Goal: Transaction & Acquisition: Purchase product/service

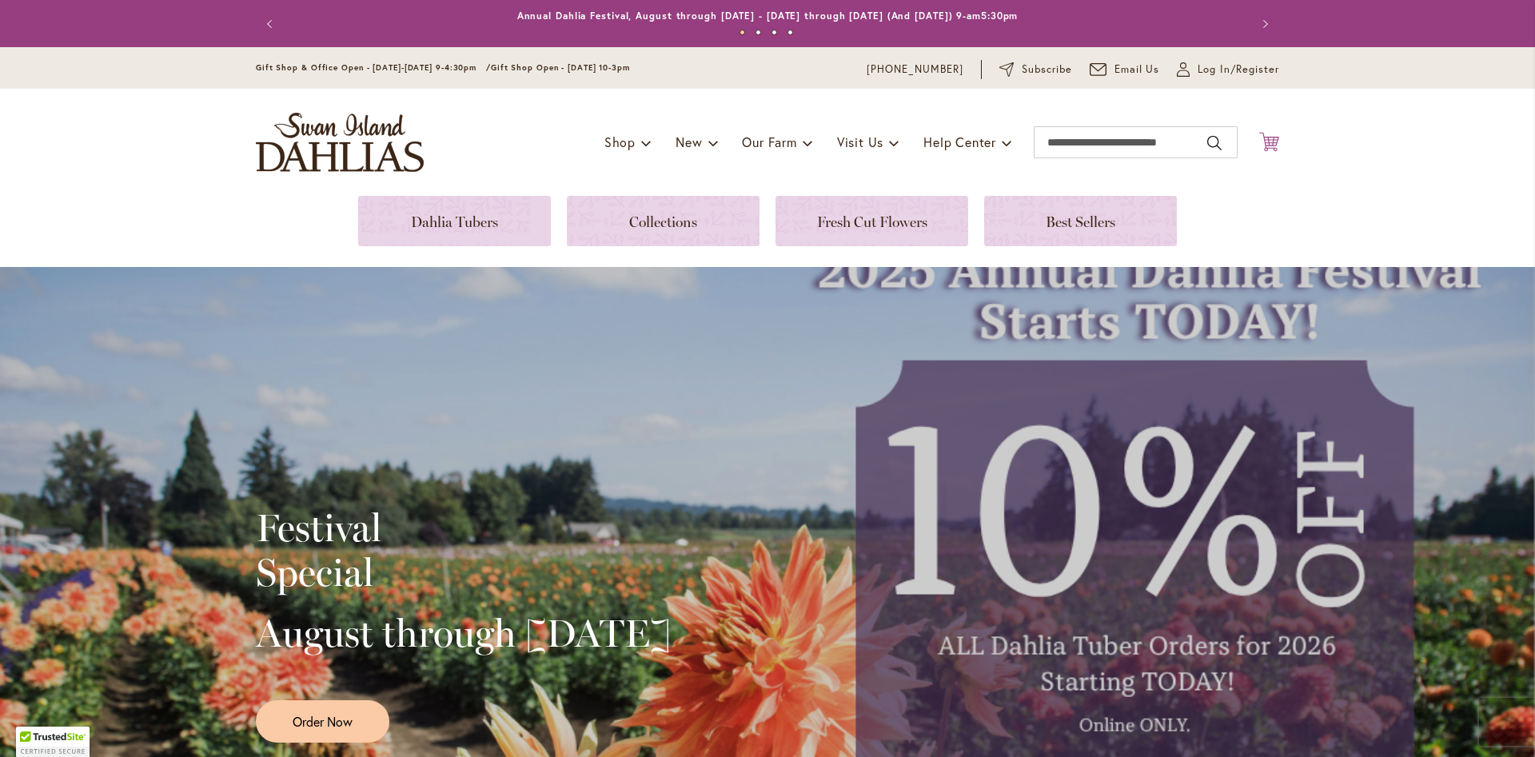
click at [1267, 143] on icon "Cart .cls-1 { fill: #231f20; }" at bounding box center [1269, 142] width 20 height 20
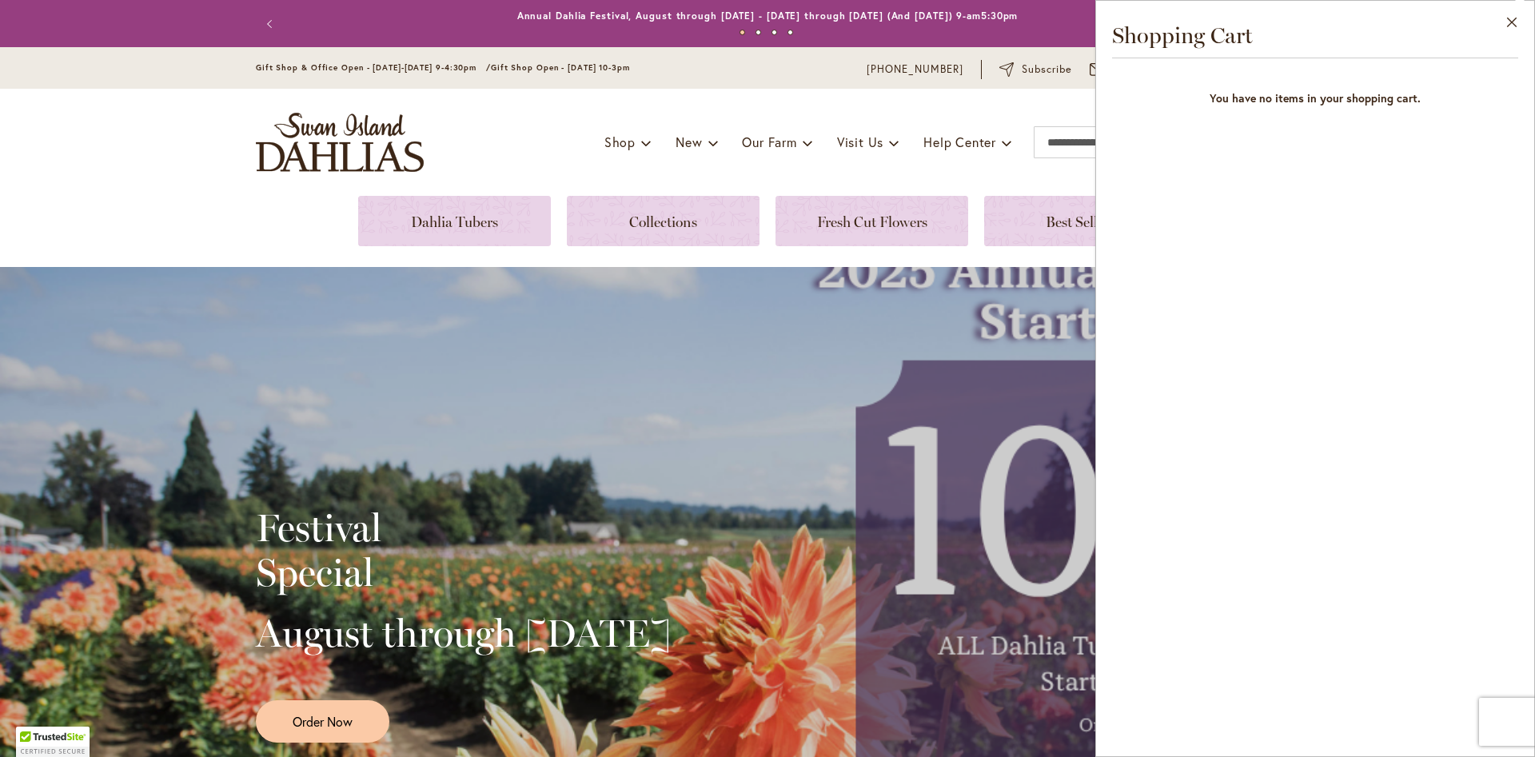
click at [493, 309] on div "Festival Special August through [DATE] Order Now" at bounding box center [767, 619] width 1535 height 704
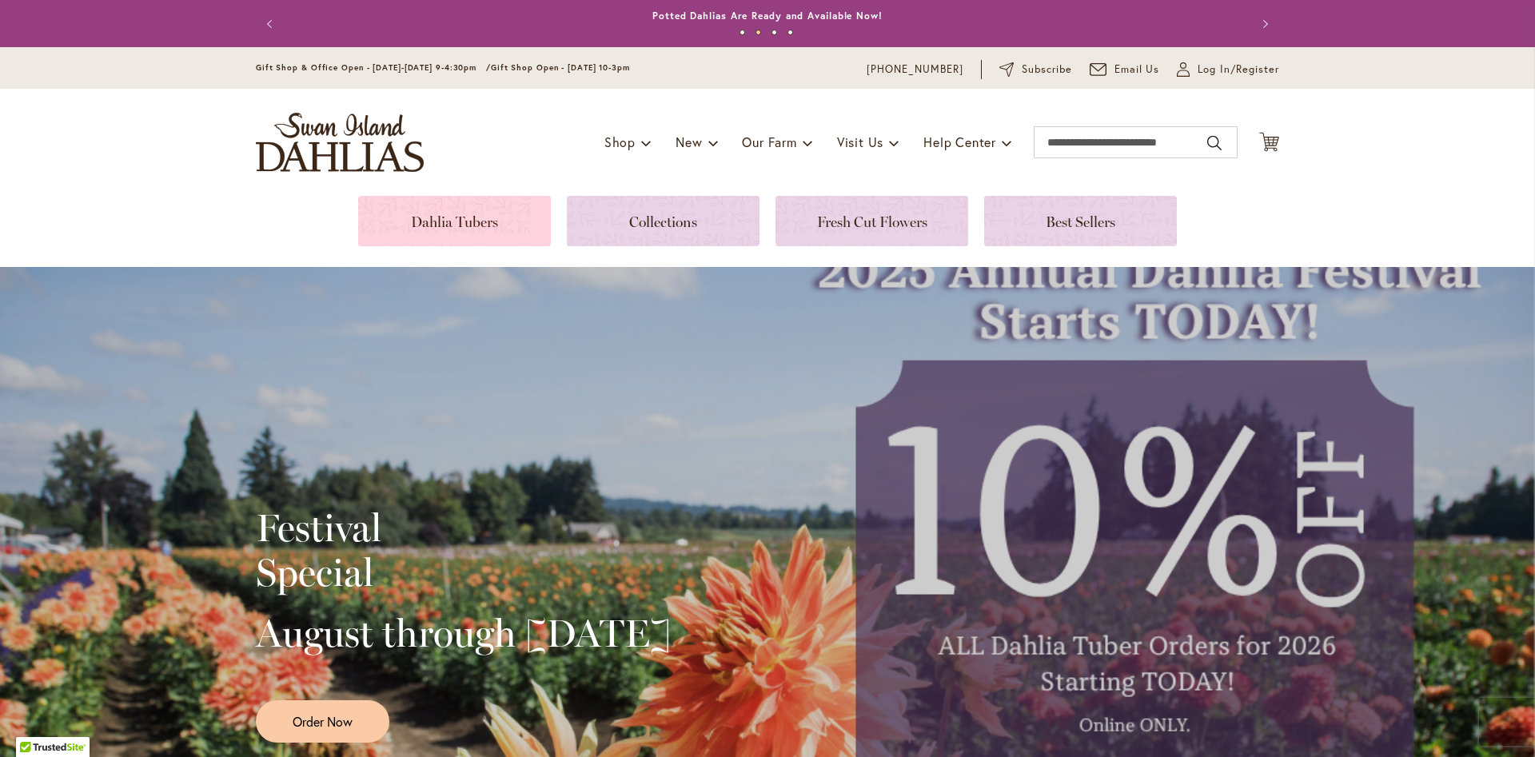
click at [453, 225] on link at bounding box center [454, 221] width 193 height 50
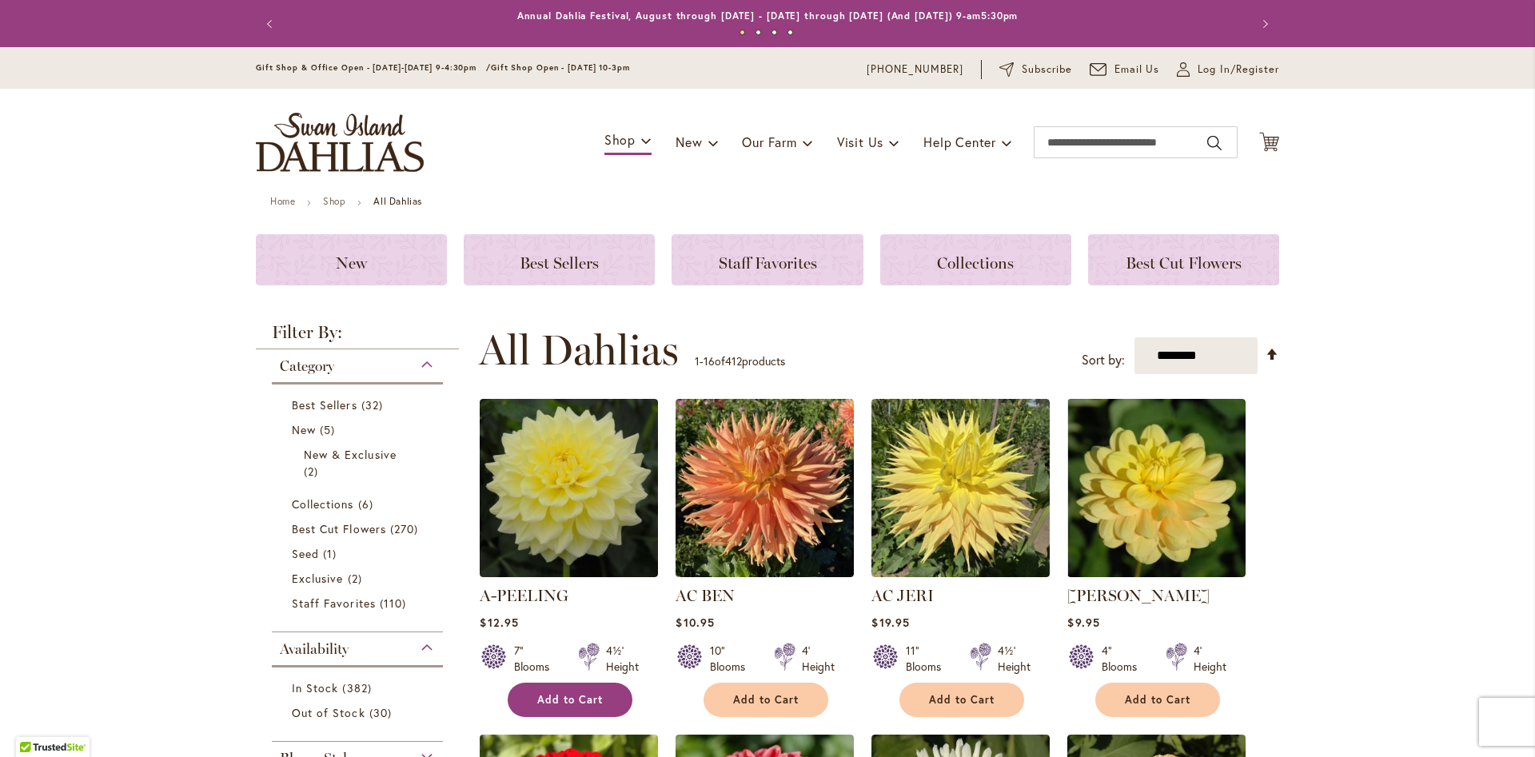
click at [592, 700] on span "Add to Cart" at bounding box center [570, 700] width 66 height 14
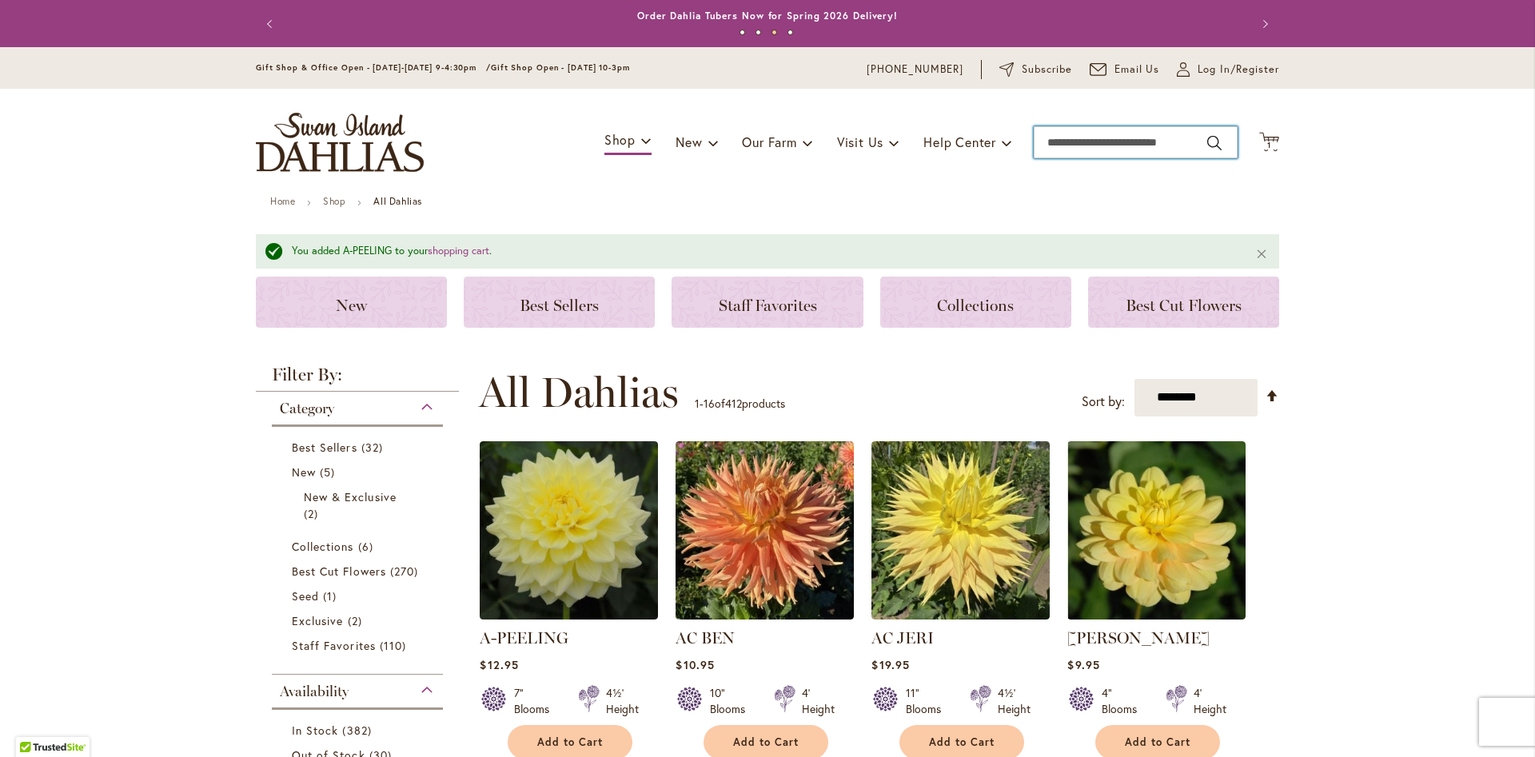
click at [1079, 142] on input "Search" at bounding box center [1136, 142] width 204 height 32
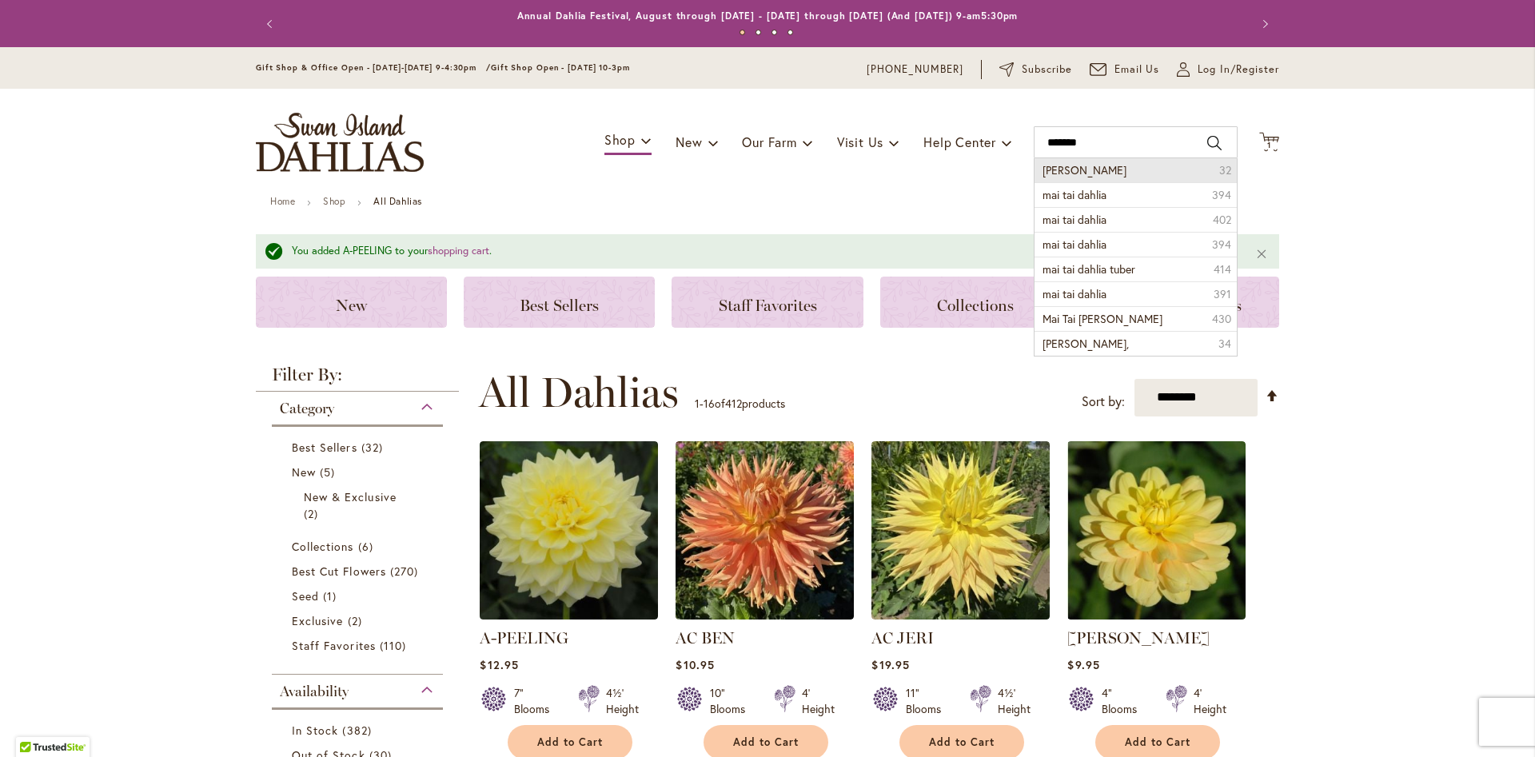
click at [1063, 169] on span "mai tai" at bounding box center [1085, 169] width 84 height 15
type input "*******"
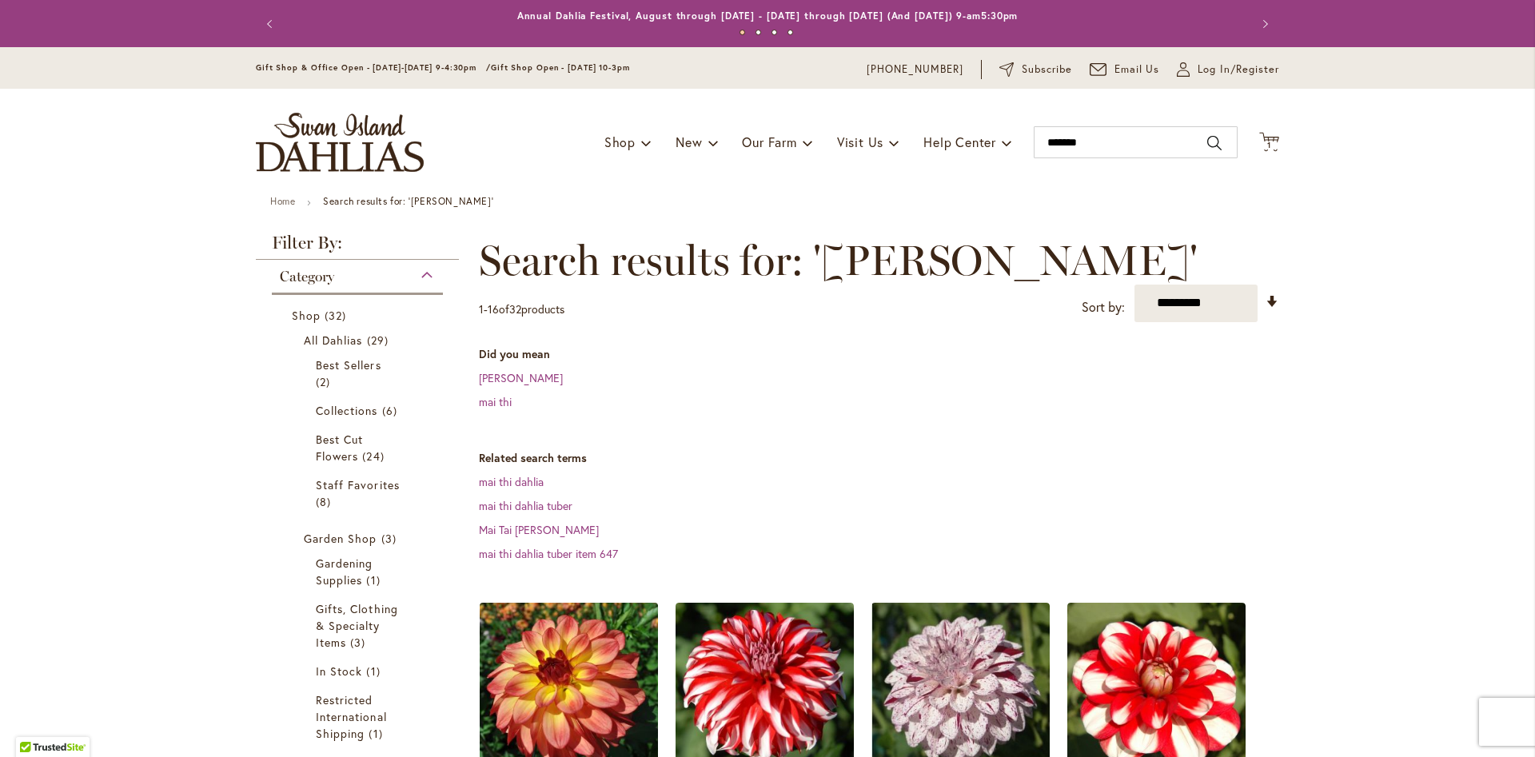
click at [560, 634] on img at bounding box center [569, 691] width 187 height 187
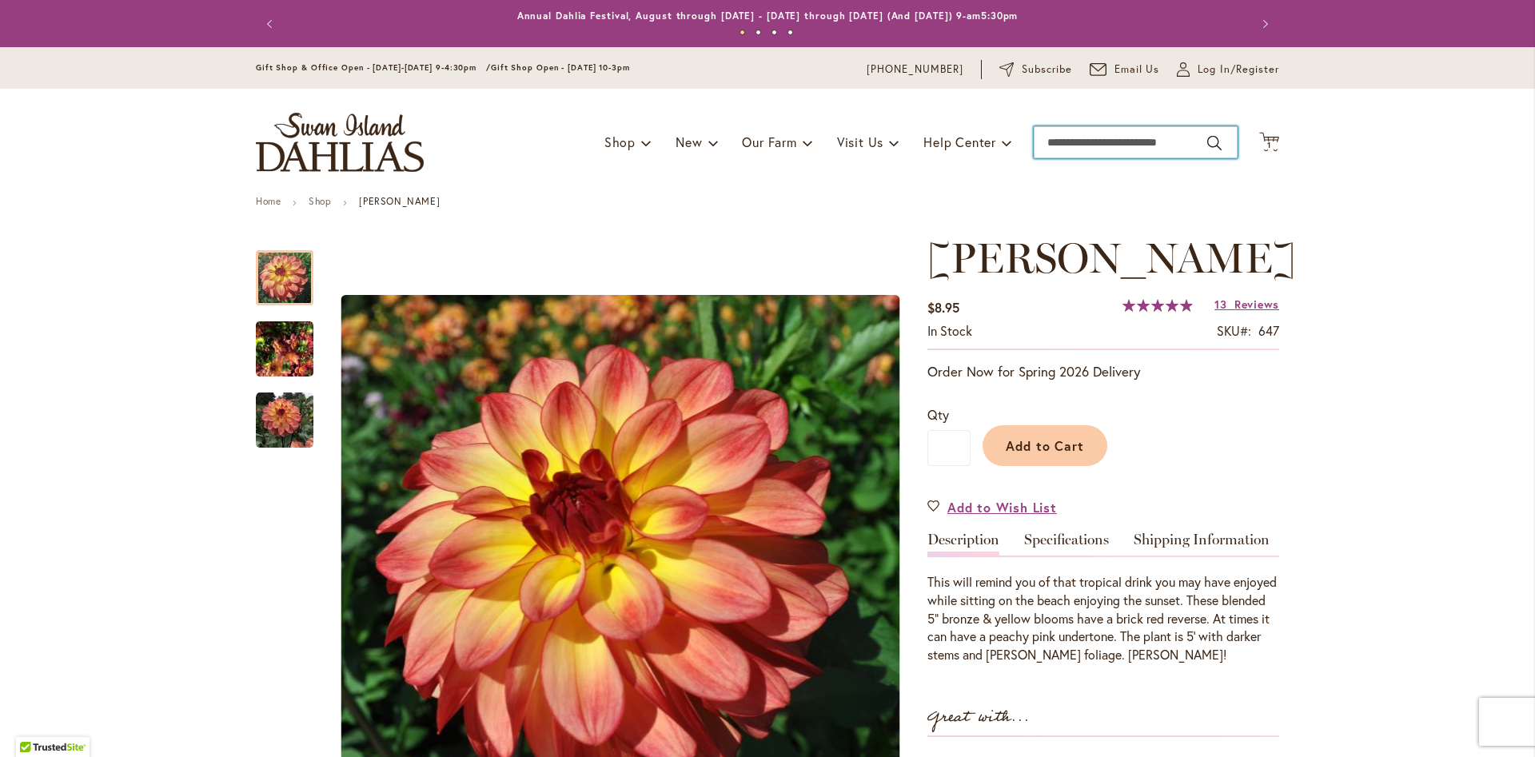
click at [1095, 149] on input "Search" at bounding box center [1136, 142] width 204 height 32
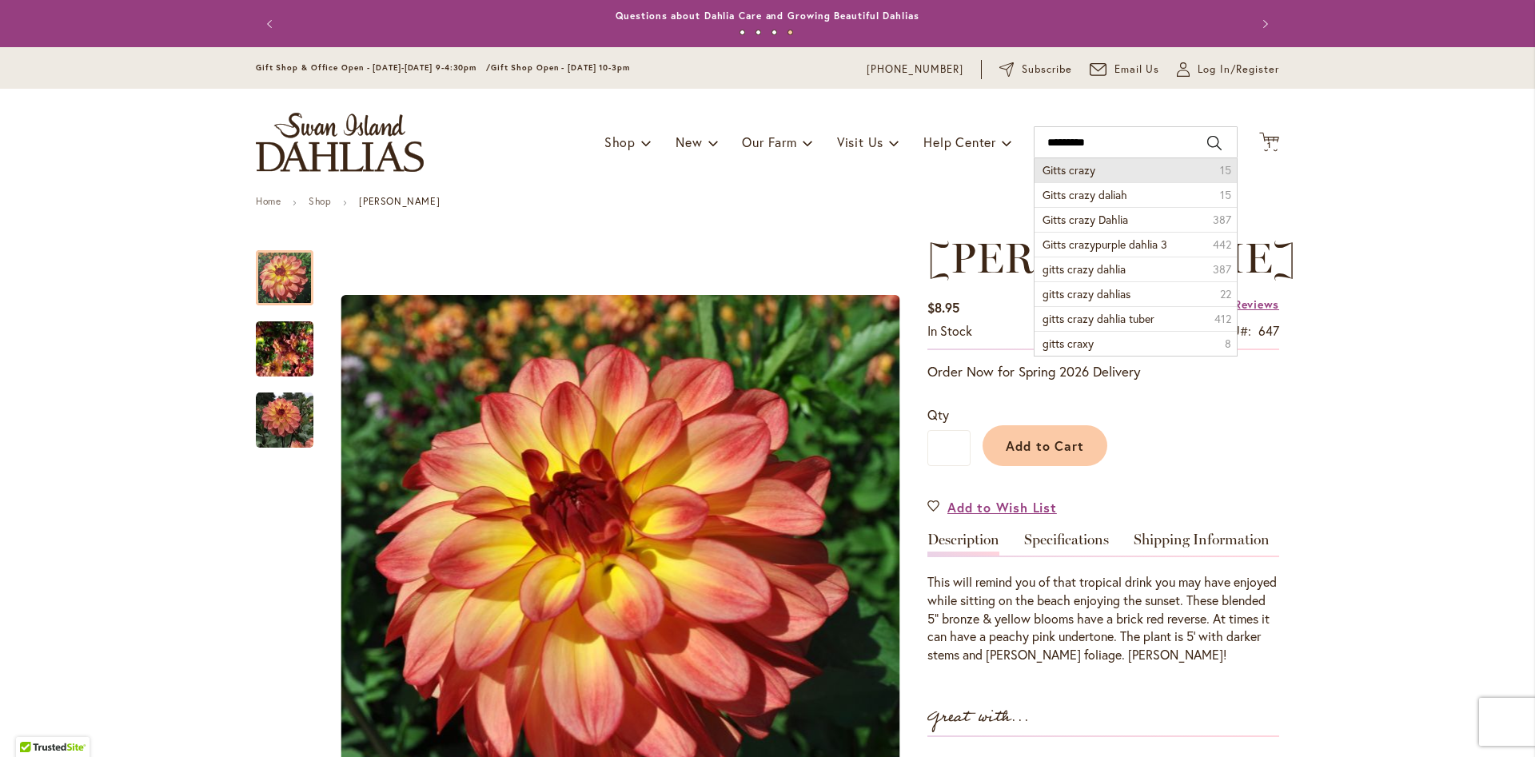
click at [1091, 165] on span "Gitts crazy" at bounding box center [1069, 169] width 53 height 15
type input "**********"
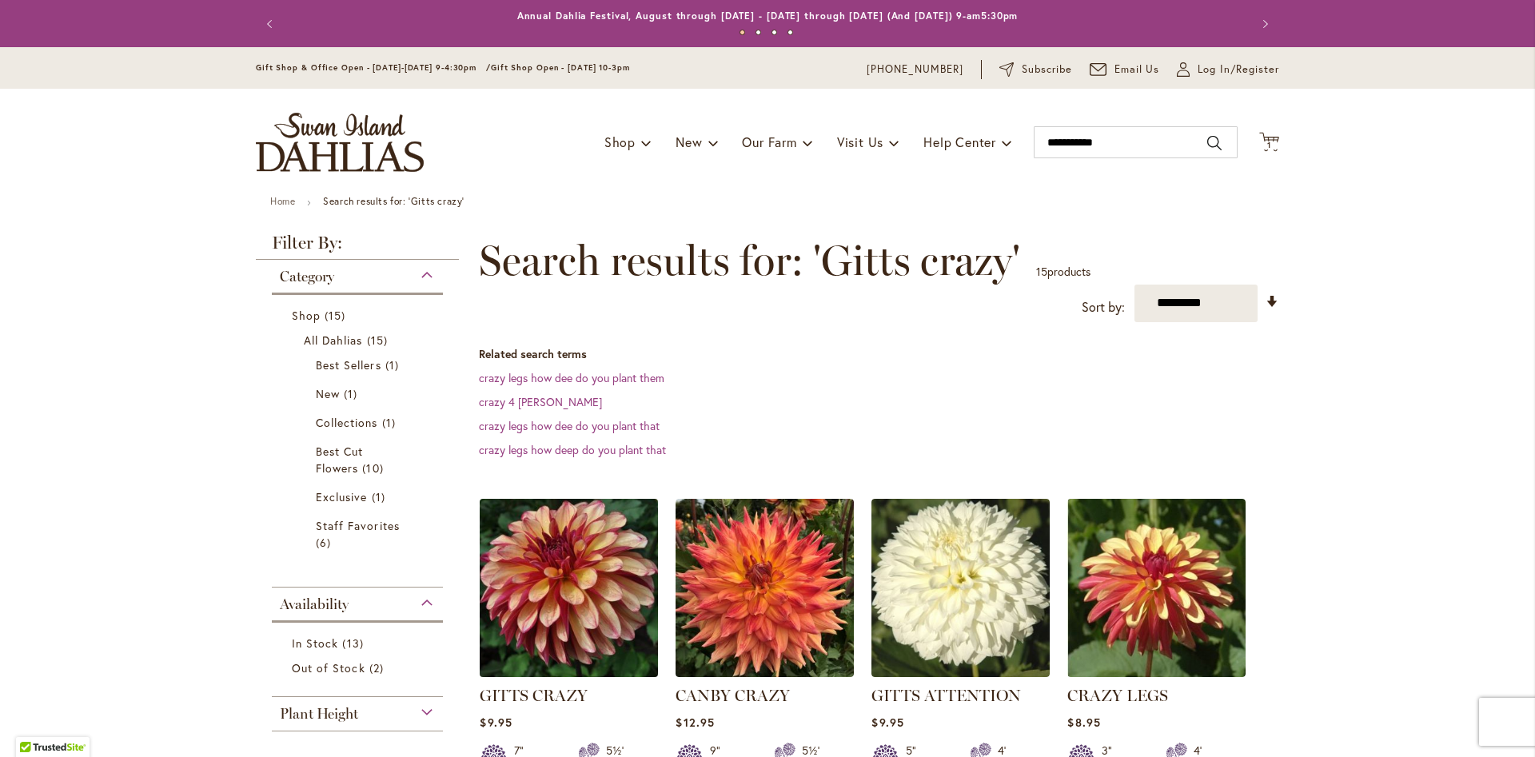
click at [514, 579] on img at bounding box center [569, 587] width 187 height 187
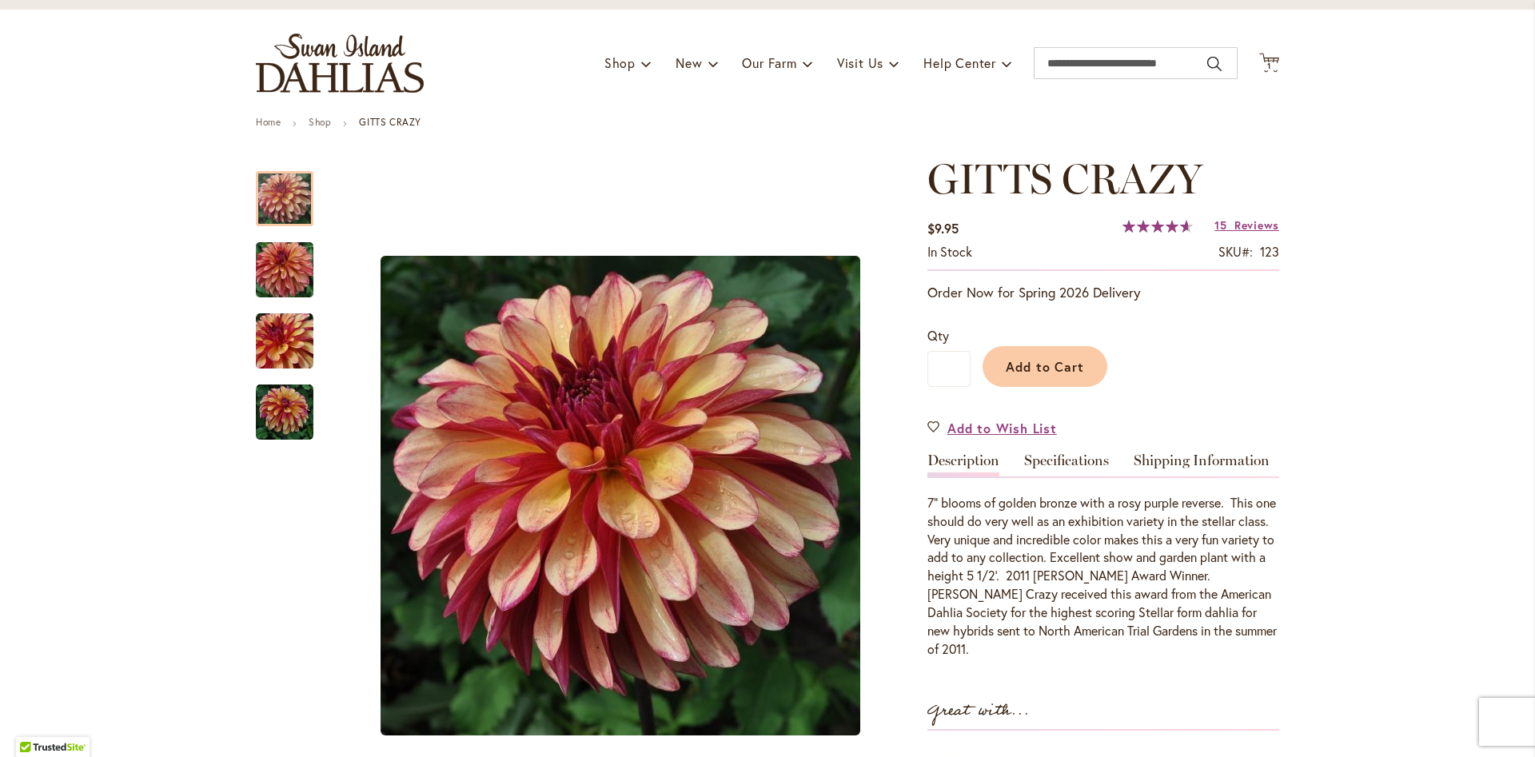
scroll to position [74, 0]
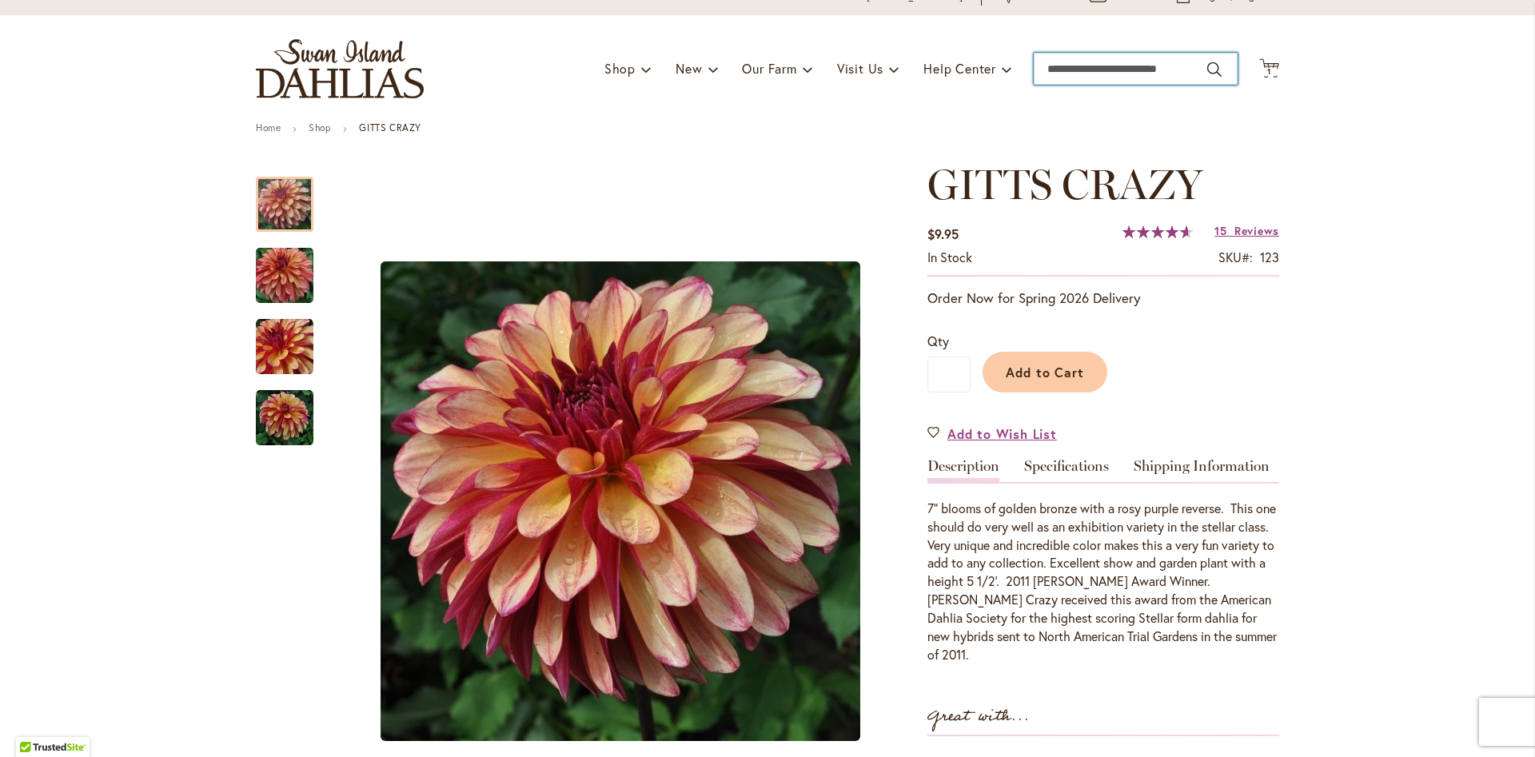
click at [1110, 71] on input "Search" at bounding box center [1136, 69] width 204 height 32
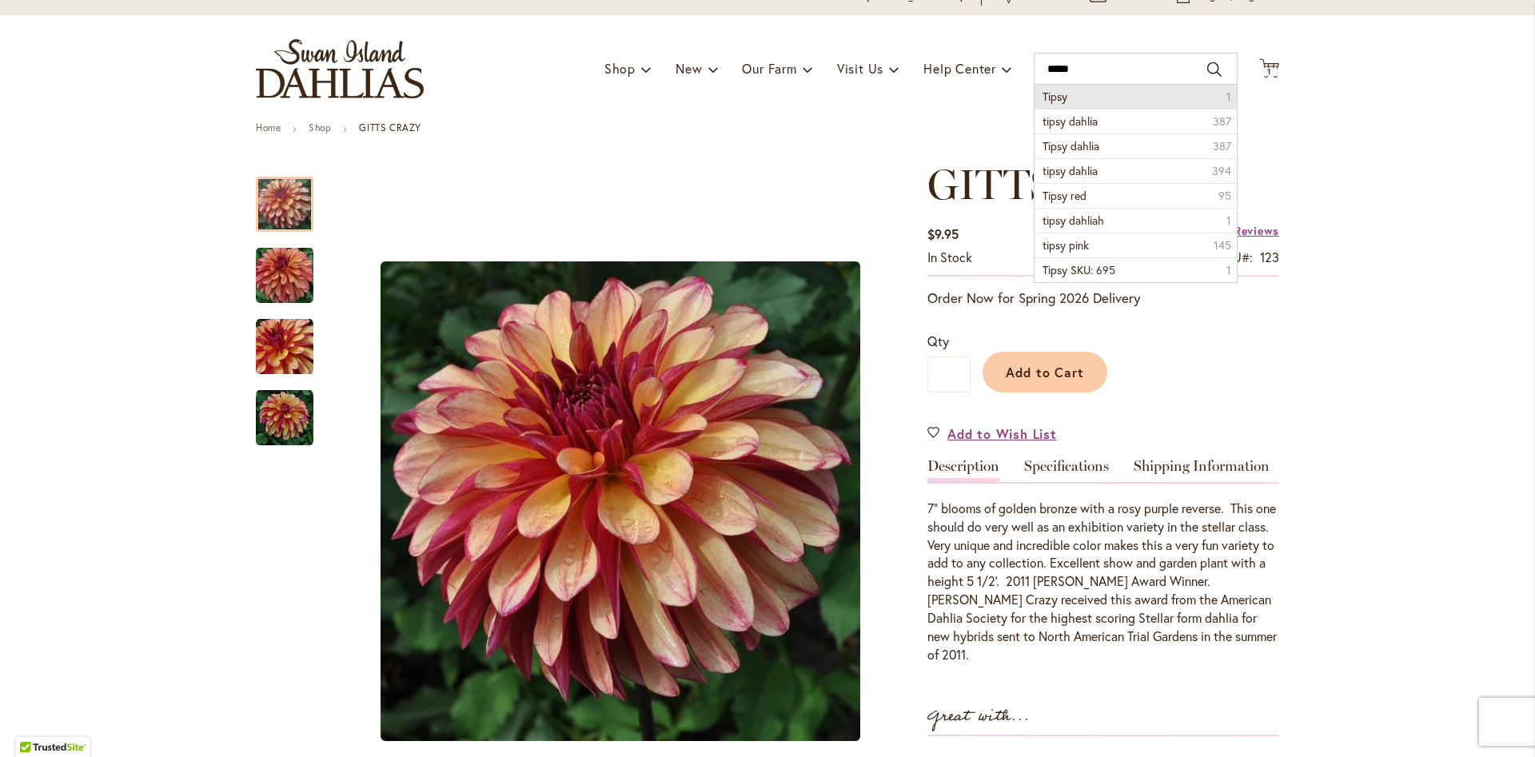
click at [1062, 100] on span "Tipsy" at bounding box center [1055, 96] width 25 height 15
type input "*****"
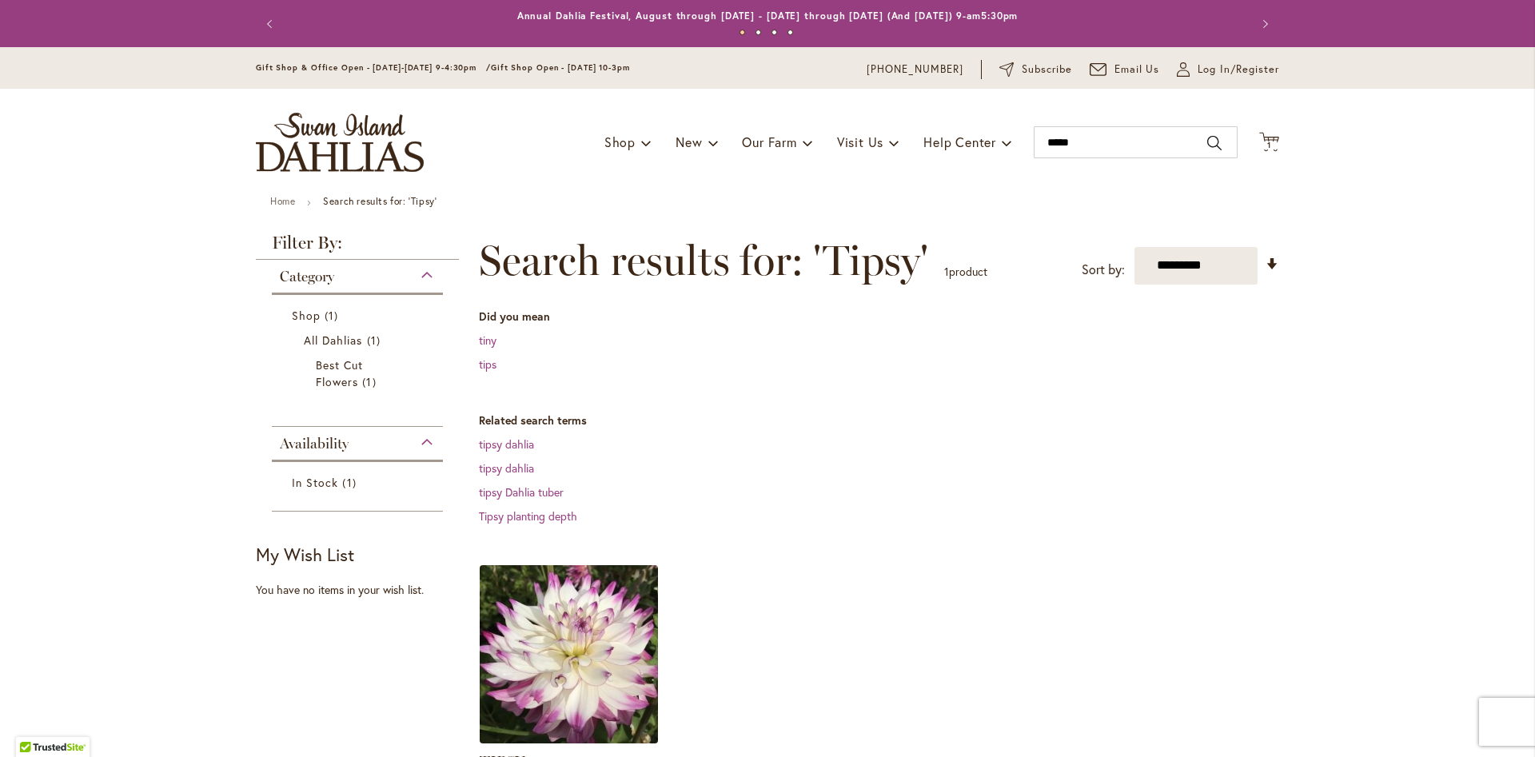
click at [547, 652] on img at bounding box center [569, 653] width 187 height 187
click at [557, 626] on img at bounding box center [569, 653] width 187 height 187
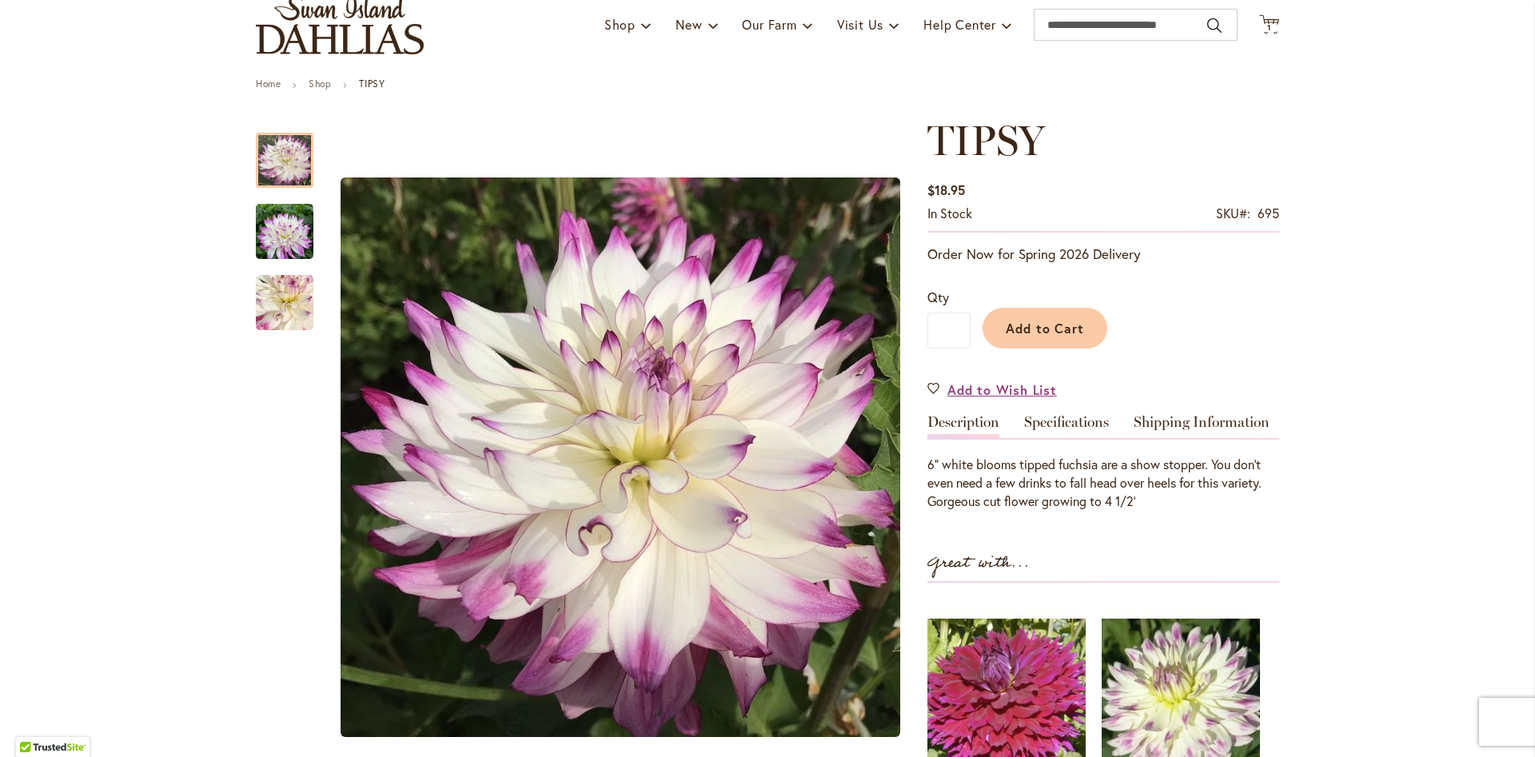
scroll to position [115, 0]
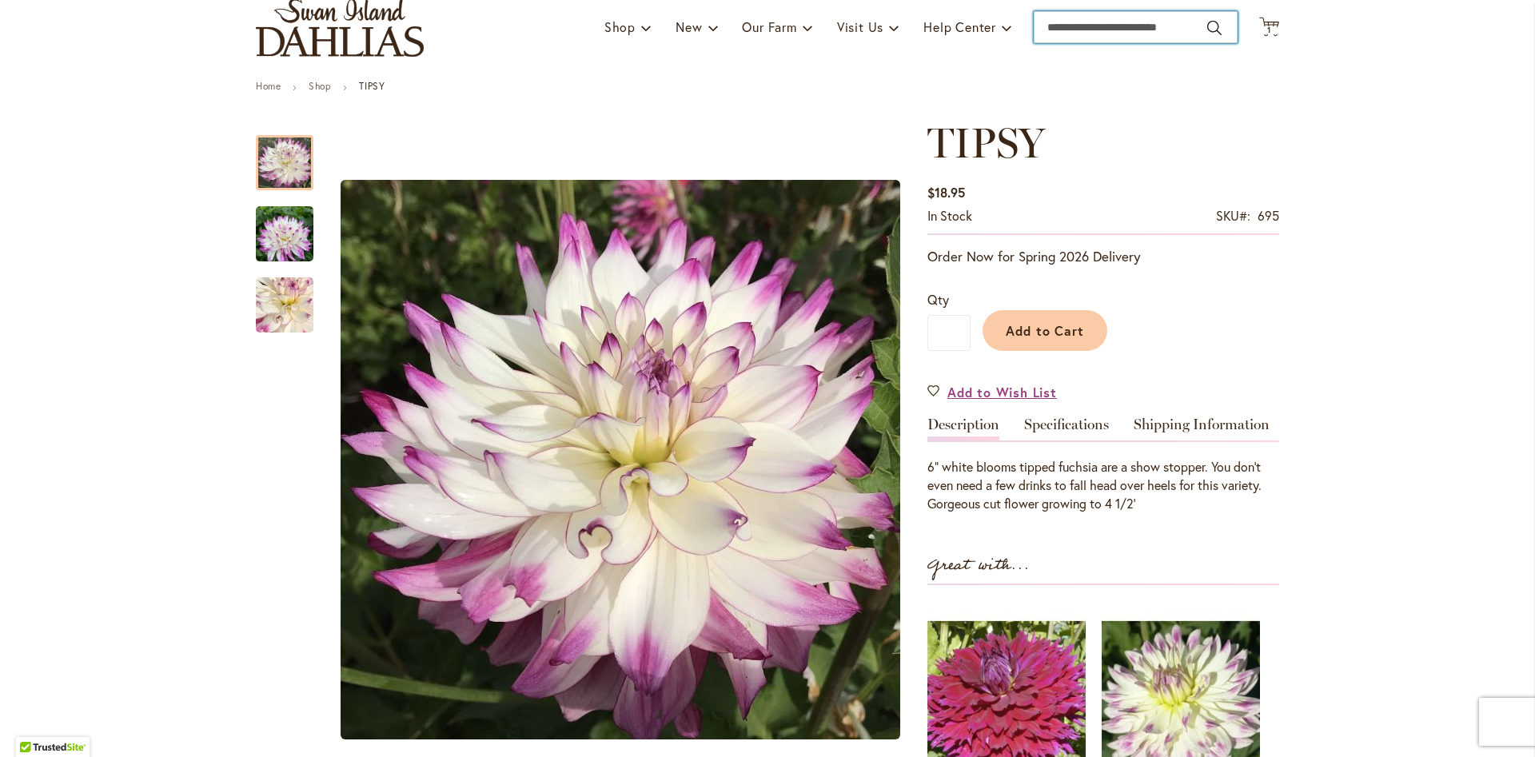
click at [1143, 29] on input "Search" at bounding box center [1136, 27] width 204 height 32
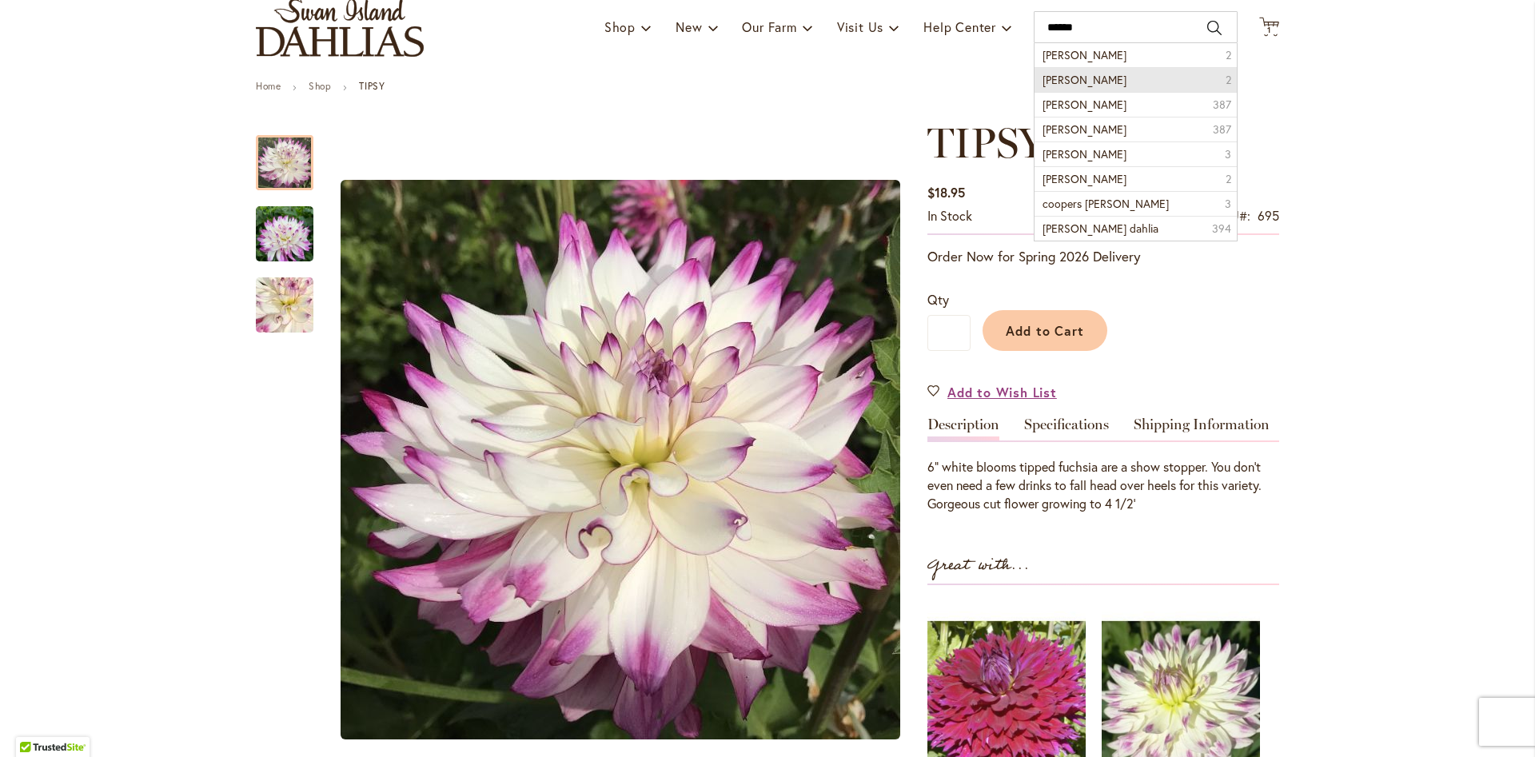
click at [1154, 67] on li "Cooper Blaine 2" at bounding box center [1136, 79] width 202 height 25
type input "**********"
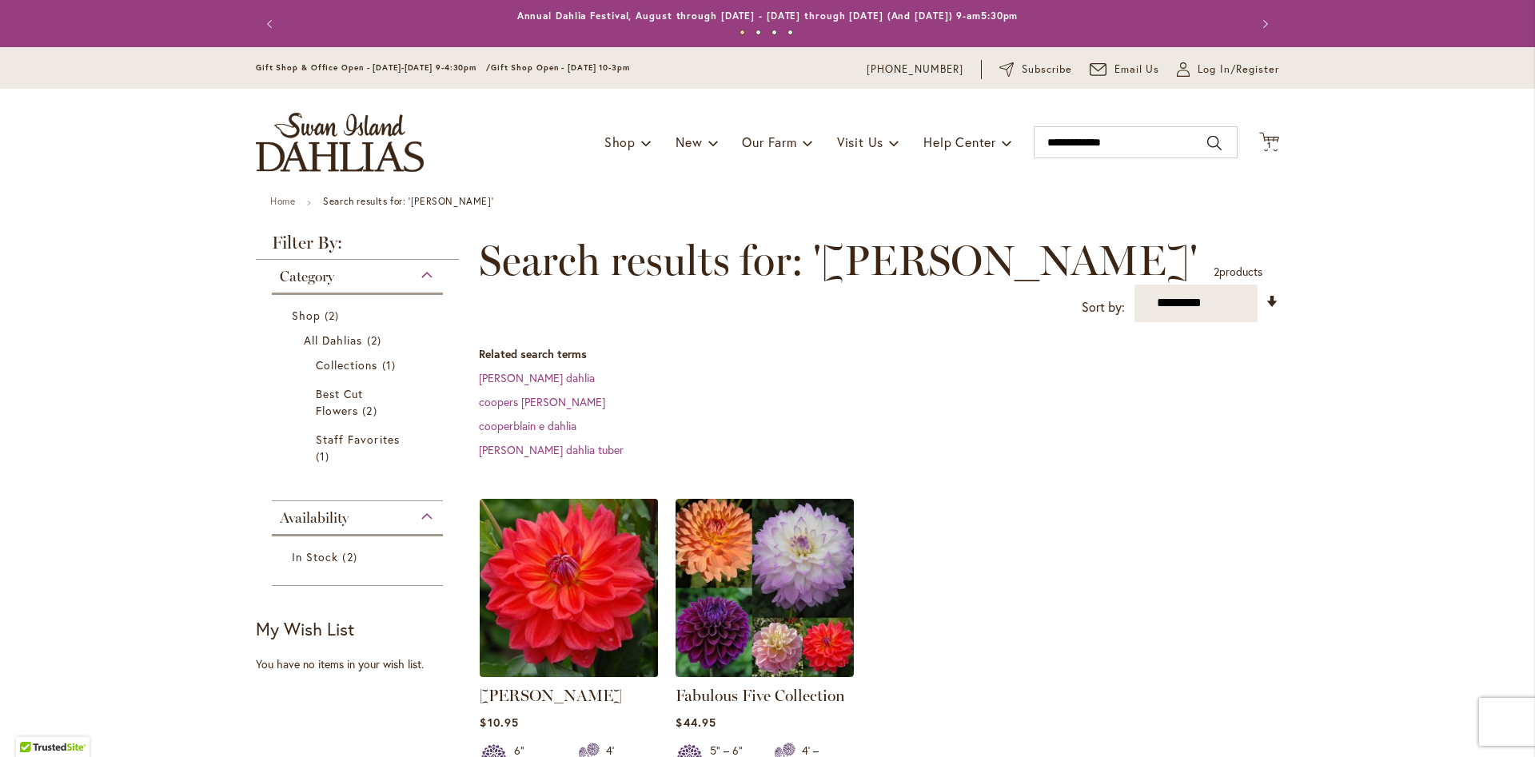
click at [555, 589] on img at bounding box center [569, 587] width 187 height 187
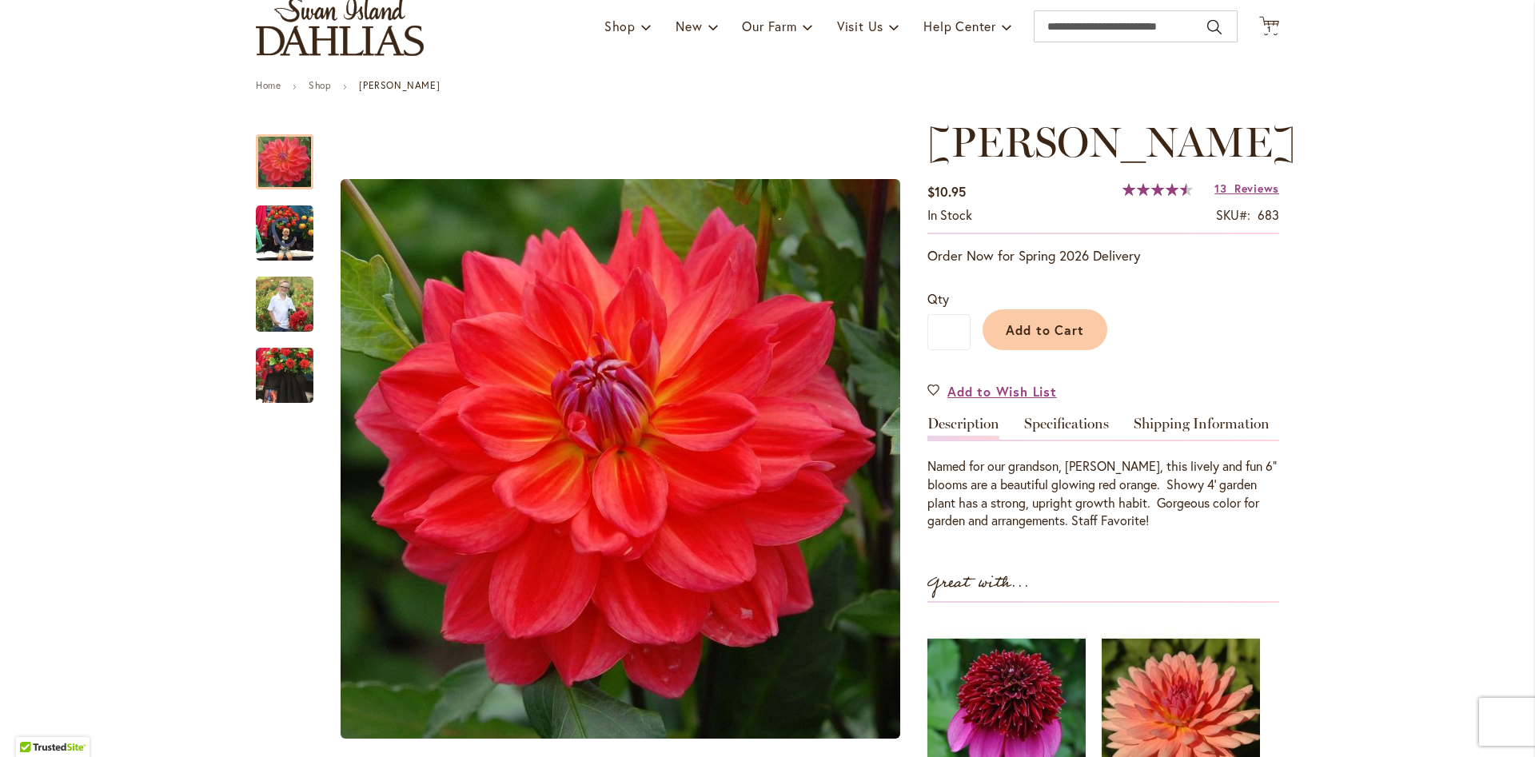
scroll to position [131, 0]
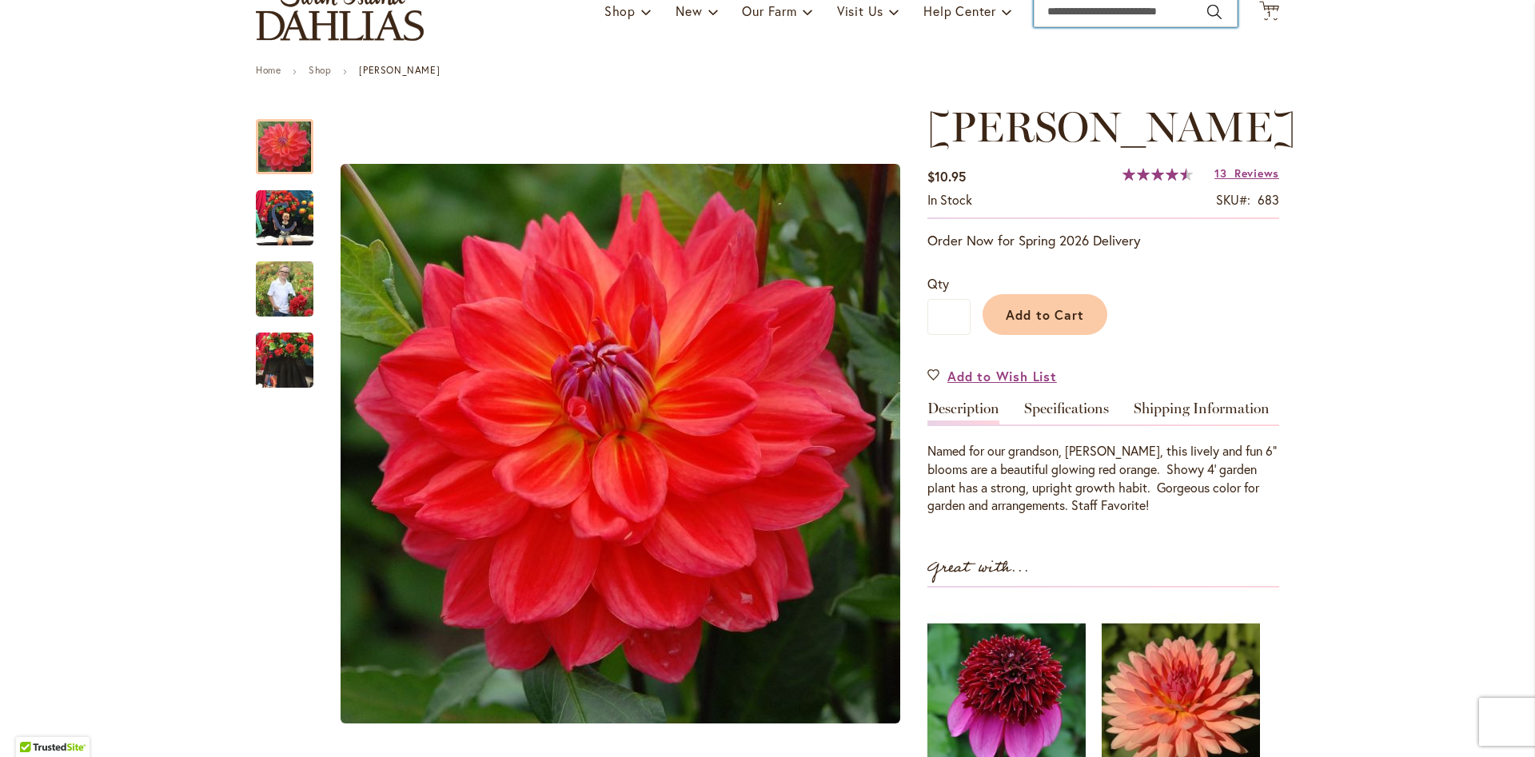
click at [1101, 15] on input "Search" at bounding box center [1136, 11] width 204 height 32
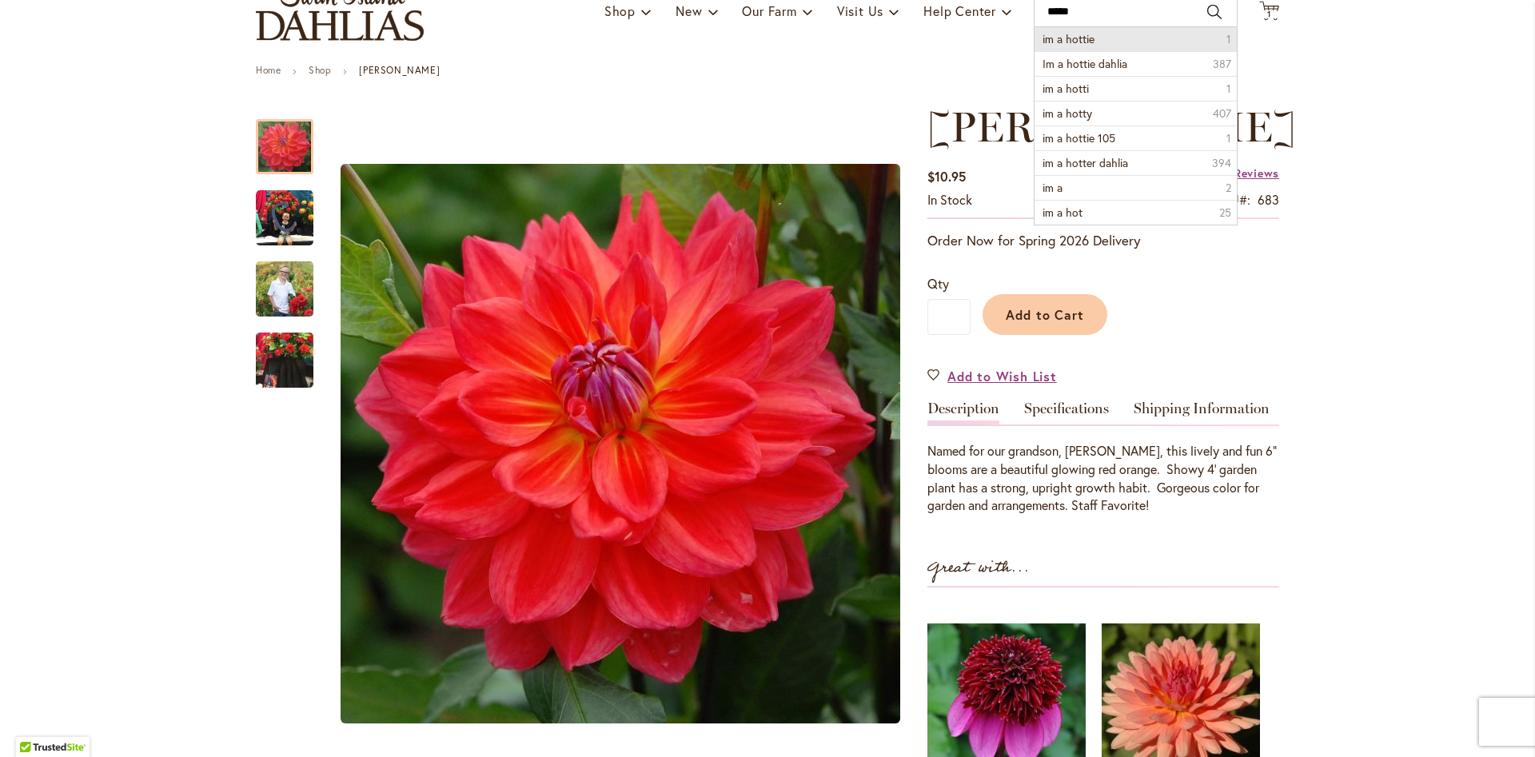
click at [1085, 36] on span "im a hottie" at bounding box center [1069, 38] width 52 height 15
type input "**********"
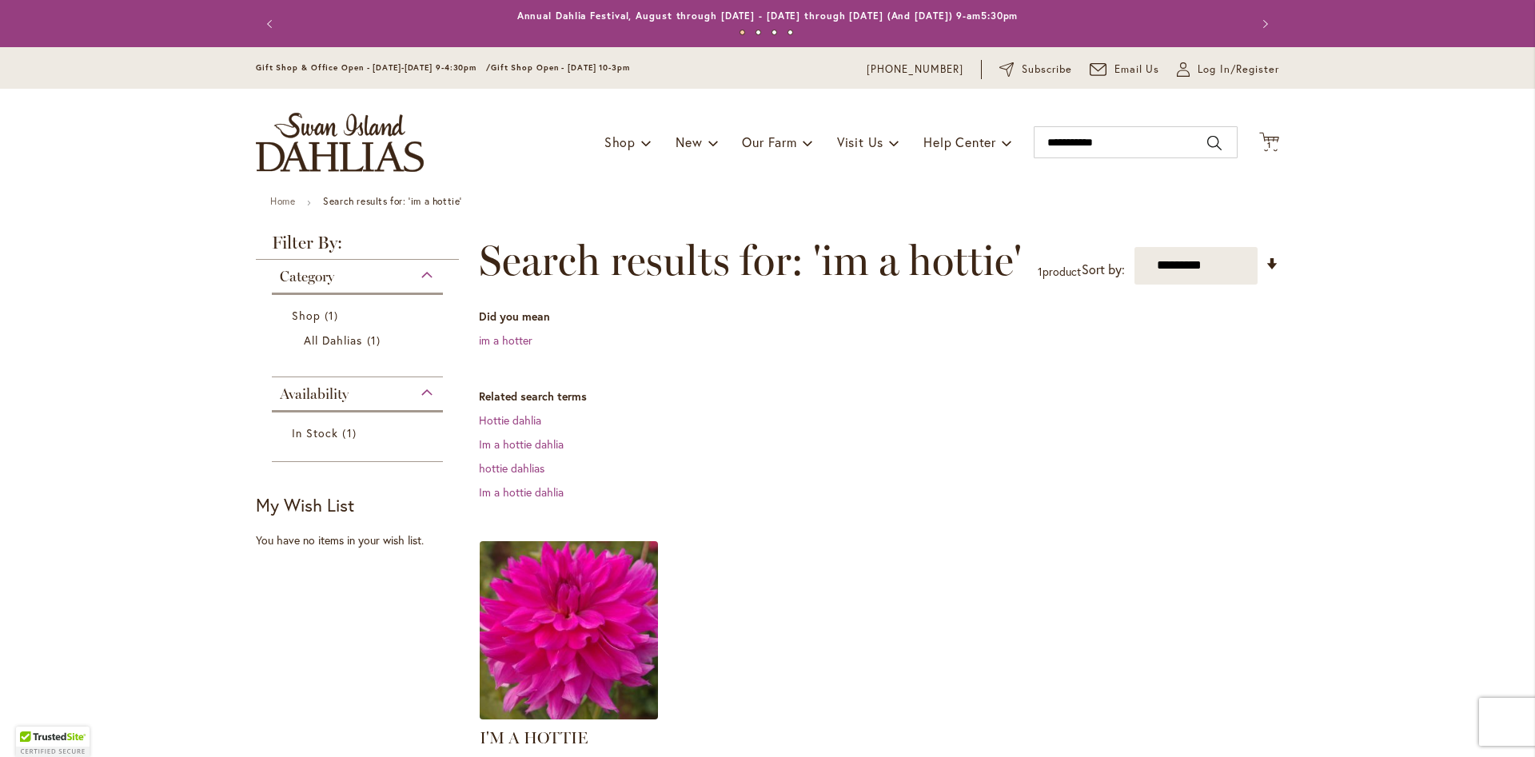
click at [580, 664] on img at bounding box center [569, 629] width 187 height 187
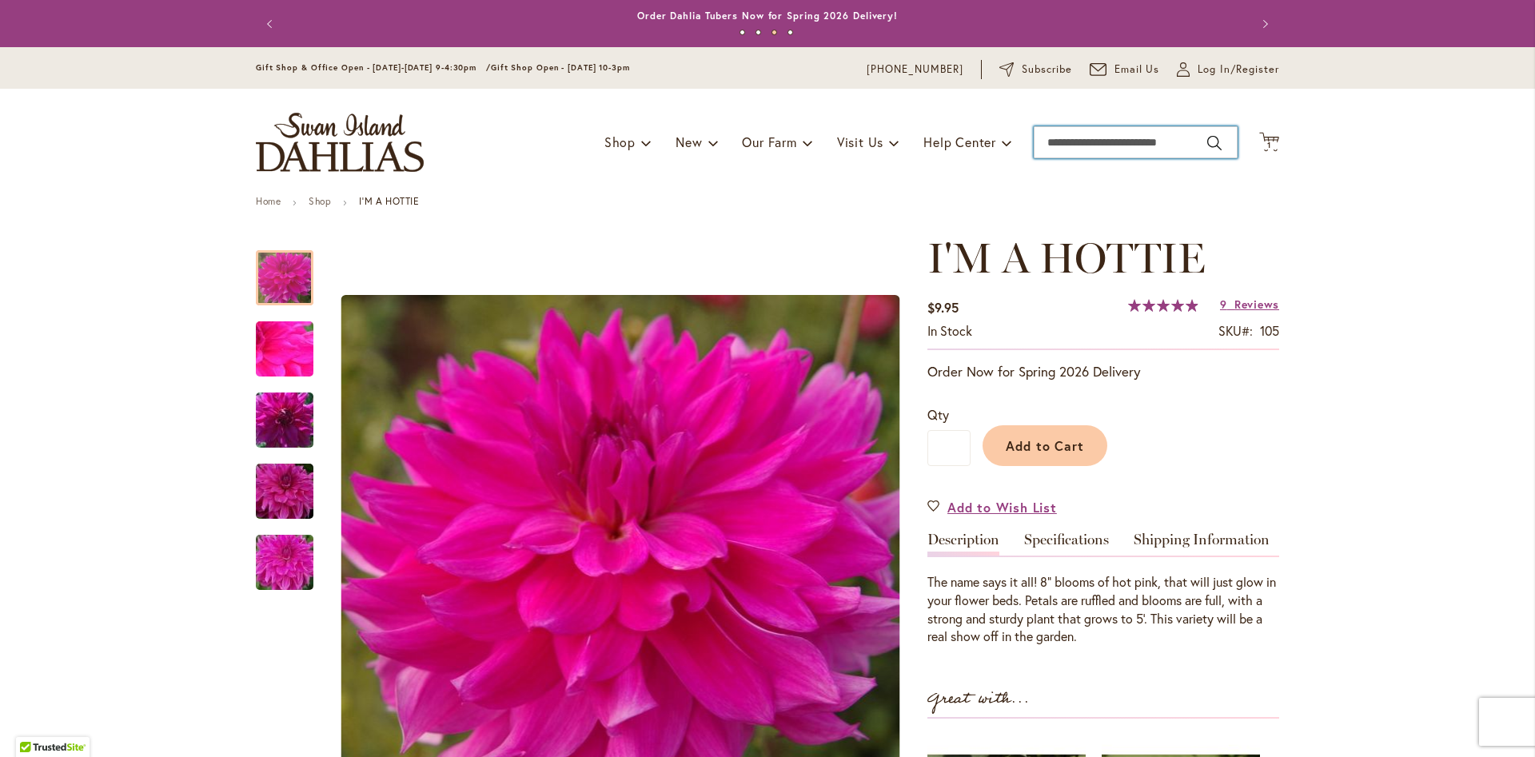
click at [1173, 140] on input "Search" at bounding box center [1136, 142] width 204 height 32
type input "****"
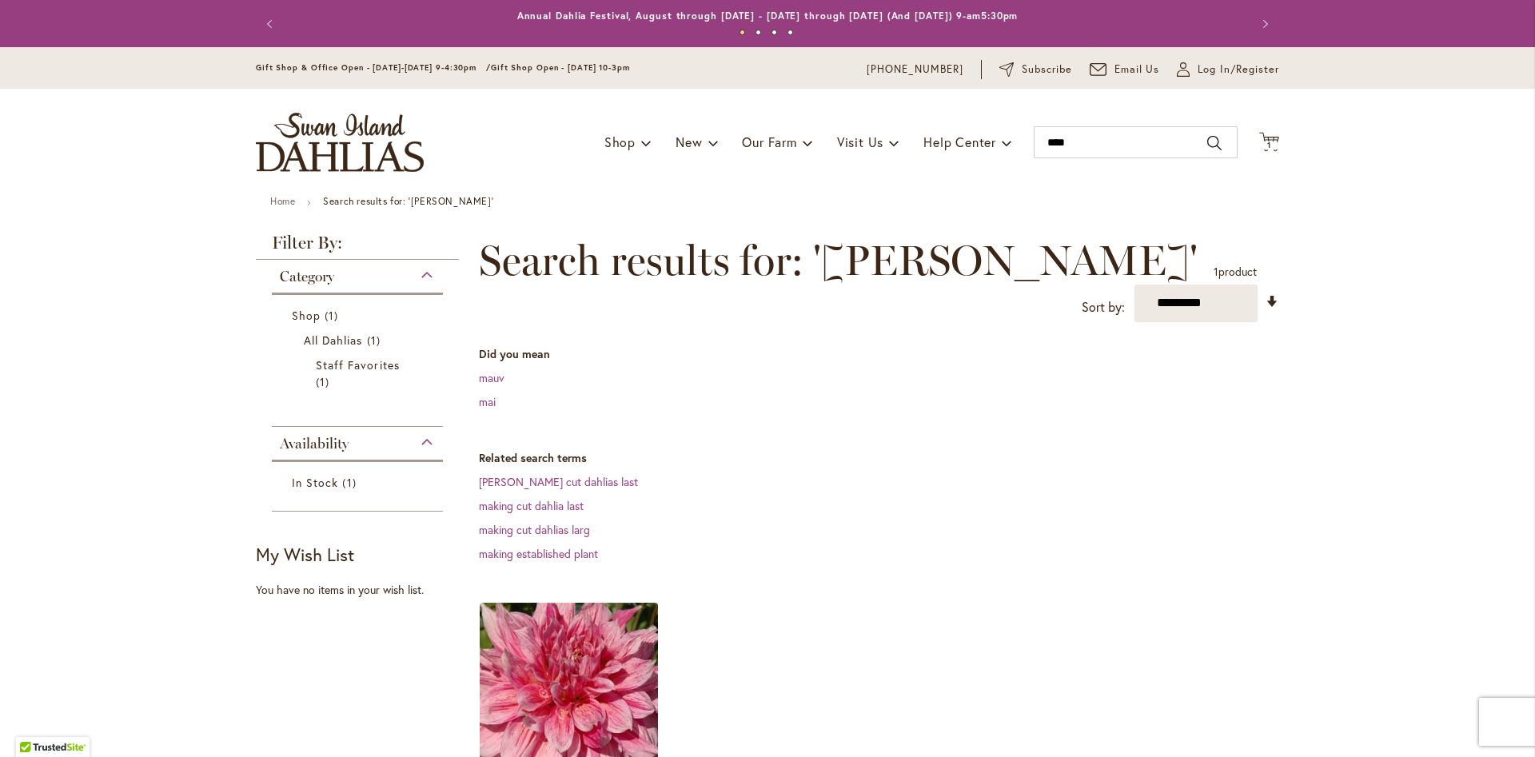
click at [521, 680] on img at bounding box center [569, 691] width 187 height 187
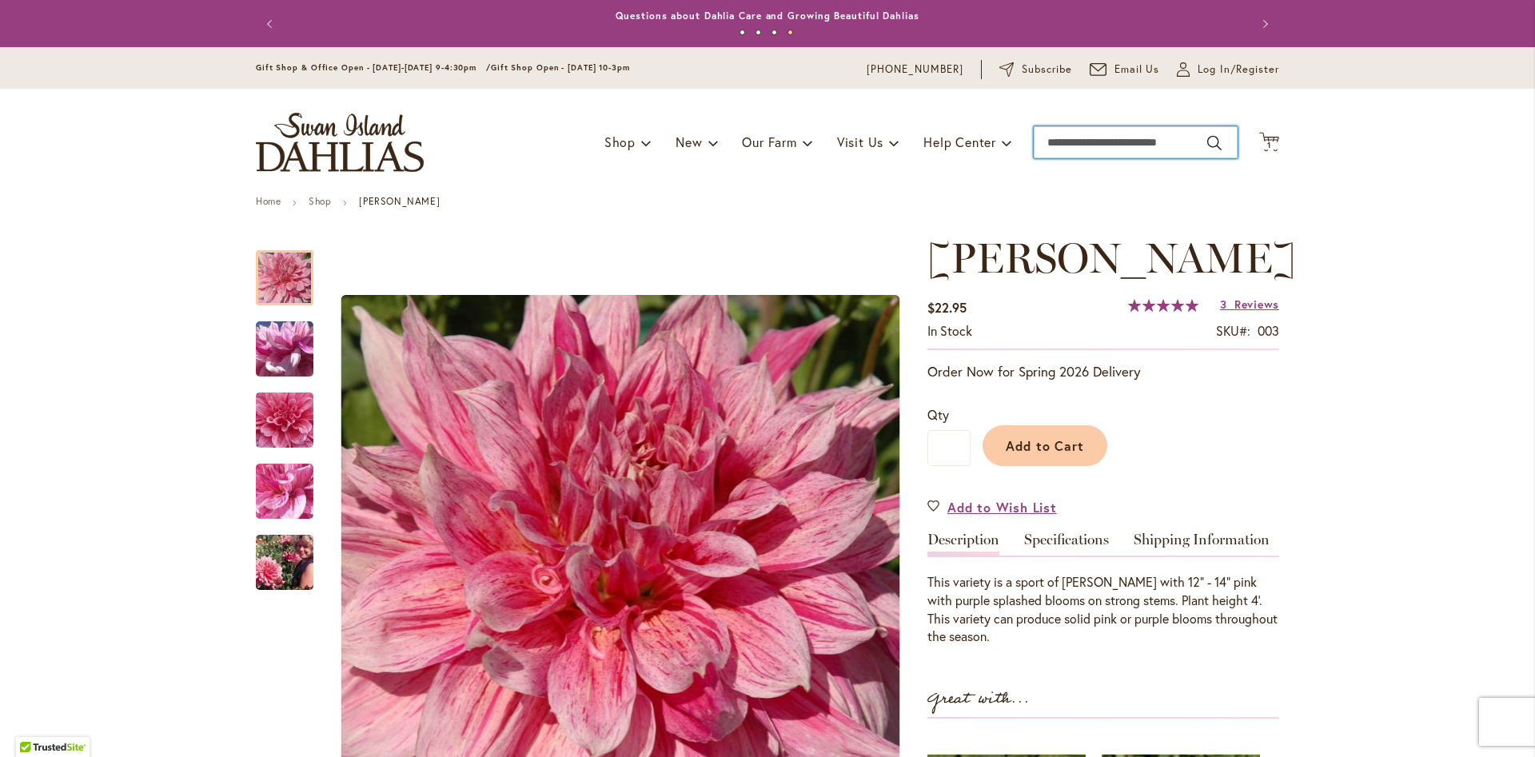
click at [1156, 142] on input "Search" at bounding box center [1136, 142] width 204 height 32
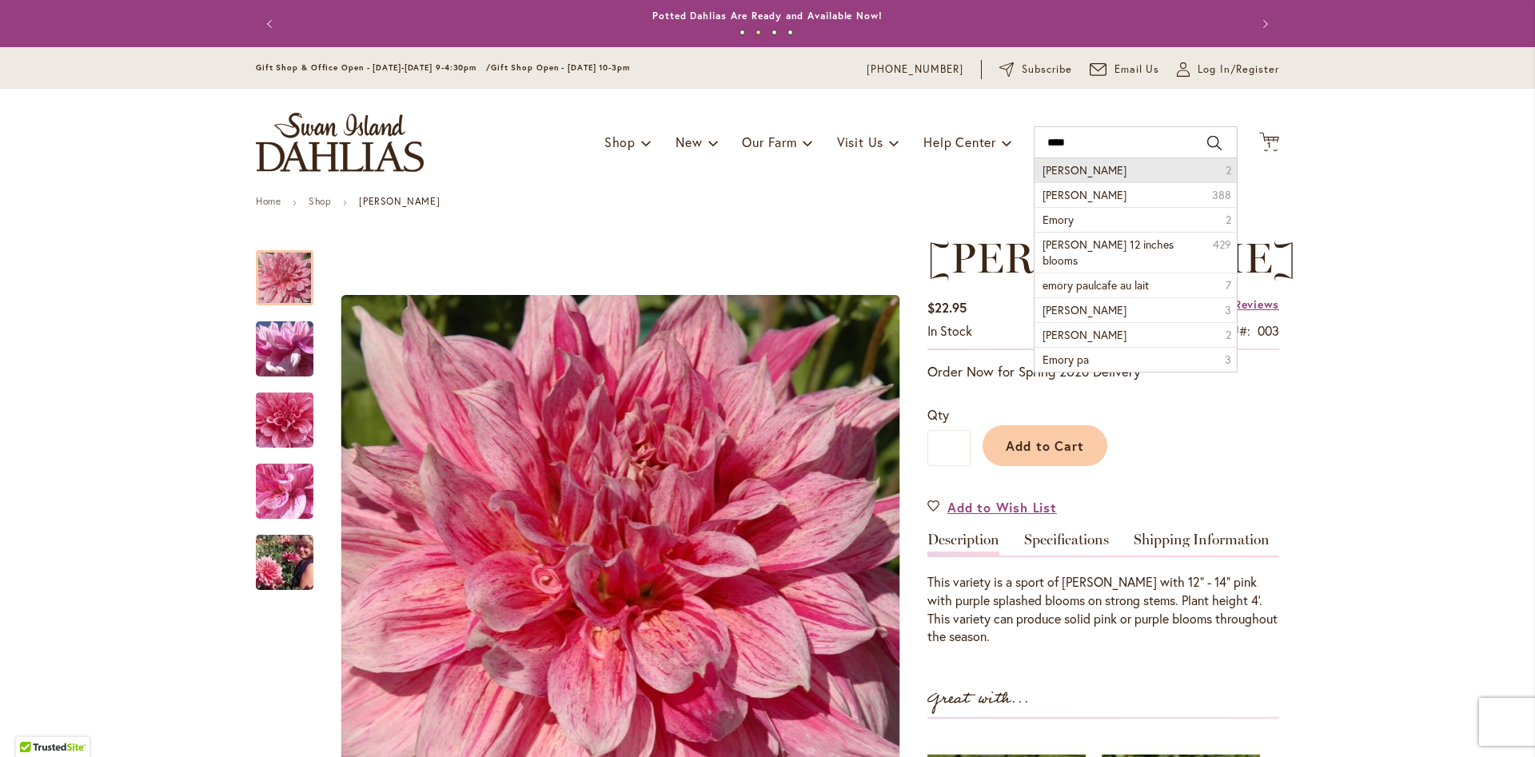
click at [1109, 181] on li "emory paul 2" at bounding box center [1136, 170] width 202 height 24
type input "**********"
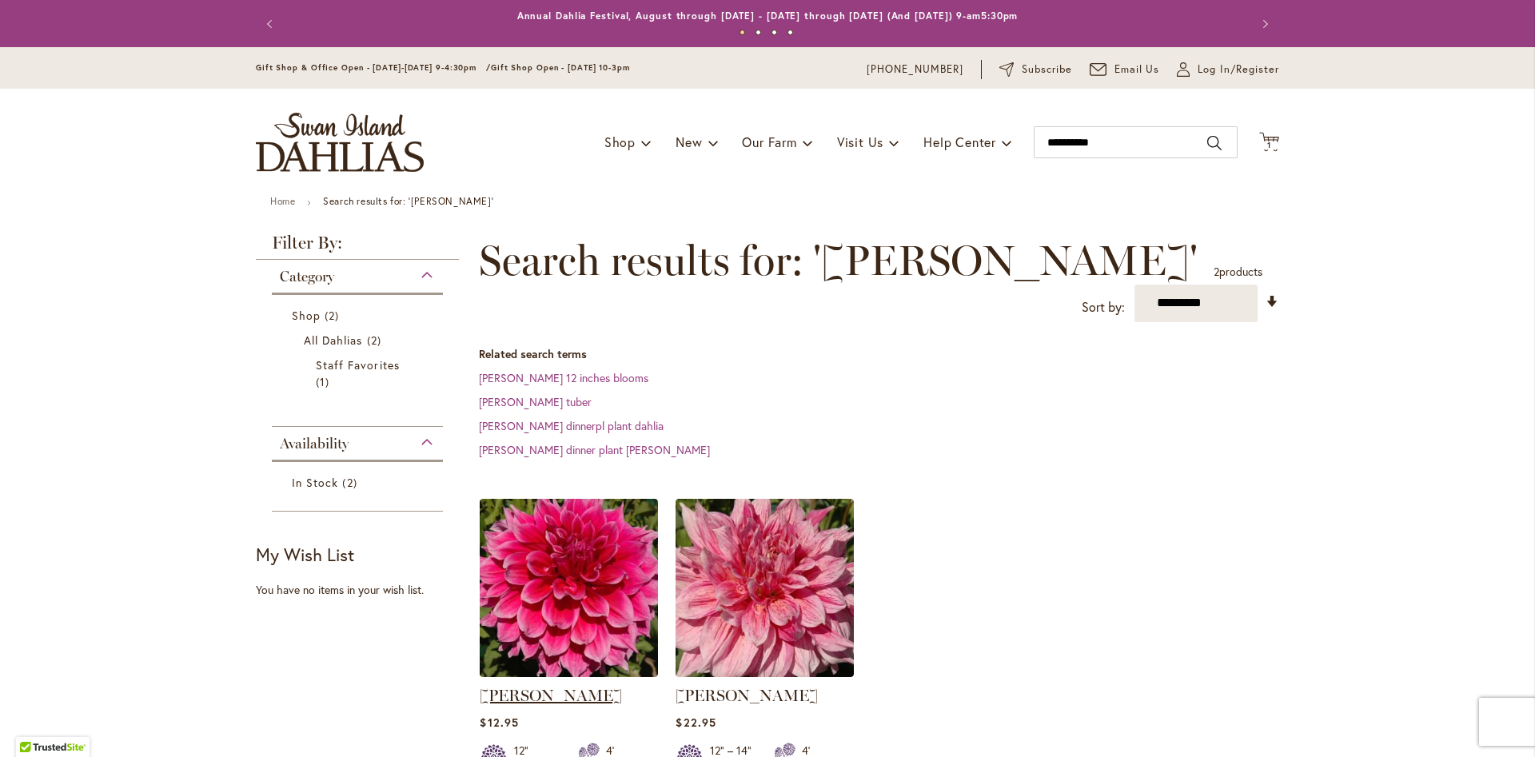
click at [537, 696] on link "EMORY PAUL" at bounding box center [551, 695] width 142 height 19
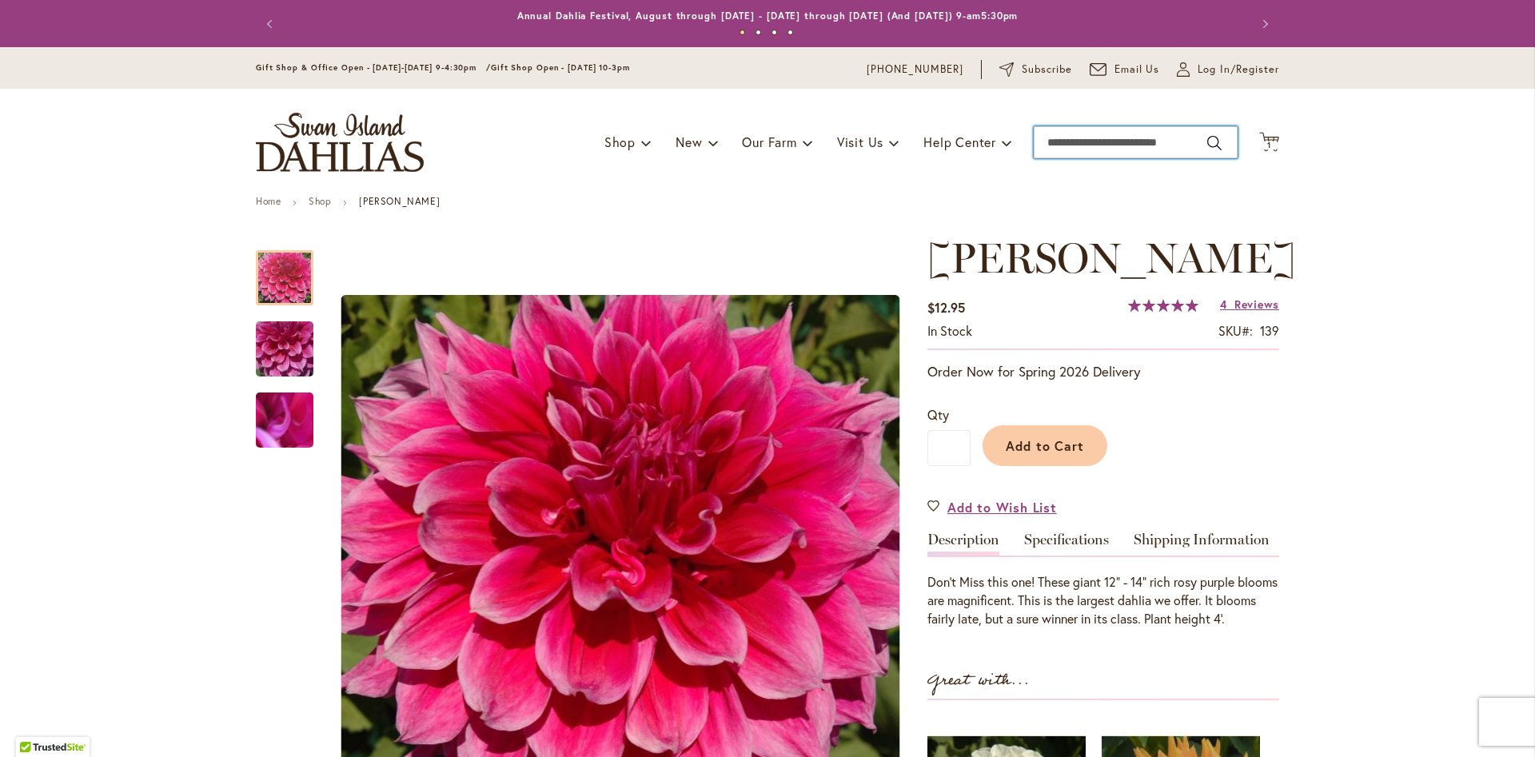
click at [1148, 140] on input "Search" at bounding box center [1136, 142] width 204 height 32
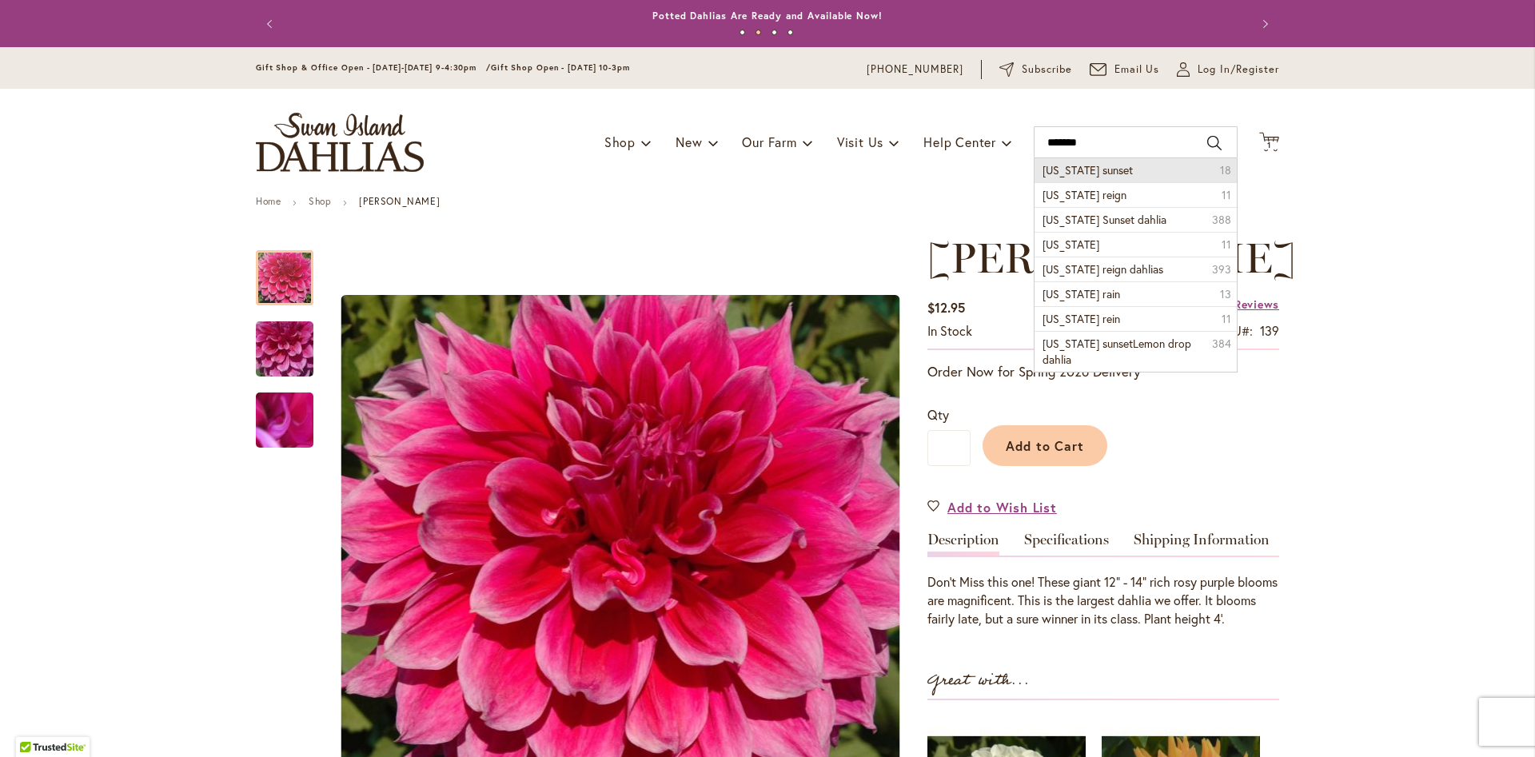
click at [1084, 168] on span "oregon sunset" at bounding box center [1088, 169] width 90 height 15
type input "**********"
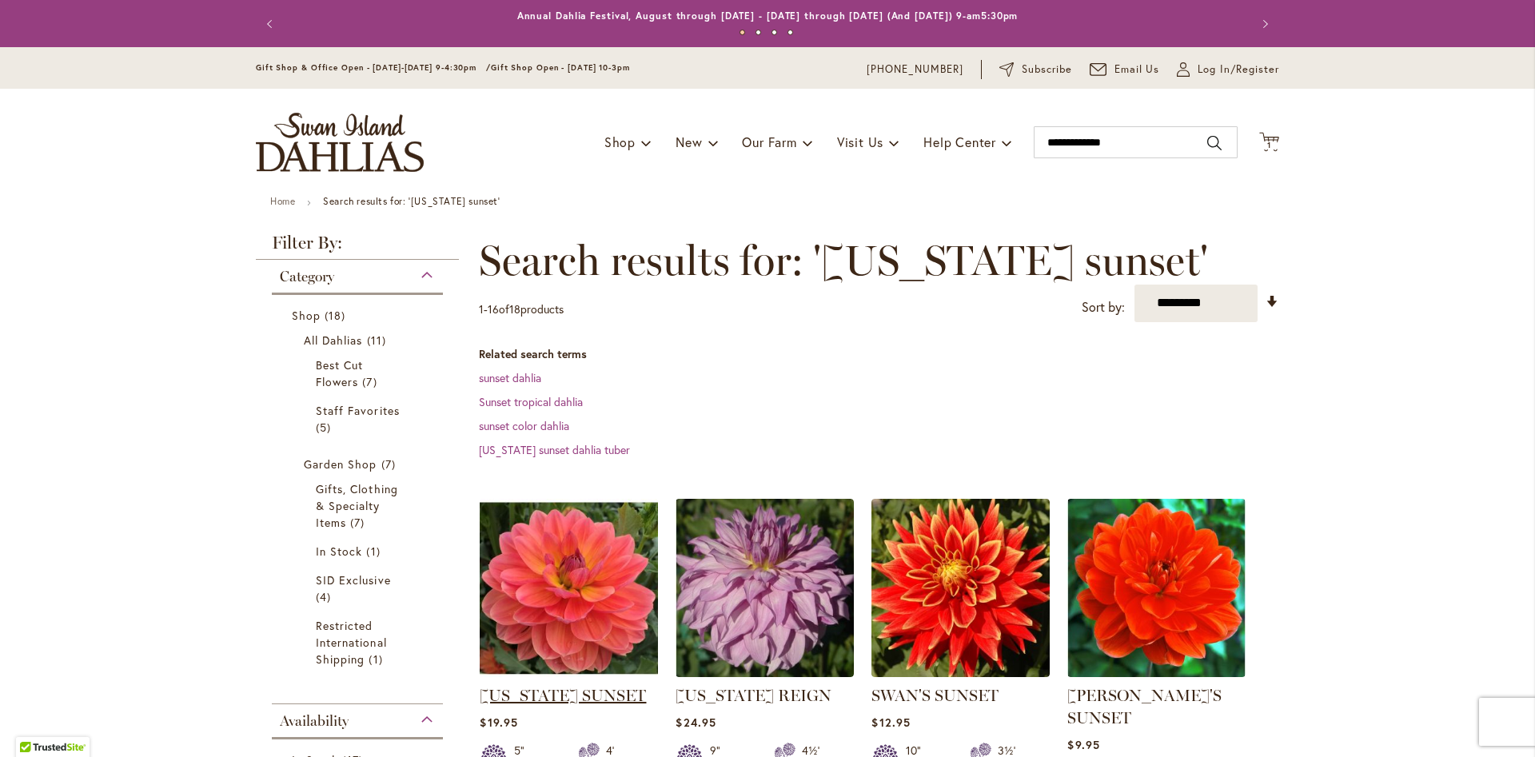
click at [509, 700] on link "OREGON SUNSET" at bounding box center [563, 695] width 166 height 19
click at [515, 694] on link "OREGON SUNSET" at bounding box center [563, 695] width 166 height 19
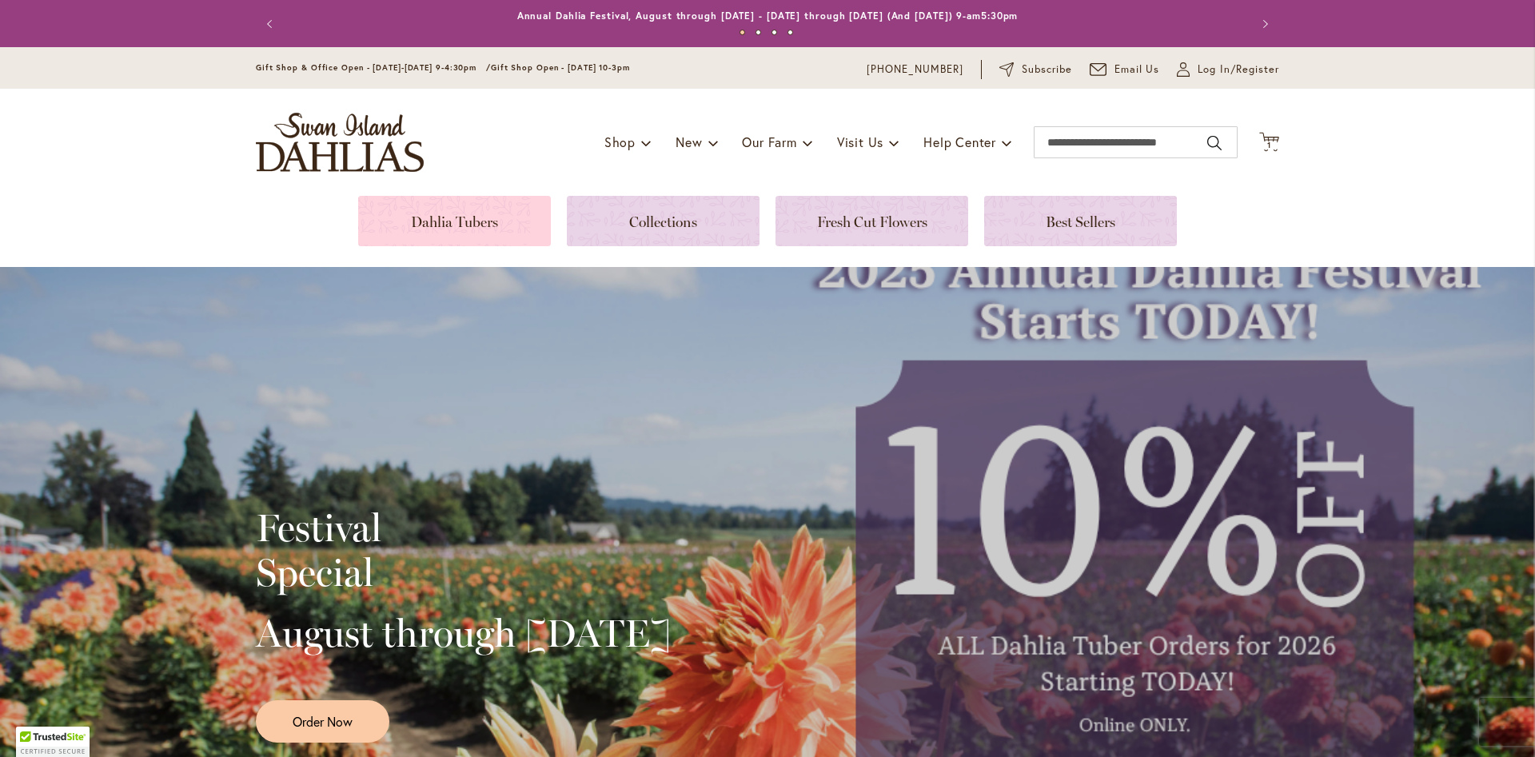
click at [494, 229] on link at bounding box center [454, 221] width 193 height 50
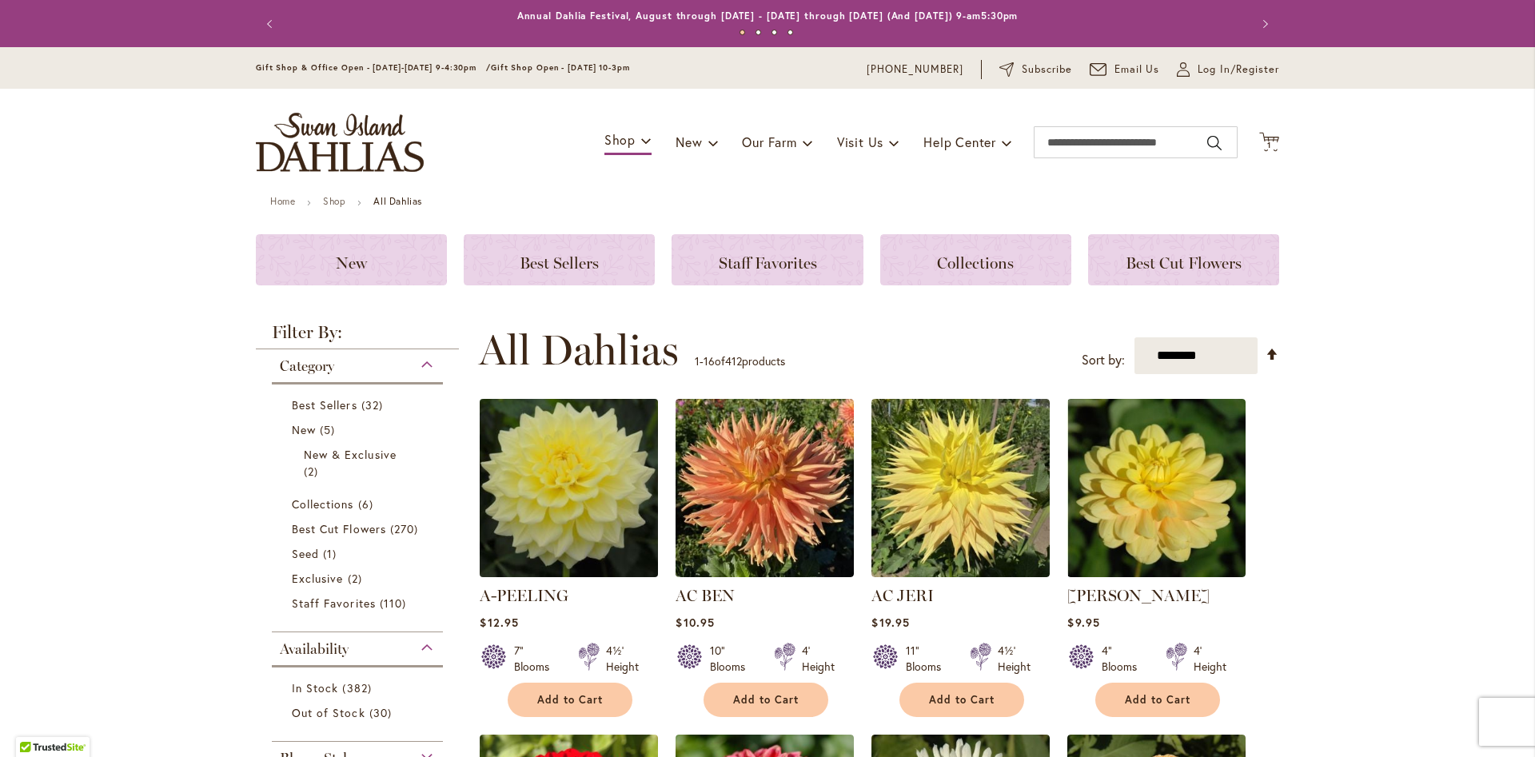
click at [591, 522] on img at bounding box center [569, 488] width 187 height 187
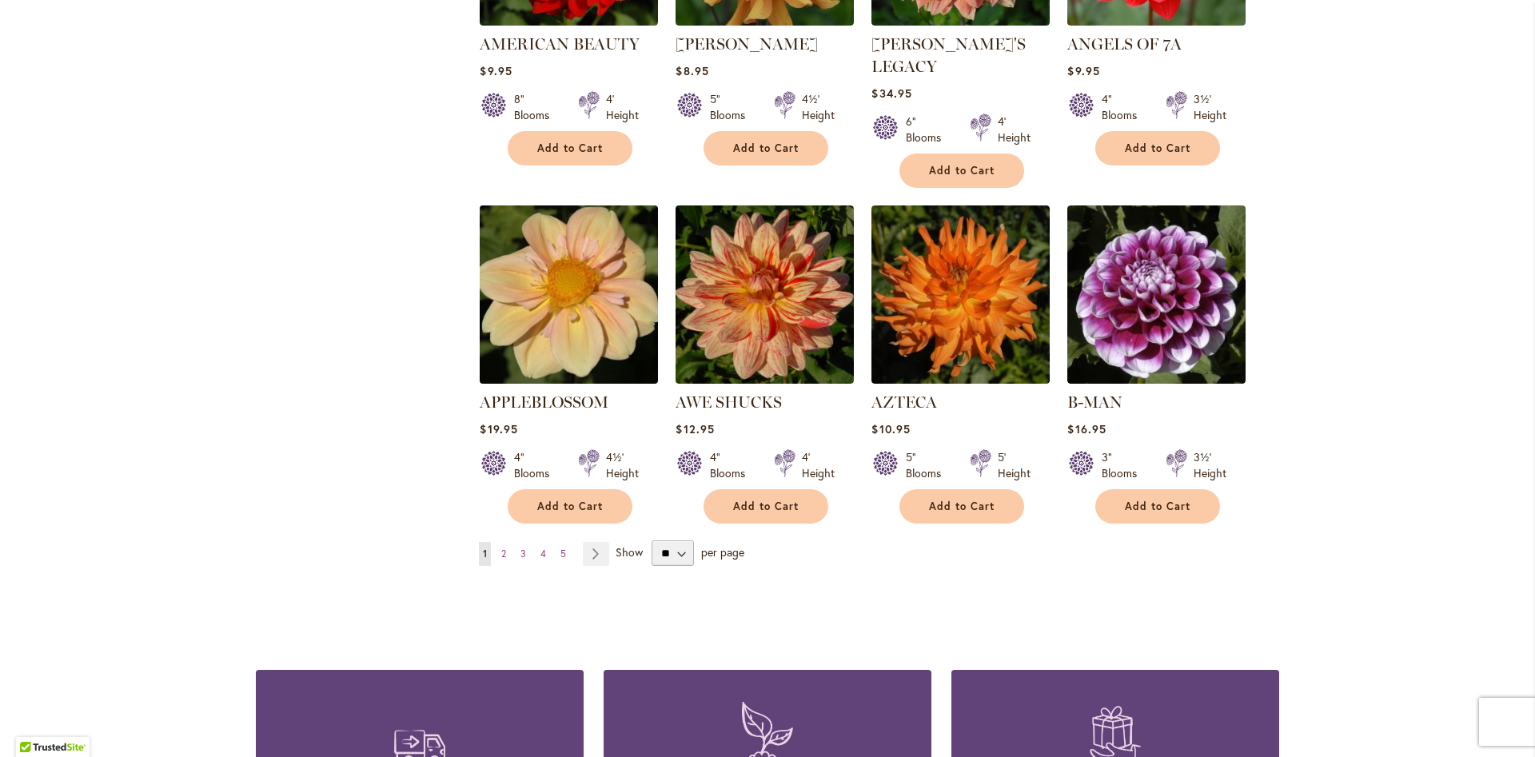
scroll to position [1457, 0]
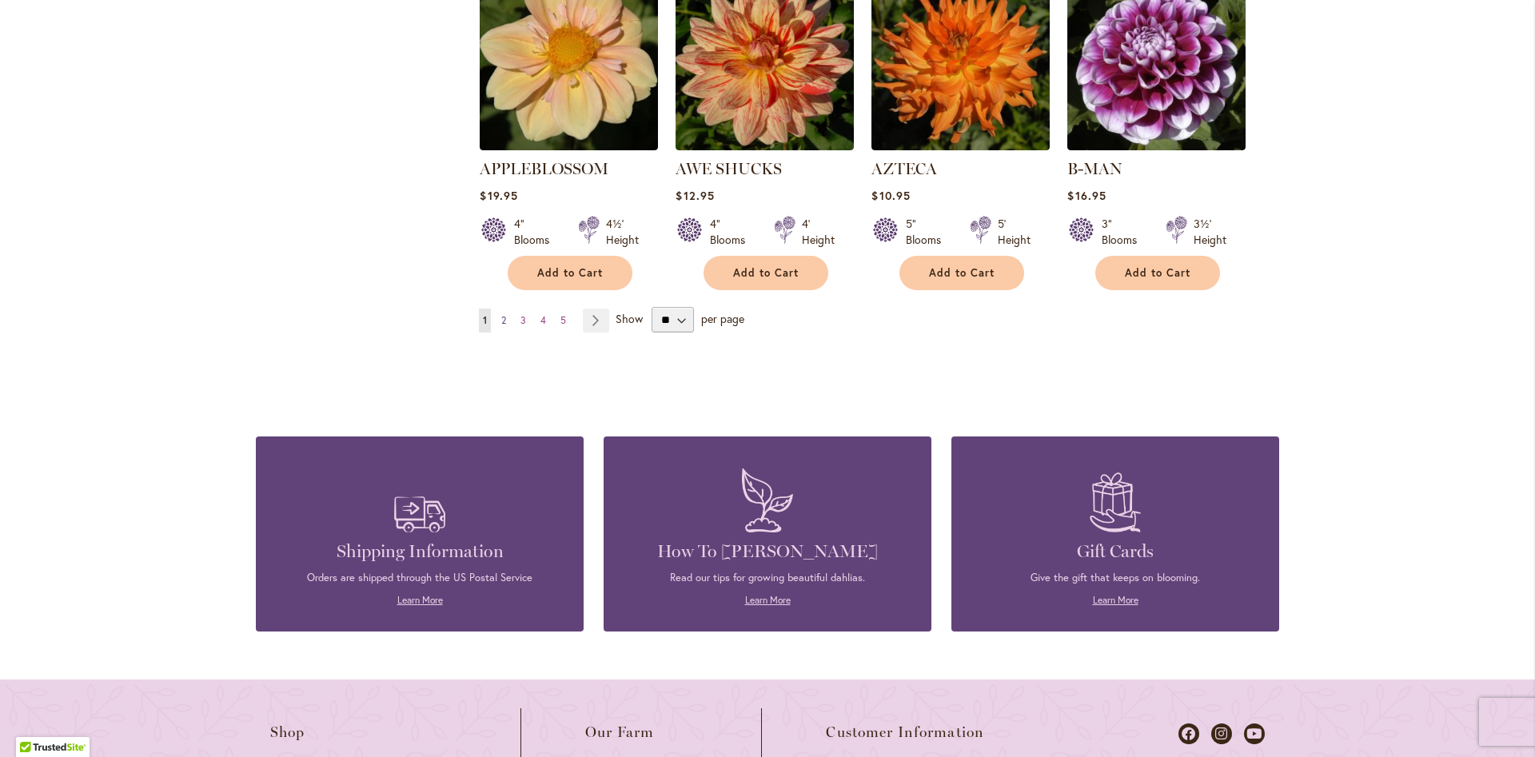
click at [506, 314] on span "2" at bounding box center [503, 320] width 5 height 12
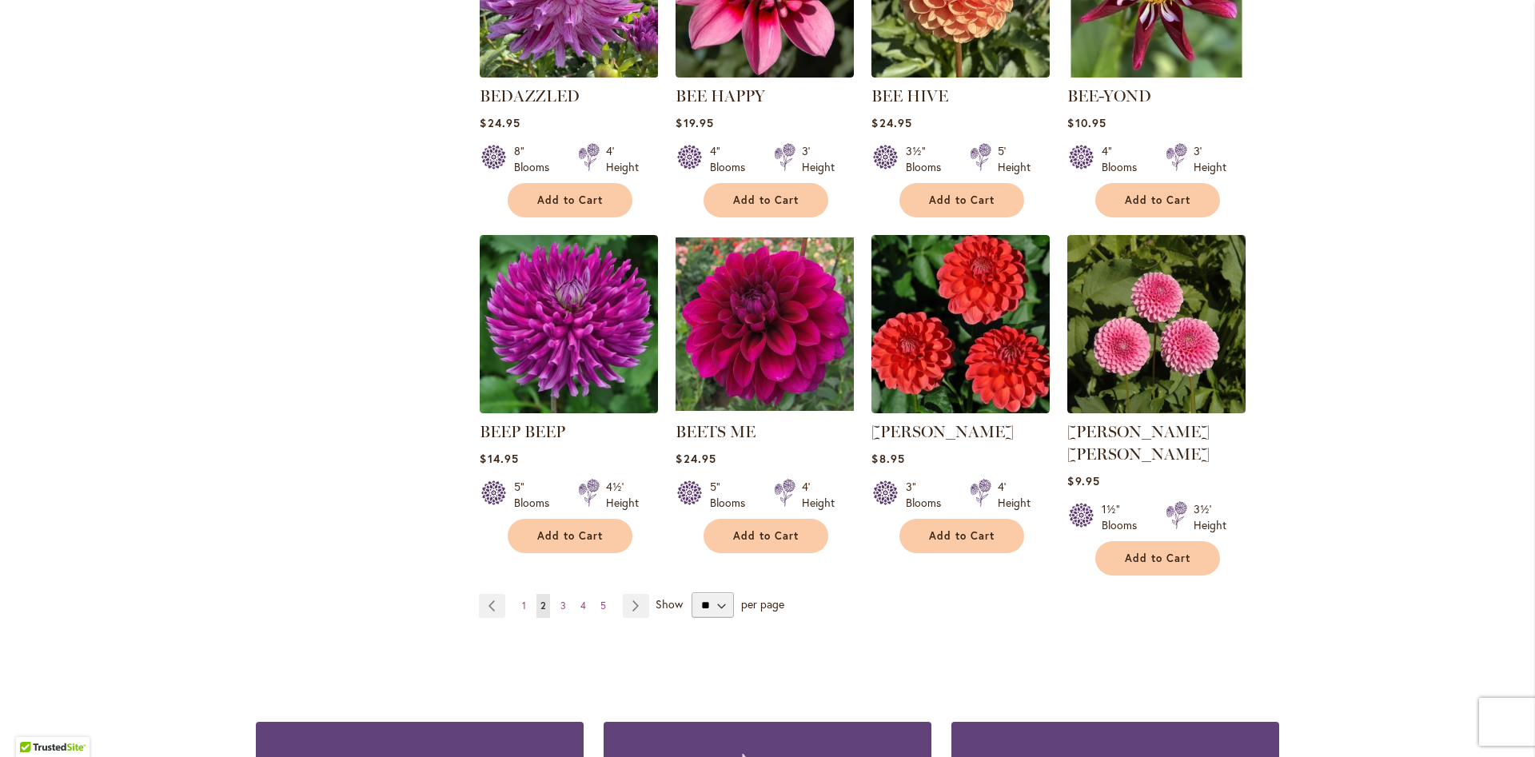
scroll to position [1457, 0]
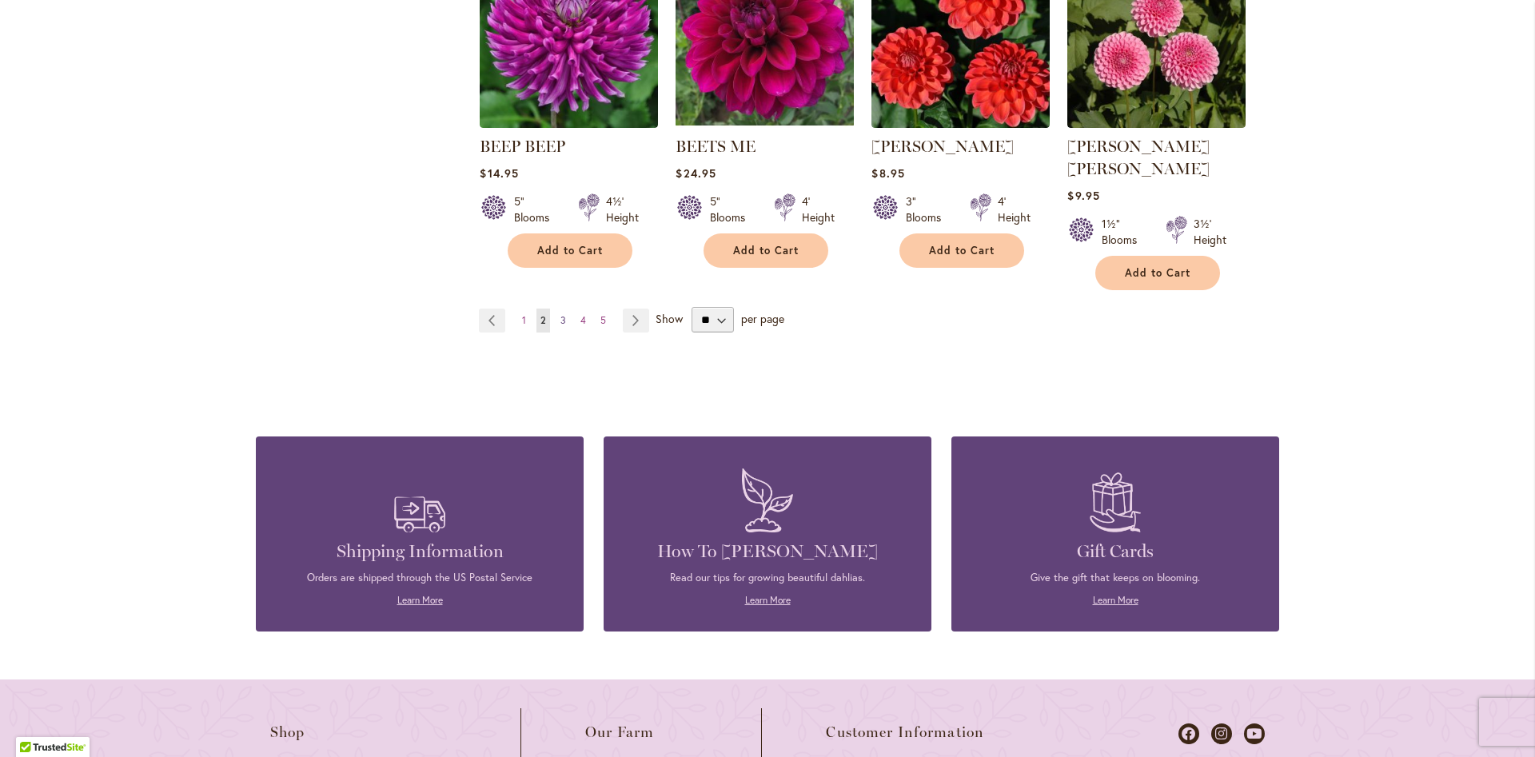
click at [563, 314] on span "3" at bounding box center [563, 320] width 6 height 12
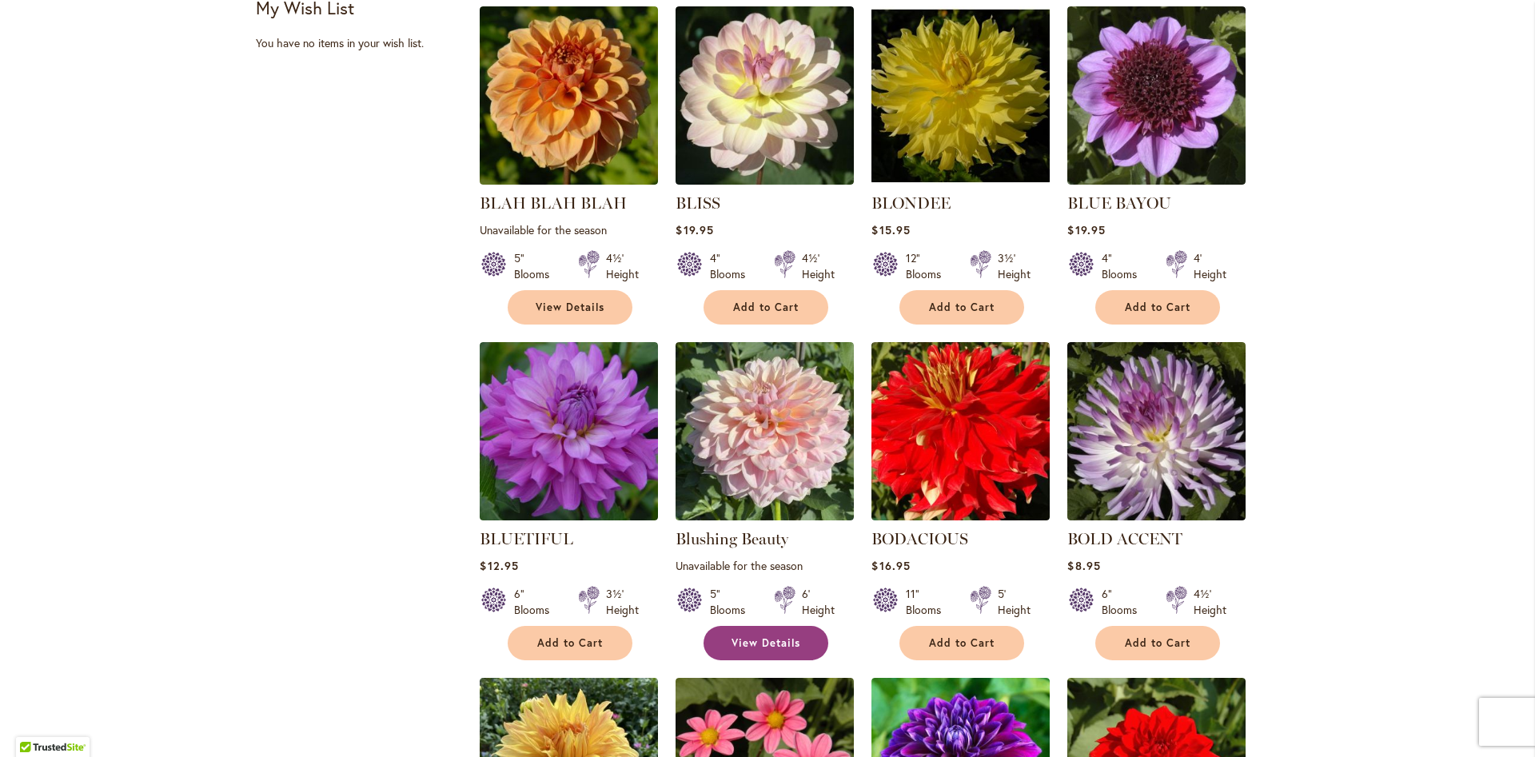
scroll to position [1457, 0]
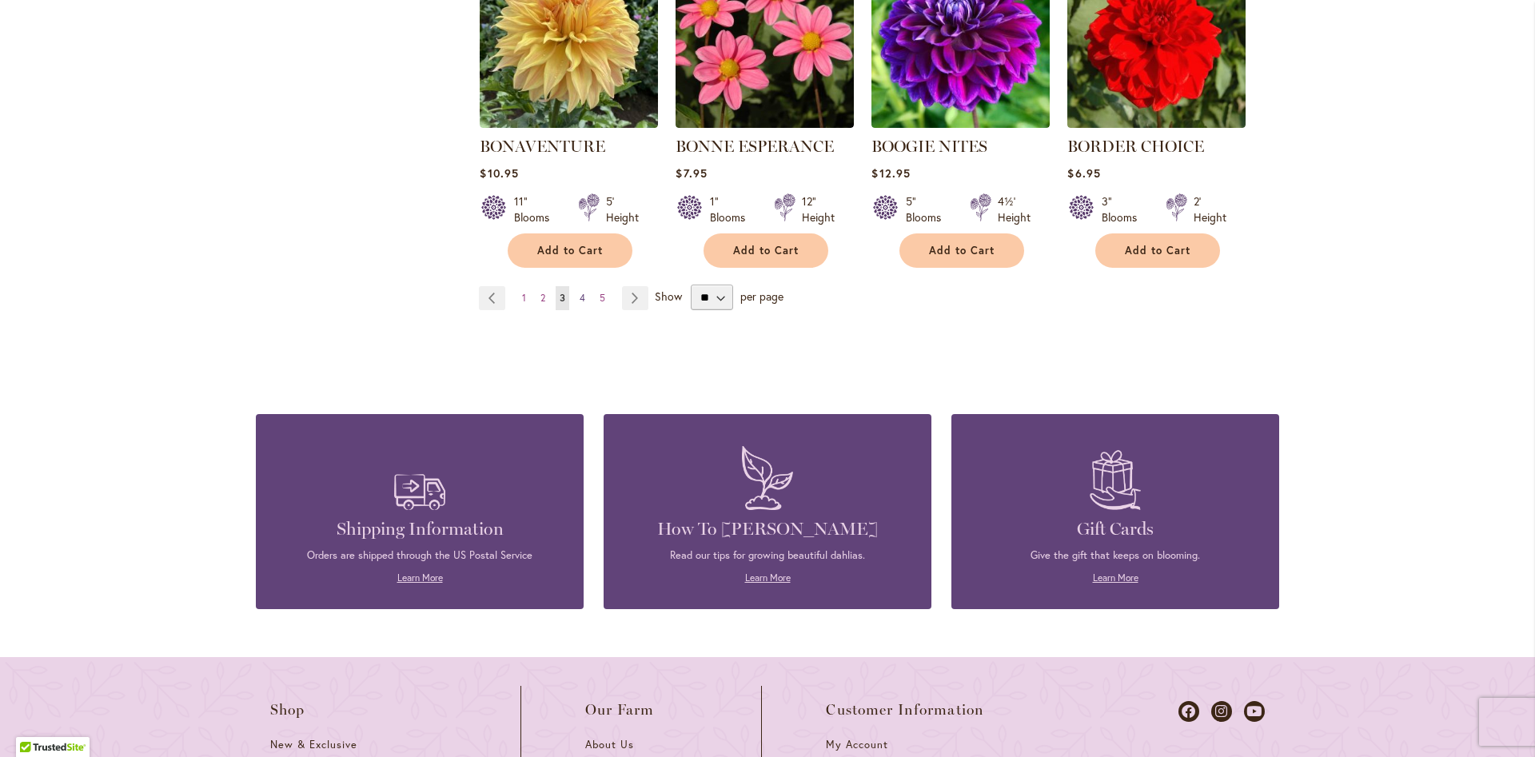
click at [578, 289] on link "Page 4" at bounding box center [583, 298] width 14 height 24
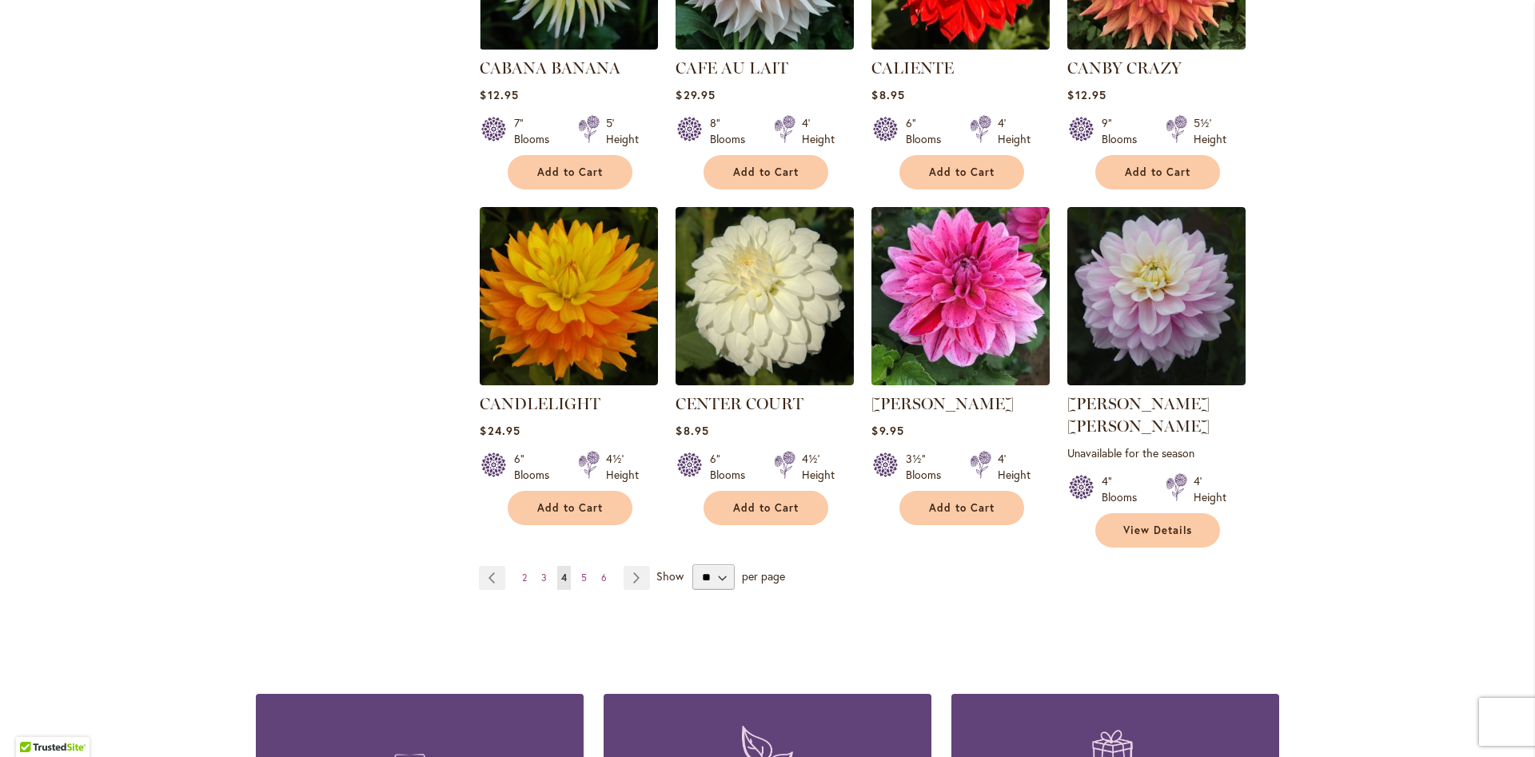
scroll to position [1457, 0]
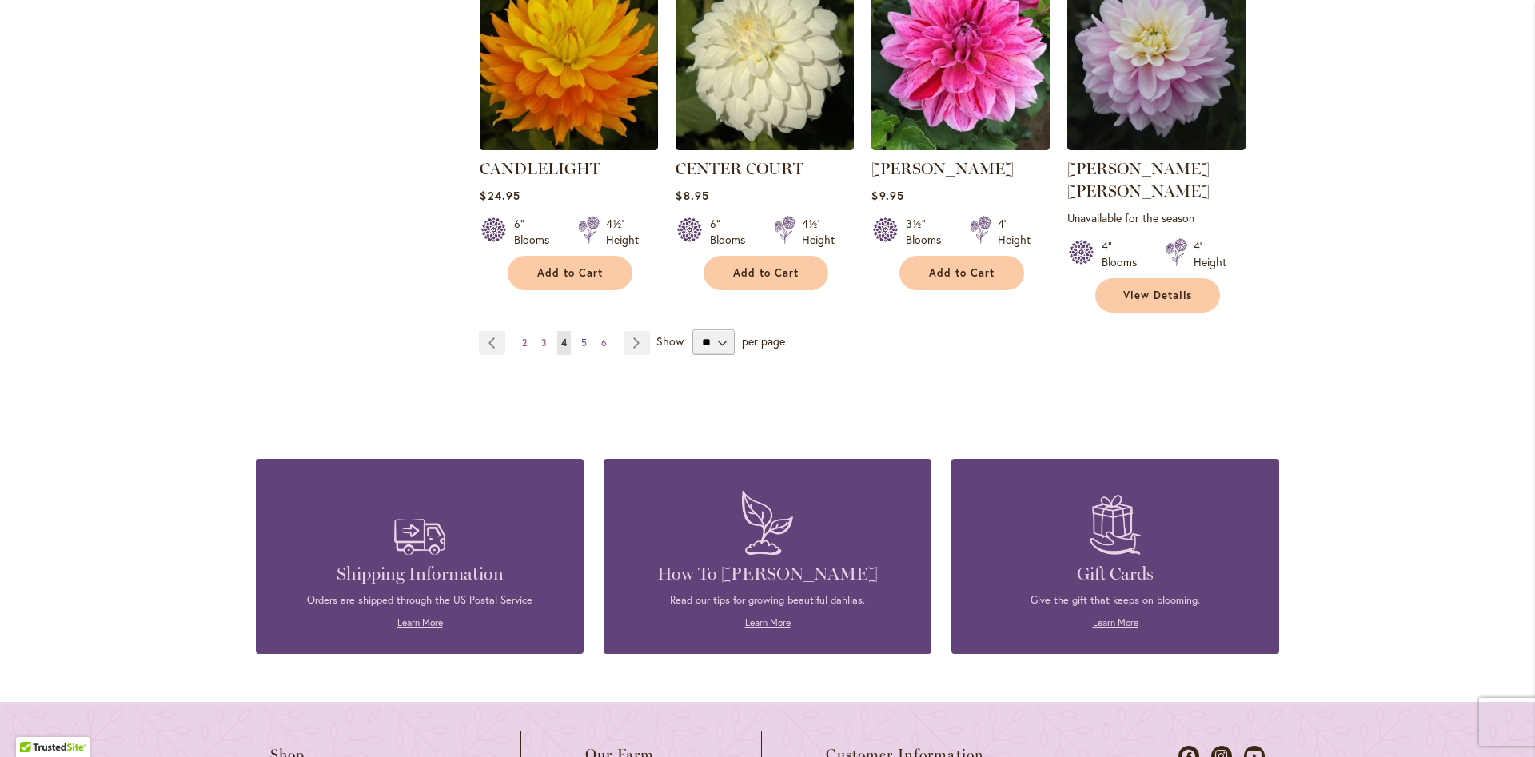
click at [583, 337] on span "5" at bounding box center [584, 343] width 6 height 12
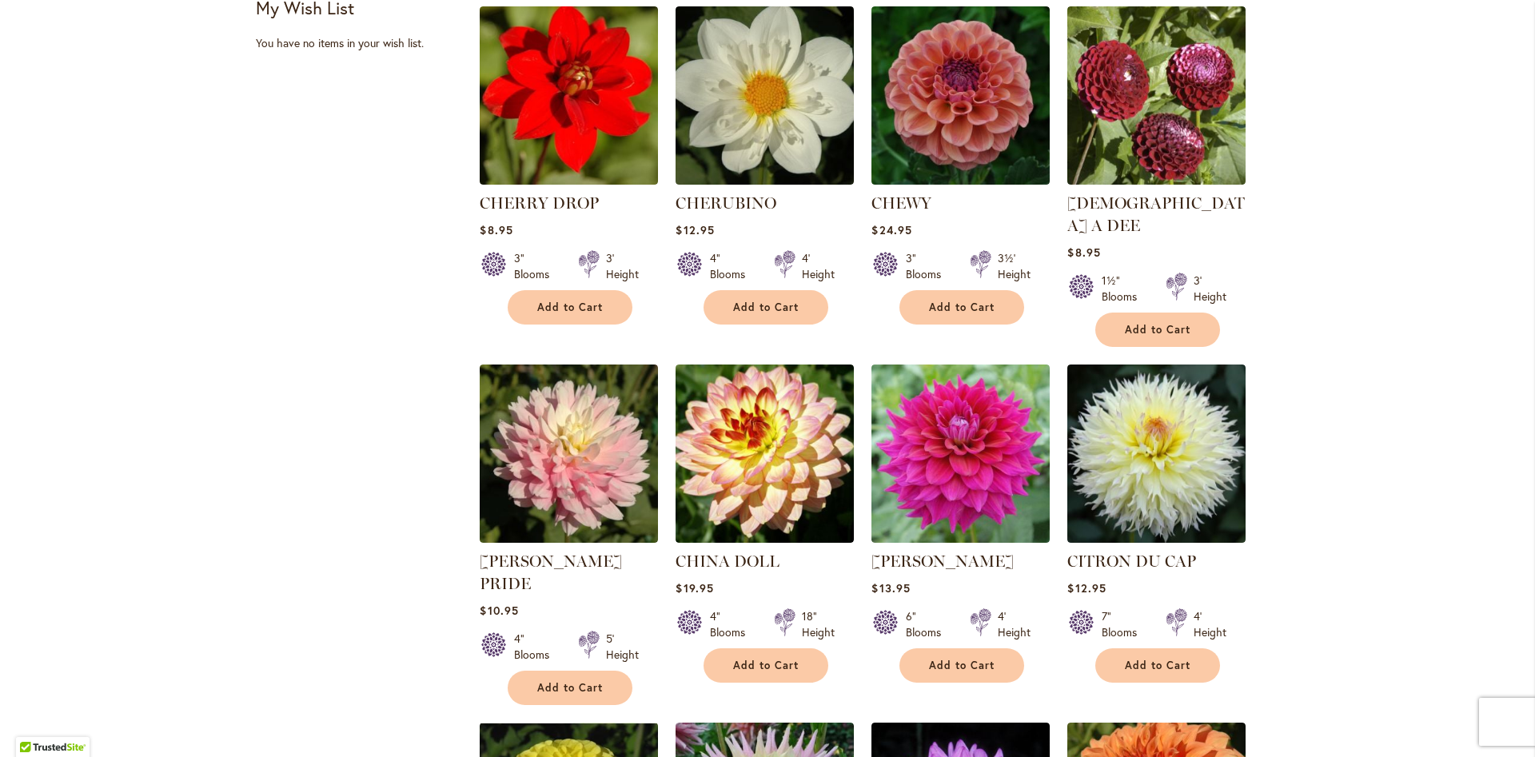
scroll to position [1457, 0]
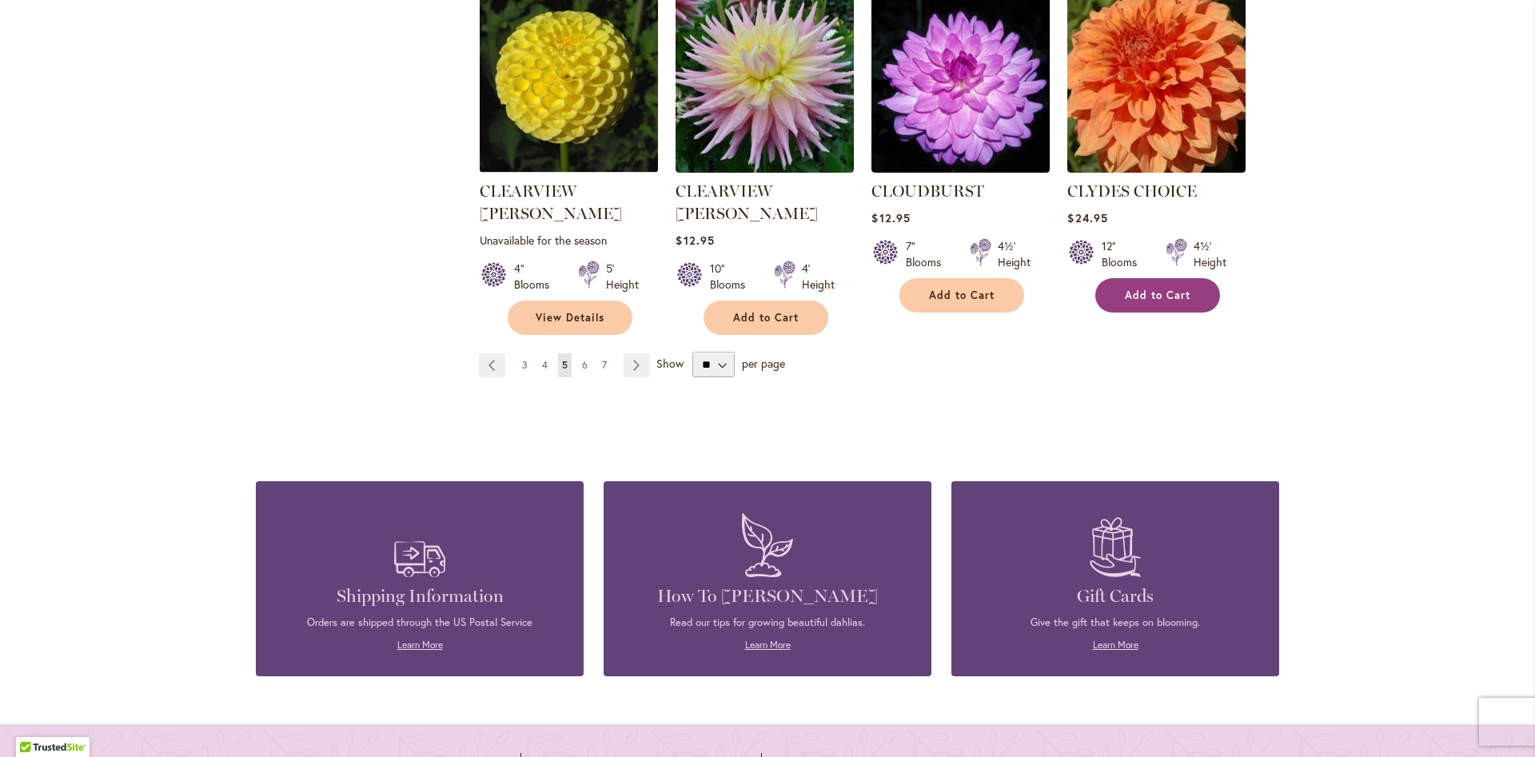
click at [1135, 289] on span "Add to Cart" at bounding box center [1158, 296] width 66 height 14
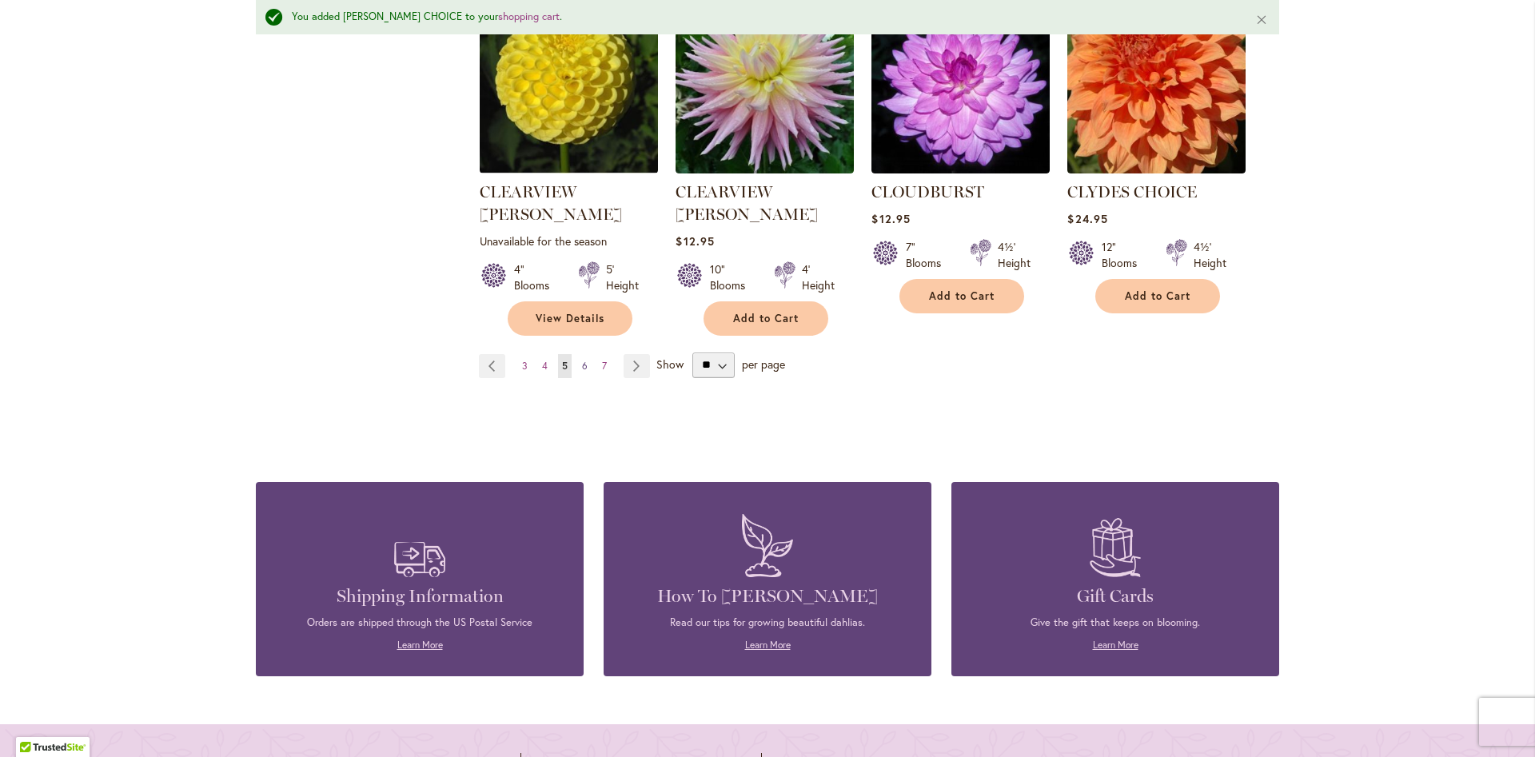
click at [586, 360] on span "6" at bounding box center [585, 366] width 6 height 12
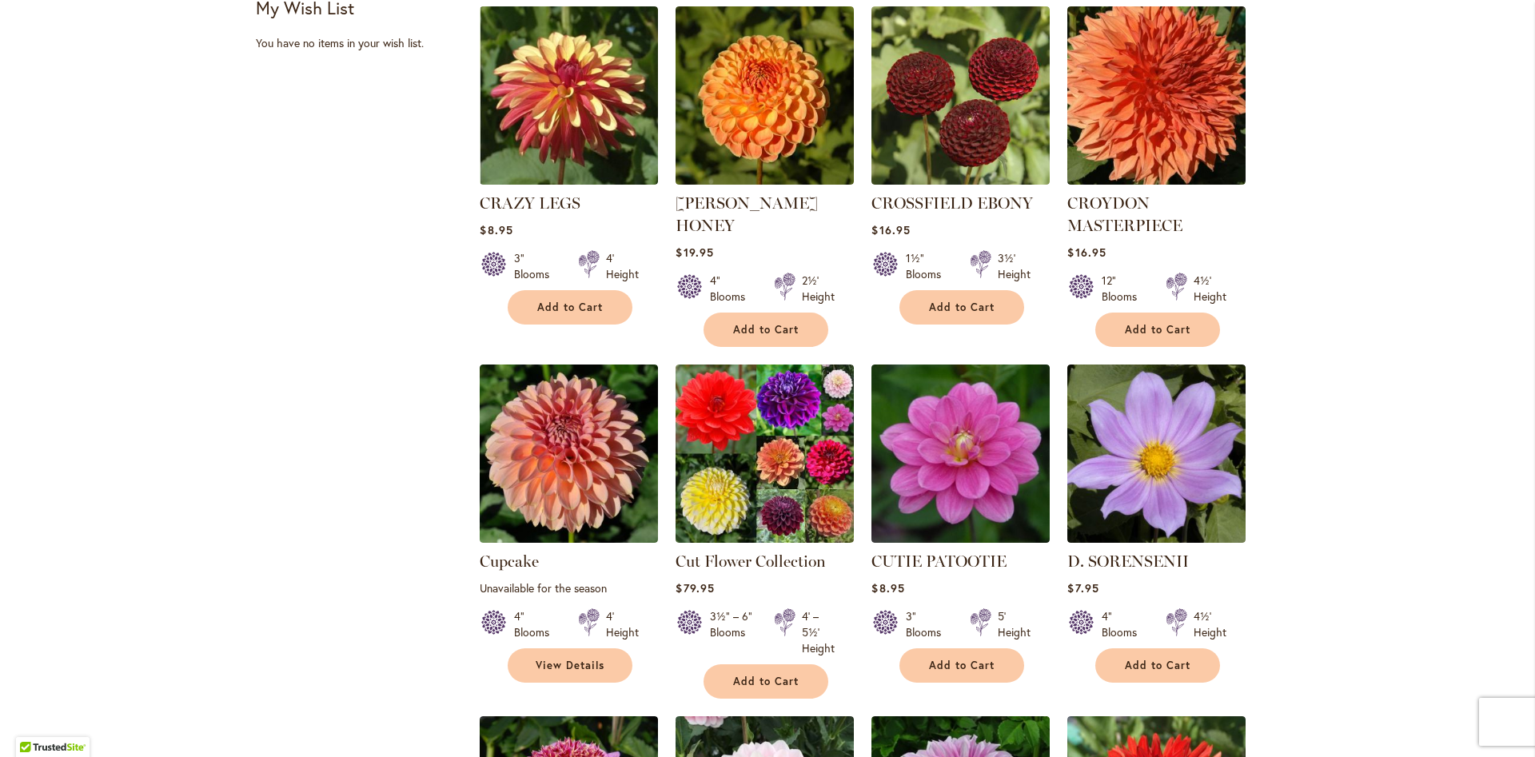
scroll to position [1457, 0]
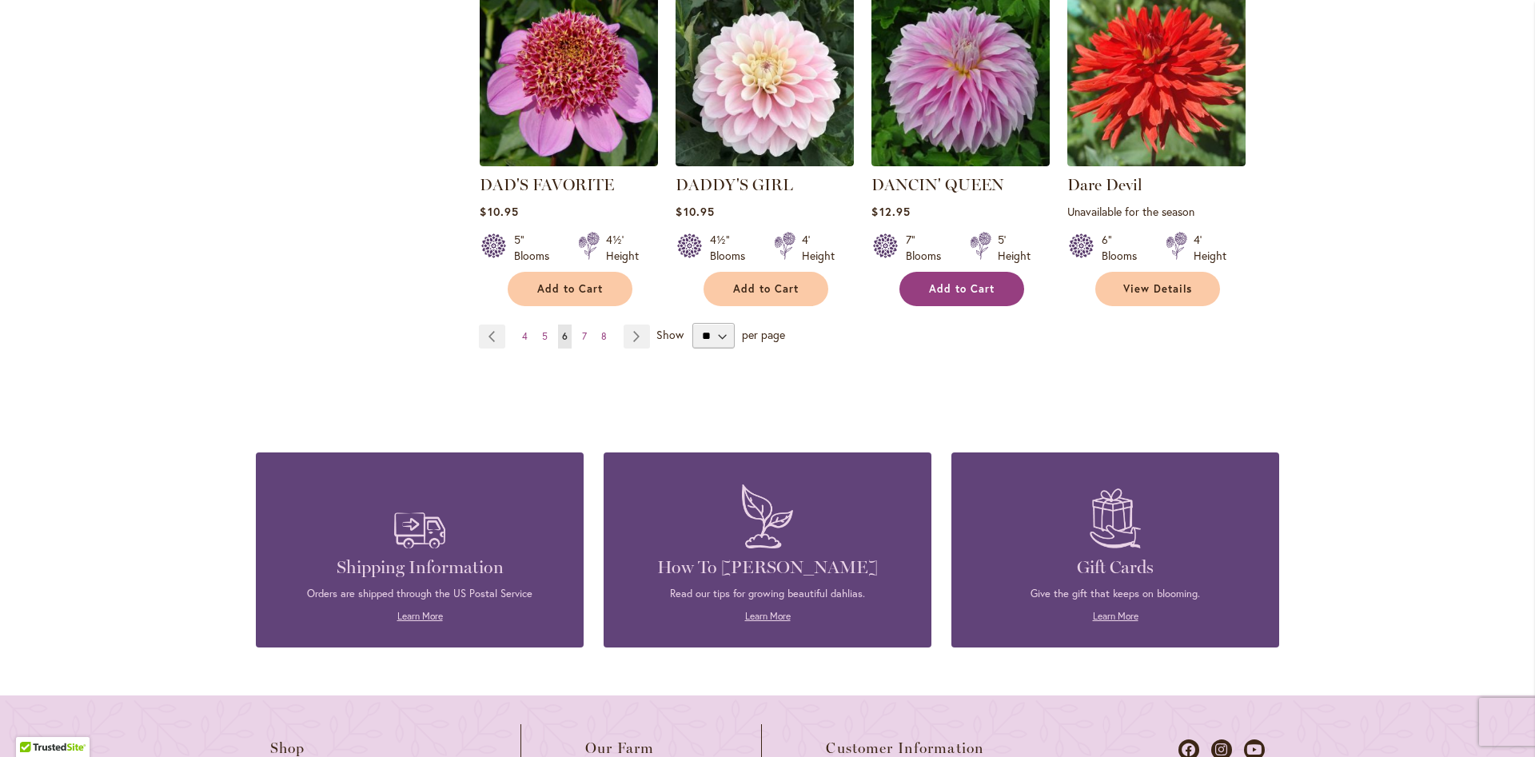
click at [950, 290] on span "Add to Cart" at bounding box center [962, 289] width 66 height 14
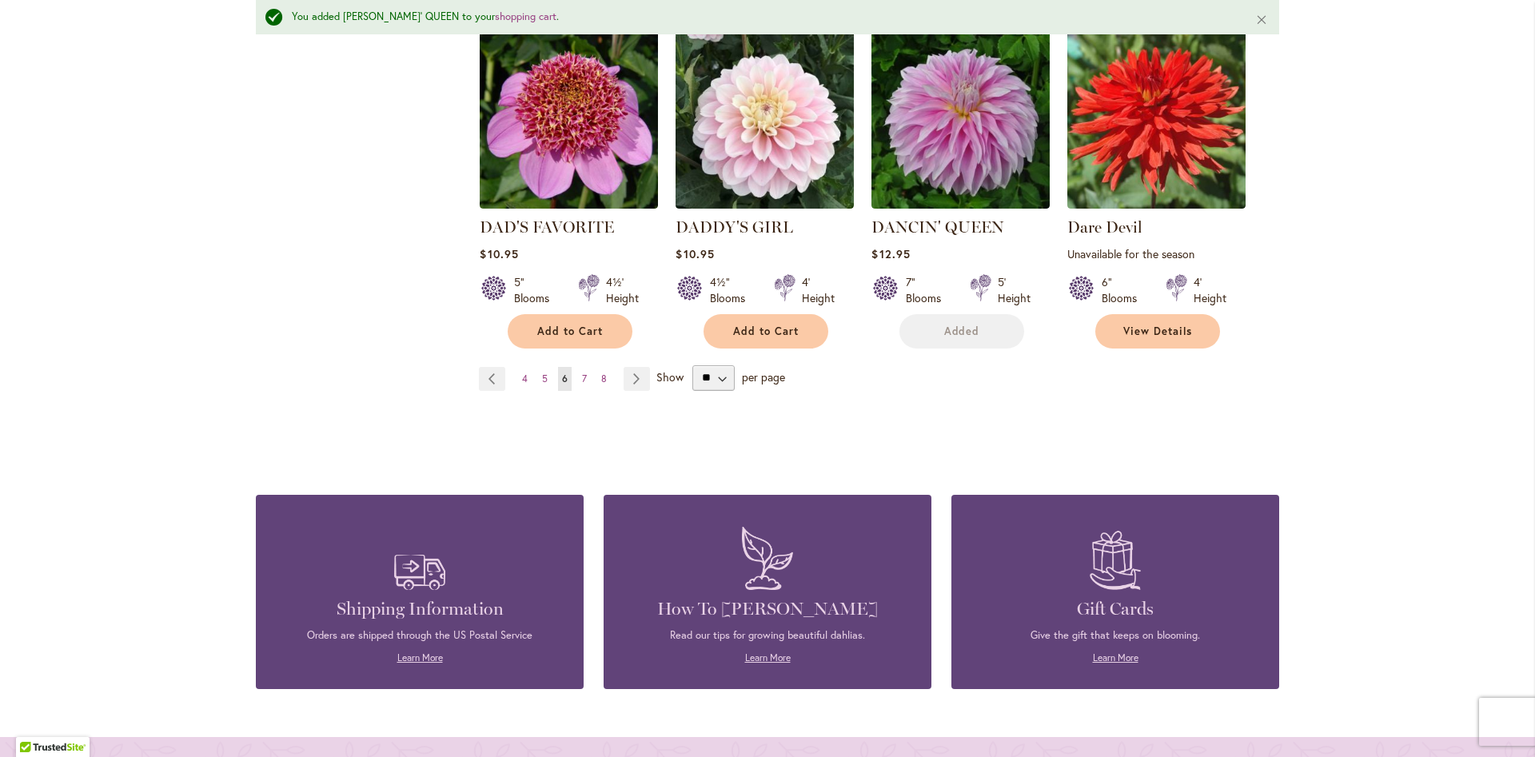
scroll to position [1498, 0]
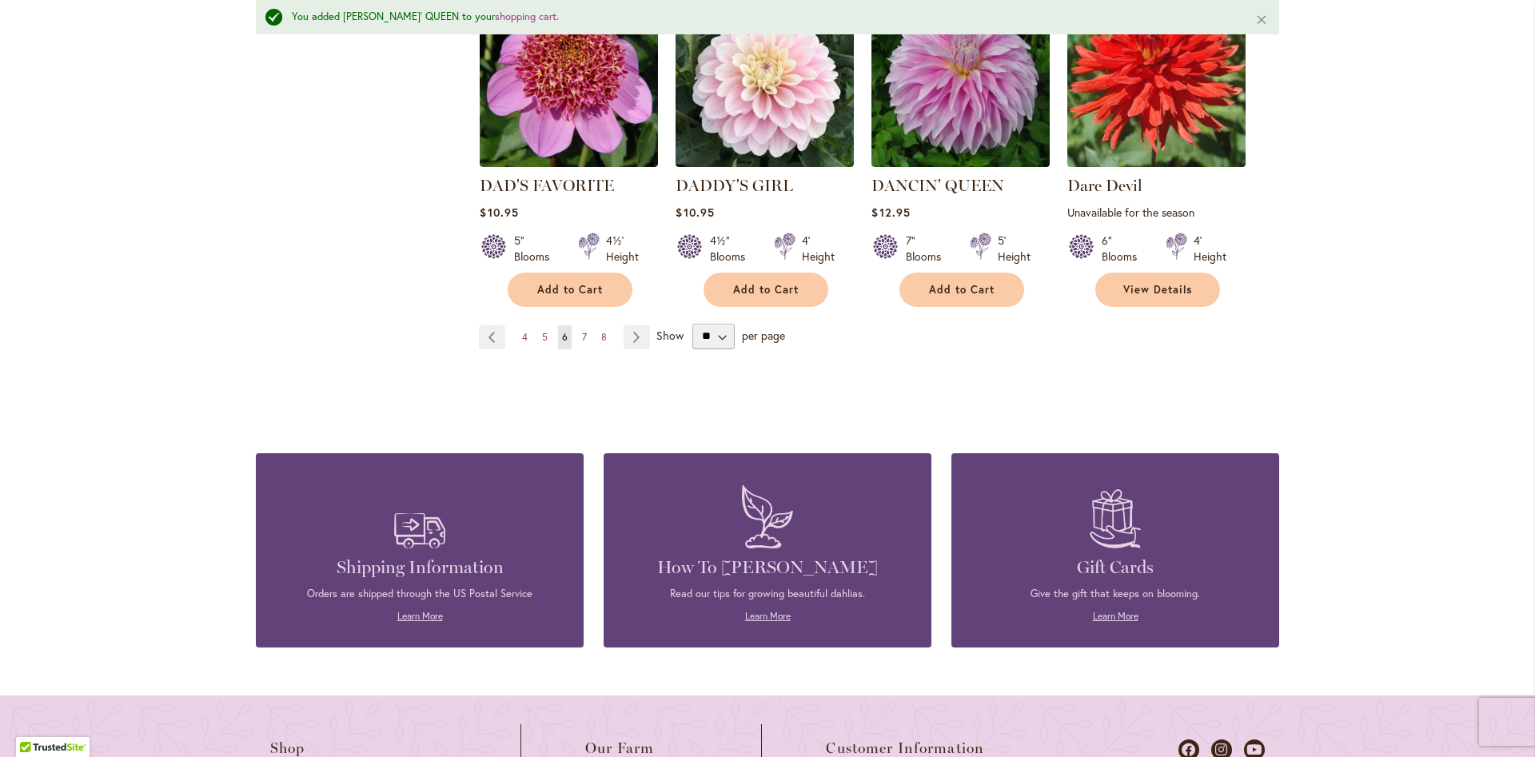
click at [585, 333] on span "7" at bounding box center [584, 337] width 5 height 12
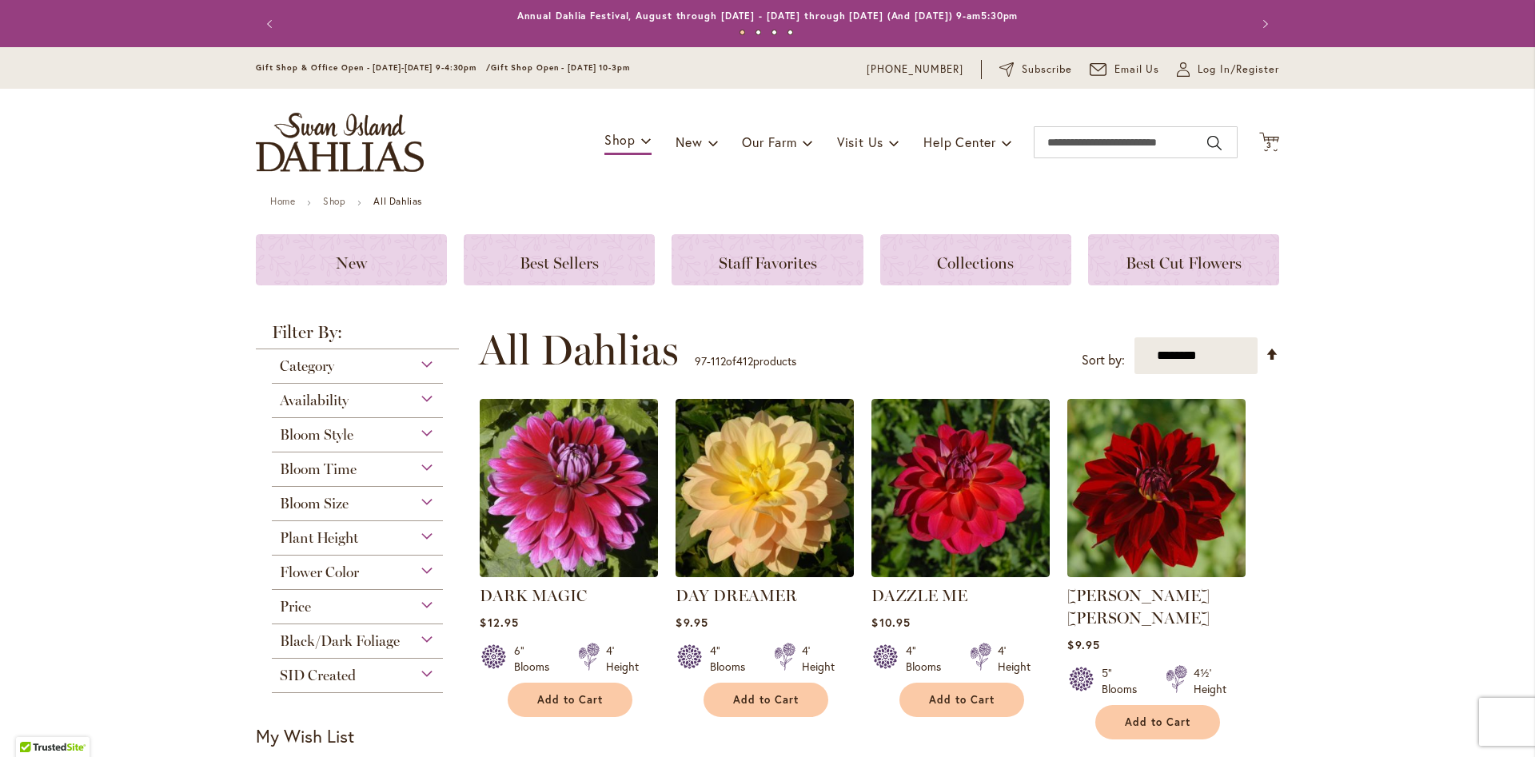
scroll to position [728, 0]
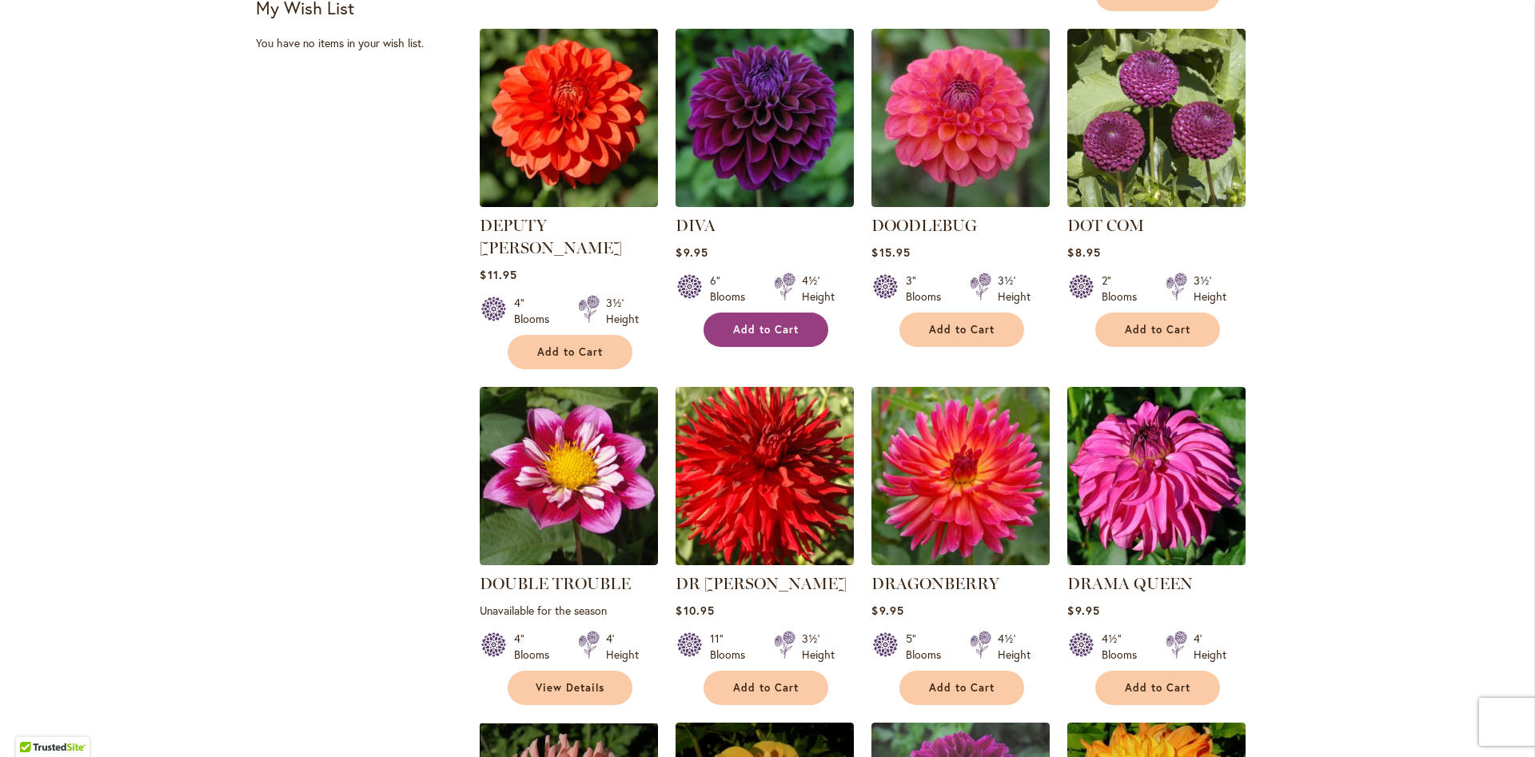
click at [812, 315] on button "Add to Cart" at bounding box center [766, 330] width 125 height 34
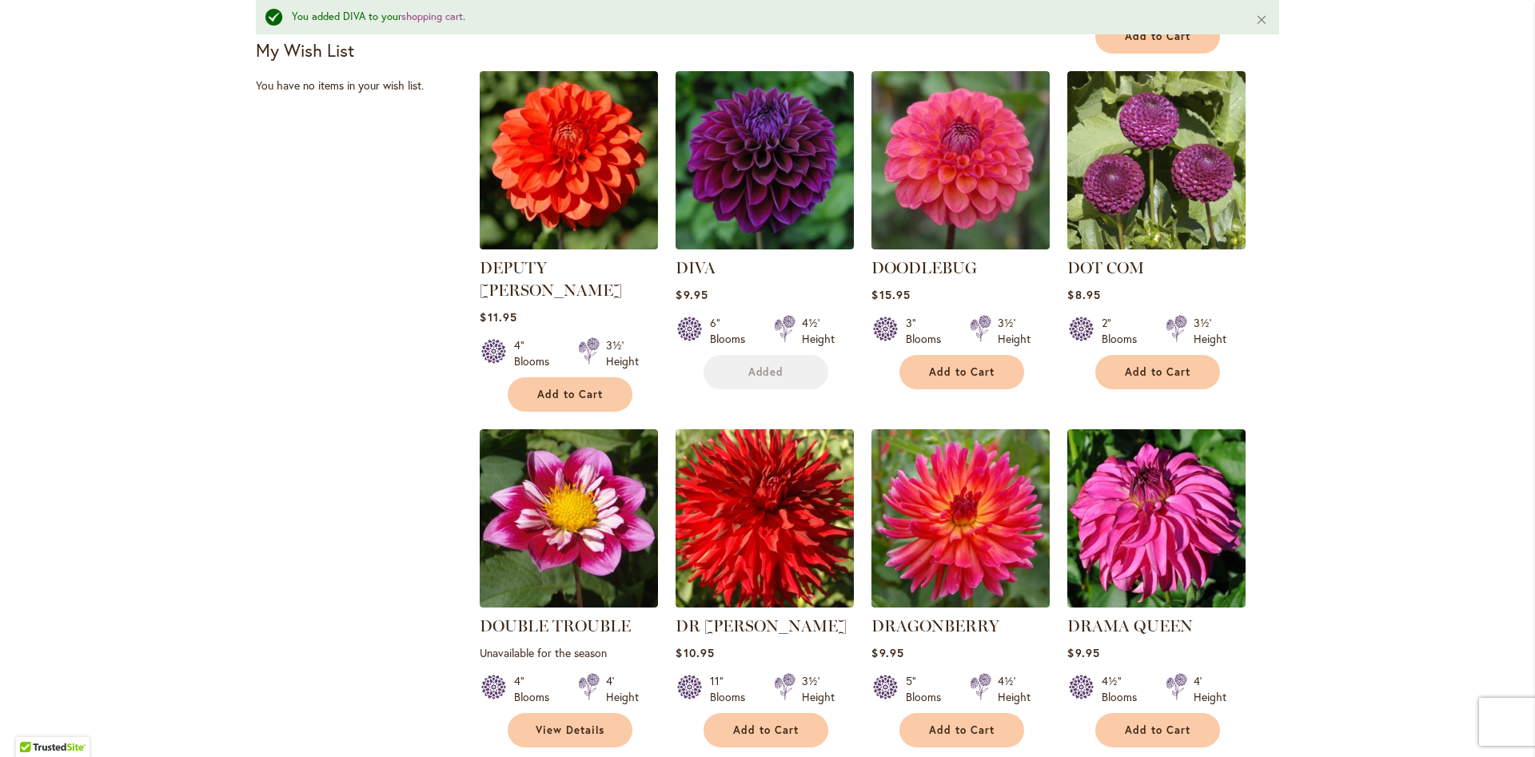
scroll to position [770, 0]
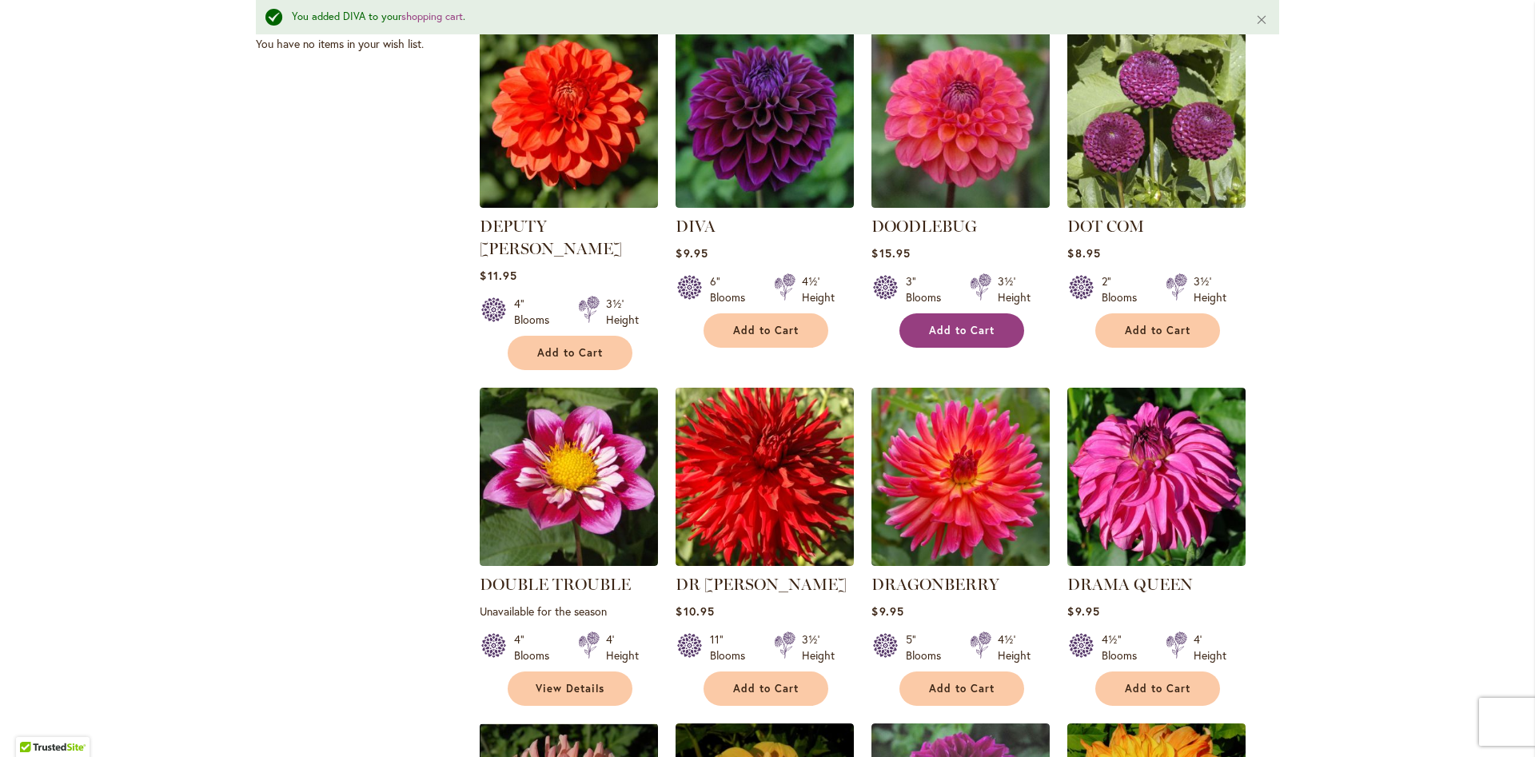
click at [959, 324] on span "Add to Cart" at bounding box center [962, 331] width 66 height 14
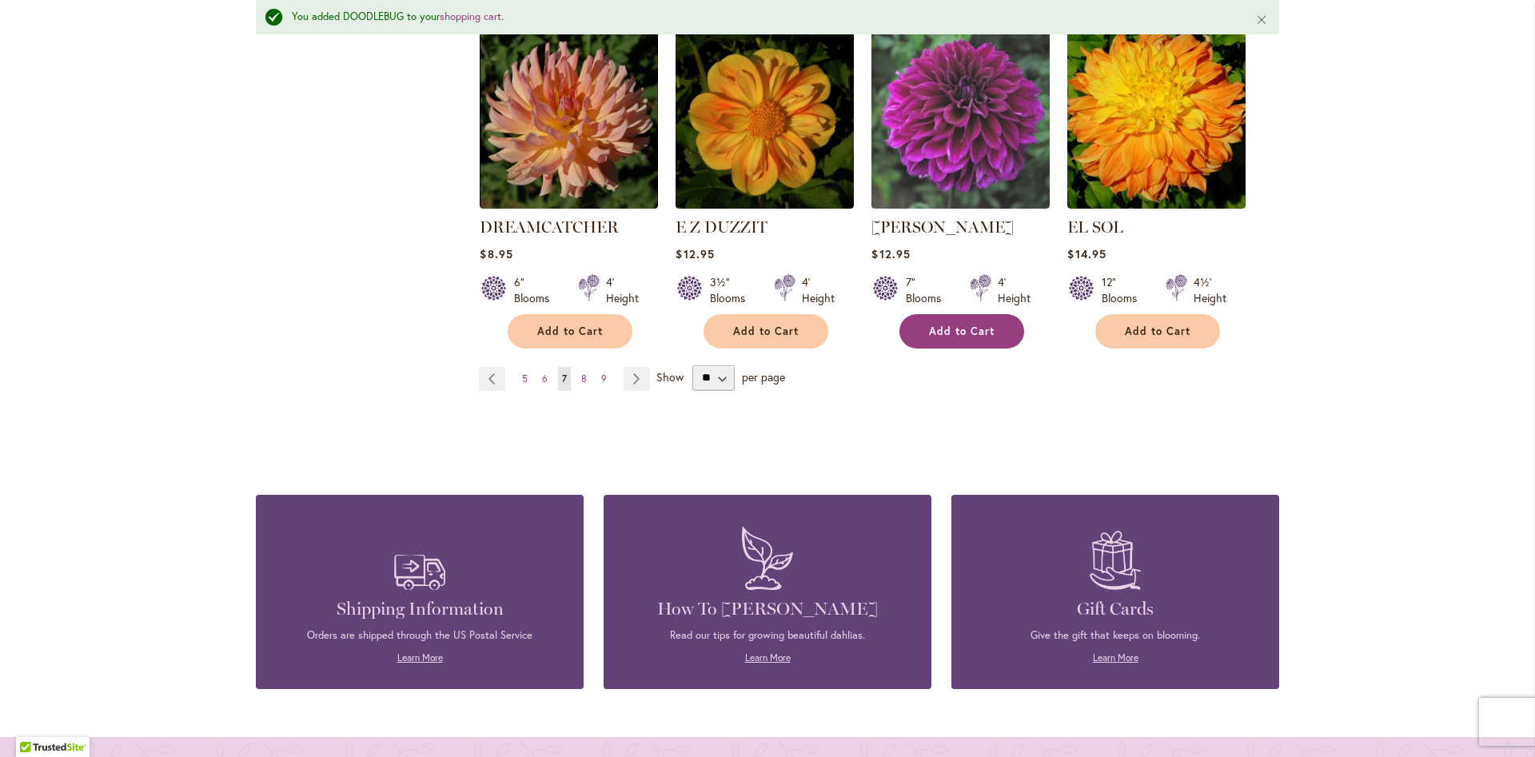
scroll to position [1464, 0]
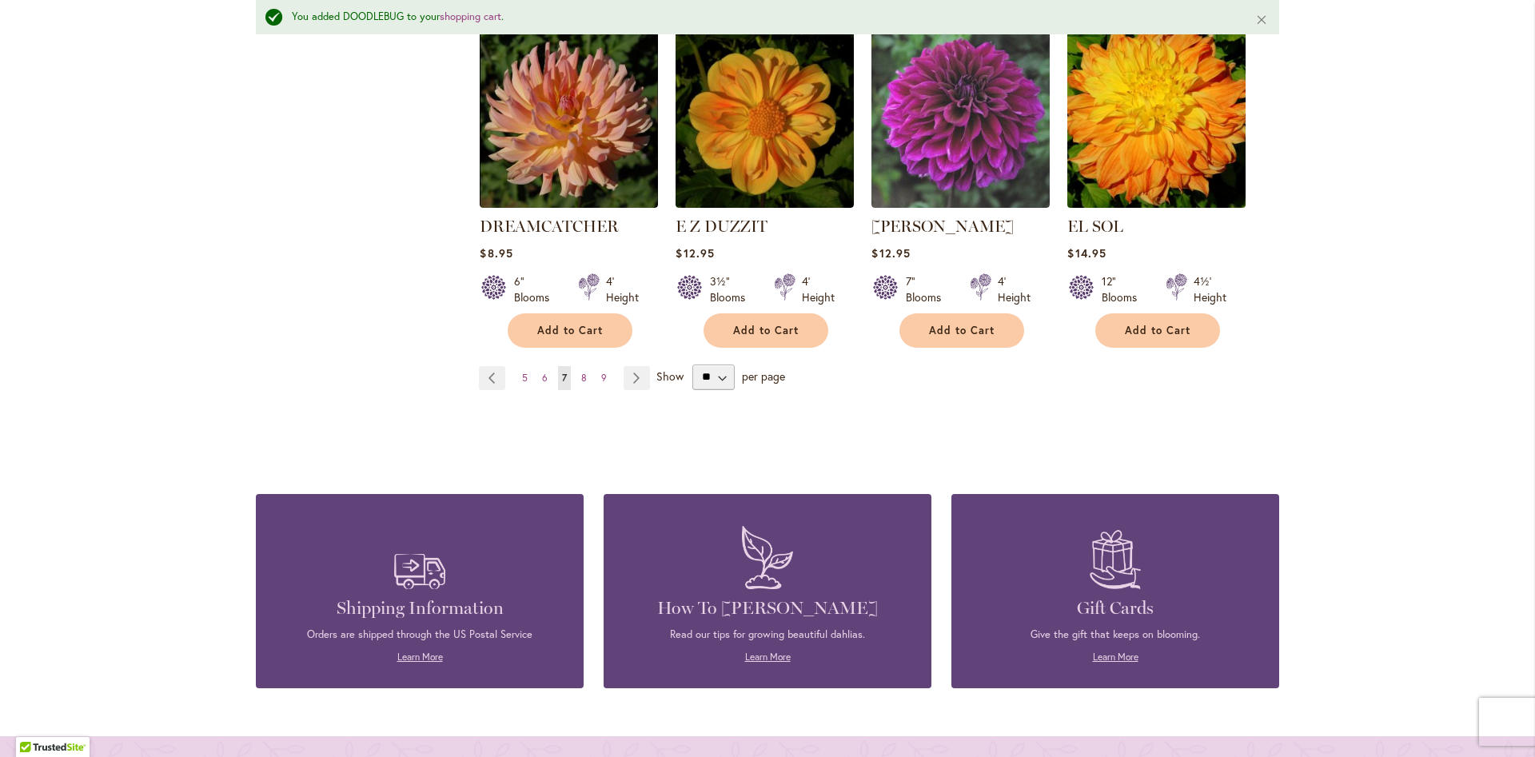
click at [1167, 80] on img at bounding box center [1156, 118] width 187 height 187
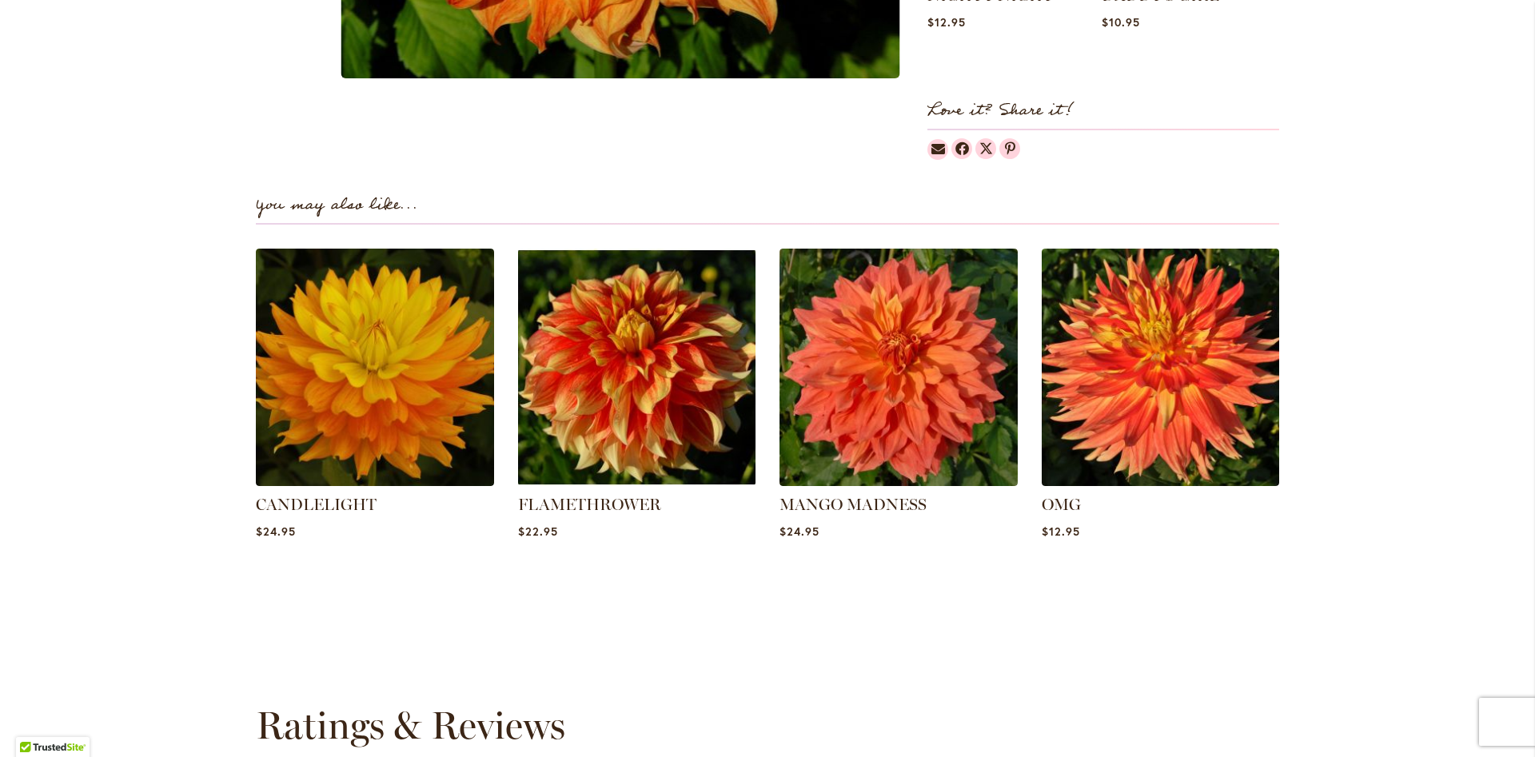
scroll to position [728, 0]
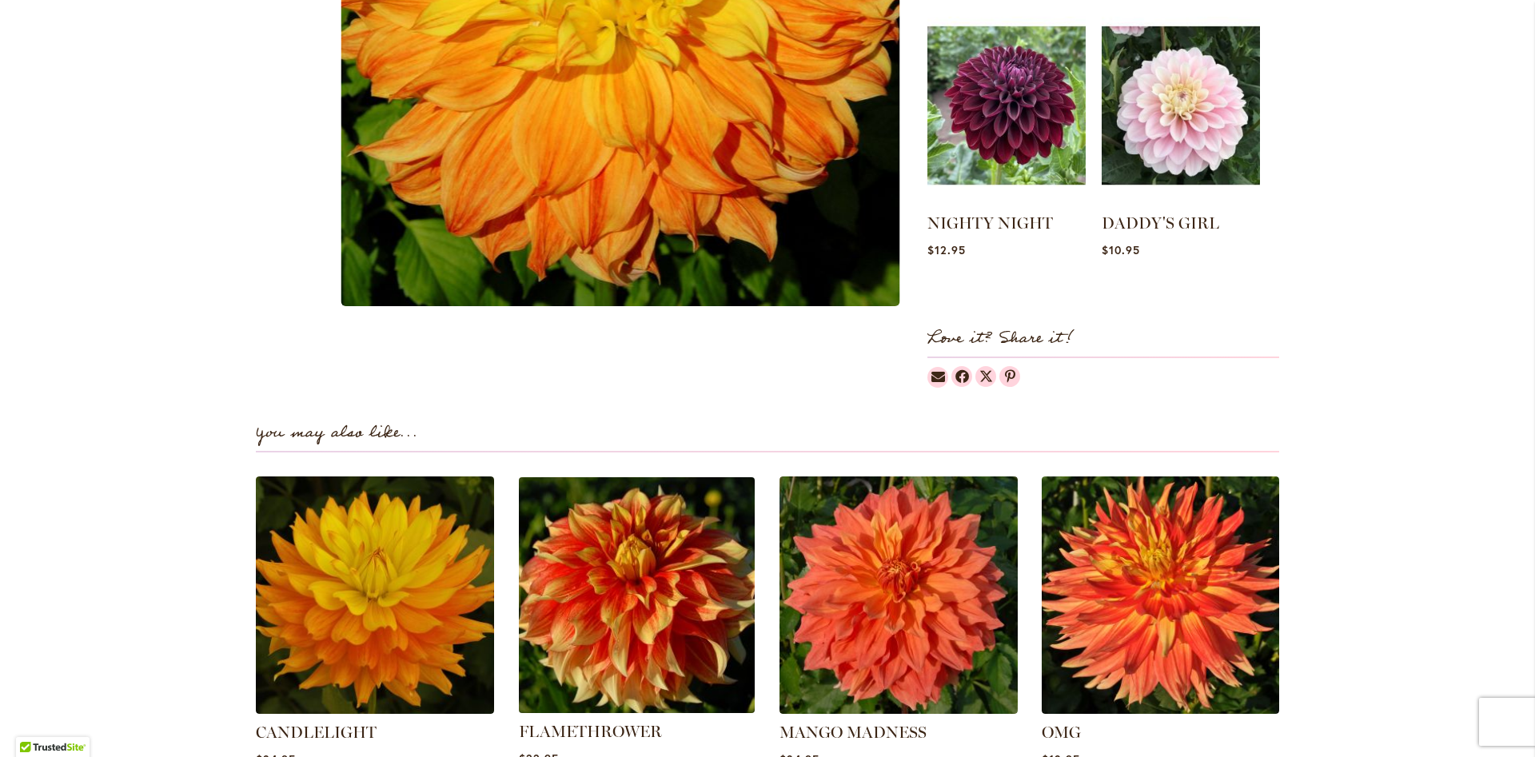
click at [659, 588] on img at bounding box center [637, 595] width 248 height 248
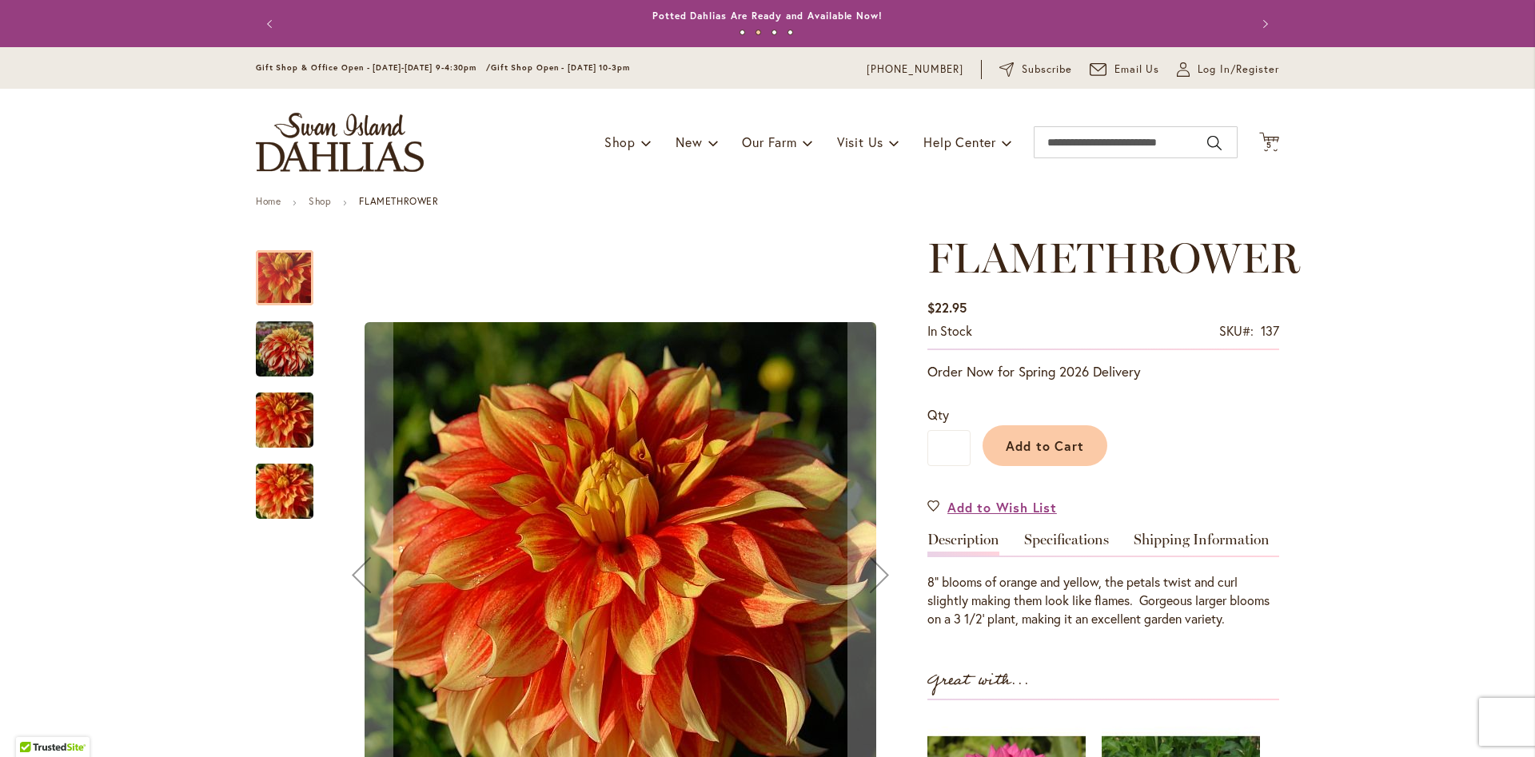
click at [279, 353] on img "FLAMETHROWER" at bounding box center [285, 348] width 58 height 59
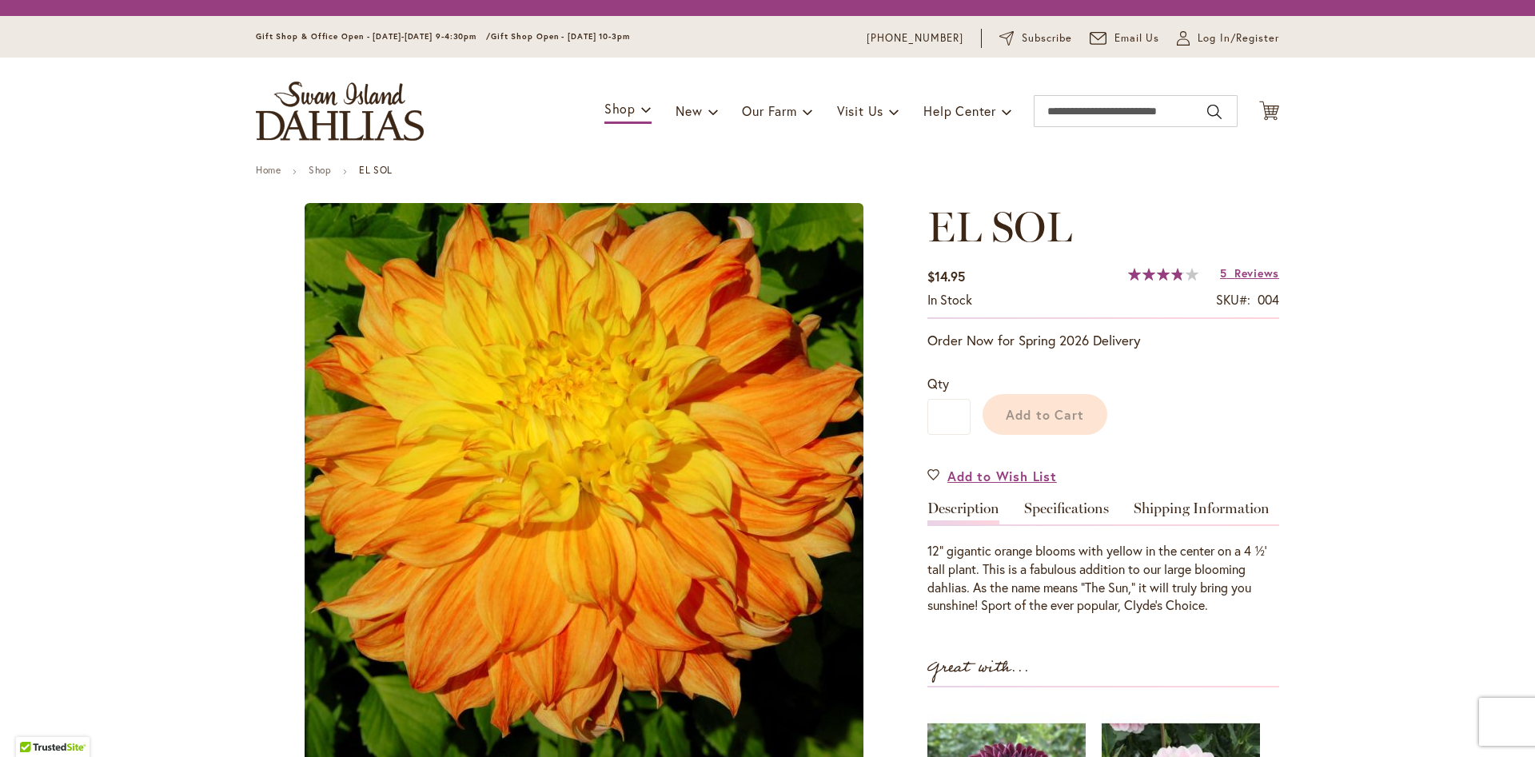
scroll to position [728, 0]
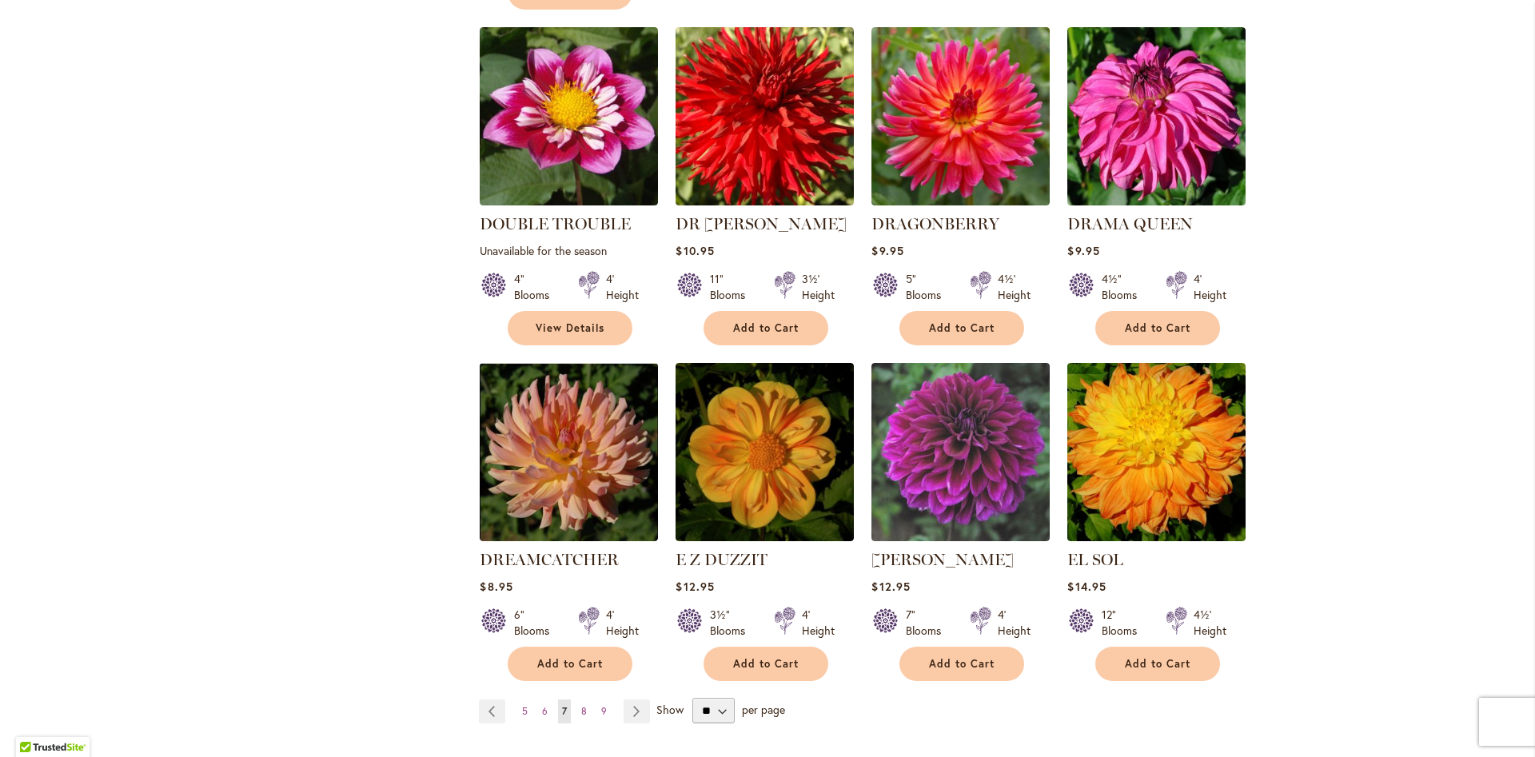
scroll to position [1464, 0]
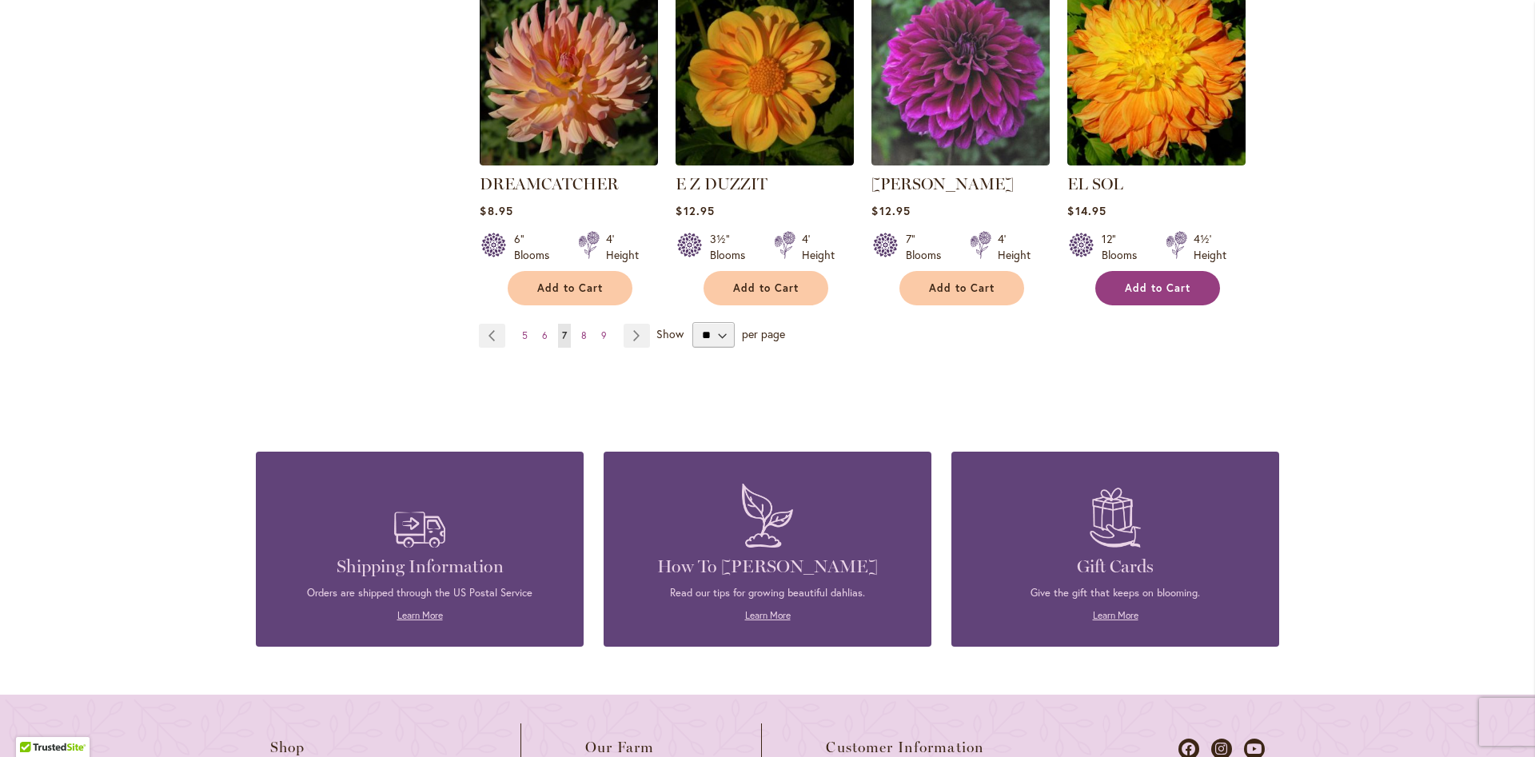
click at [1172, 281] on span "Add to Cart" at bounding box center [1158, 288] width 66 height 14
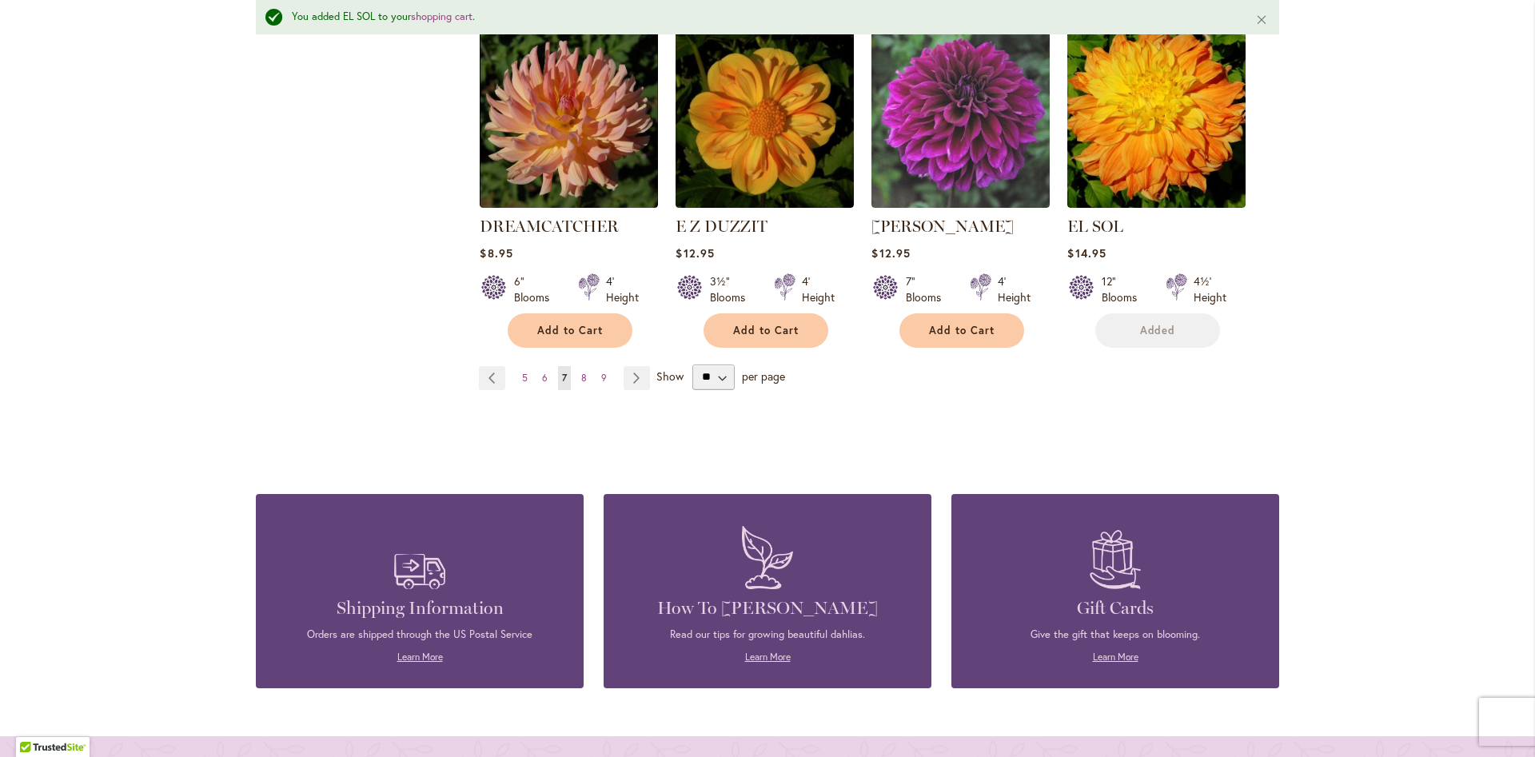
scroll to position [1506, 0]
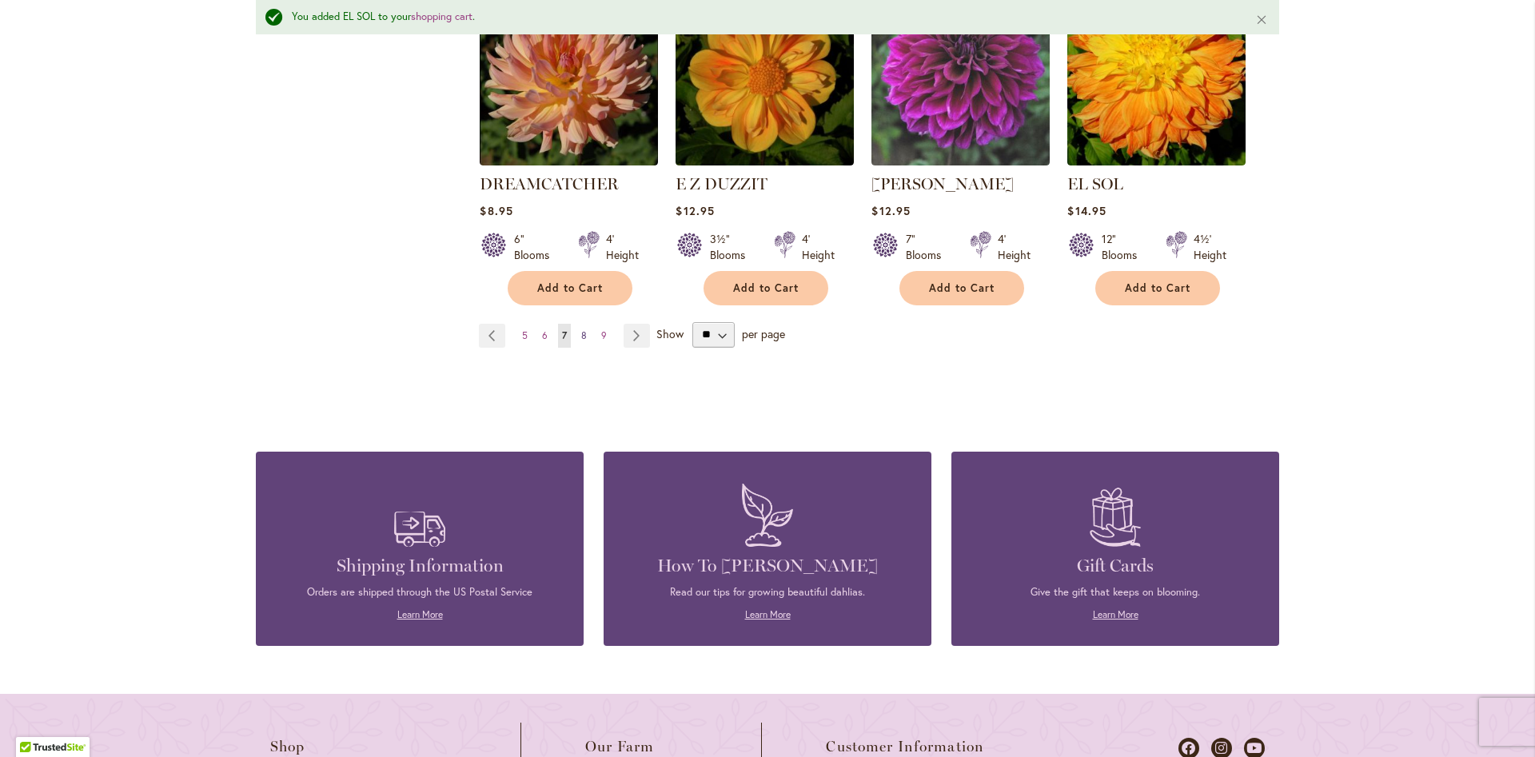
click at [581, 324] on link "Page 8" at bounding box center [584, 336] width 14 height 24
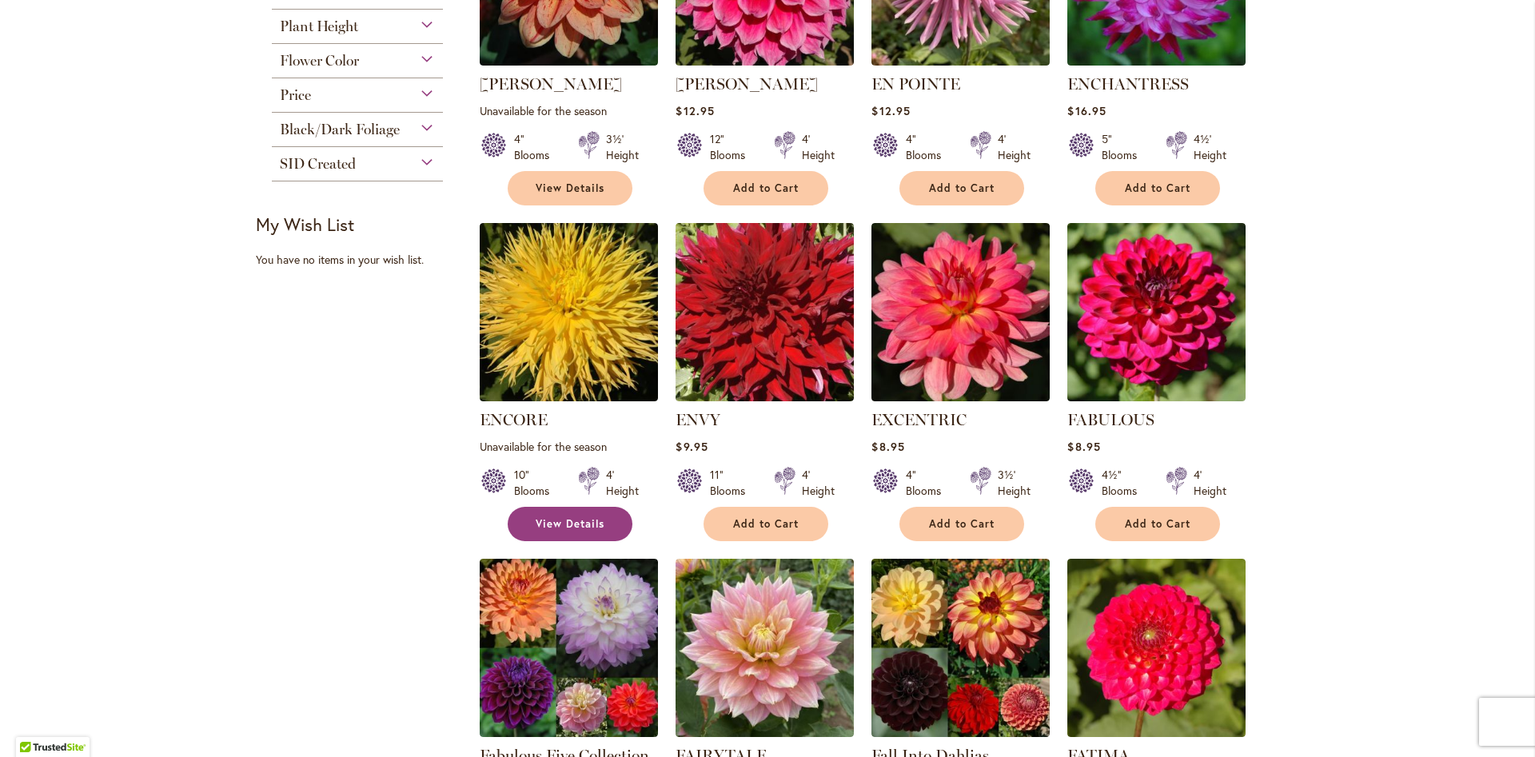
scroll to position [728, 0]
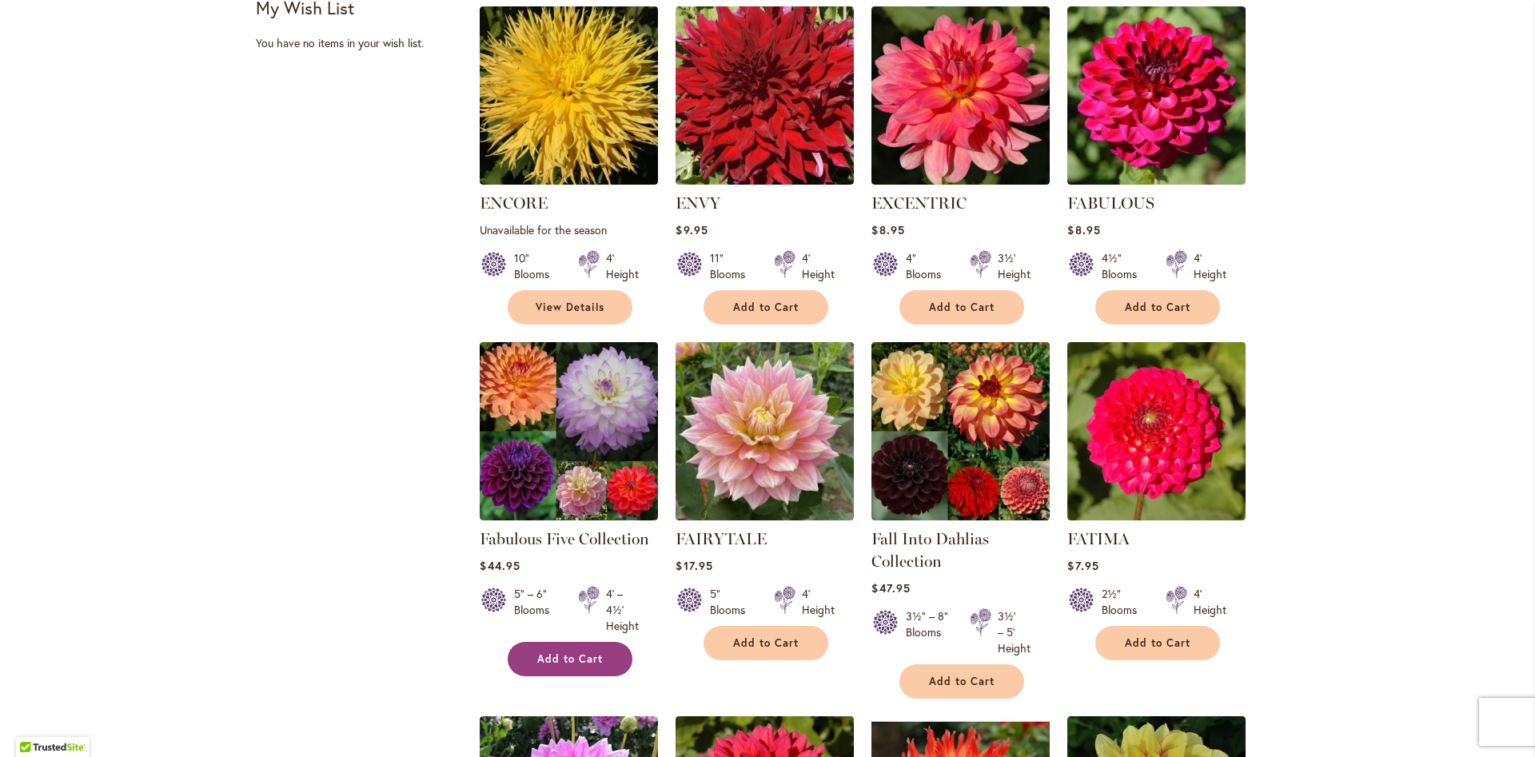
click at [564, 656] on span "Add to Cart" at bounding box center [570, 659] width 66 height 14
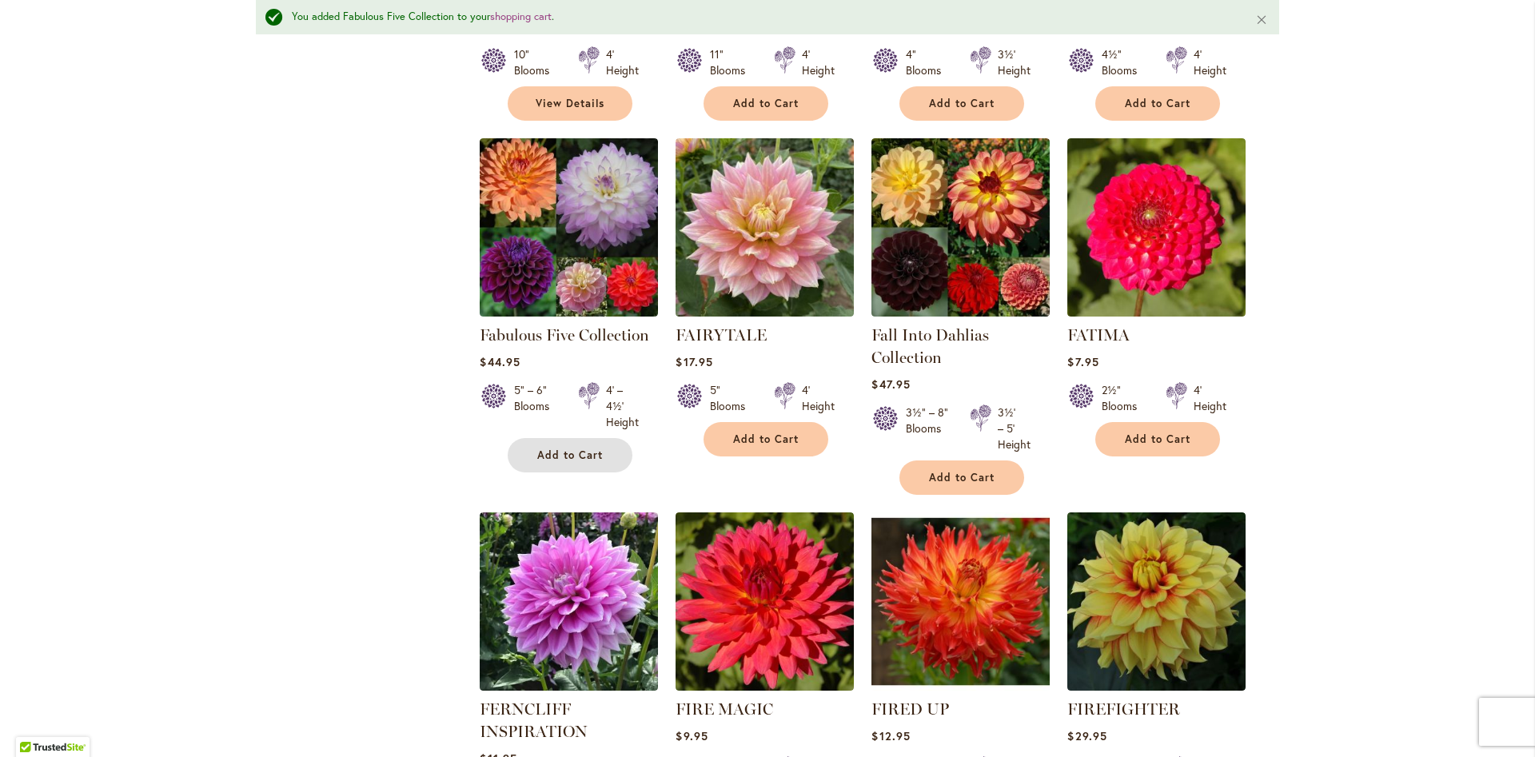
scroll to position [770, 0]
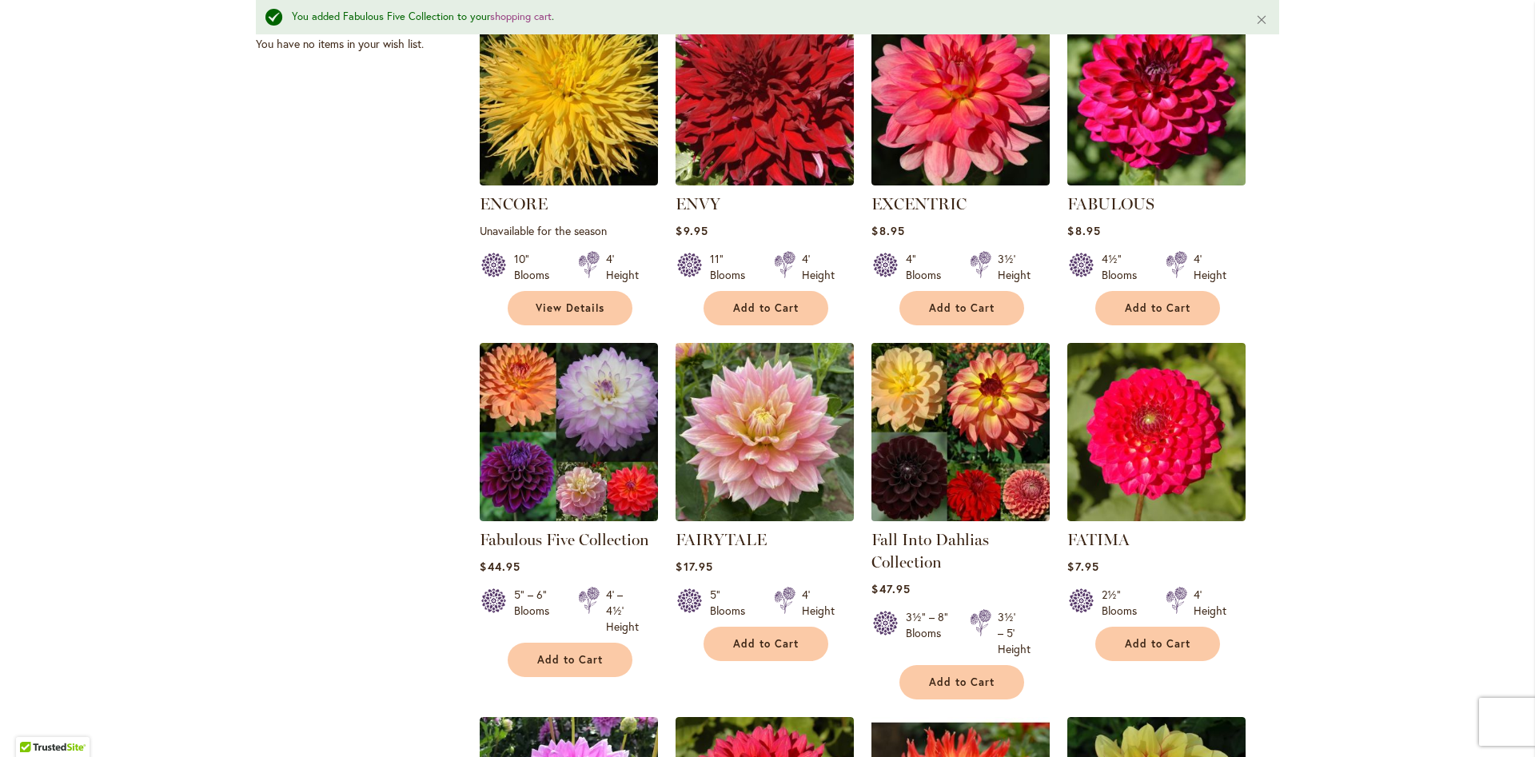
click at [907, 442] on img at bounding box center [961, 431] width 187 height 187
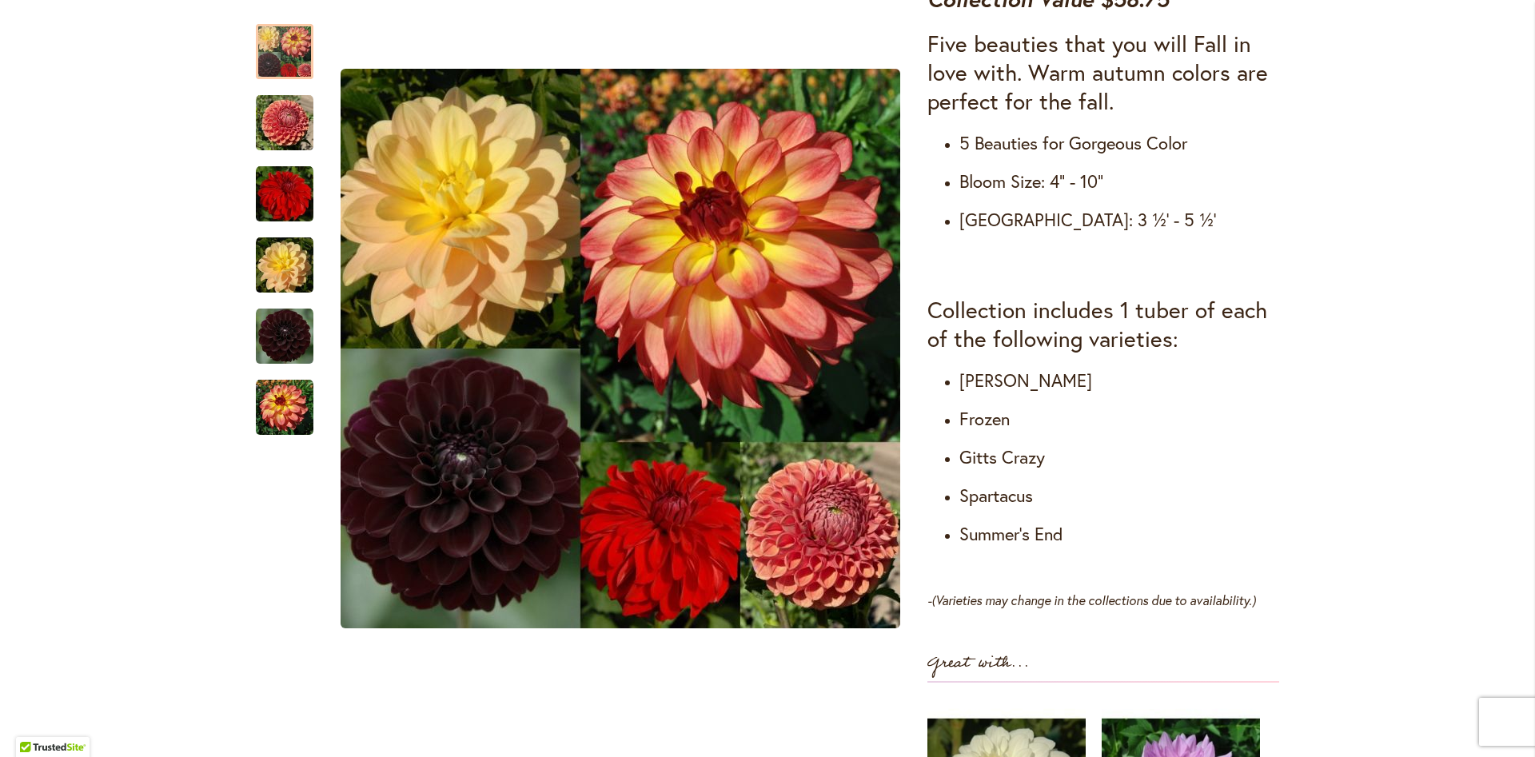
scroll to position [656, 0]
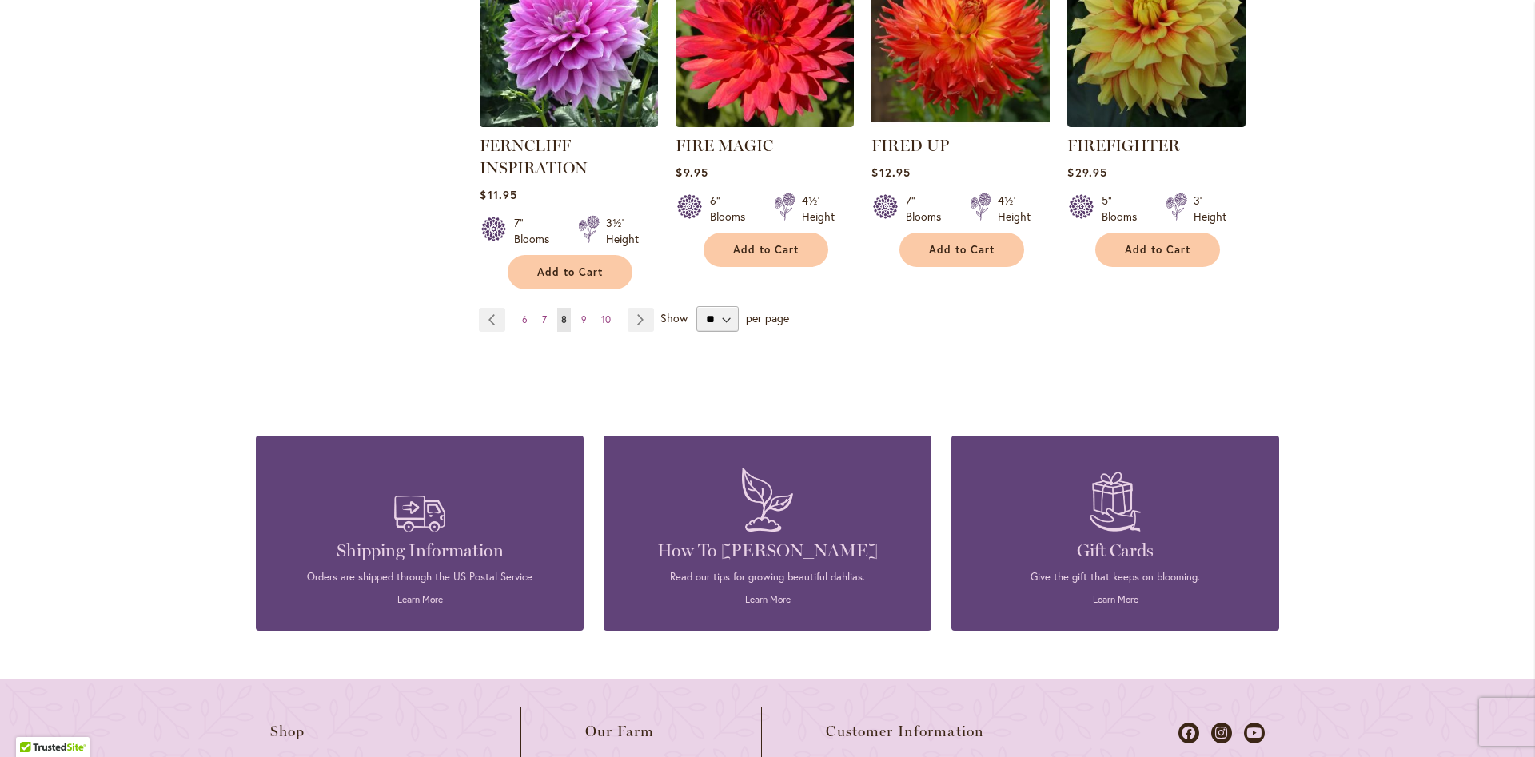
scroll to position [1498, 0]
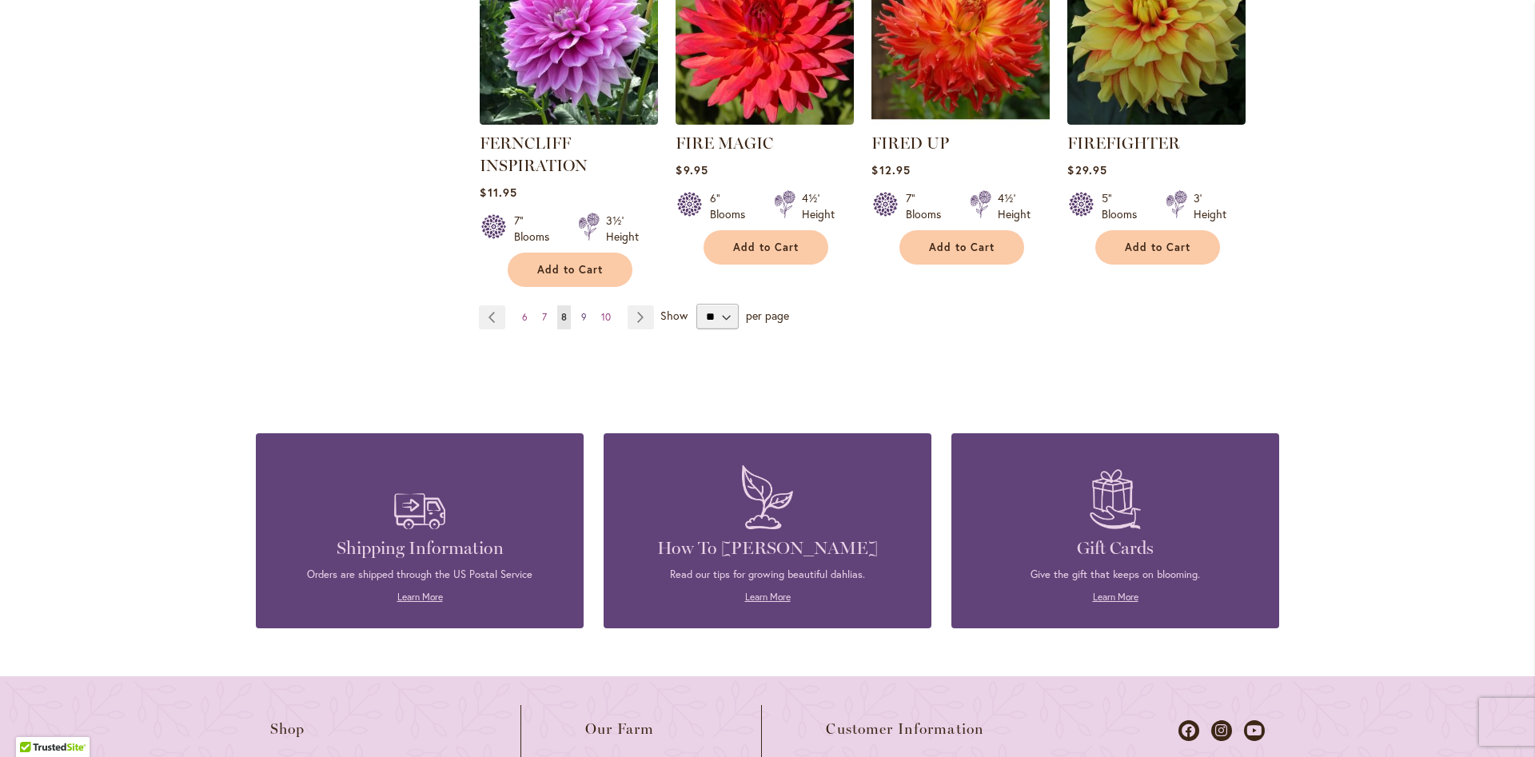
click at [585, 314] on span "9" at bounding box center [584, 317] width 6 height 12
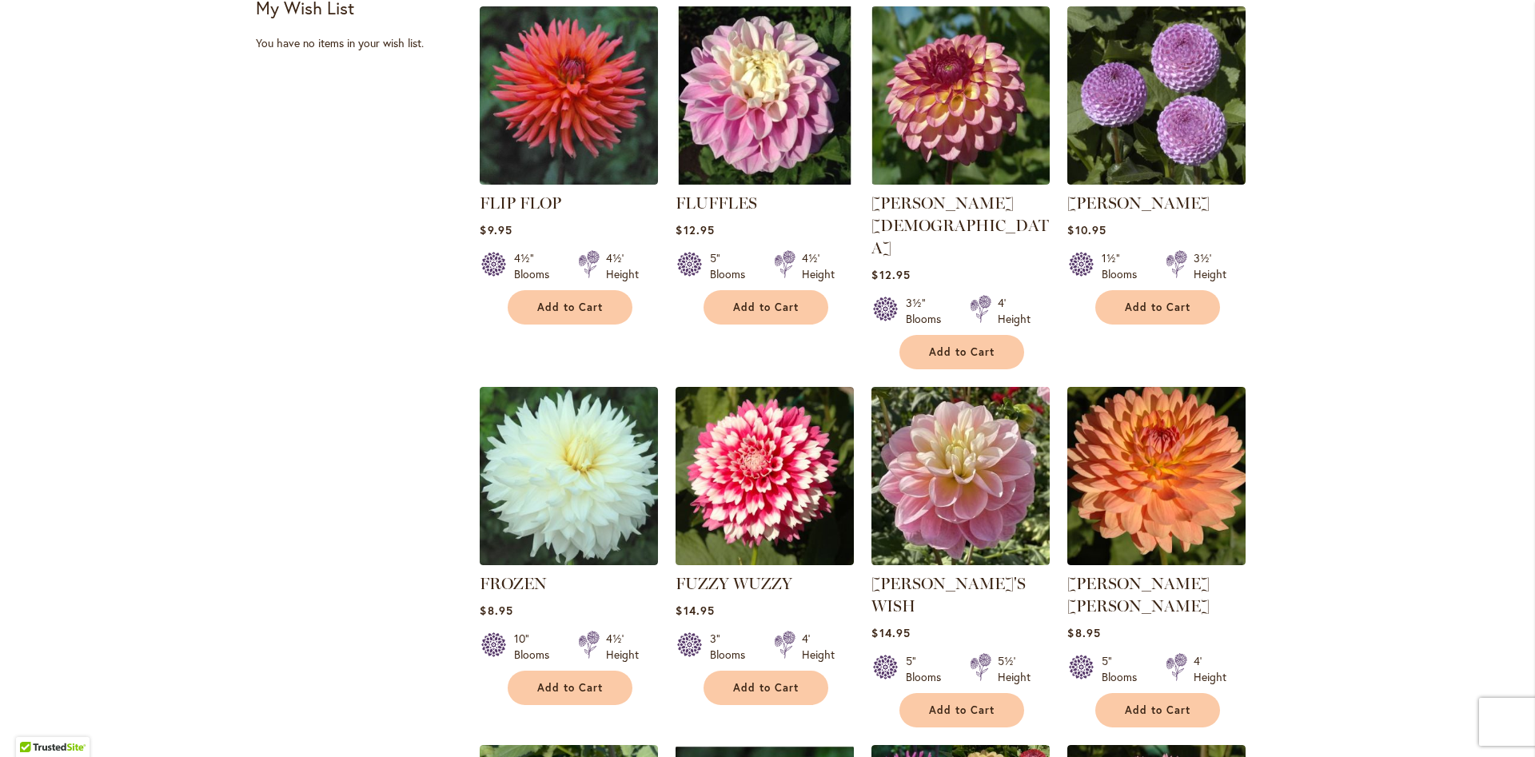
scroll to position [1457, 0]
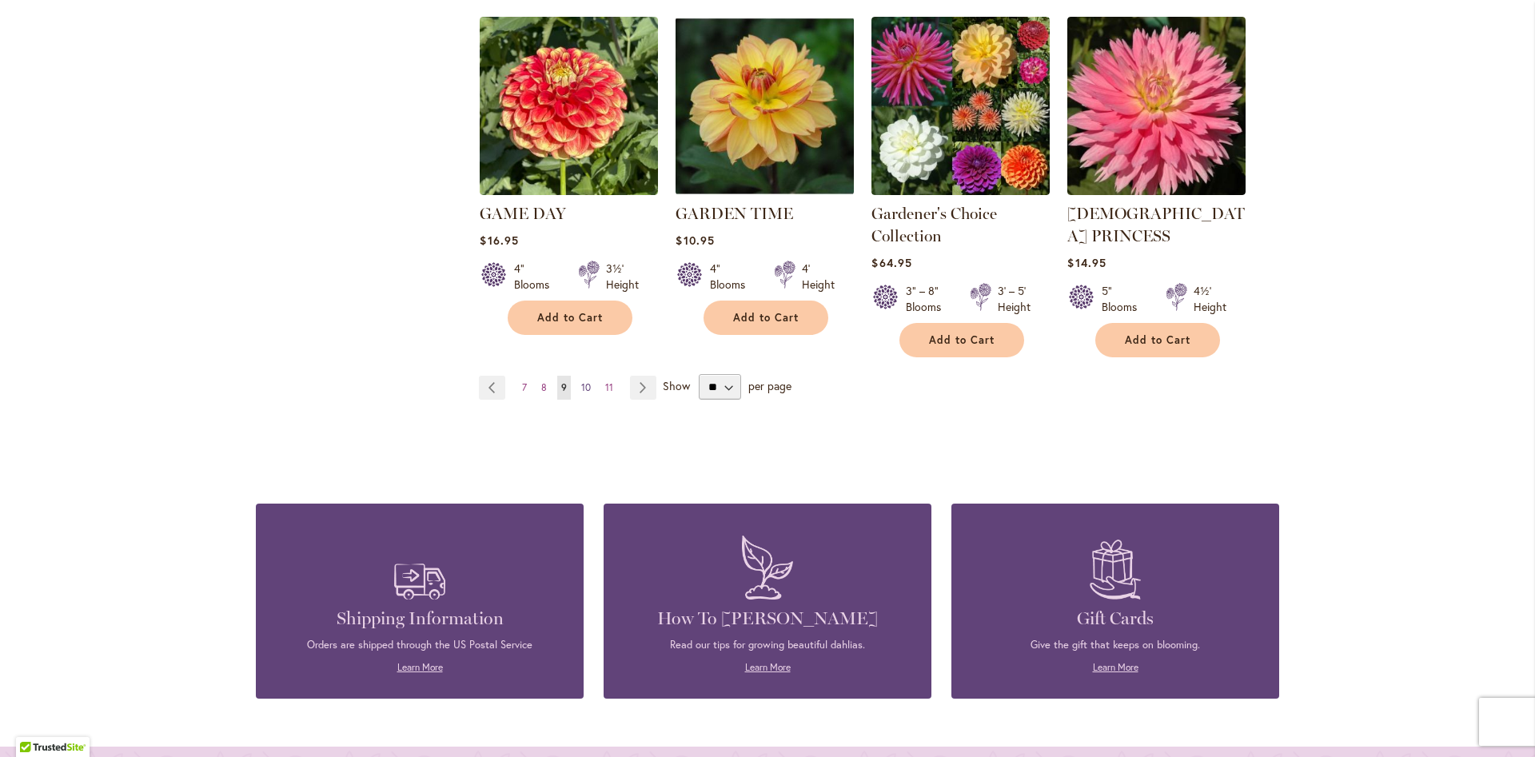
click at [586, 381] on span "10" at bounding box center [586, 387] width 10 height 12
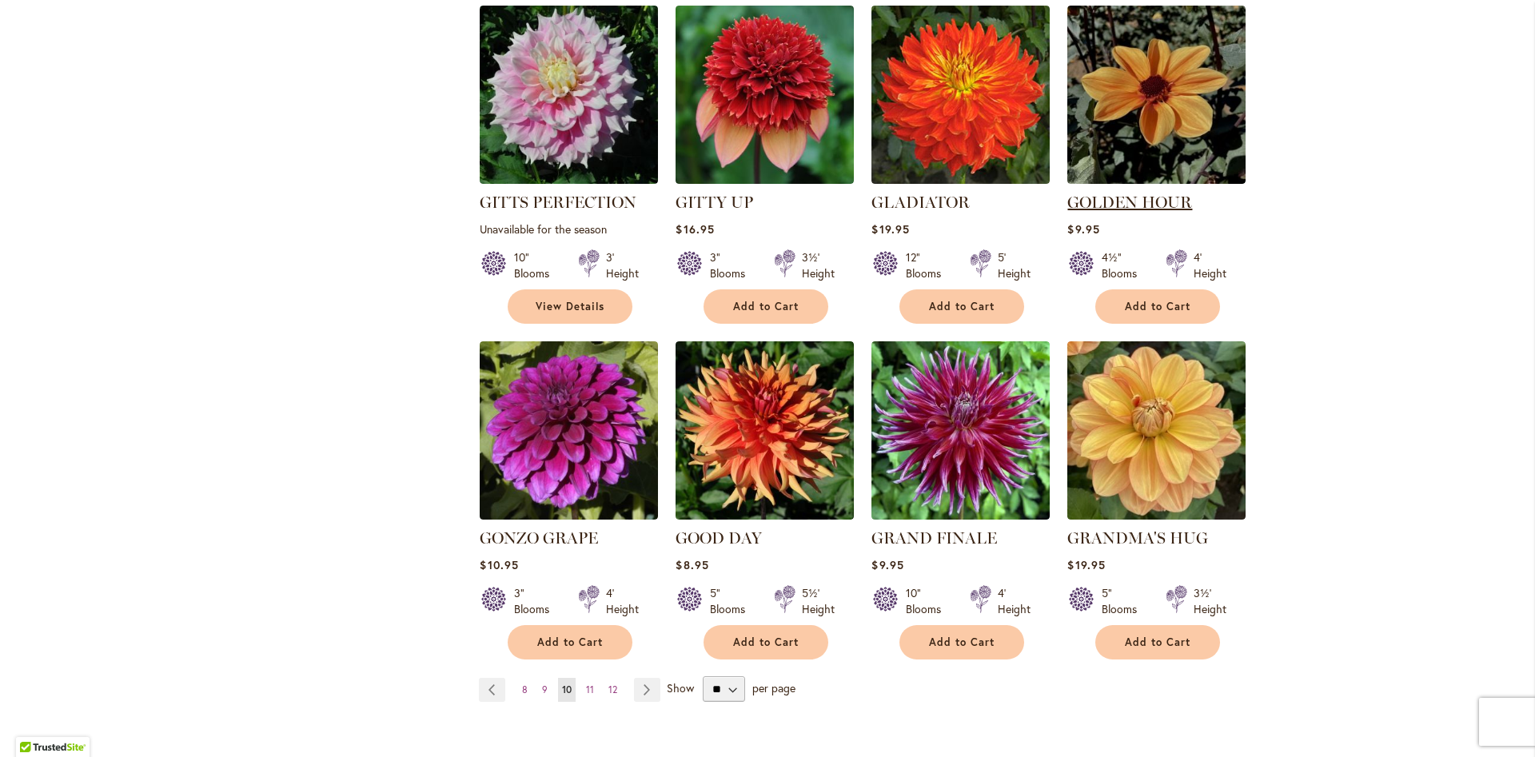
scroll to position [1457, 0]
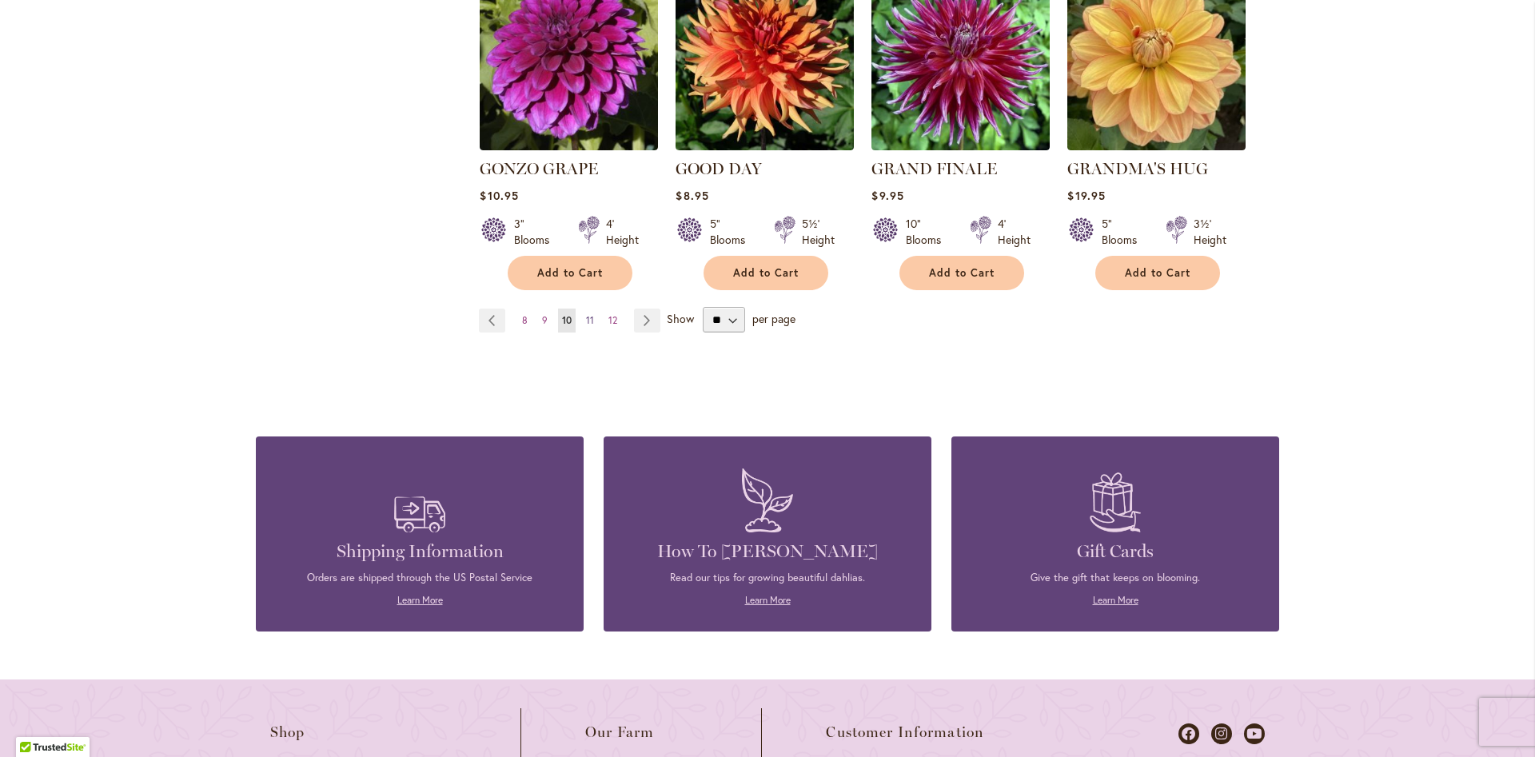
click at [586, 309] on link "Page 11" at bounding box center [590, 321] width 16 height 24
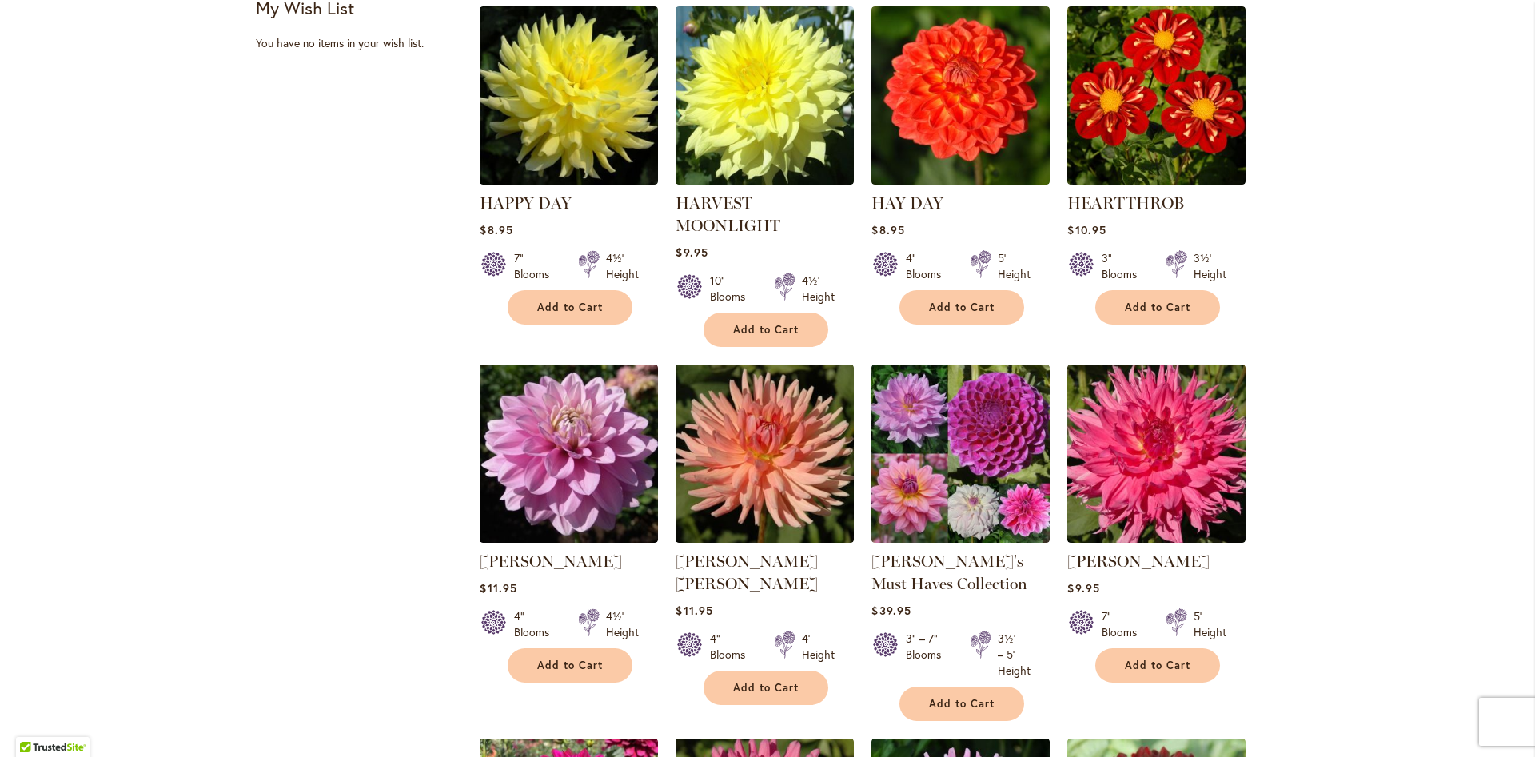
scroll to position [1457, 0]
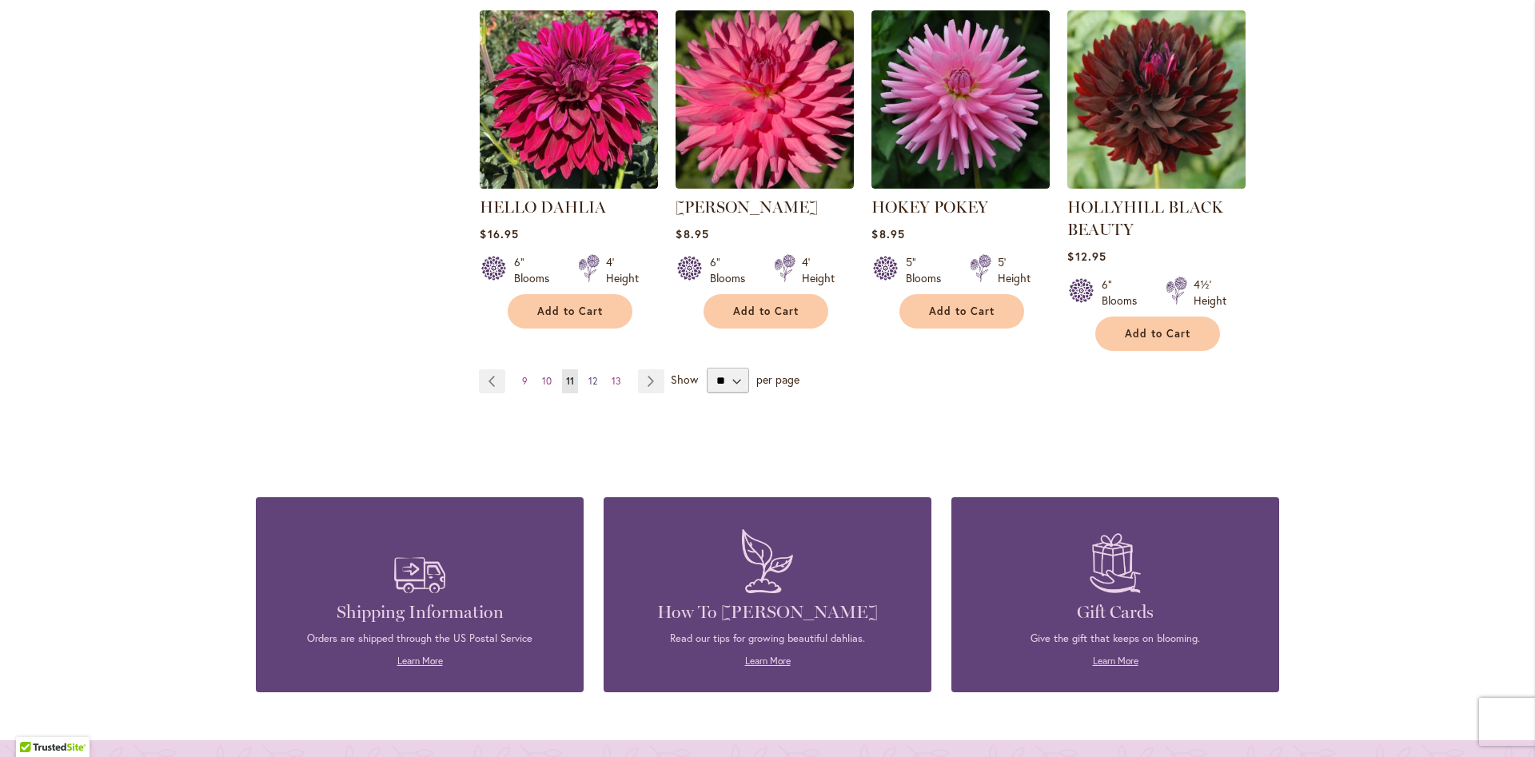
click at [591, 379] on span "12" at bounding box center [592, 381] width 9 height 12
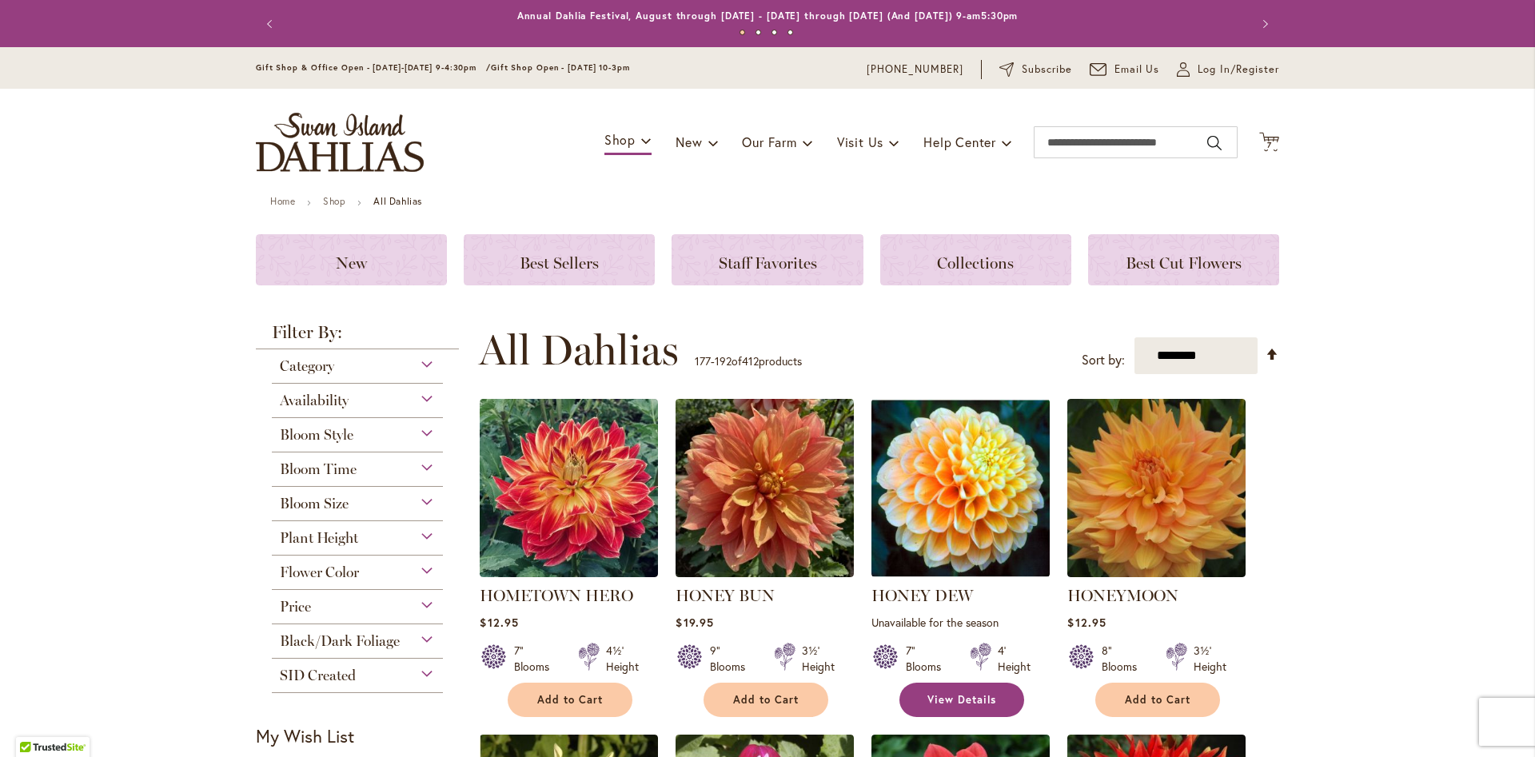
click at [963, 705] on span "View Details" at bounding box center [961, 700] width 69 height 14
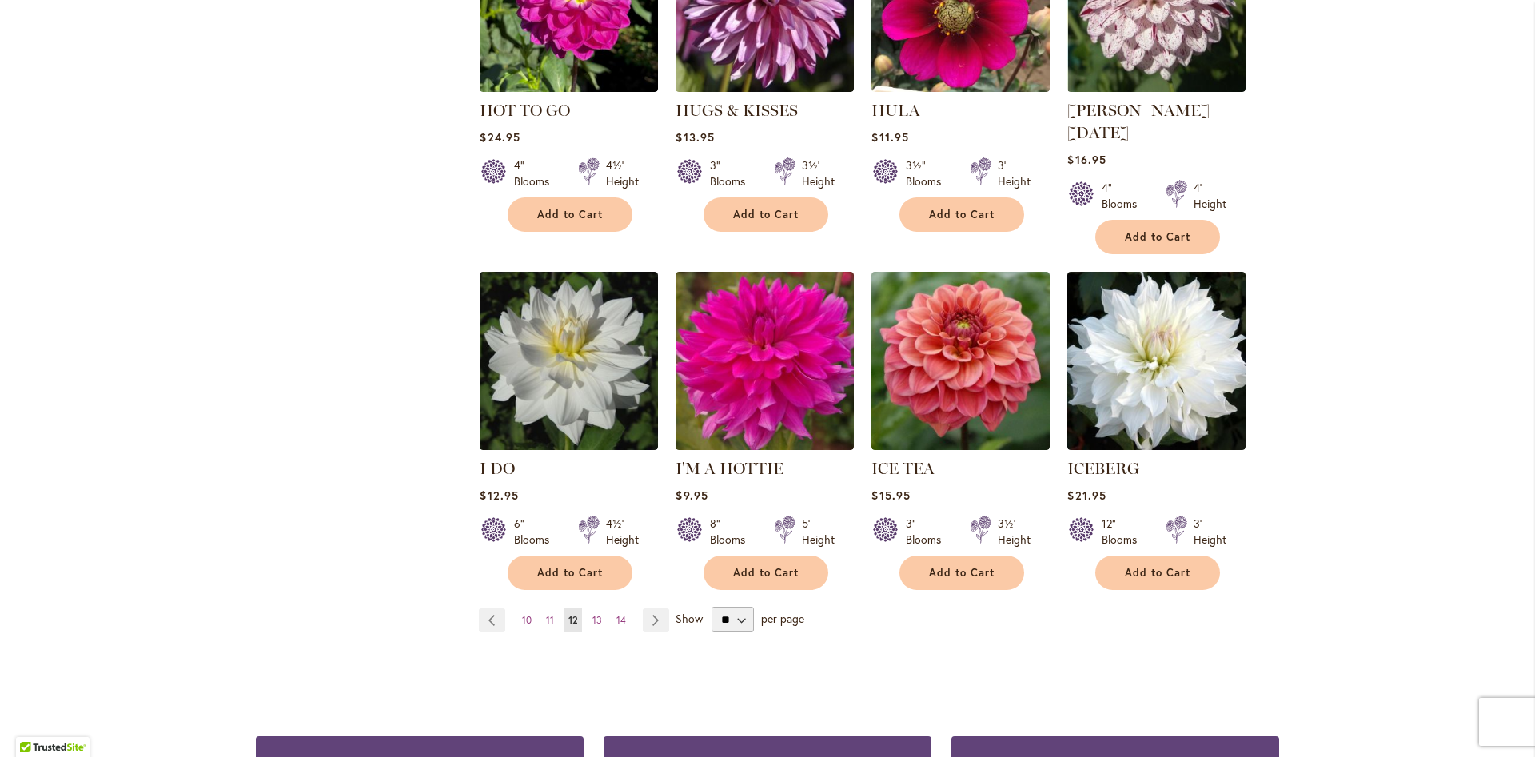
scroll to position [1159, 0]
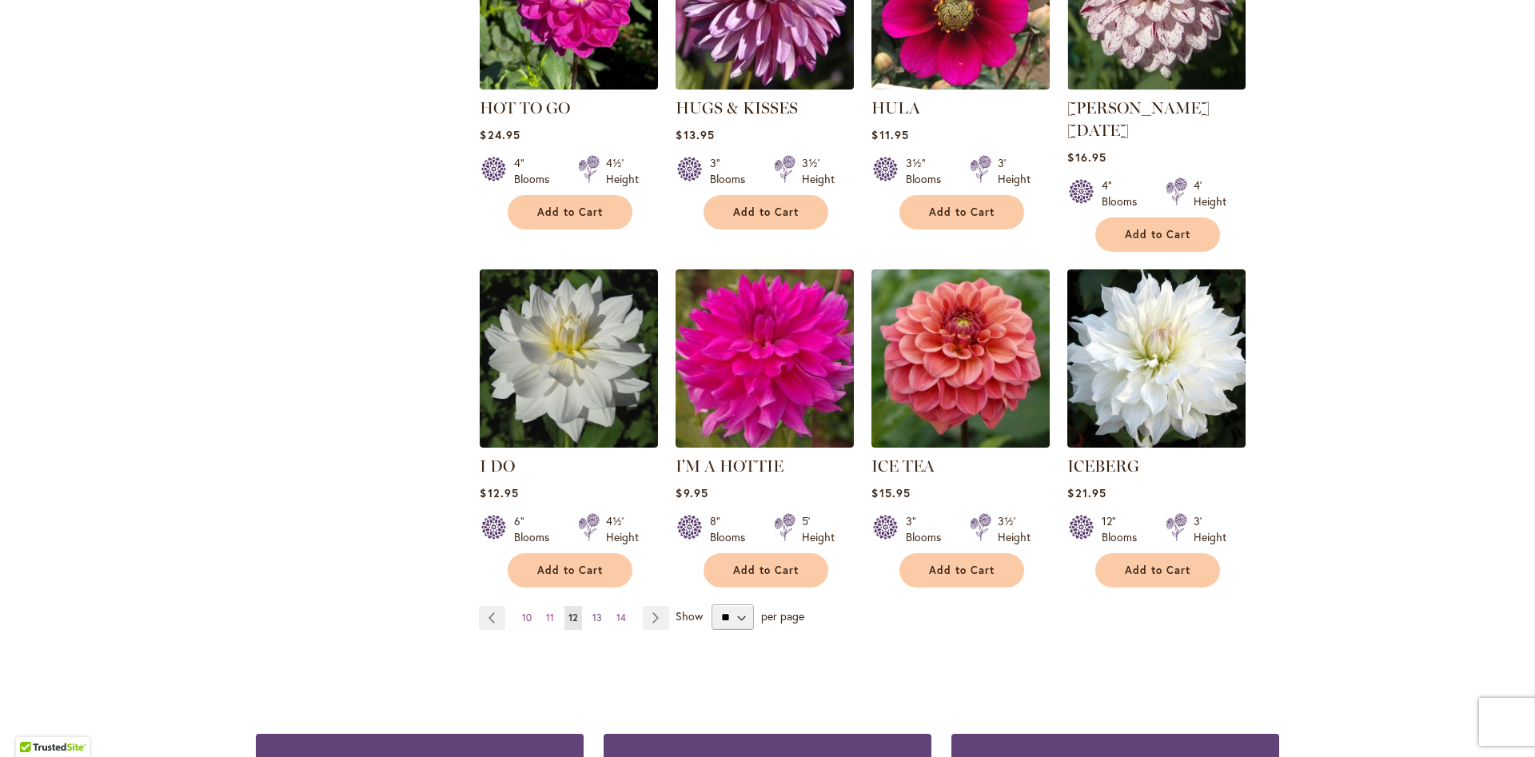
click at [597, 612] on span "13" at bounding box center [597, 618] width 10 height 12
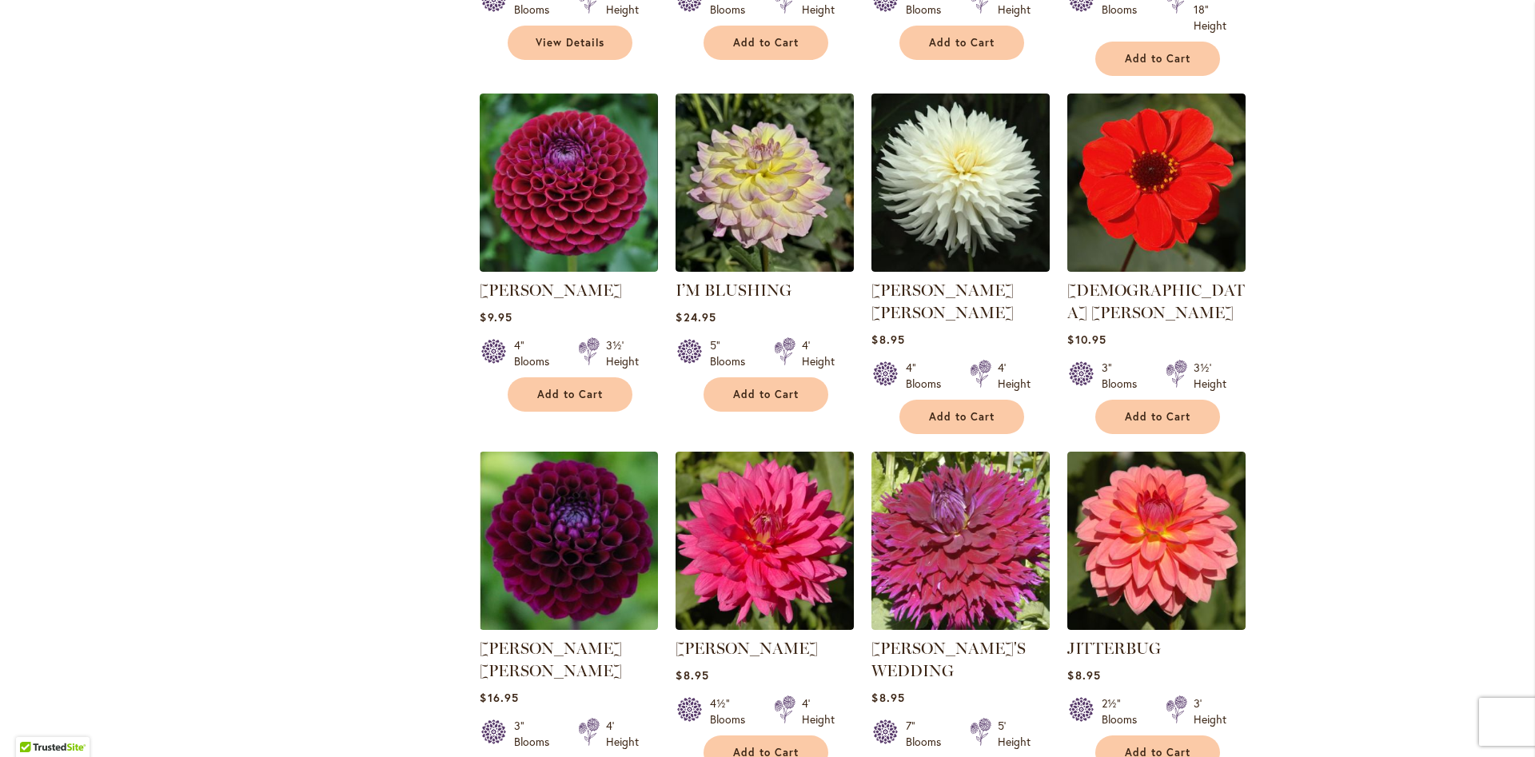
scroll to position [985, 0]
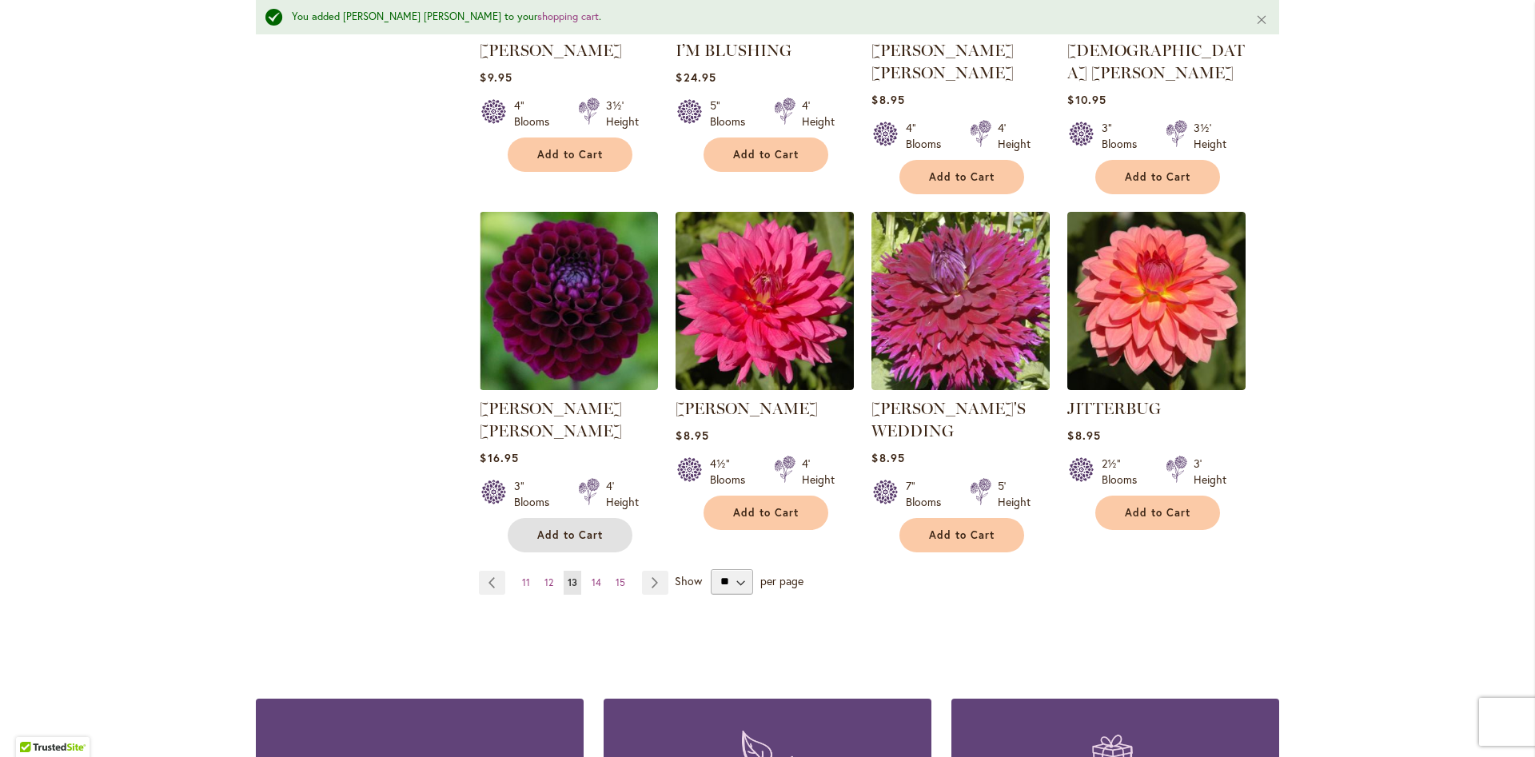
scroll to position [1281, 0]
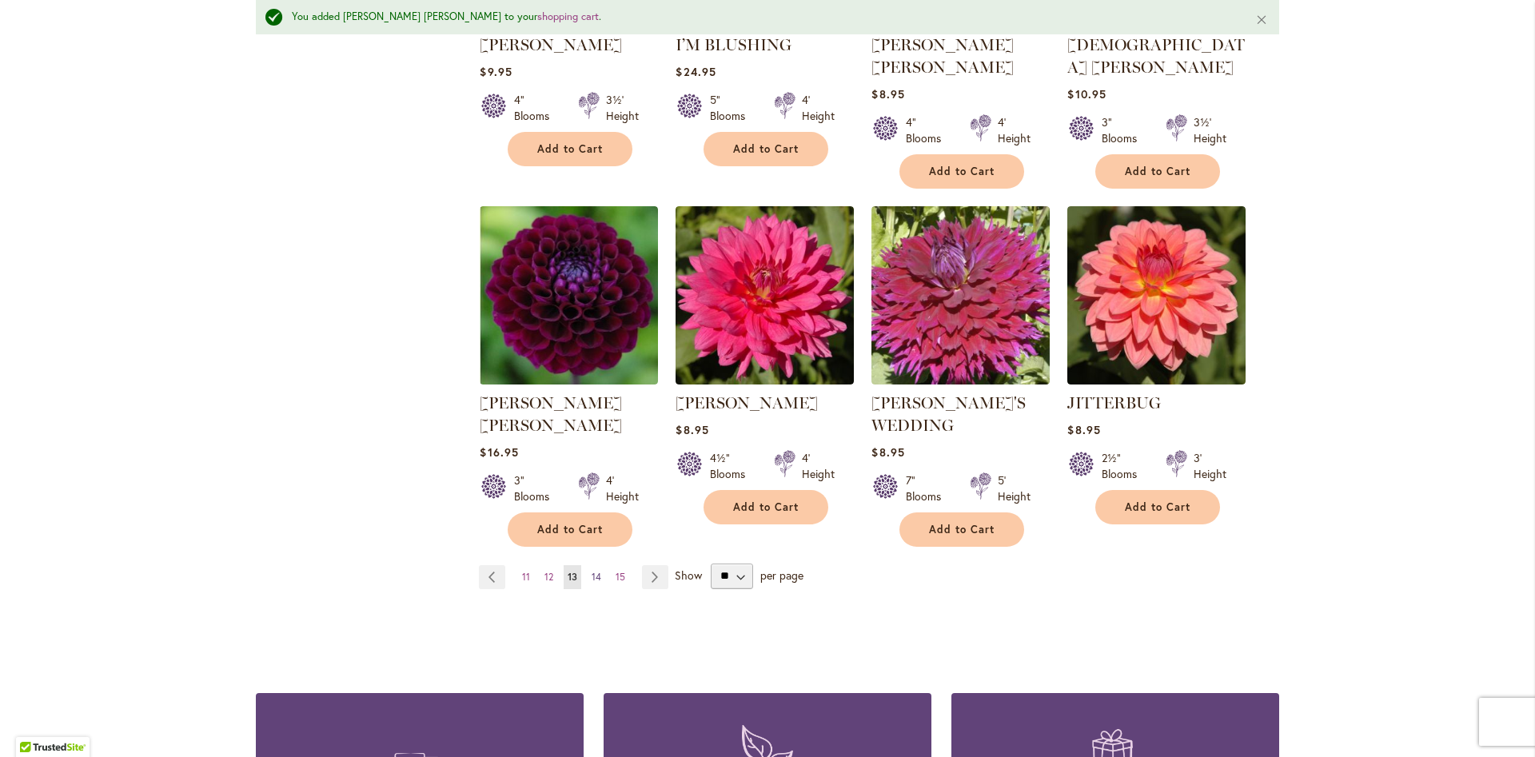
click at [596, 571] on span "14" at bounding box center [597, 577] width 10 height 12
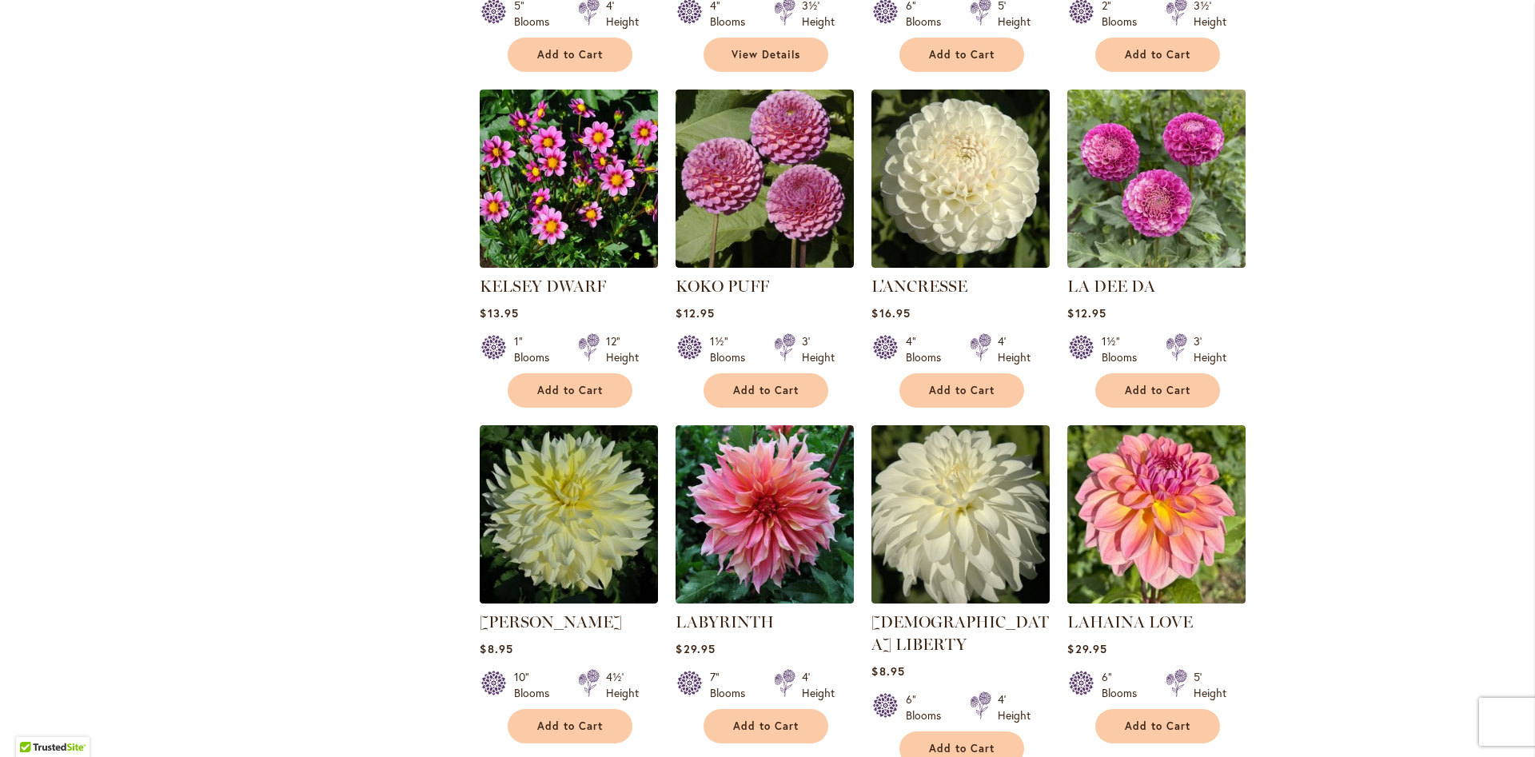
scroll to position [987, 0]
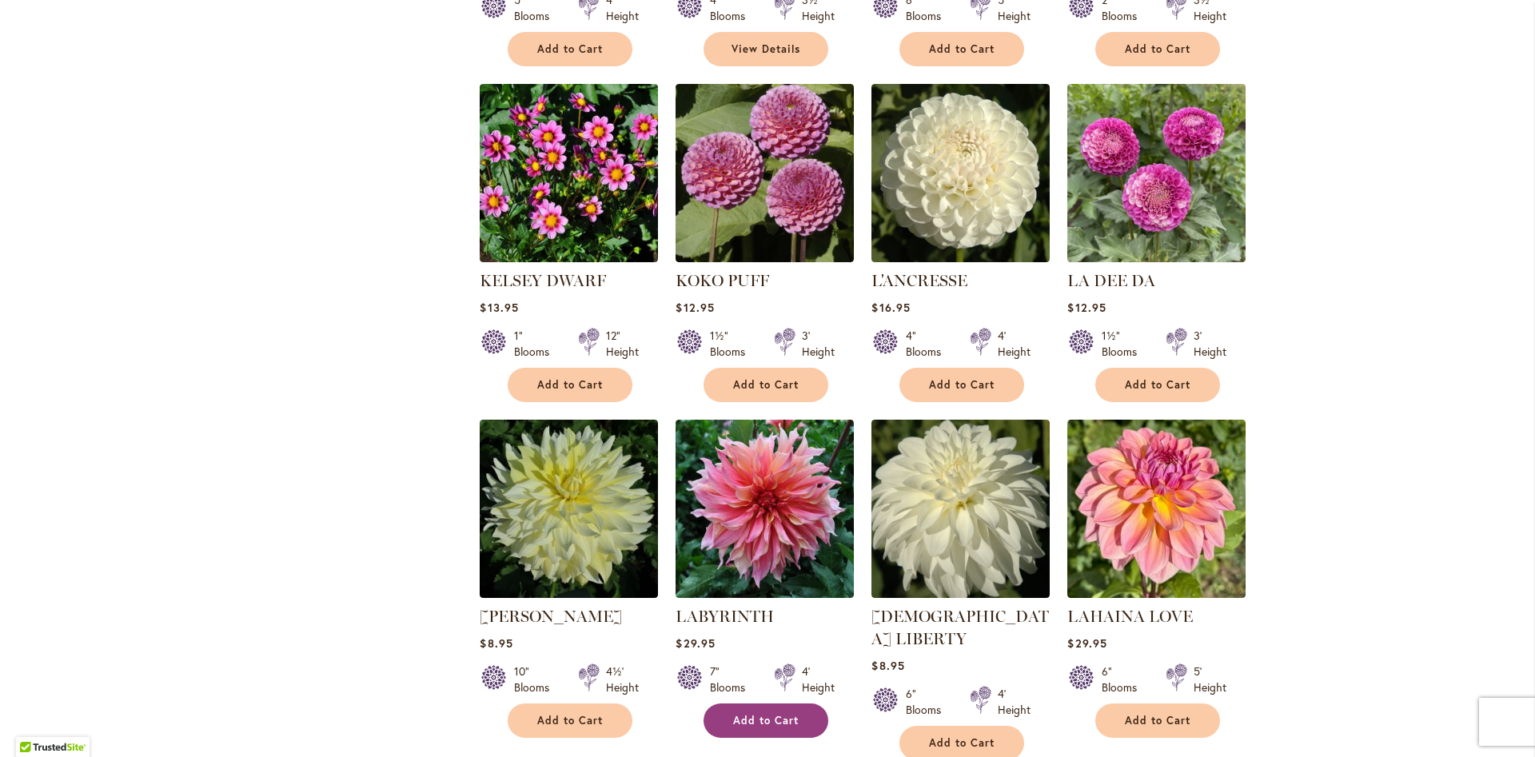
click at [748, 714] on span "Add to Cart" at bounding box center [766, 721] width 66 height 14
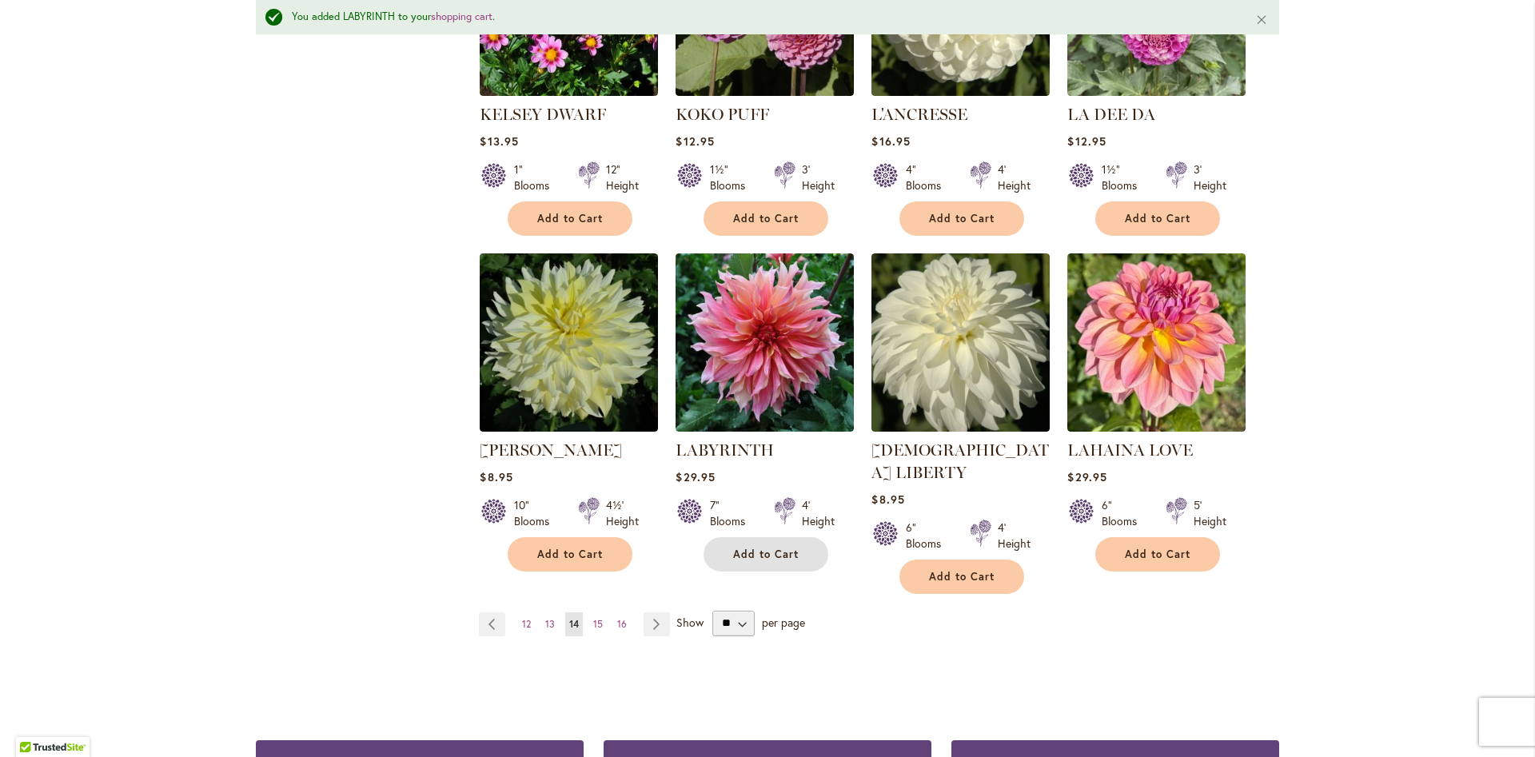
scroll to position [1207, 0]
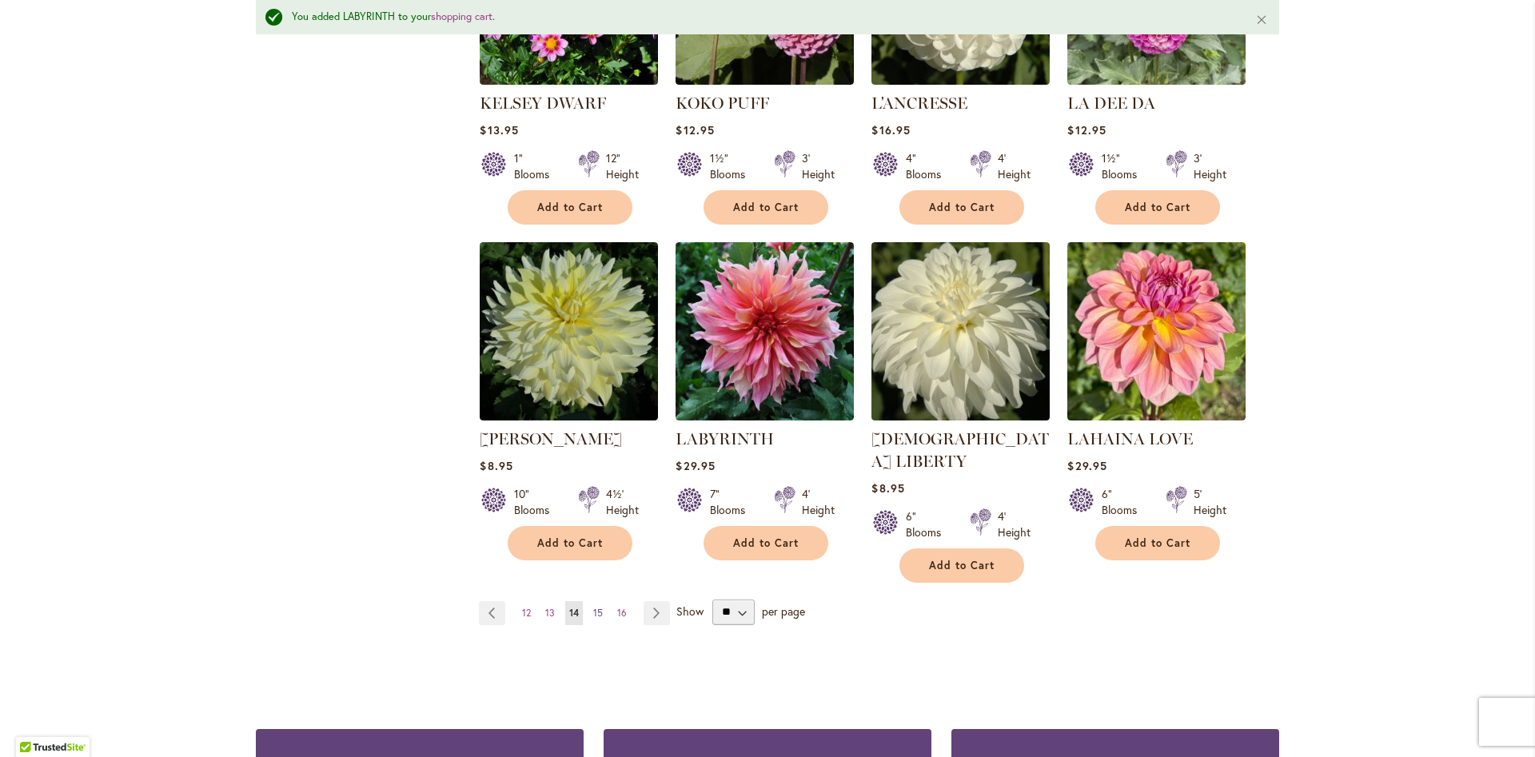
click at [598, 607] on span "15" at bounding box center [598, 613] width 10 height 12
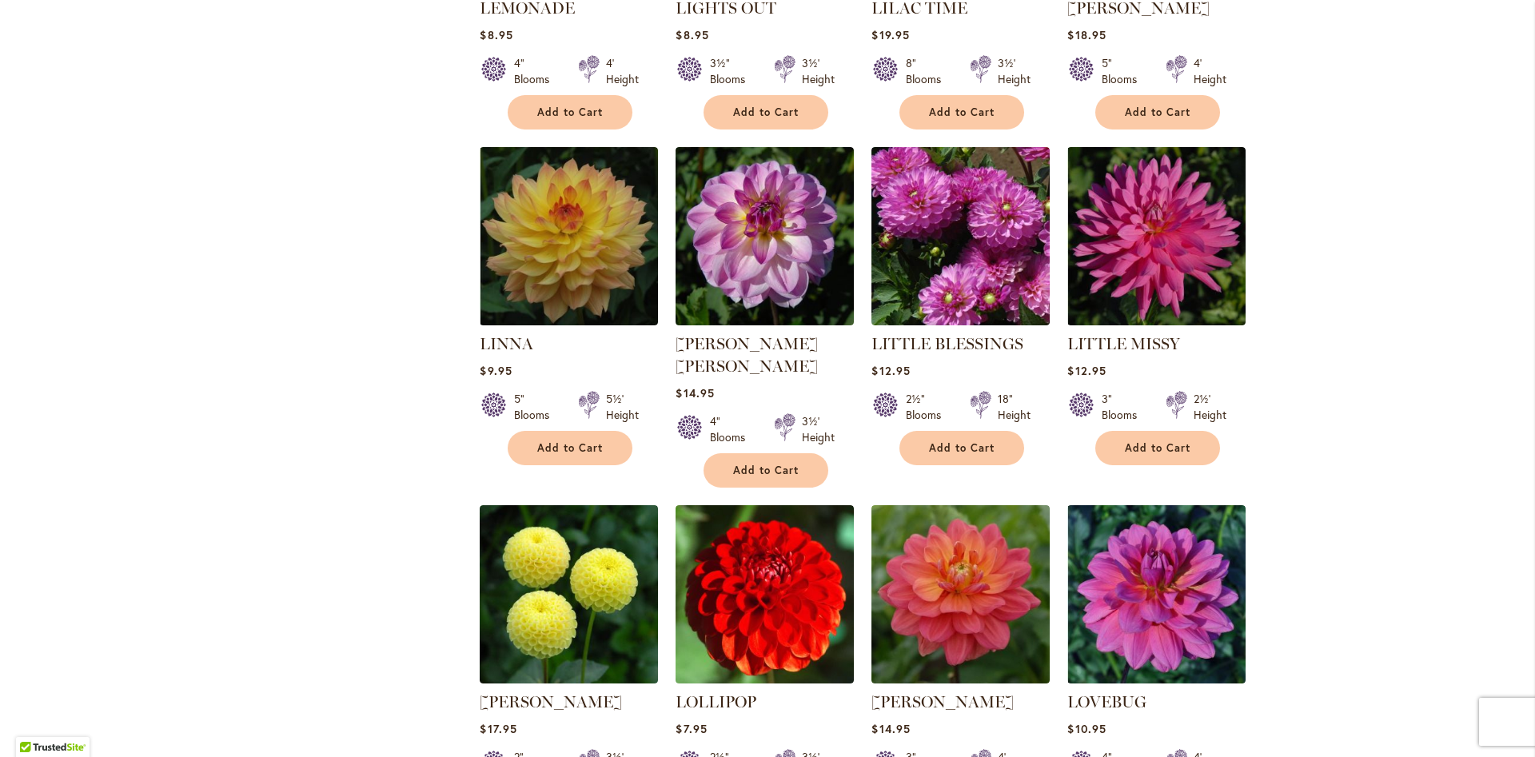
scroll to position [948, 0]
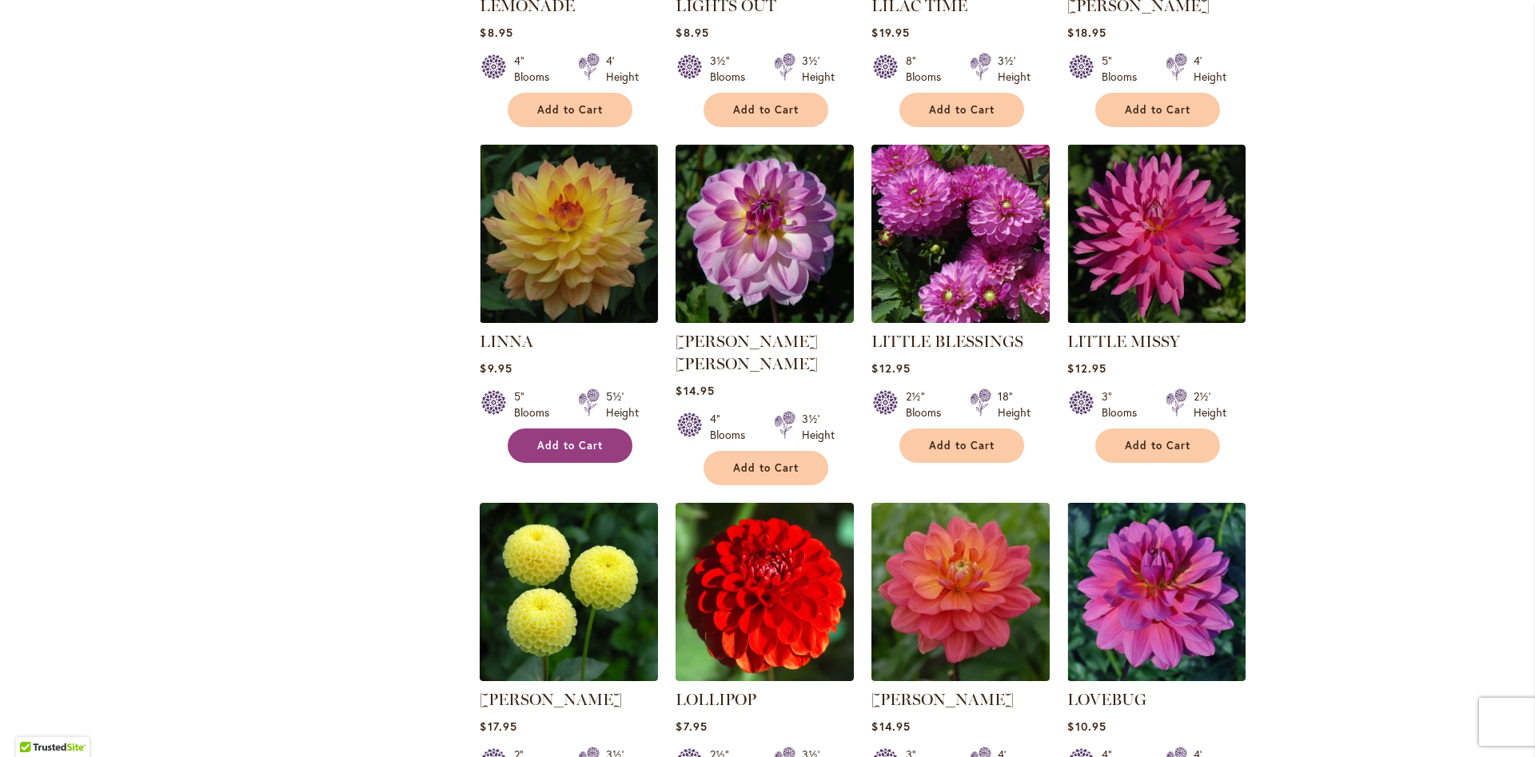
click at [539, 439] on span "Add to Cart" at bounding box center [570, 446] width 66 height 14
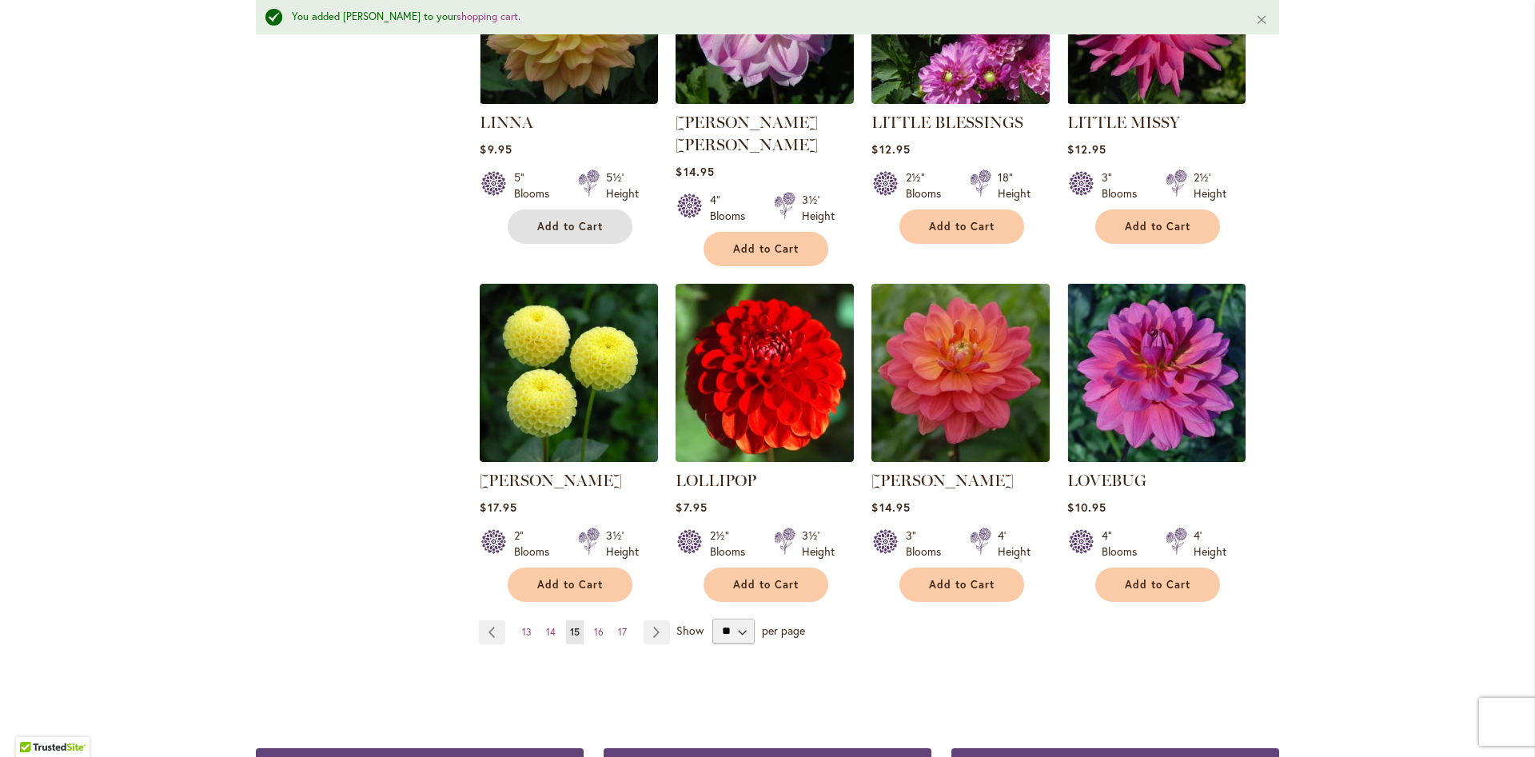
scroll to position [1262, 0]
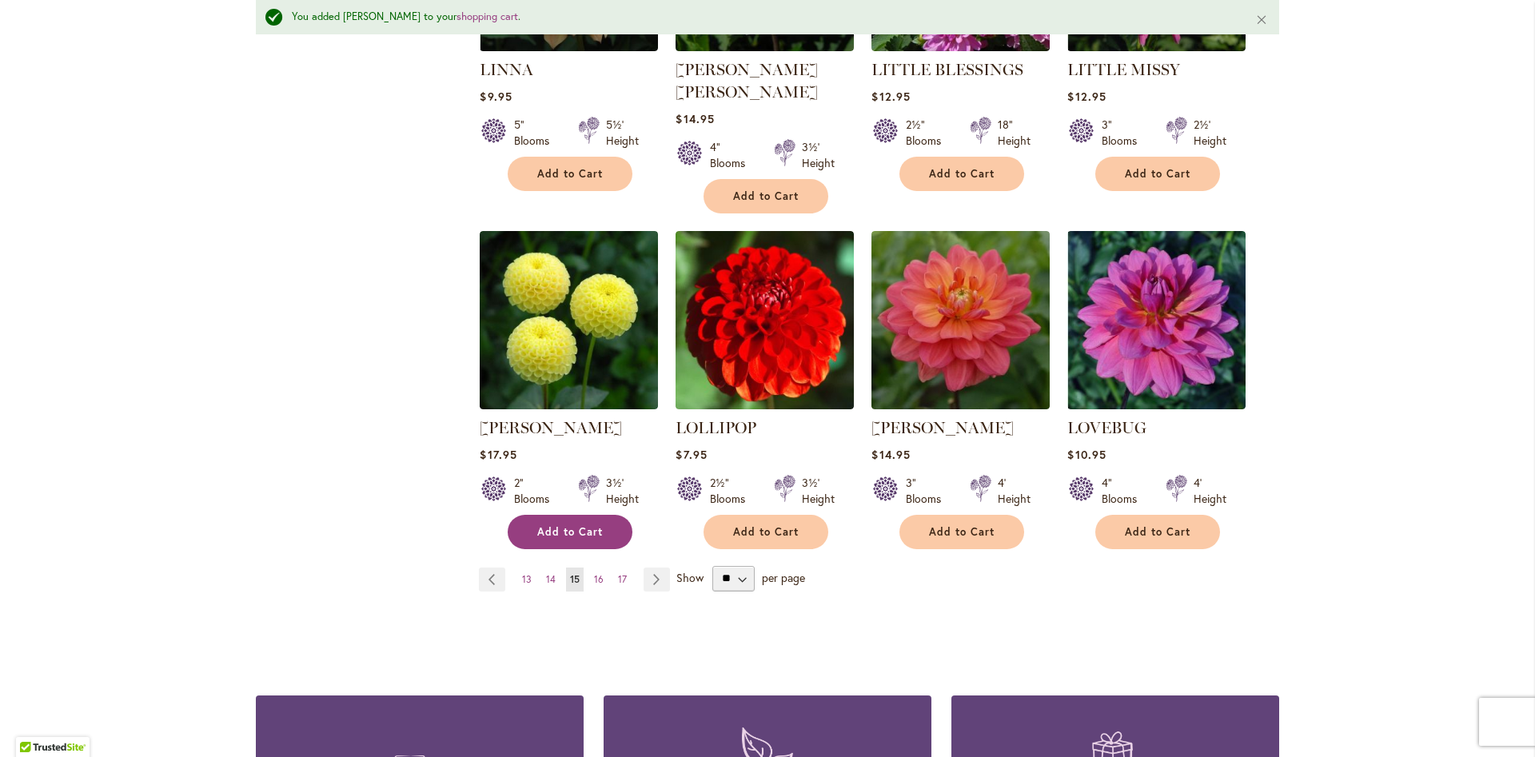
click at [573, 515] on button "Add to Cart" at bounding box center [570, 532] width 125 height 34
click at [596, 573] on span "16" at bounding box center [599, 579] width 10 height 12
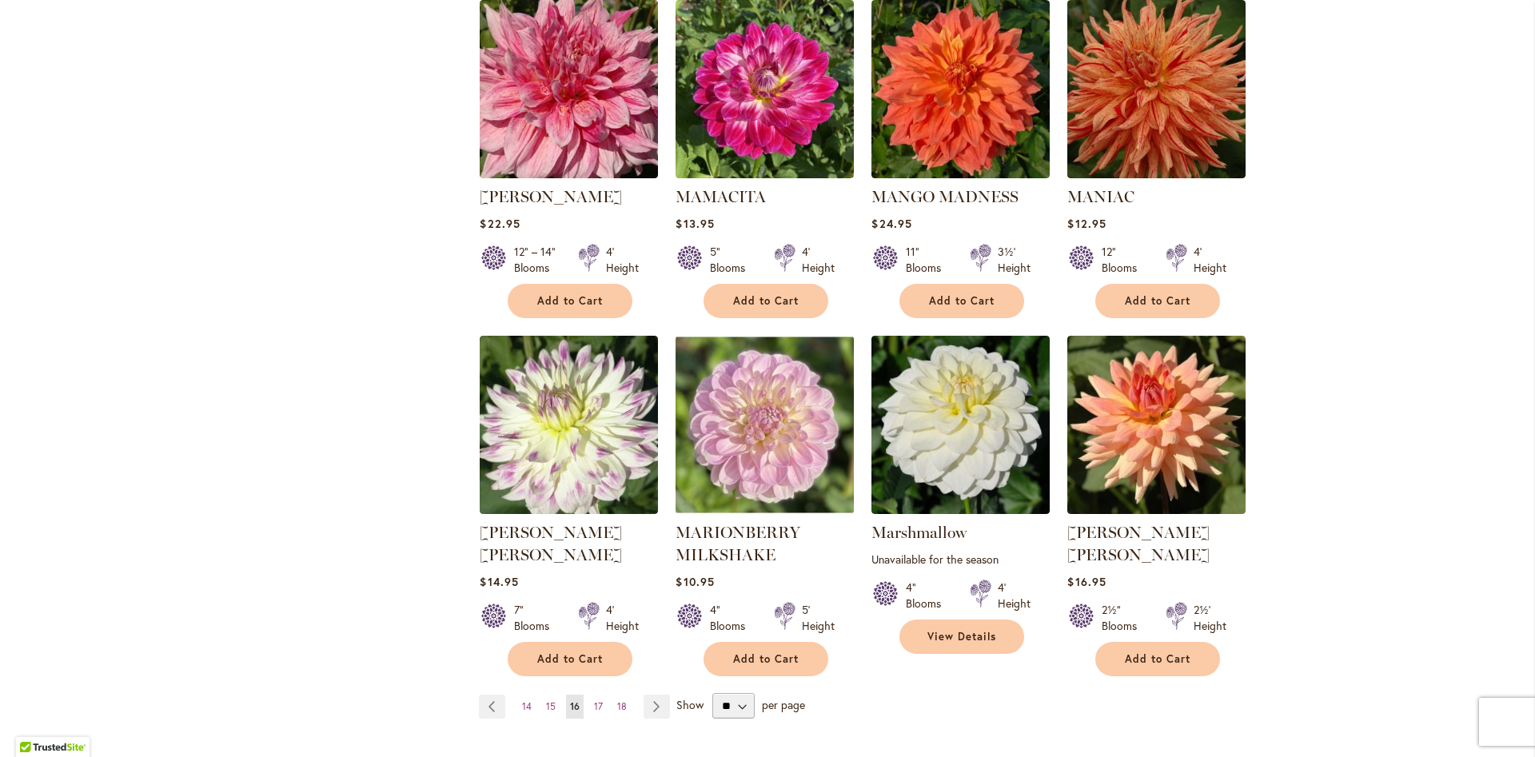
scroll to position [1095, 0]
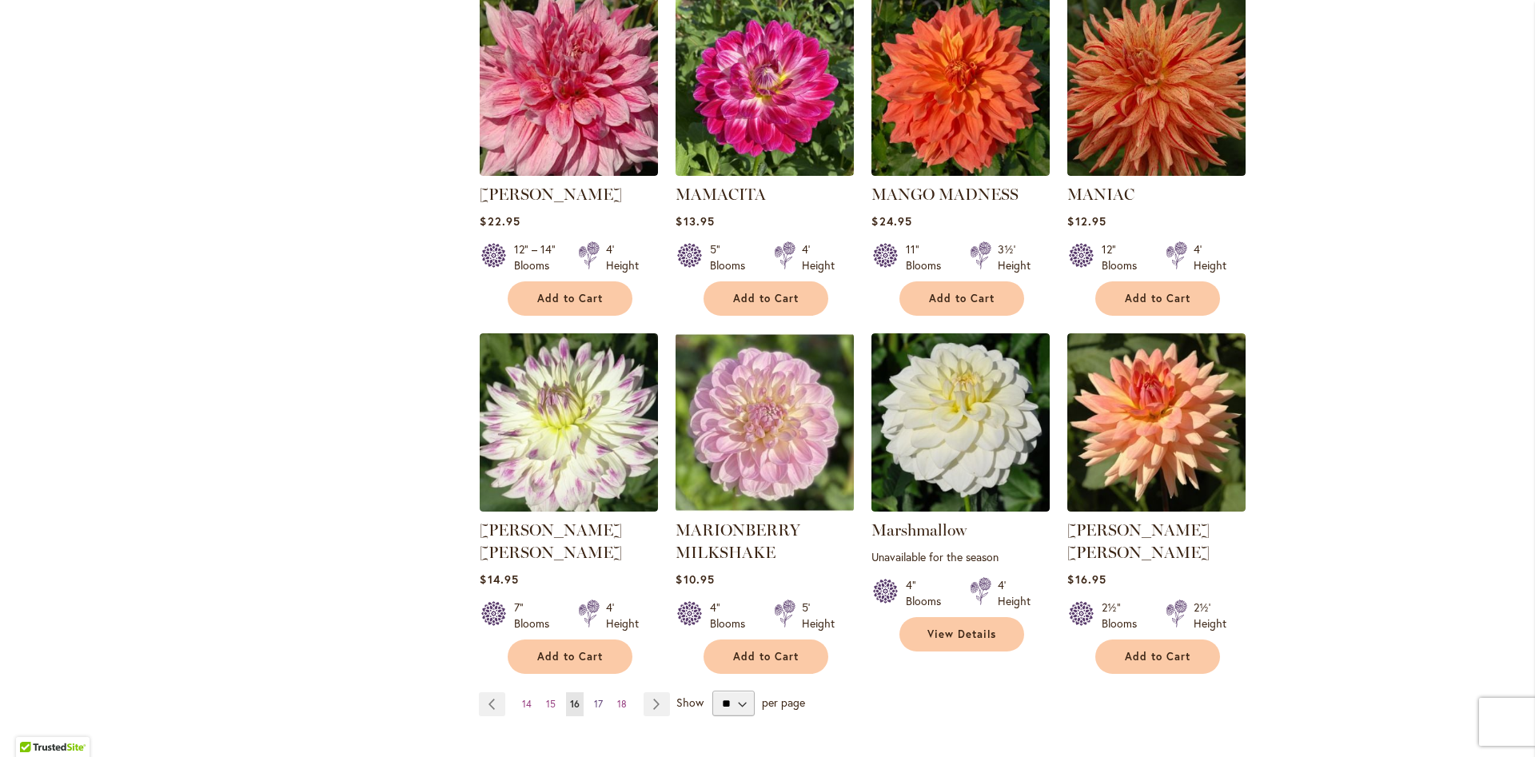
click at [598, 698] on span "17" at bounding box center [598, 704] width 9 height 12
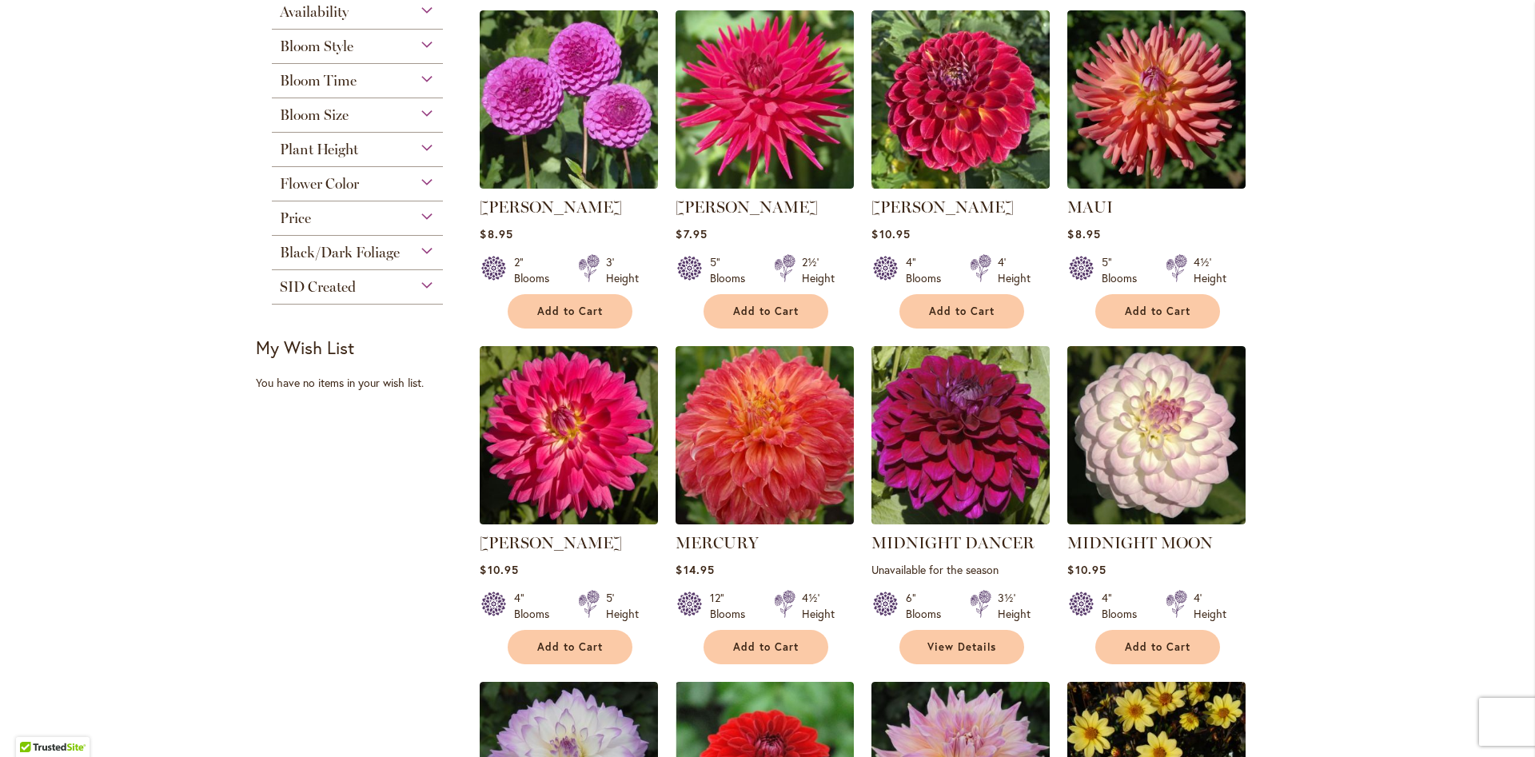
scroll to position [728, 0]
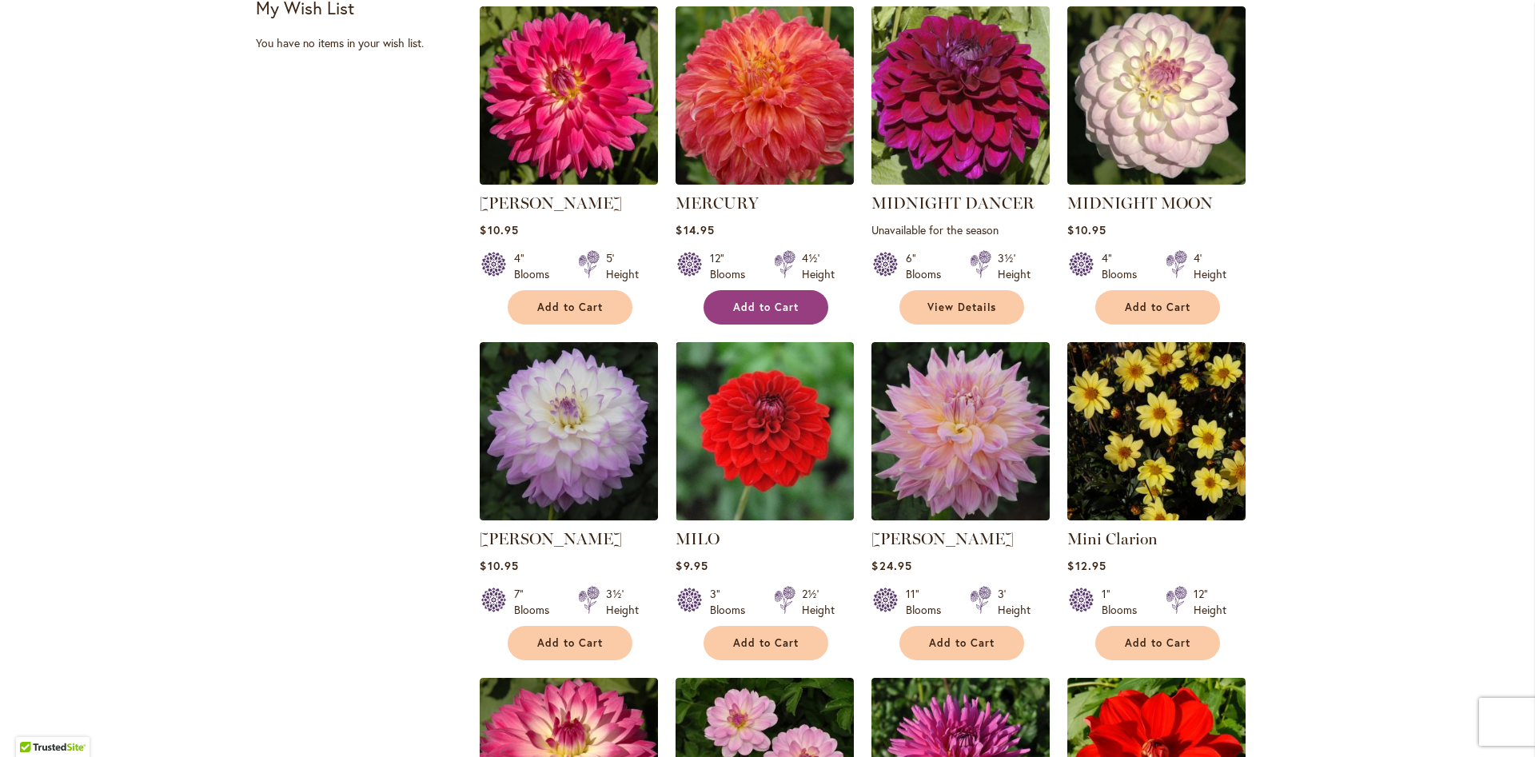
click at [752, 305] on span "Add to Cart" at bounding box center [766, 308] width 66 height 14
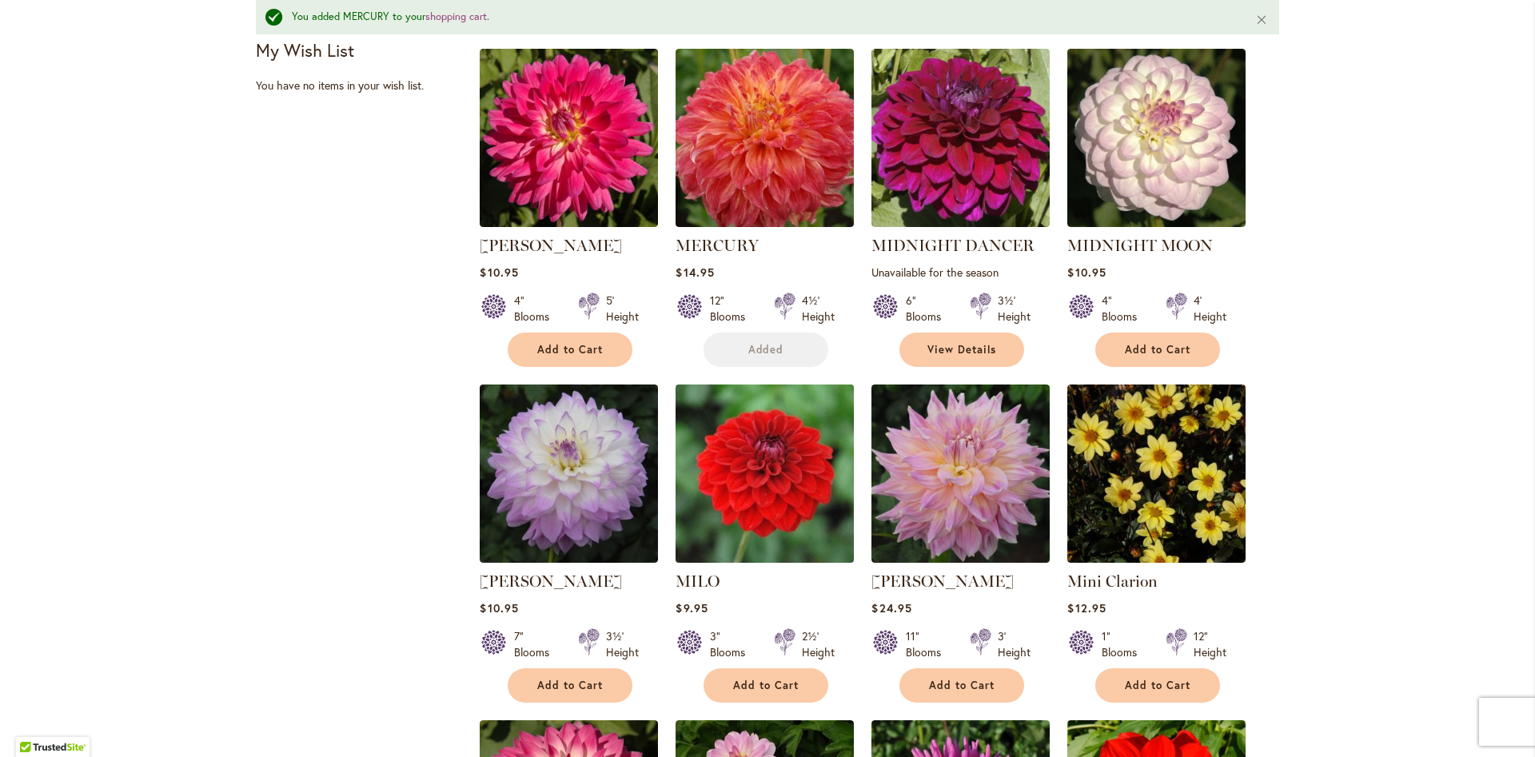
scroll to position [770, 0]
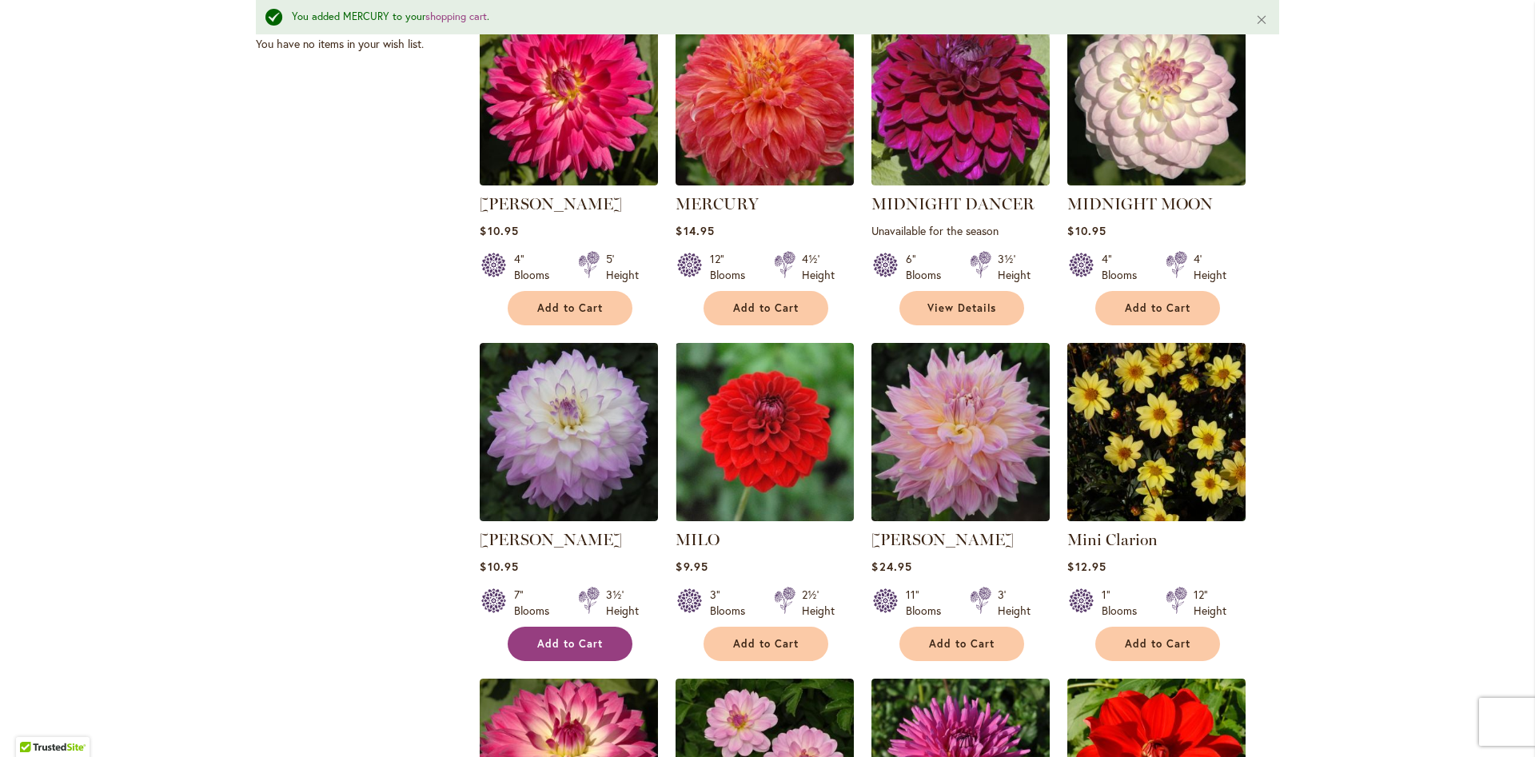
click at [573, 643] on span "Add to Cart" at bounding box center [570, 644] width 66 height 14
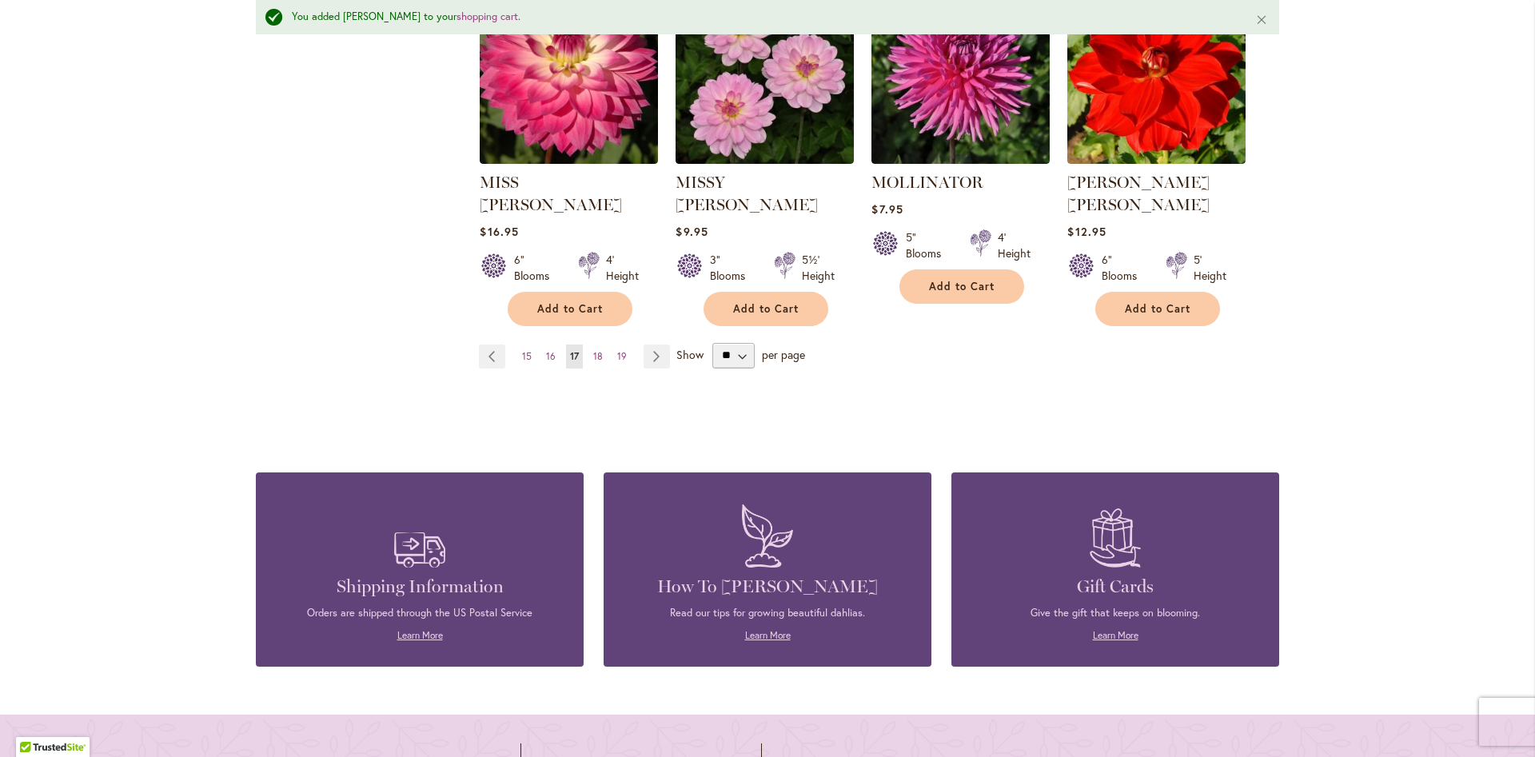
scroll to position [1464, 0]
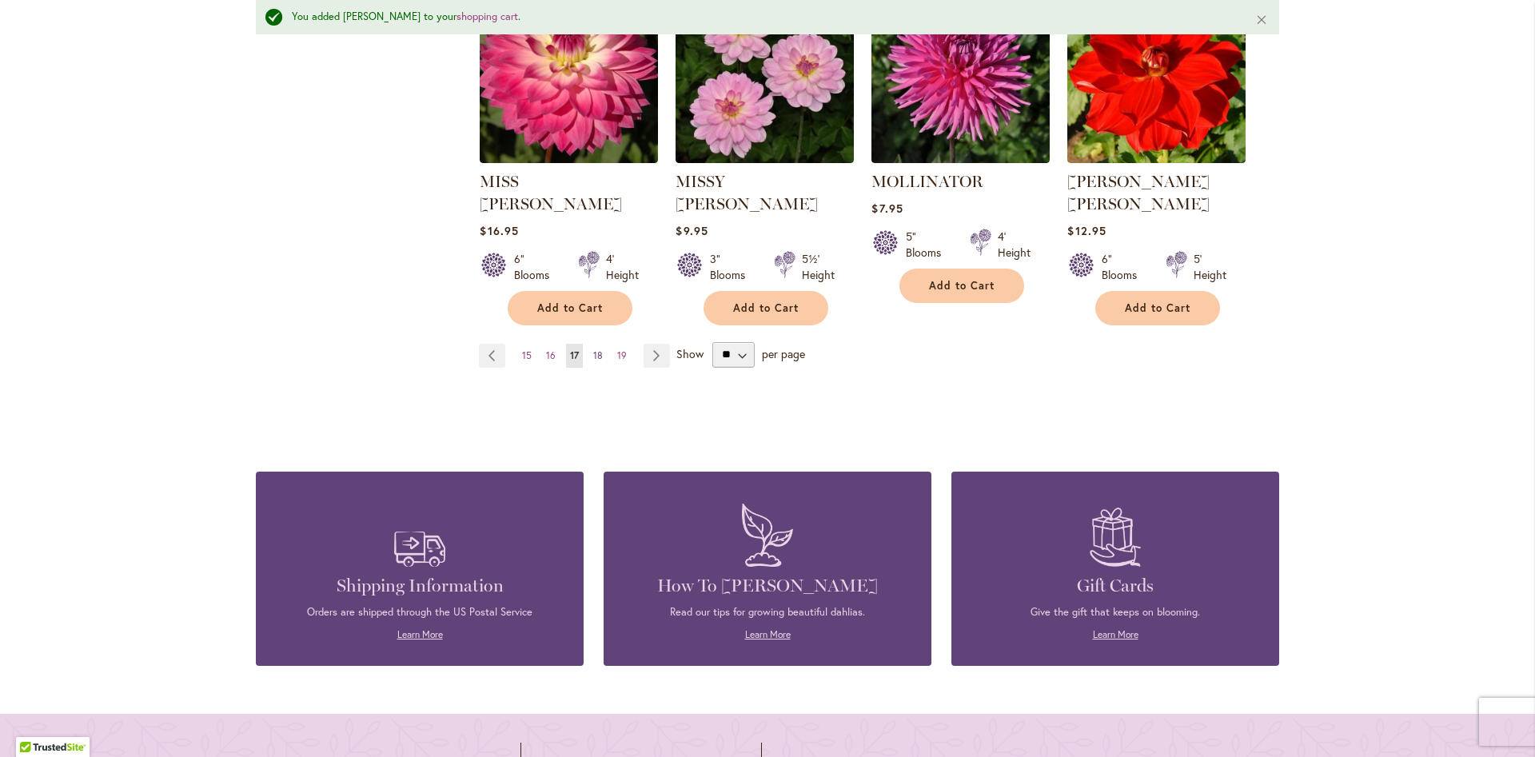
click at [601, 344] on link "Page 18" at bounding box center [598, 356] width 18 height 24
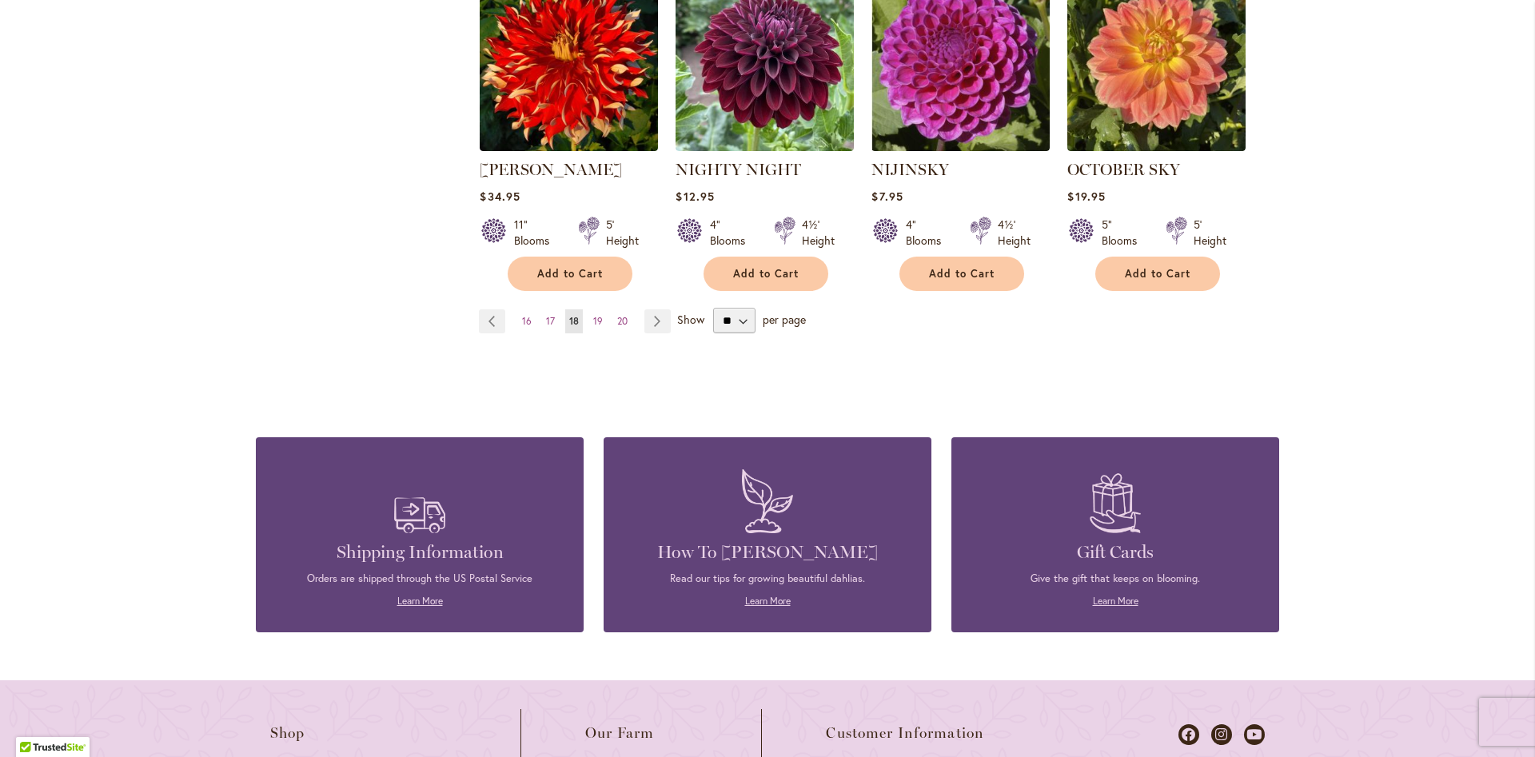
scroll to position [1457, 0]
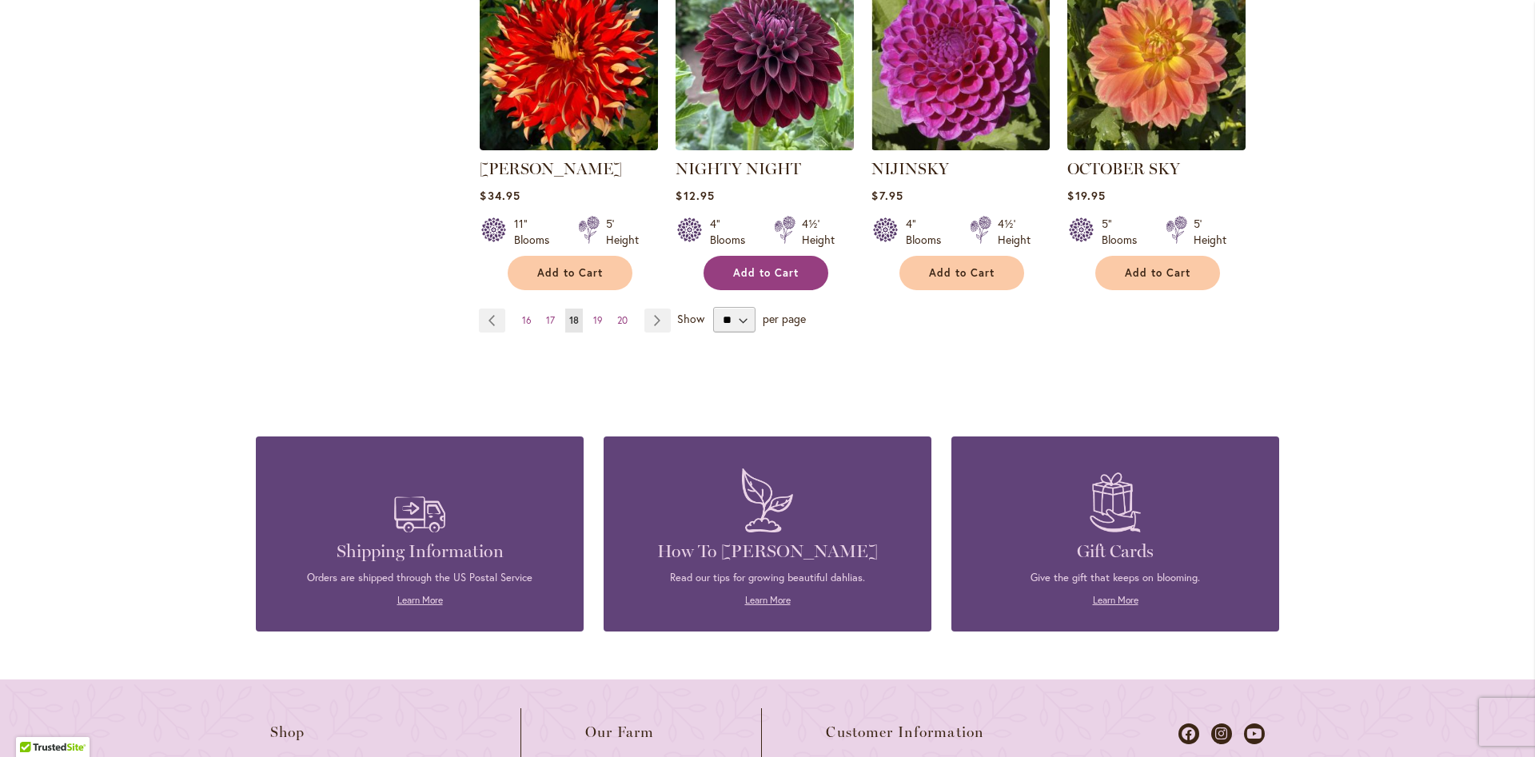
click at [762, 259] on button "Add to Cart" at bounding box center [766, 273] width 125 height 34
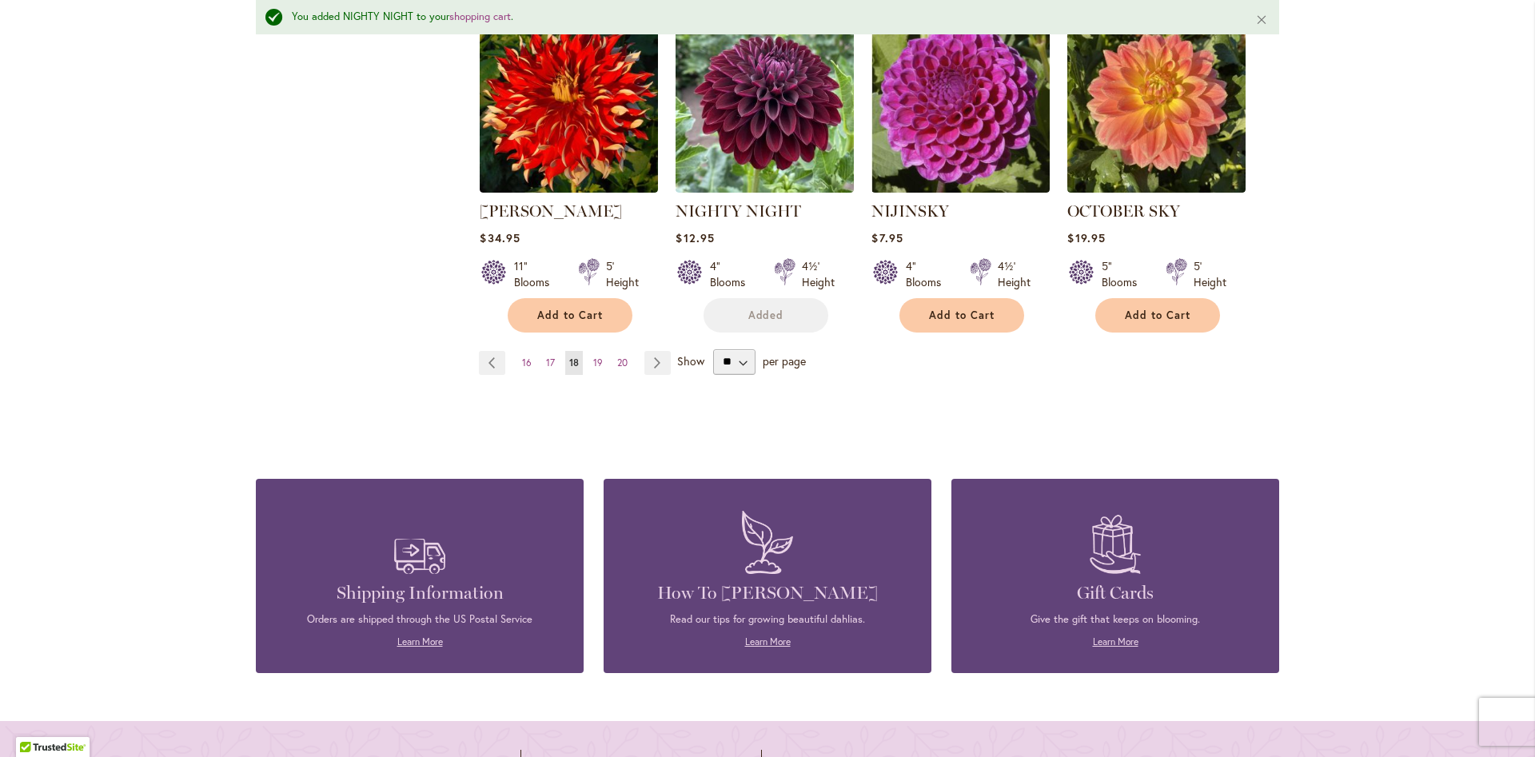
scroll to position [1498, 0]
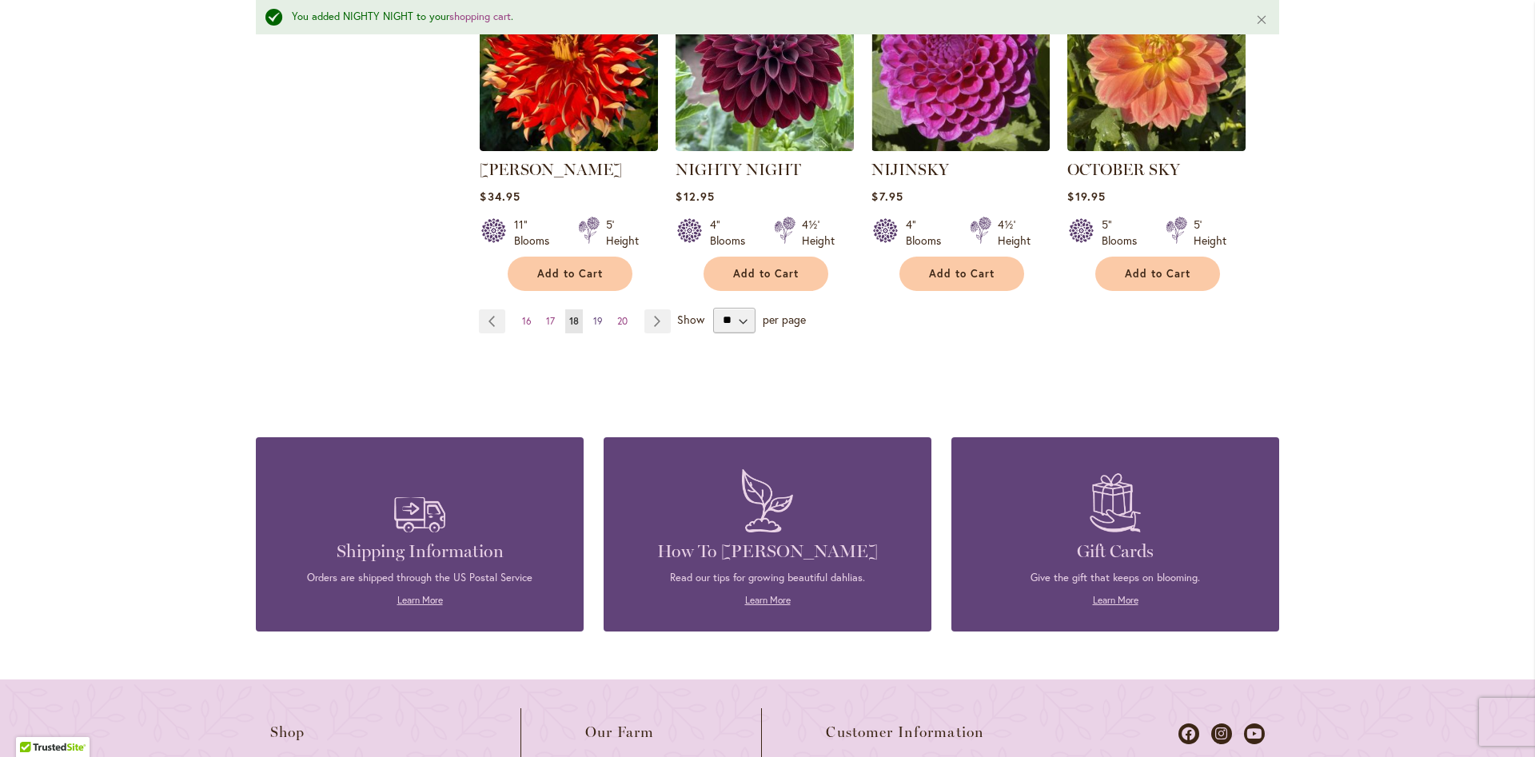
click at [598, 315] on span "19" at bounding box center [598, 321] width 10 height 12
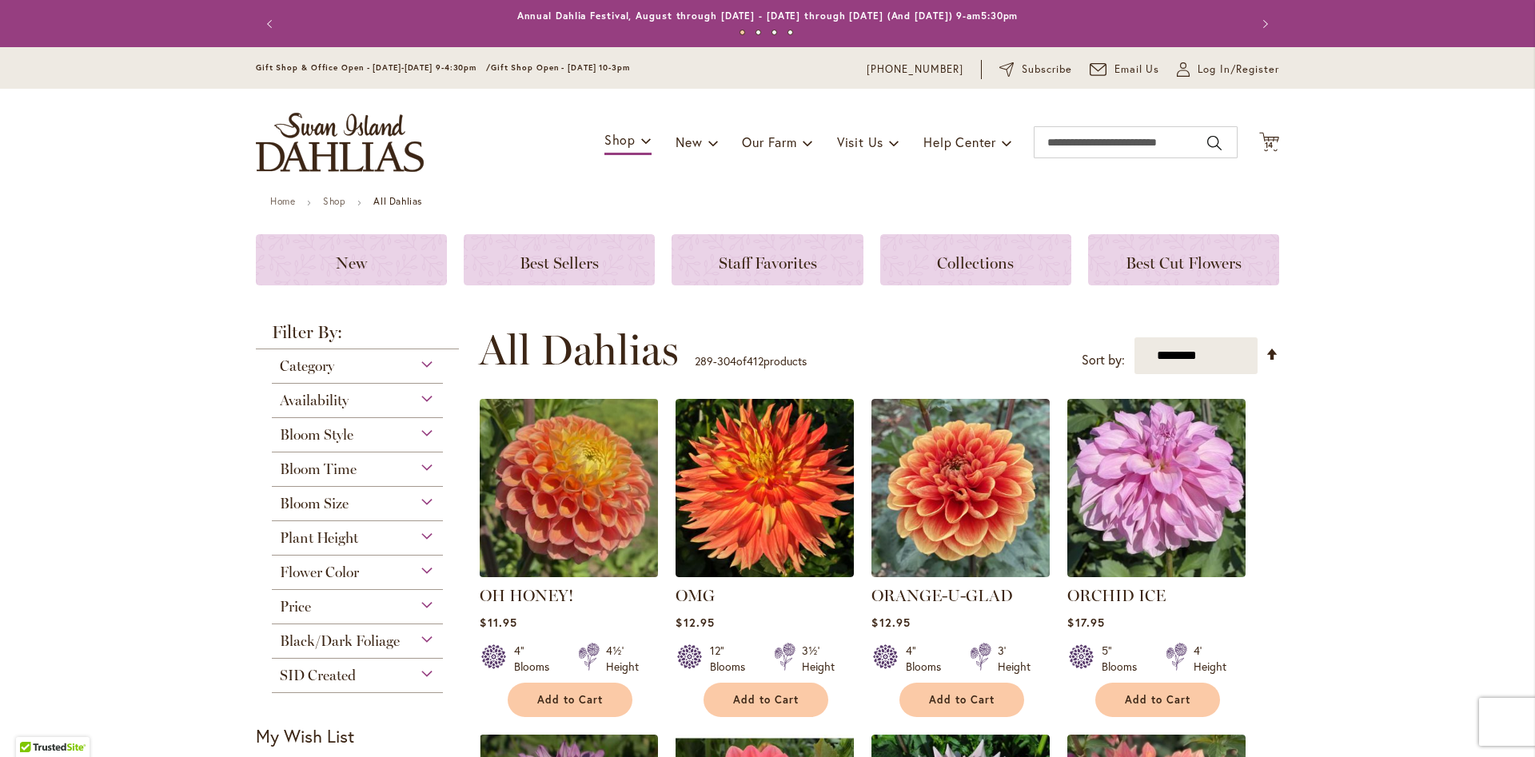
scroll to position [728, 0]
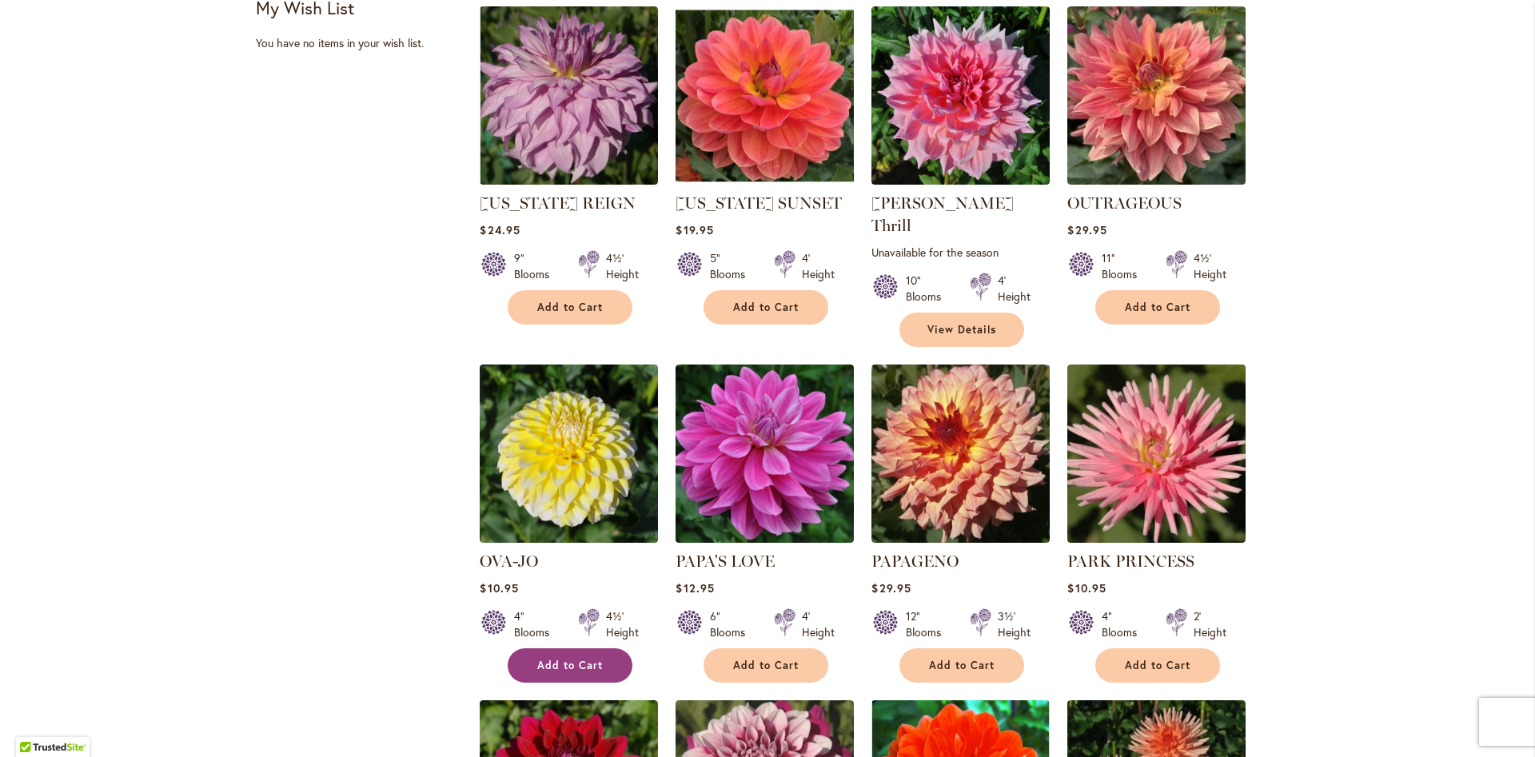
click at [564, 659] on span "Add to Cart" at bounding box center [570, 666] width 66 height 14
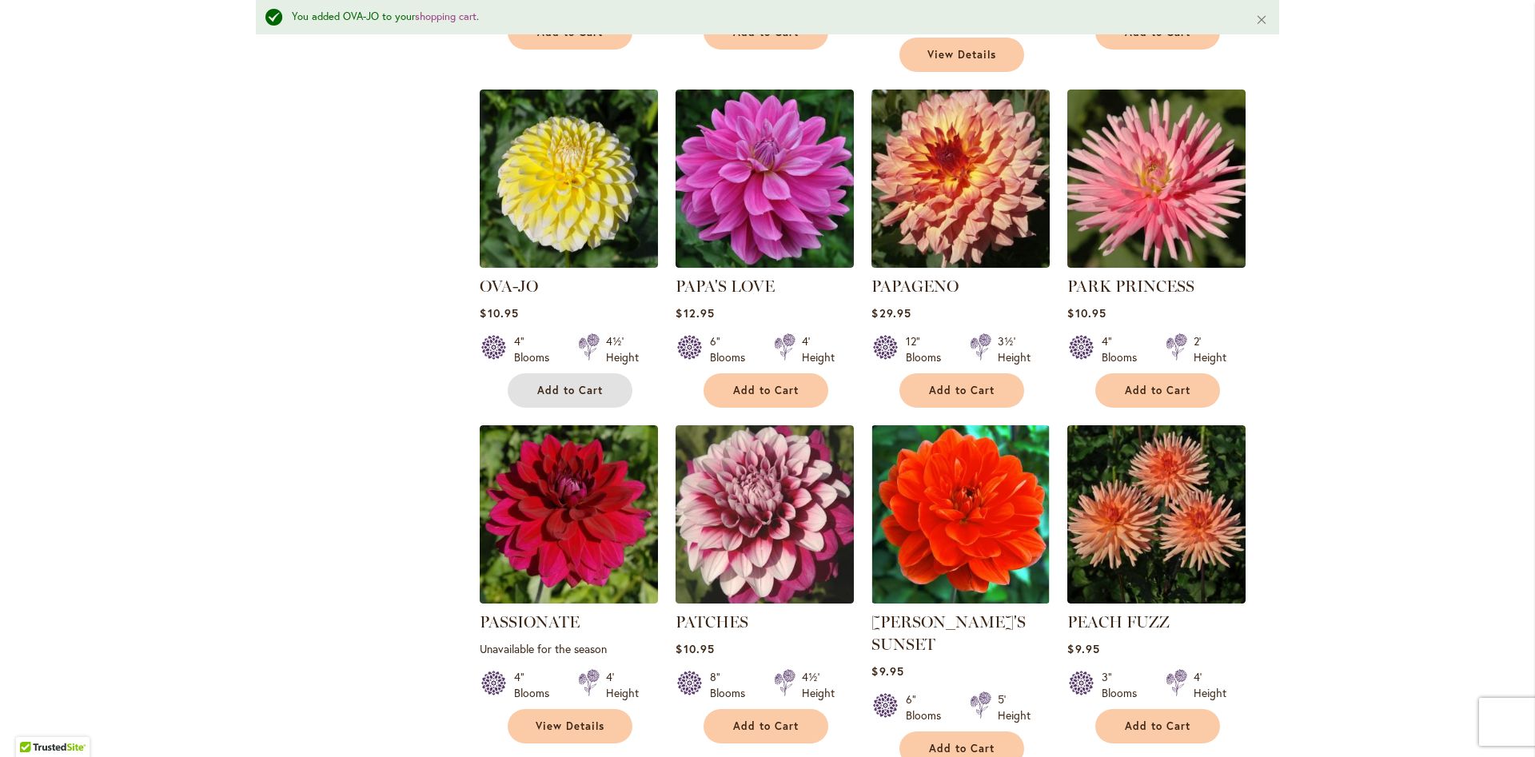
scroll to position [1464, 0]
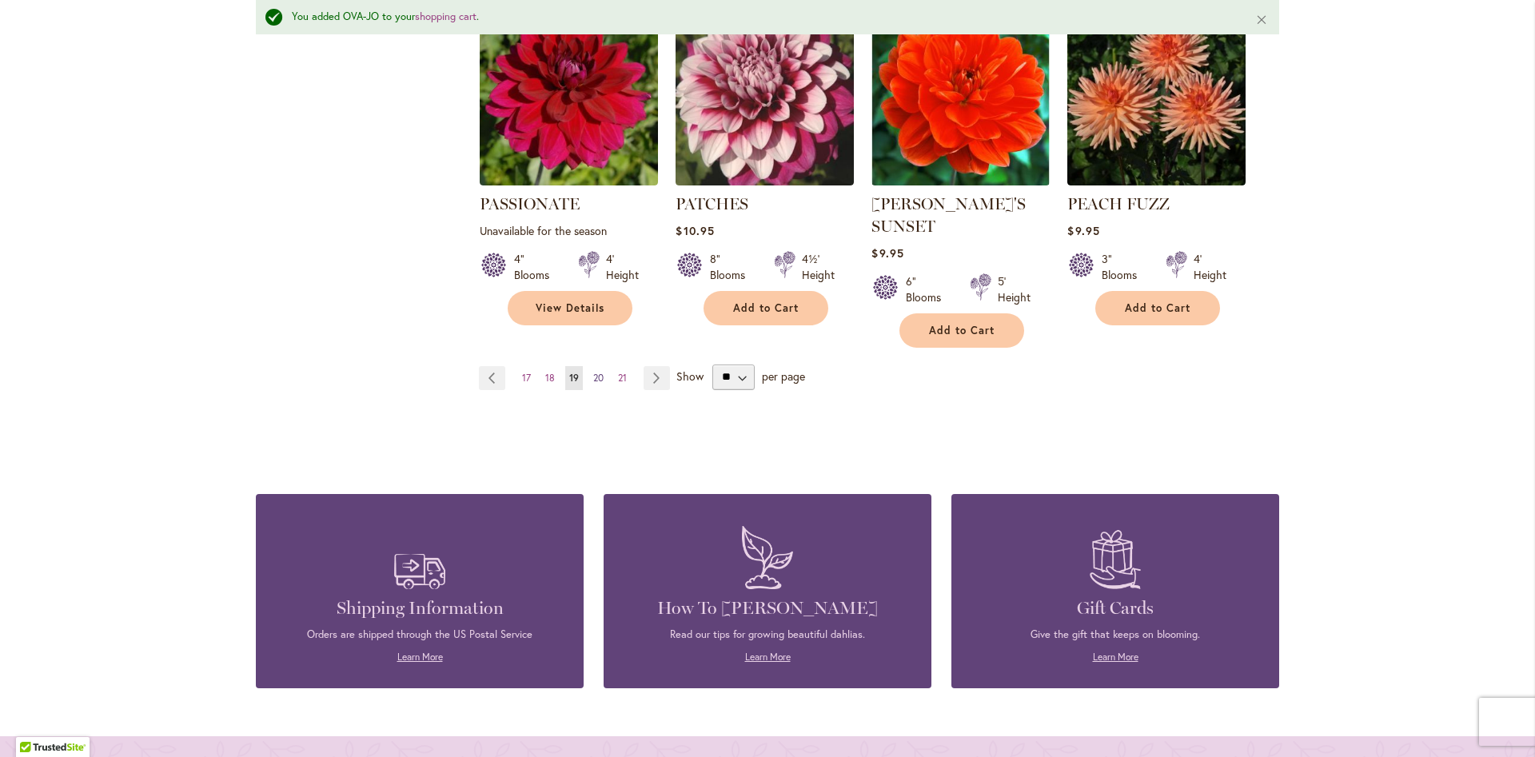
click at [597, 372] on span "20" at bounding box center [598, 378] width 10 height 12
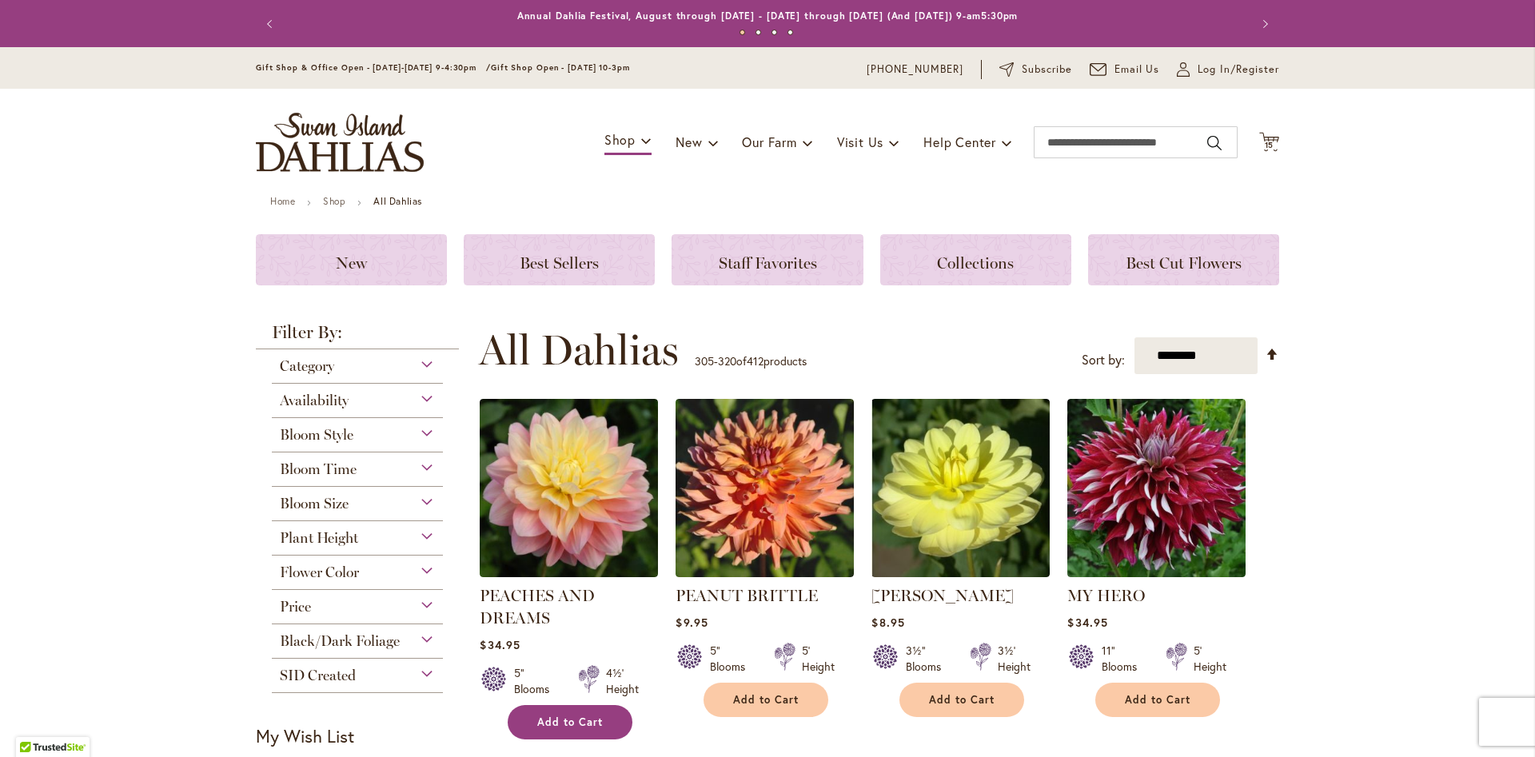
click at [578, 712] on button "Add to Cart" at bounding box center [570, 722] width 125 height 34
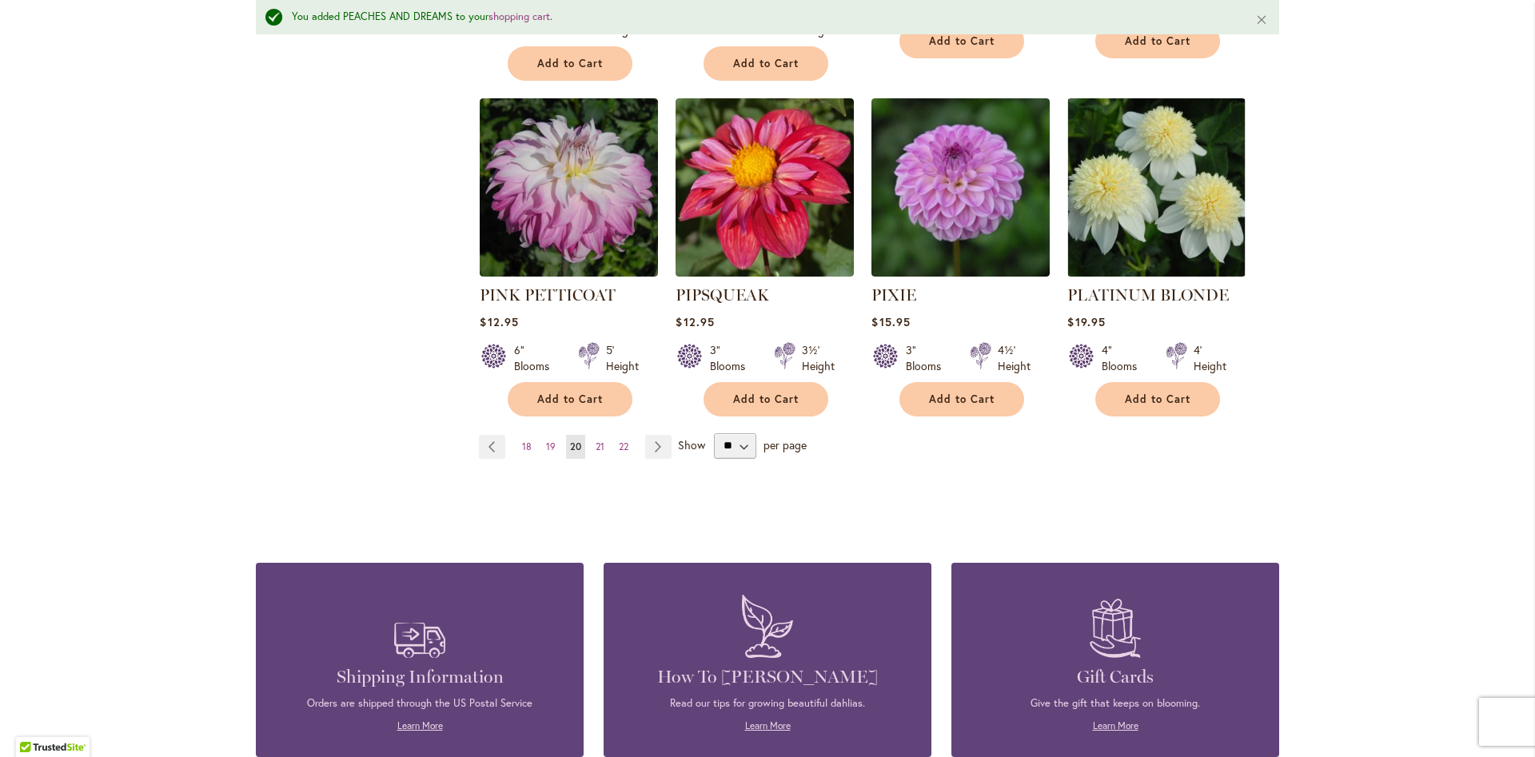
scroll to position [1422, 0]
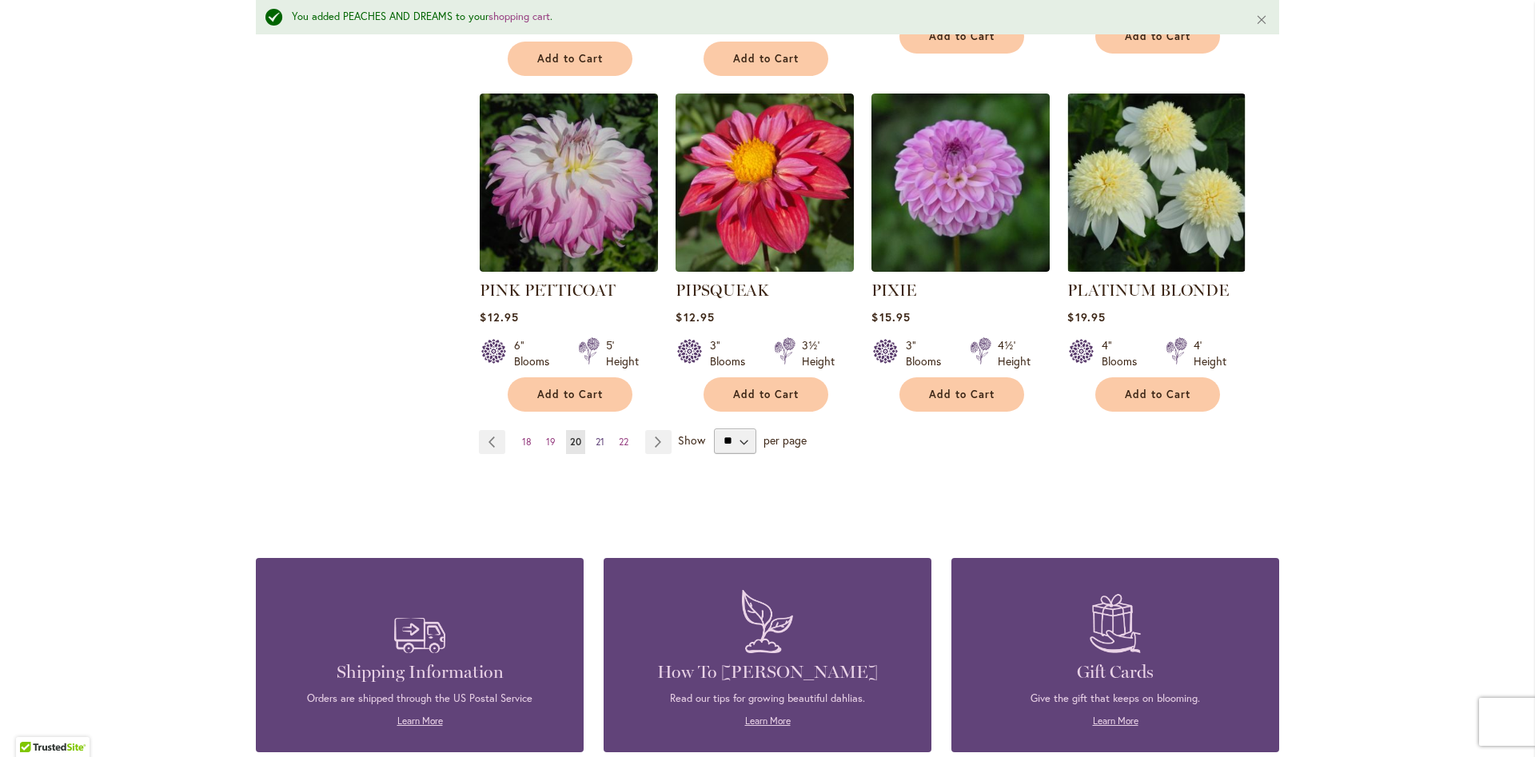
click at [596, 436] on span "21" at bounding box center [600, 442] width 9 height 12
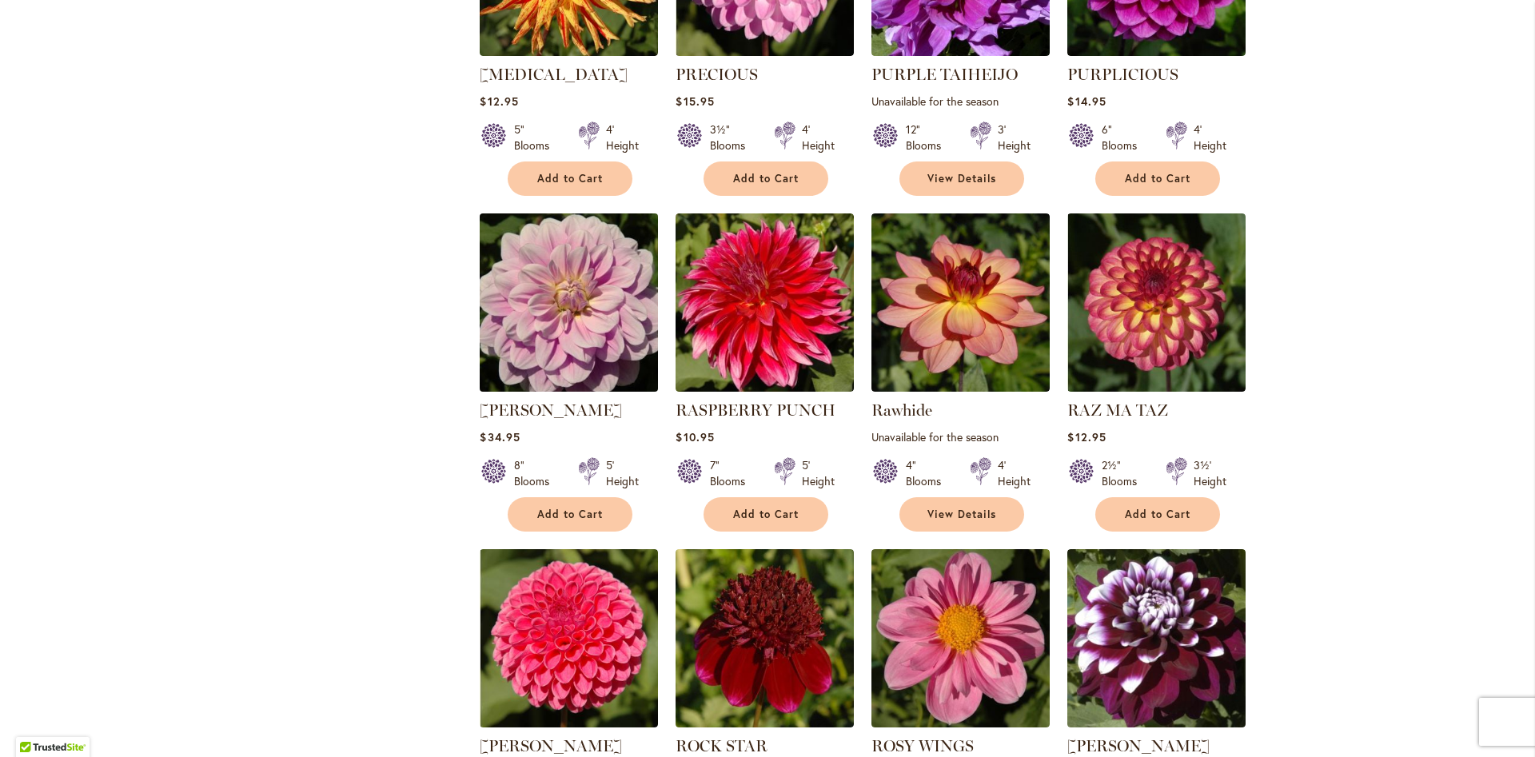
scroll to position [728, 0]
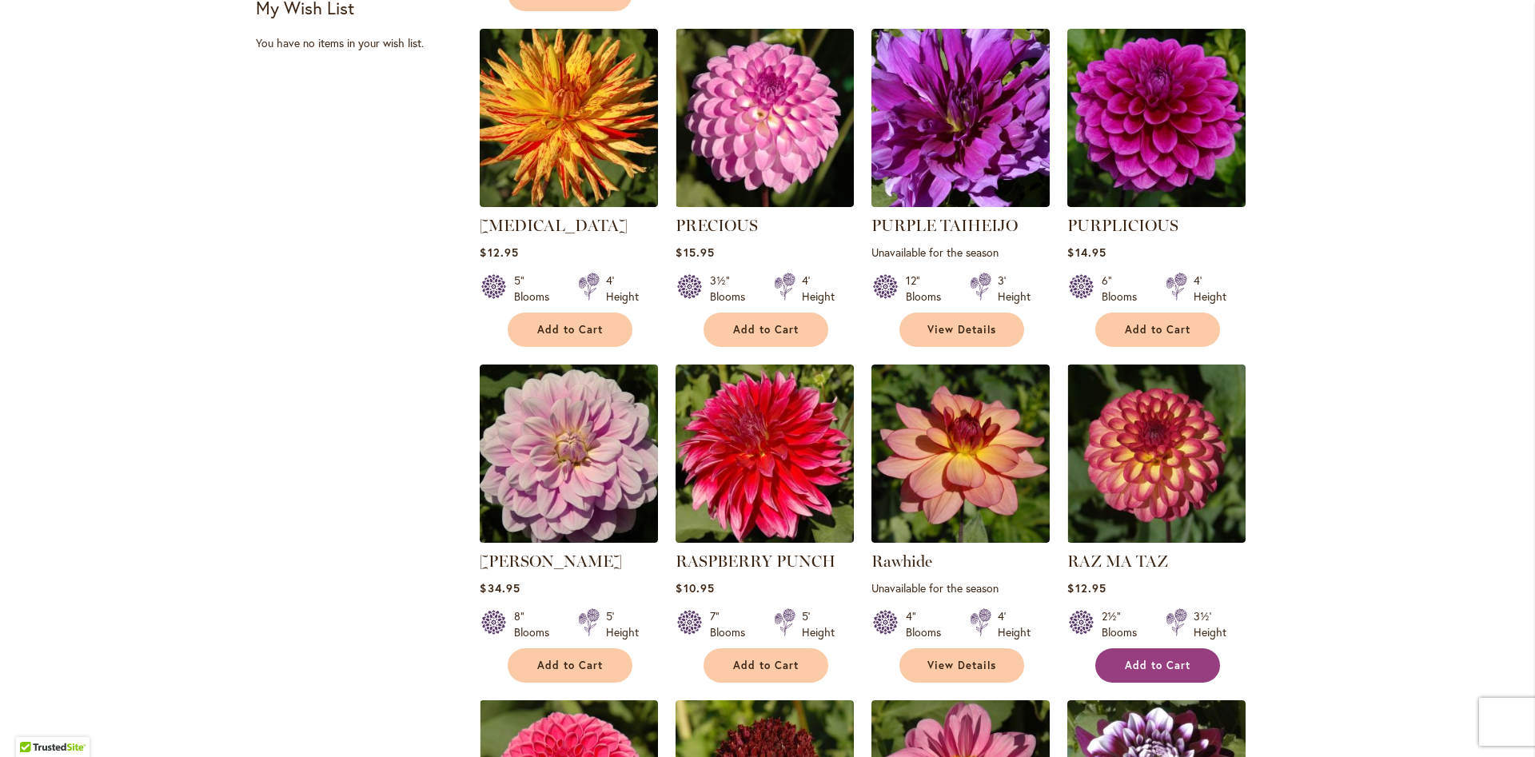
click at [1159, 668] on span "Add to Cart" at bounding box center [1158, 666] width 66 height 14
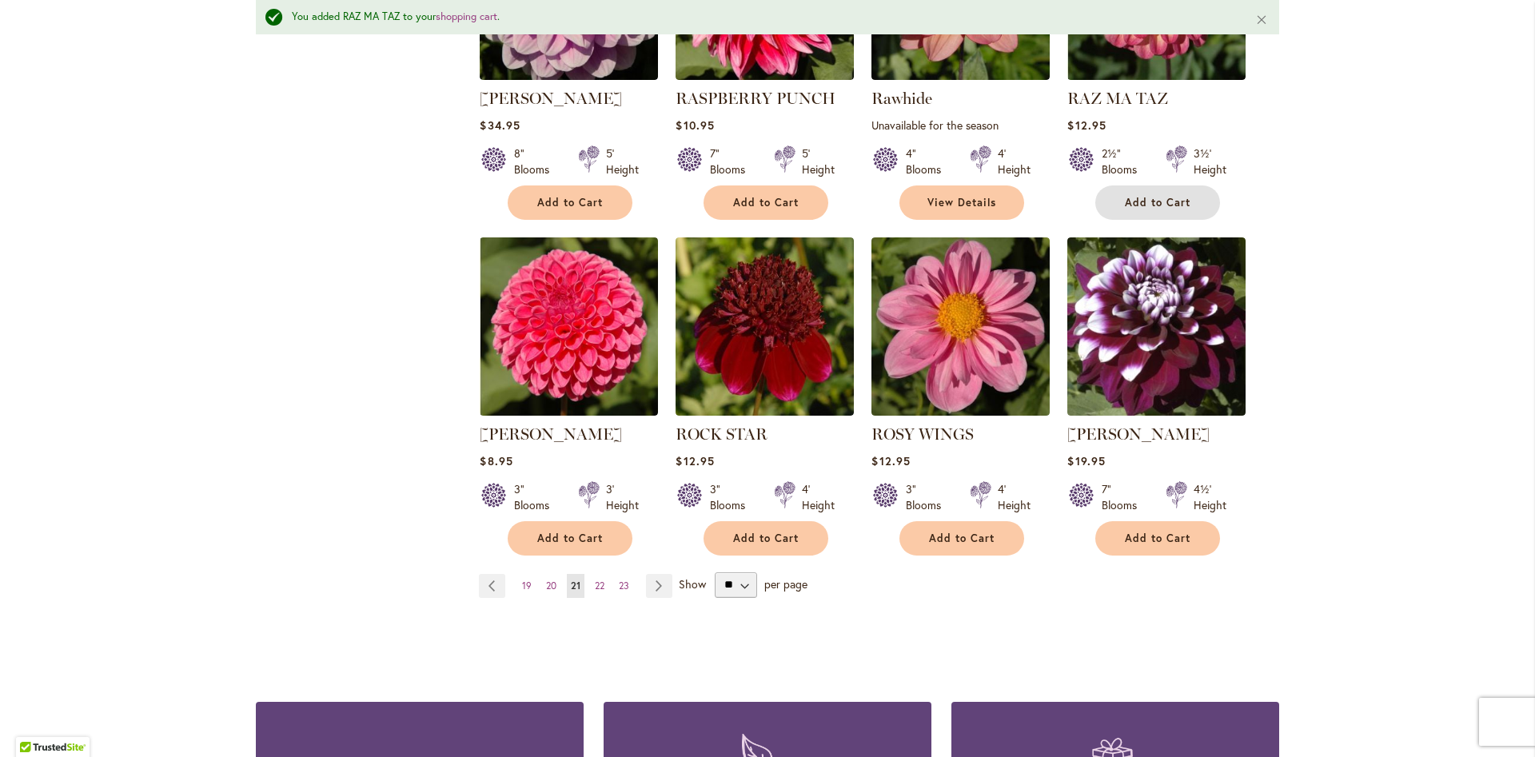
scroll to position [1464, 0]
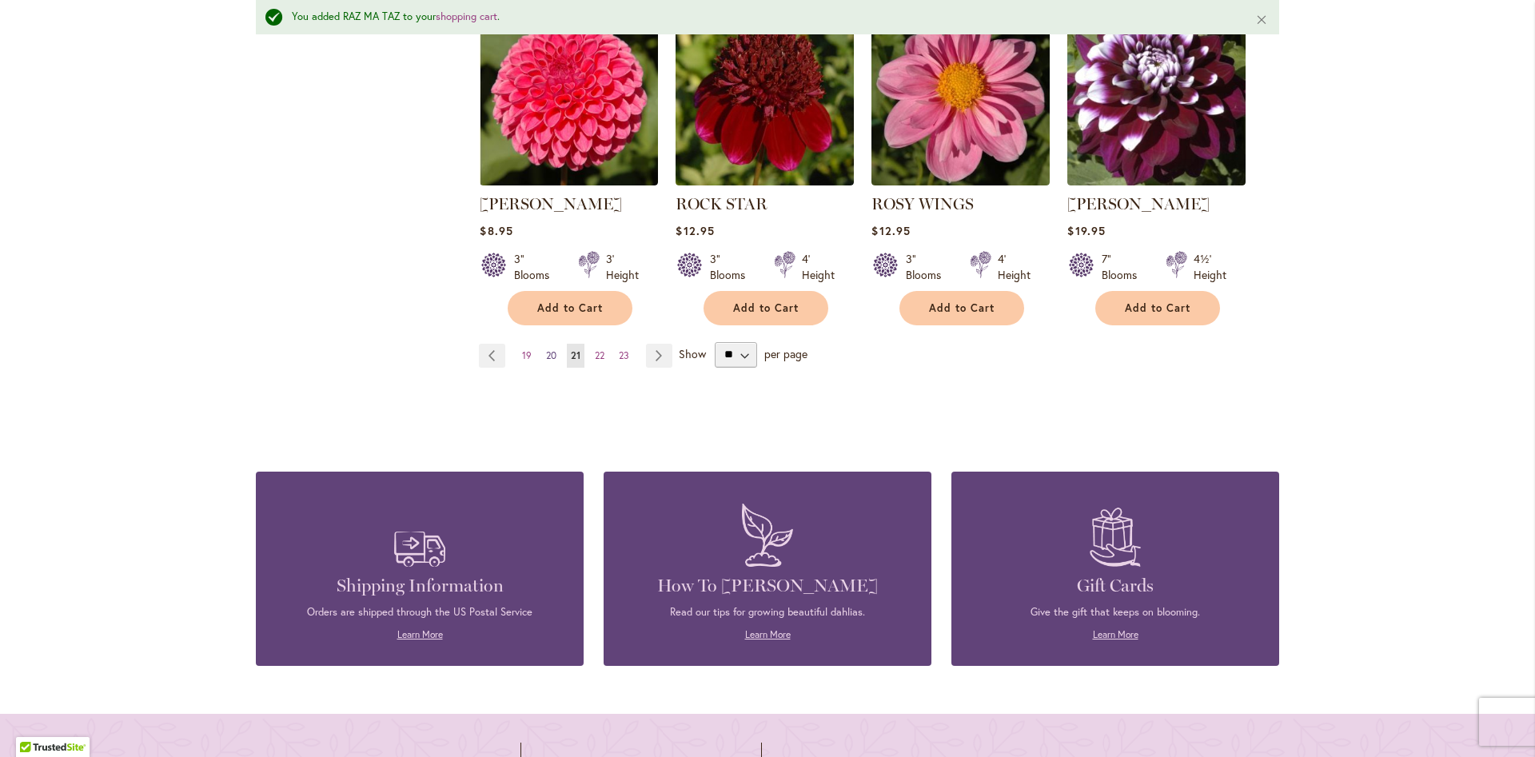
click at [553, 351] on span "20" at bounding box center [551, 355] width 10 height 12
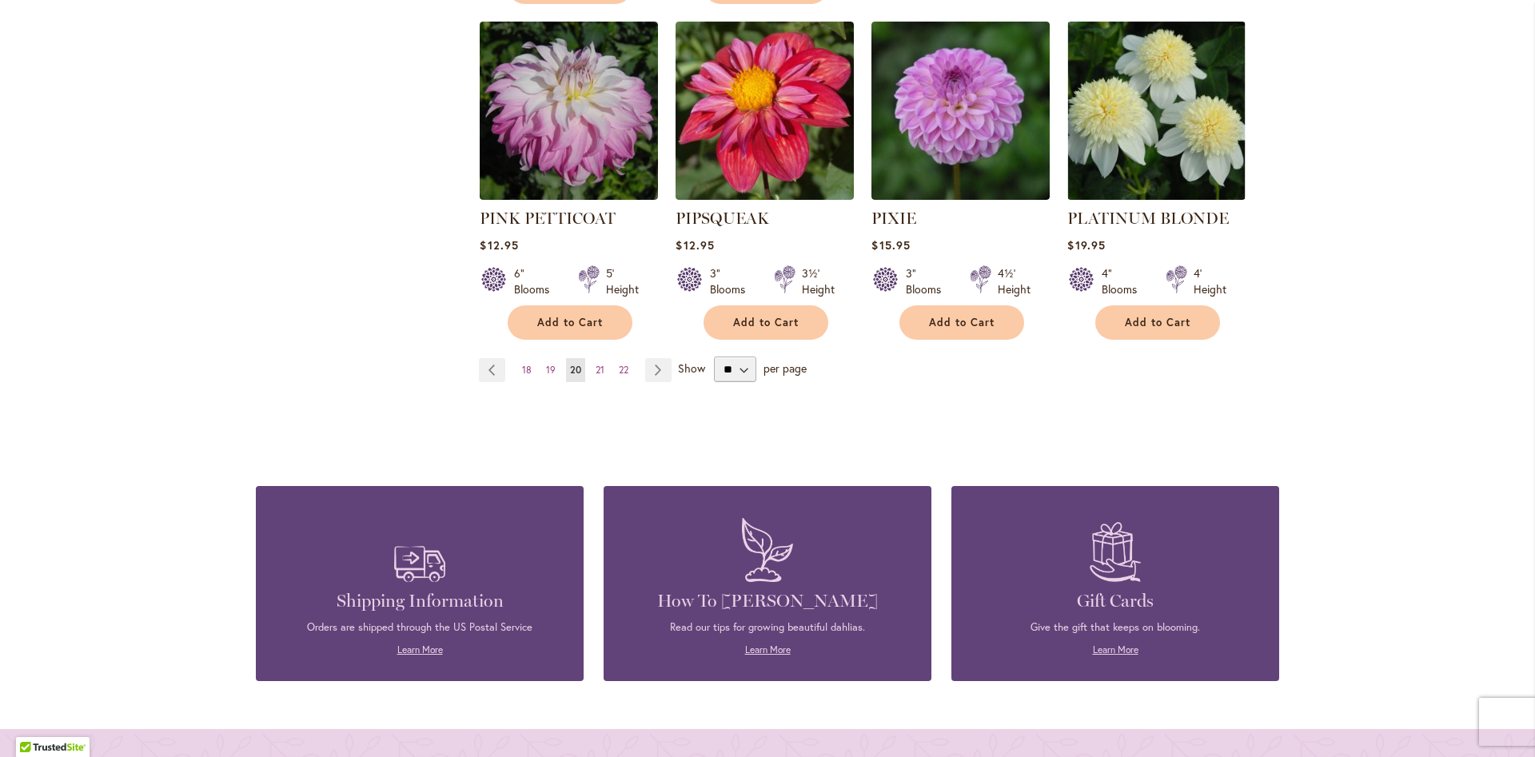
scroll to position [1457, 0]
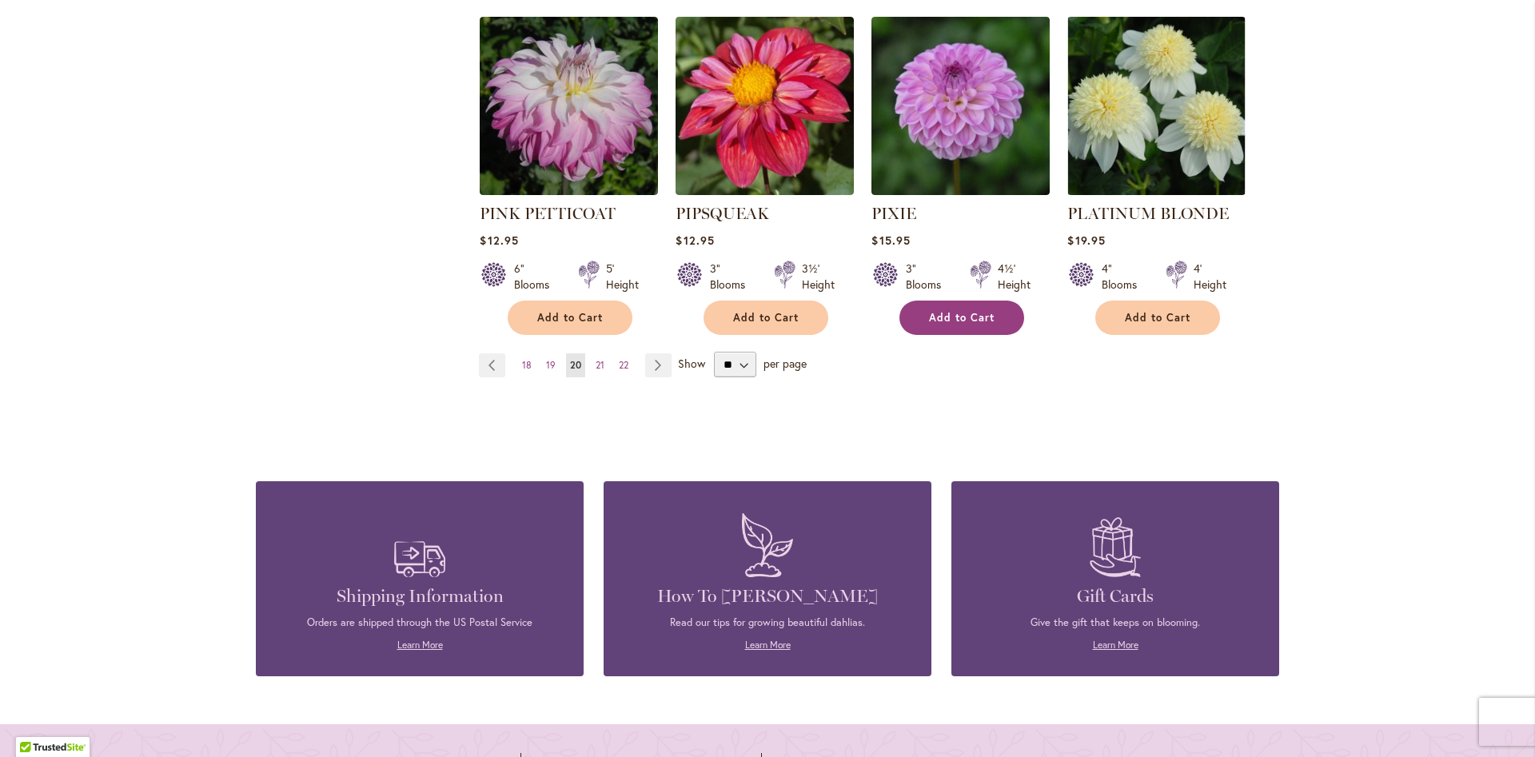
click at [972, 311] on span "Add to Cart" at bounding box center [962, 318] width 66 height 14
click at [972, 301] on form "Adding..." at bounding box center [961, 318] width 125 height 34
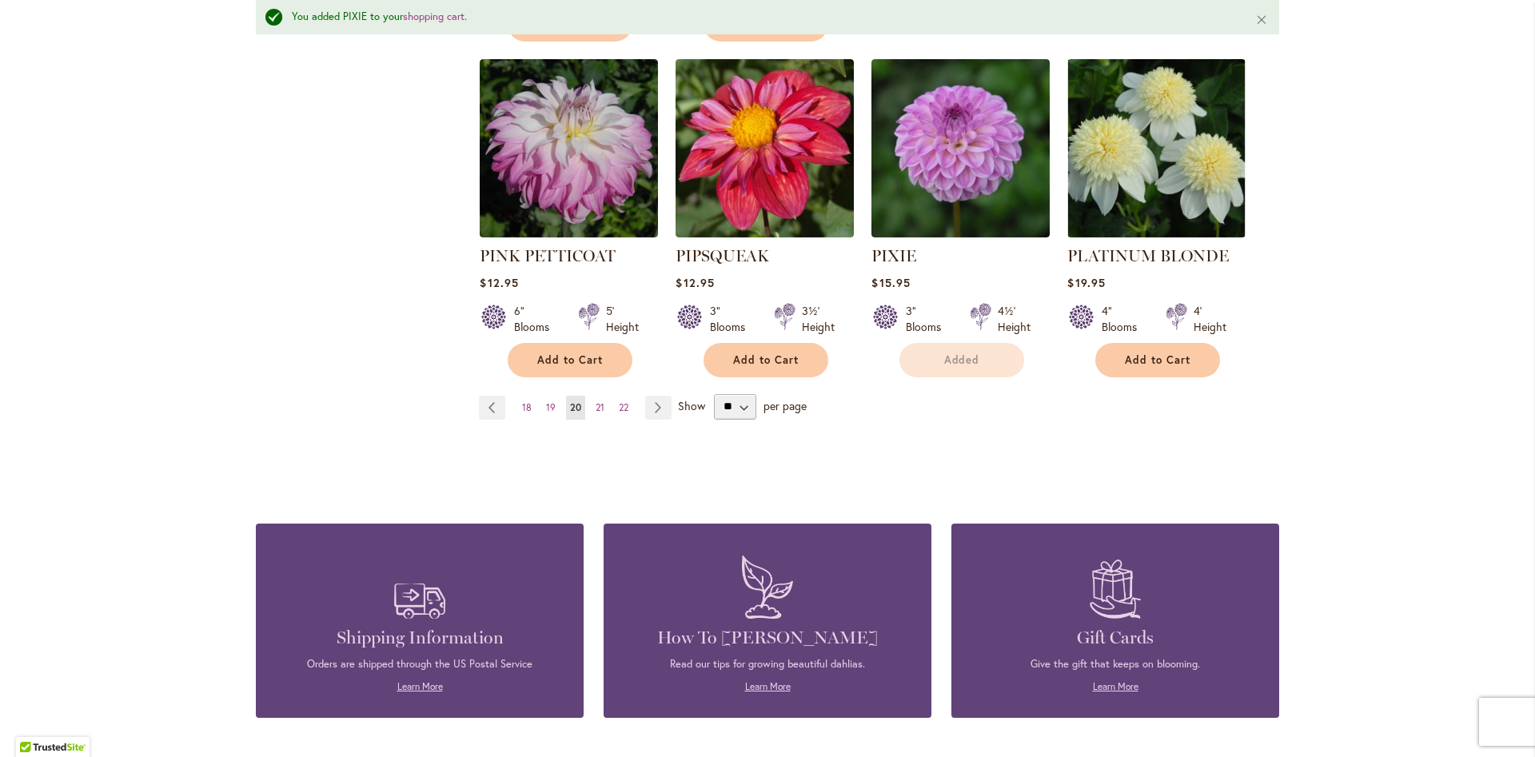
scroll to position [1498, 0]
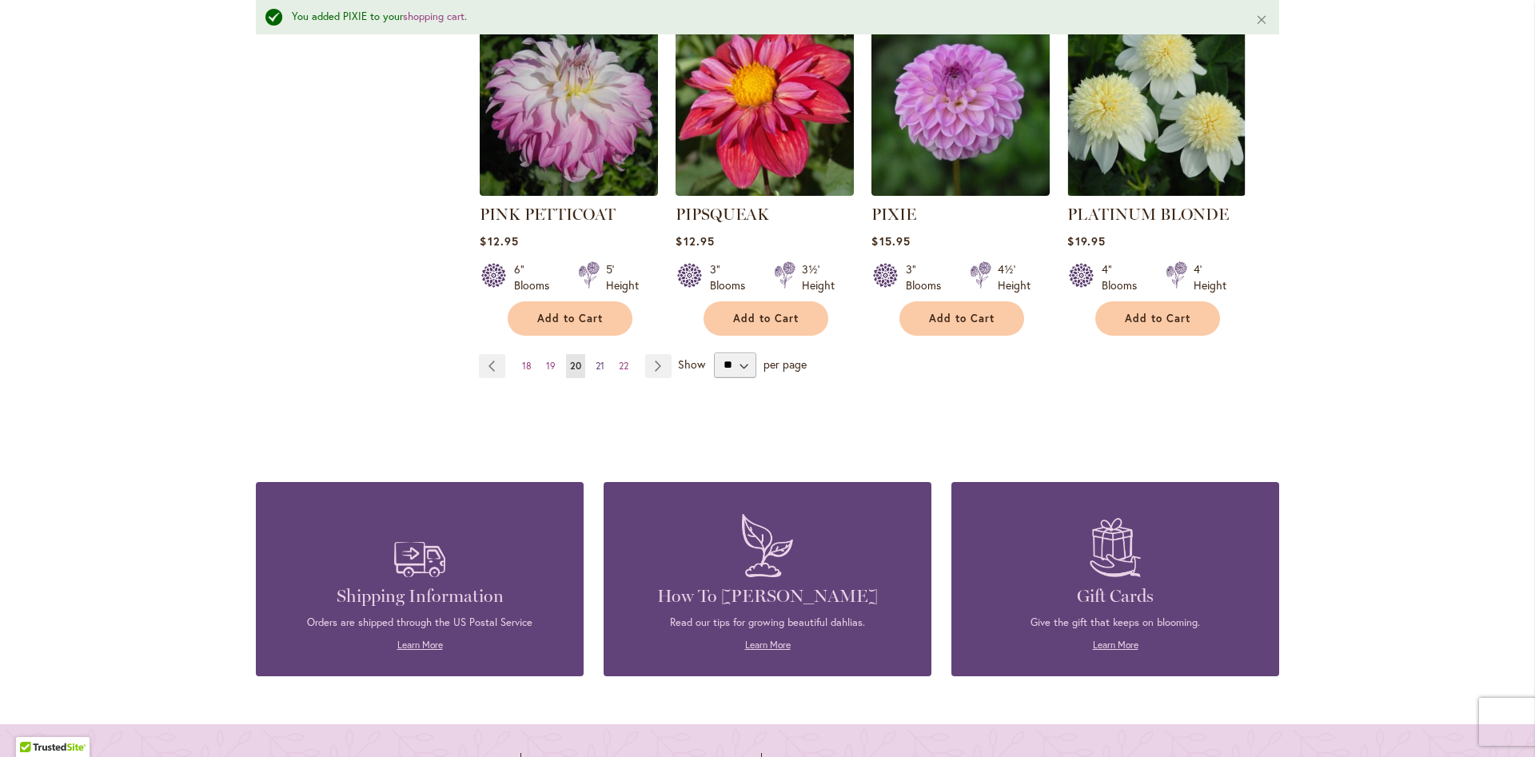
click at [598, 360] on span "21" at bounding box center [600, 366] width 9 height 12
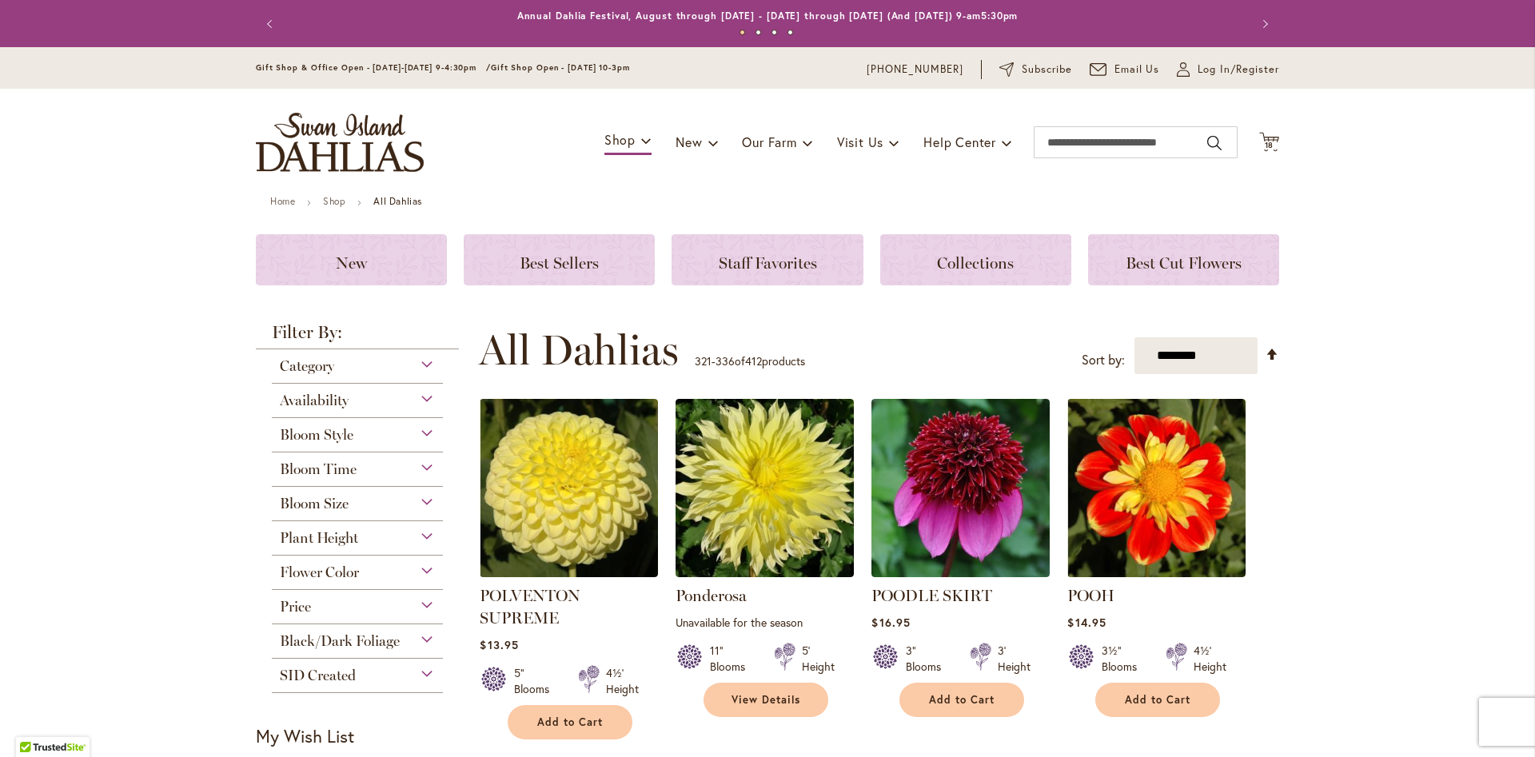
scroll to position [1457, 0]
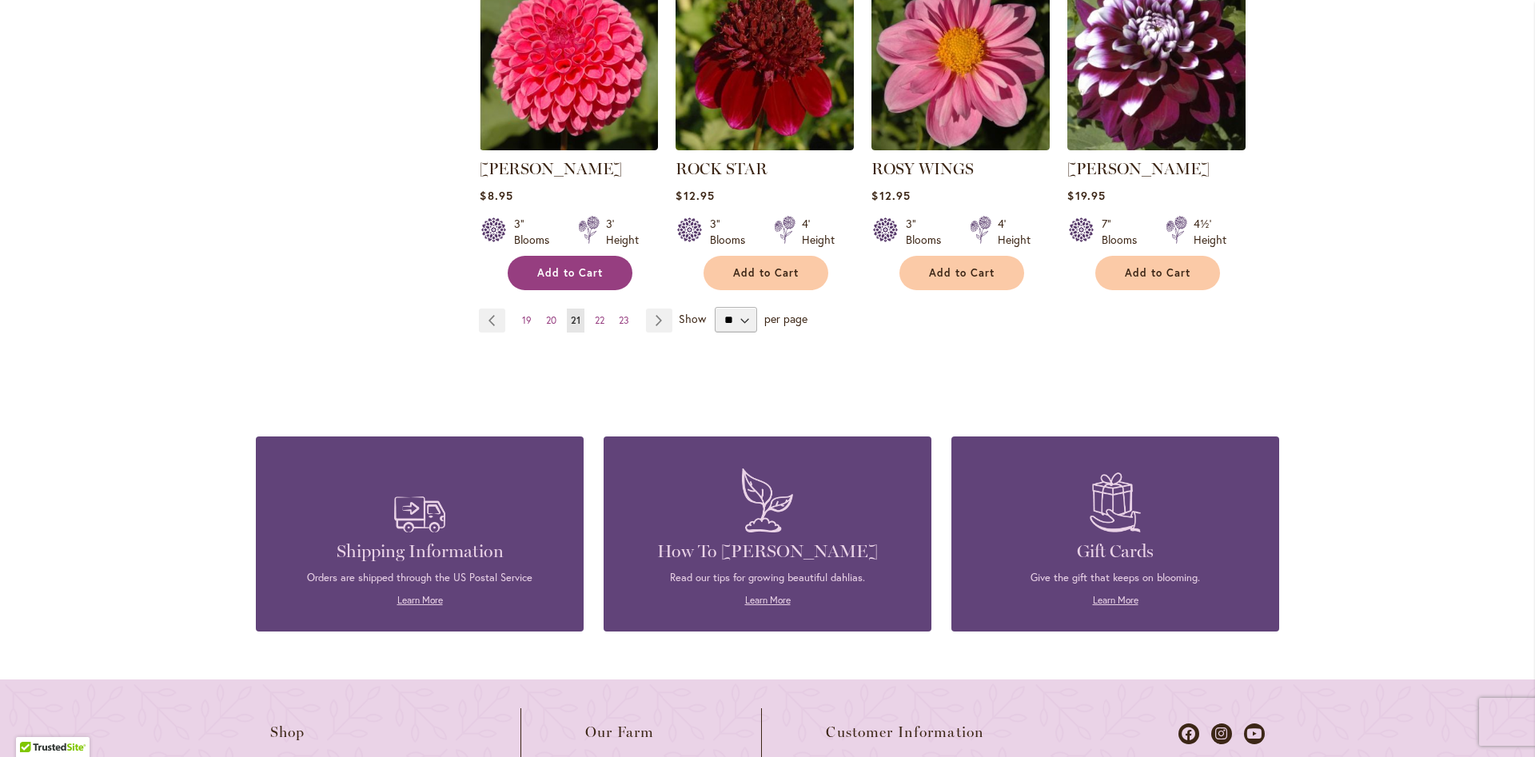
click at [574, 269] on span "Add to Cart" at bounding box center [570, 273] width 66 height 14
click at [601, 317] on span "22" at bounding box center [600, 320] width 10 height 12
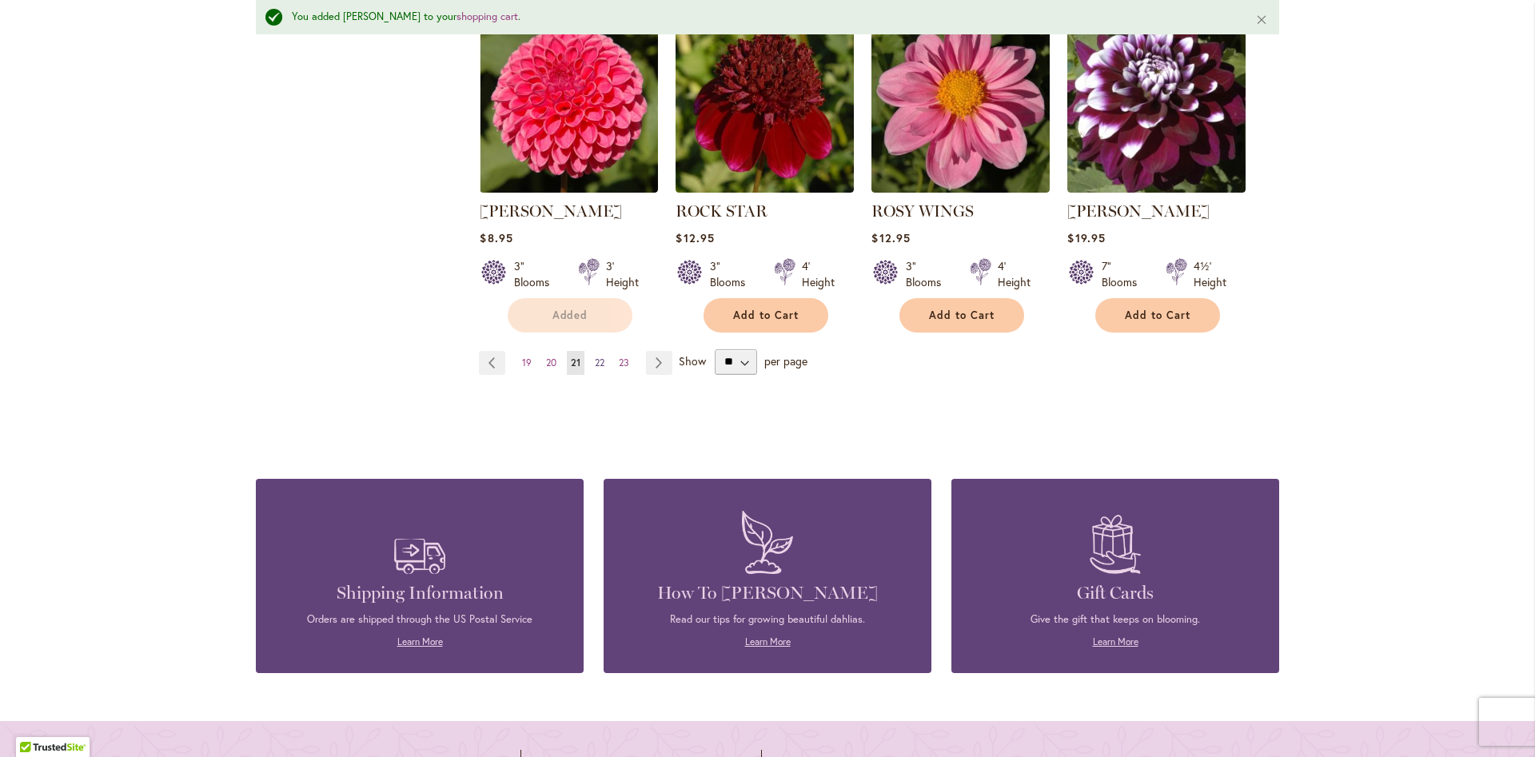
scroll to position [1498, 0]
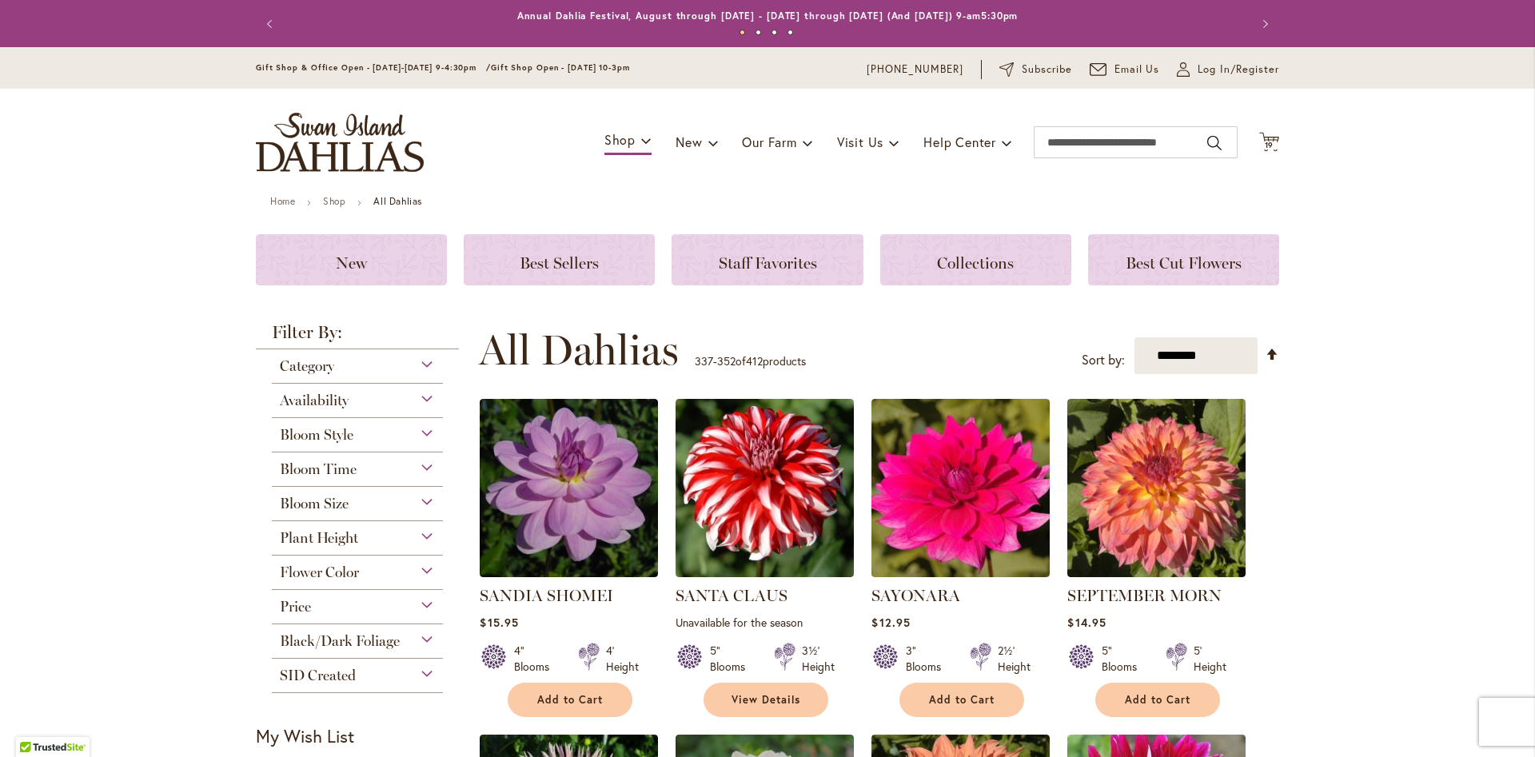
scroll to position [728, 0]
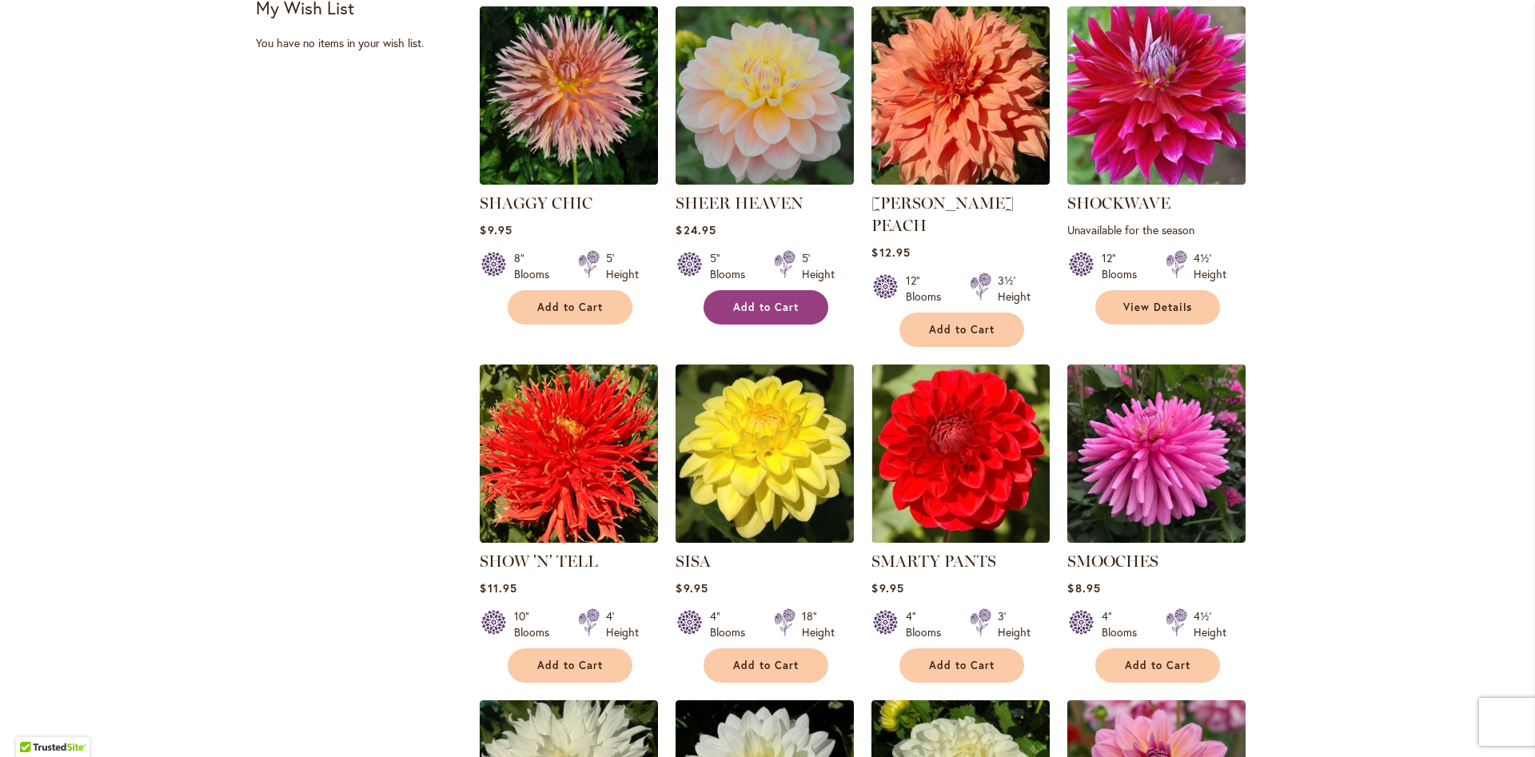
click at [762, 311] on span "Add to Cart" at bounding box center [766, 308] width 66 height 14
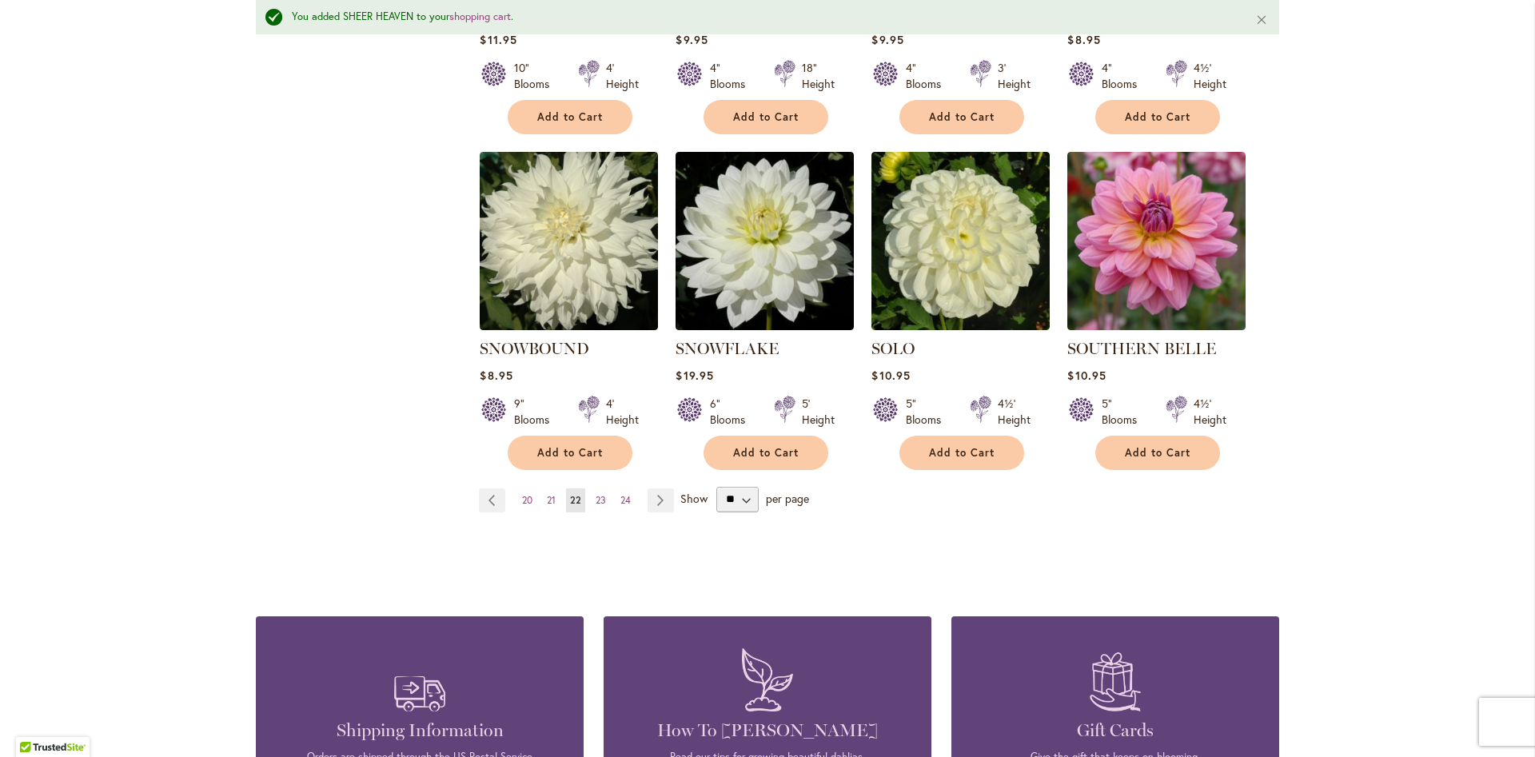
scroll to position [1464, 0]
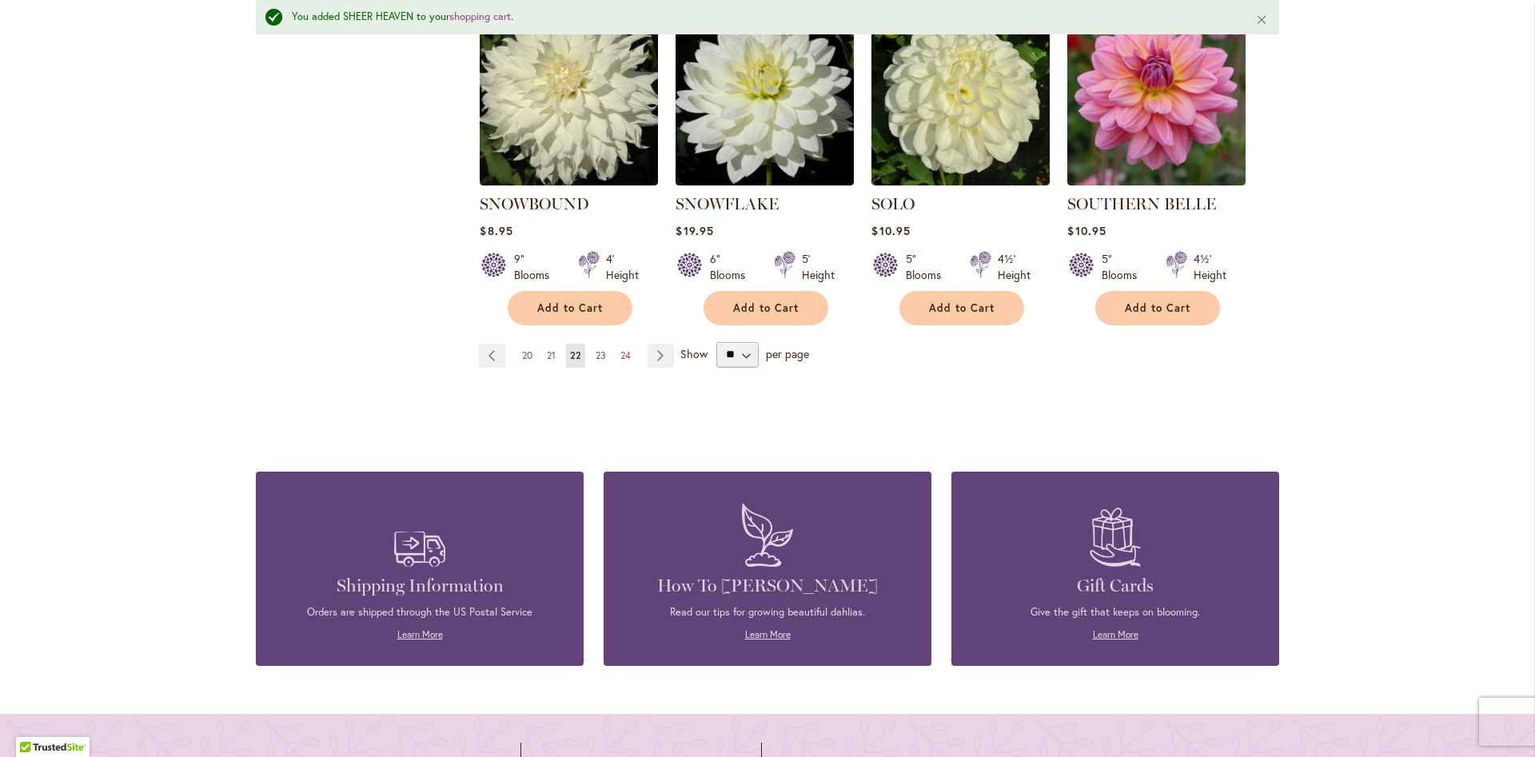
click at [600, 349] on span "23" at bounding box center [601, 355] width 10 height 12
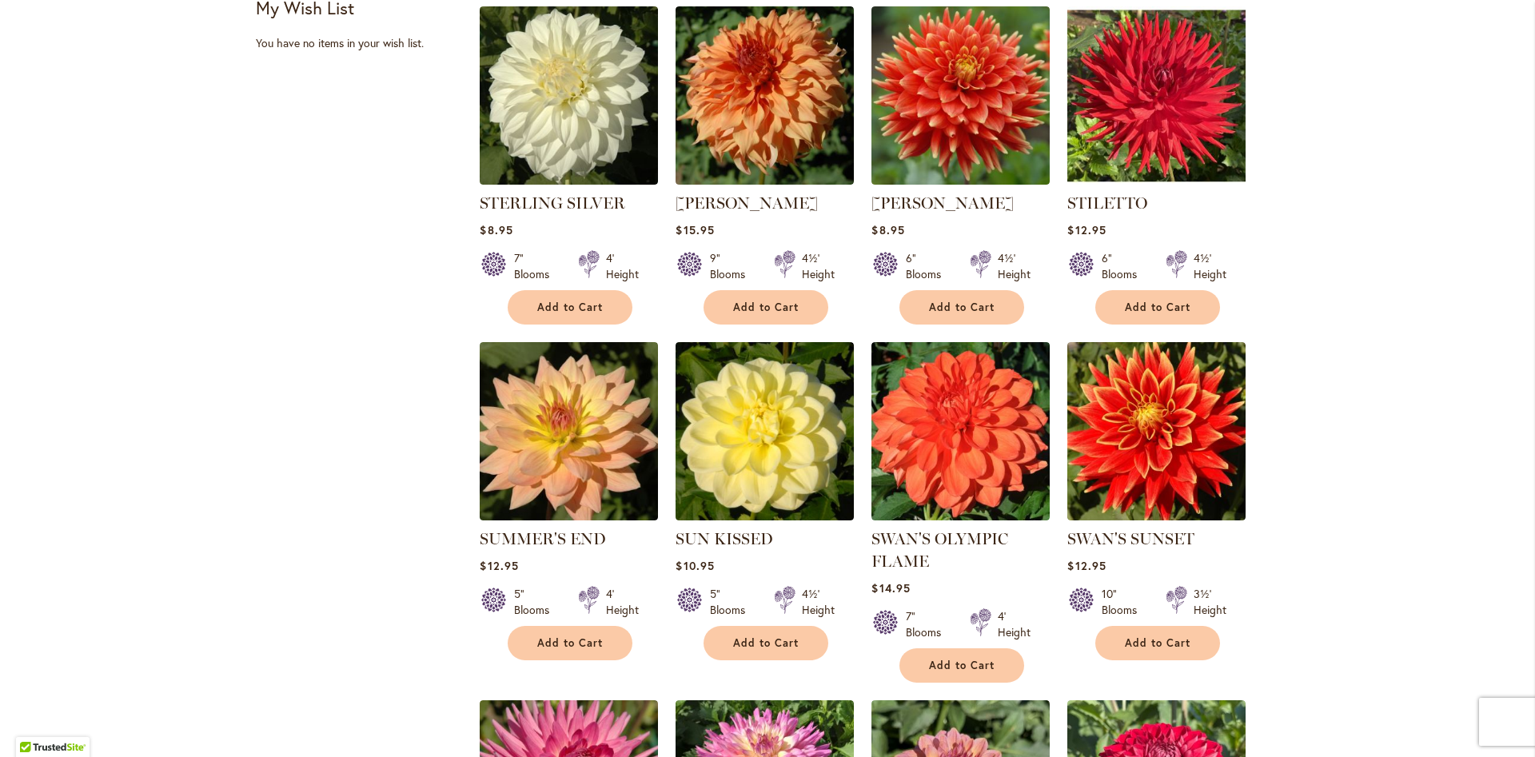
scroll to position [1457, 0]
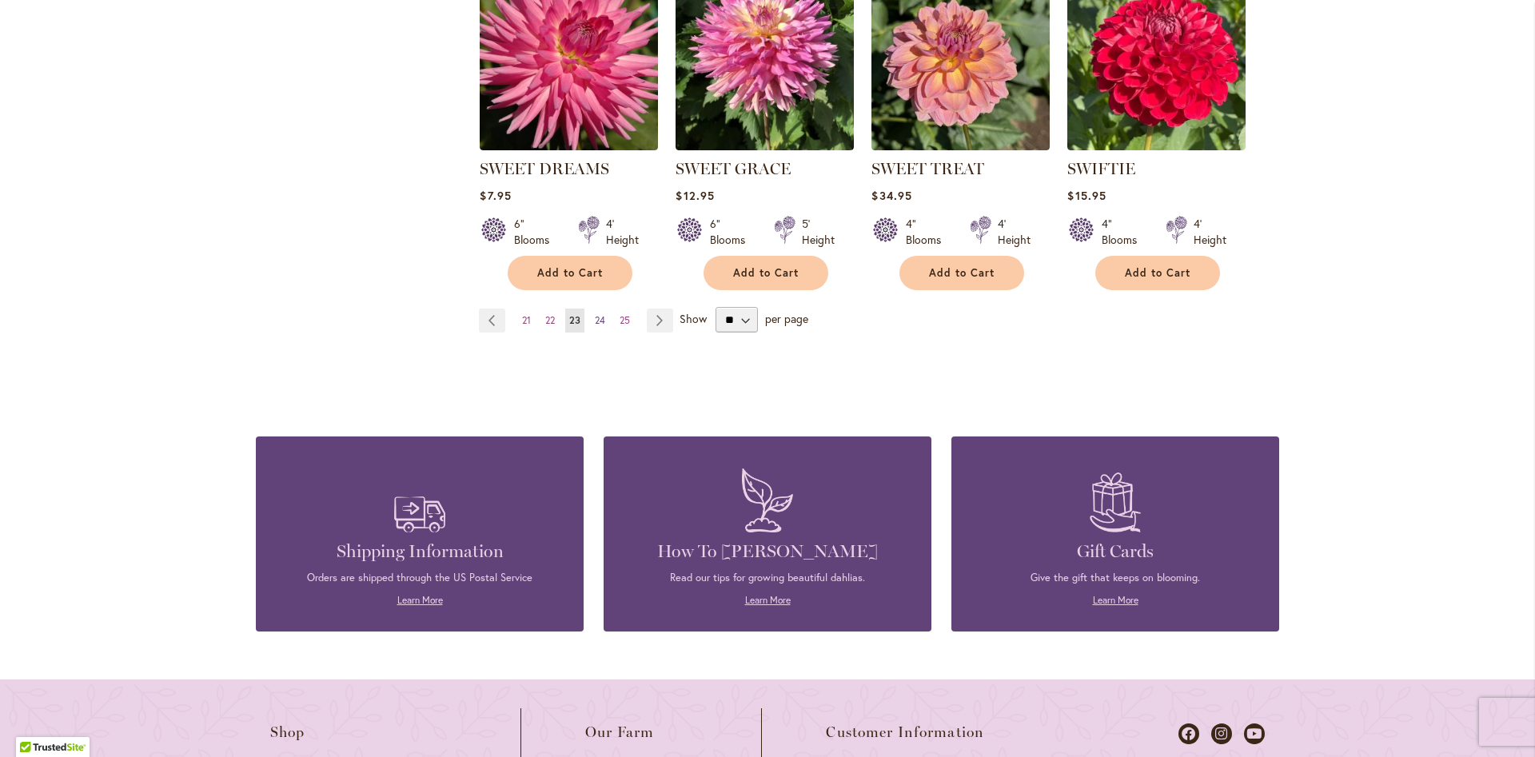
click at [596, 317] on span "24" at bounding box center [600, 320] width 10 height 12
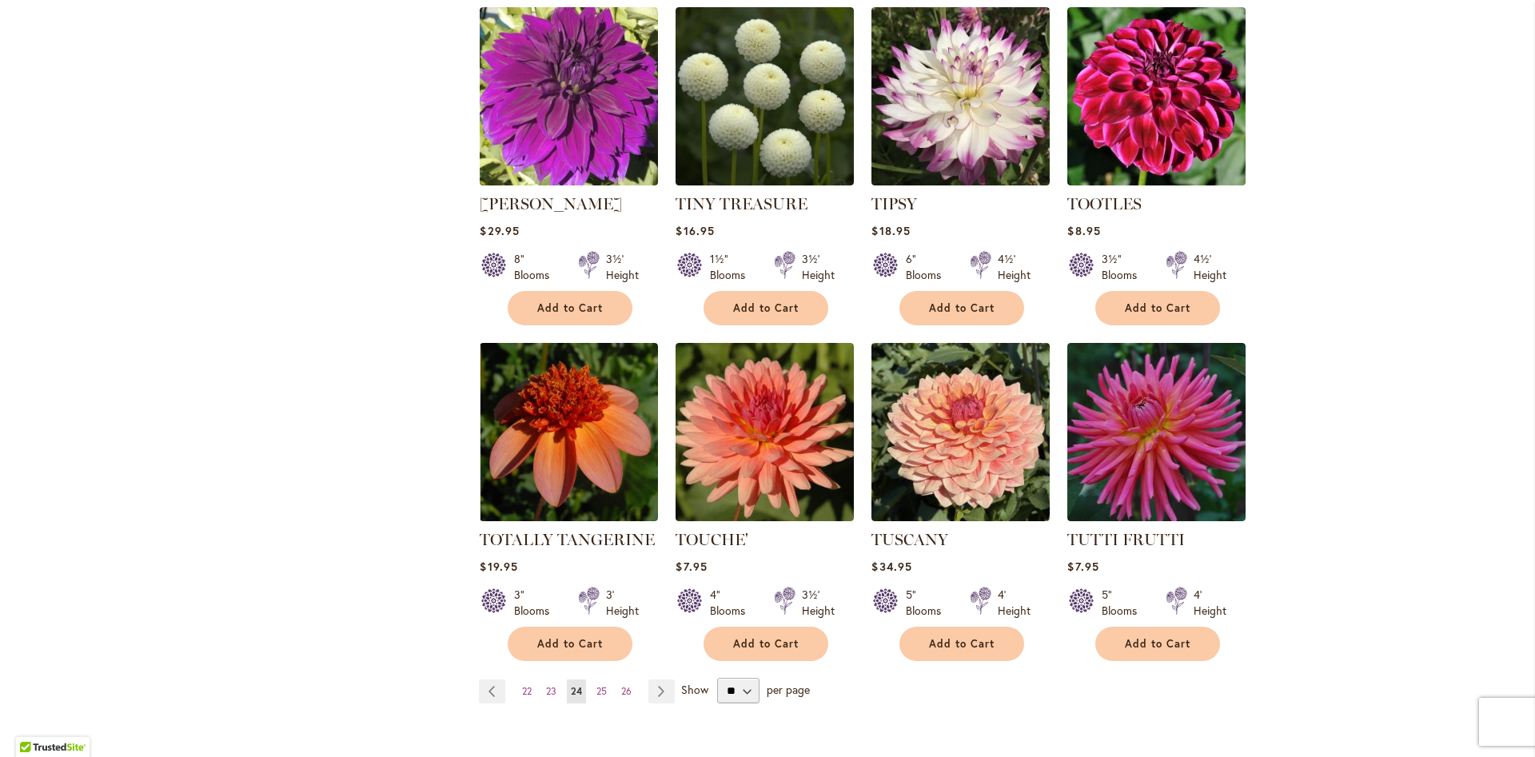
scroll to position [1099, 0]
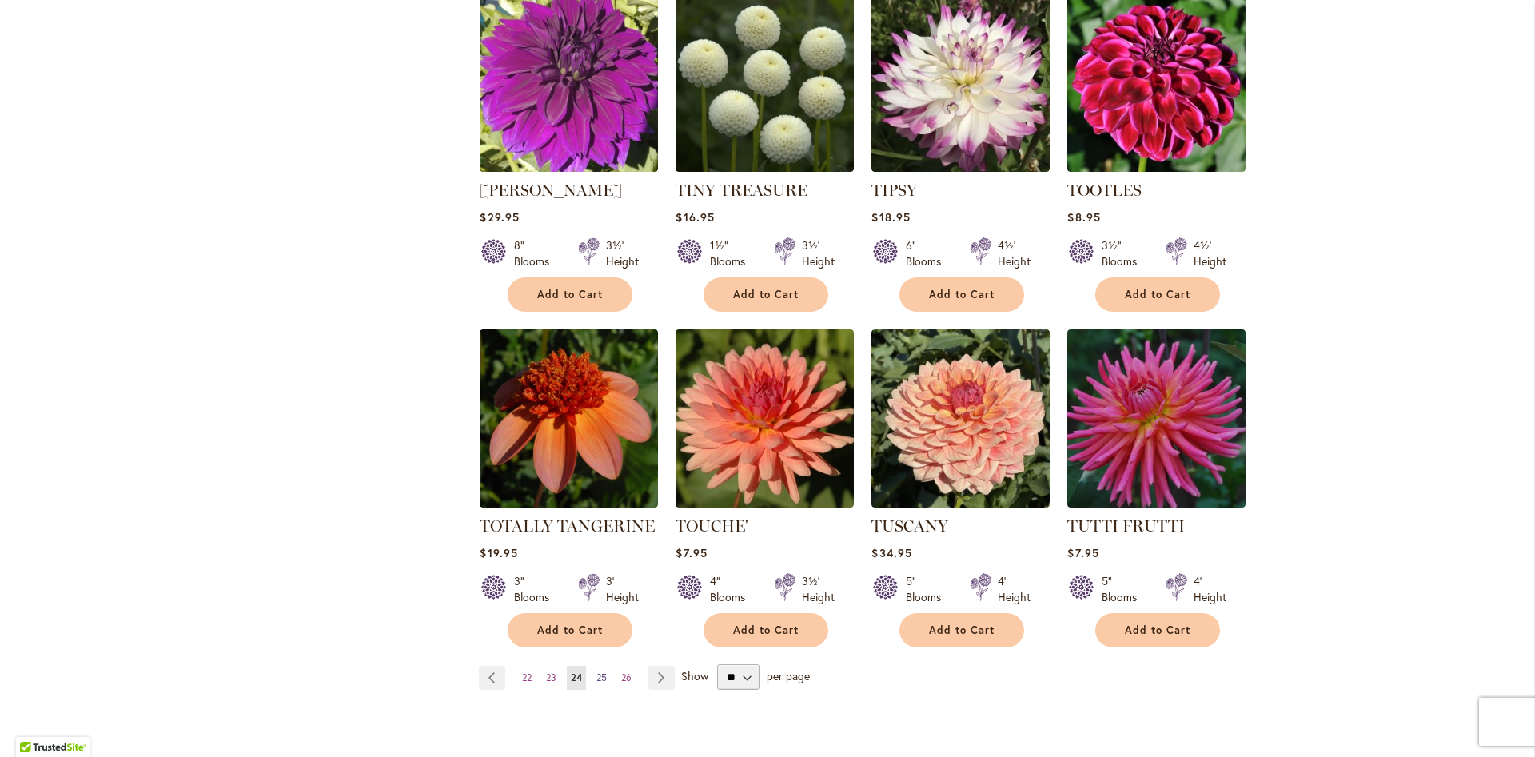
click at [594, 666] on link "Page 25" at bounding box center [601, 678] width 18 height 24
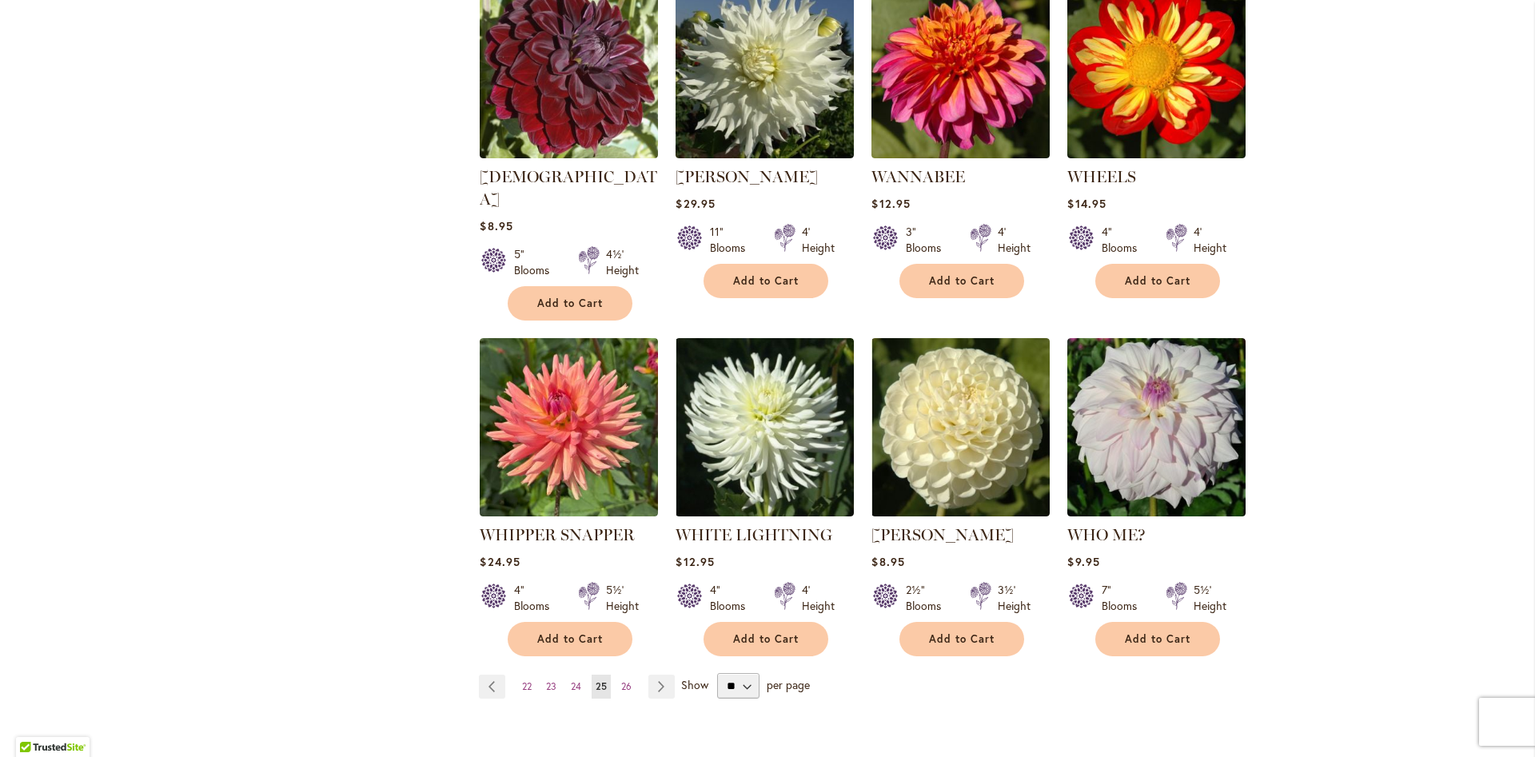
scroll to position [1096, 0]
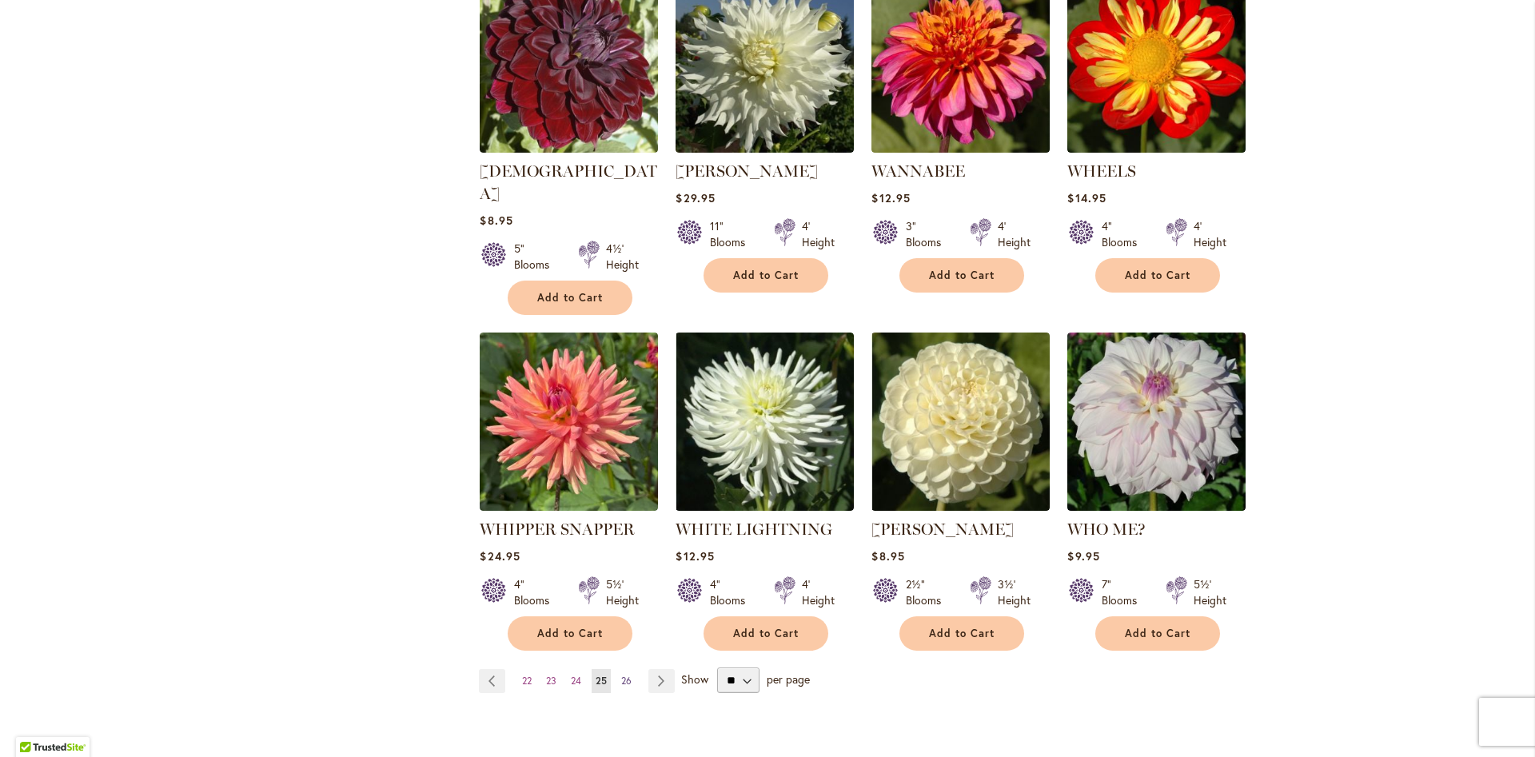
click at [627, 675] on span "26" at bounding box center [626, 681] width 10 height 12
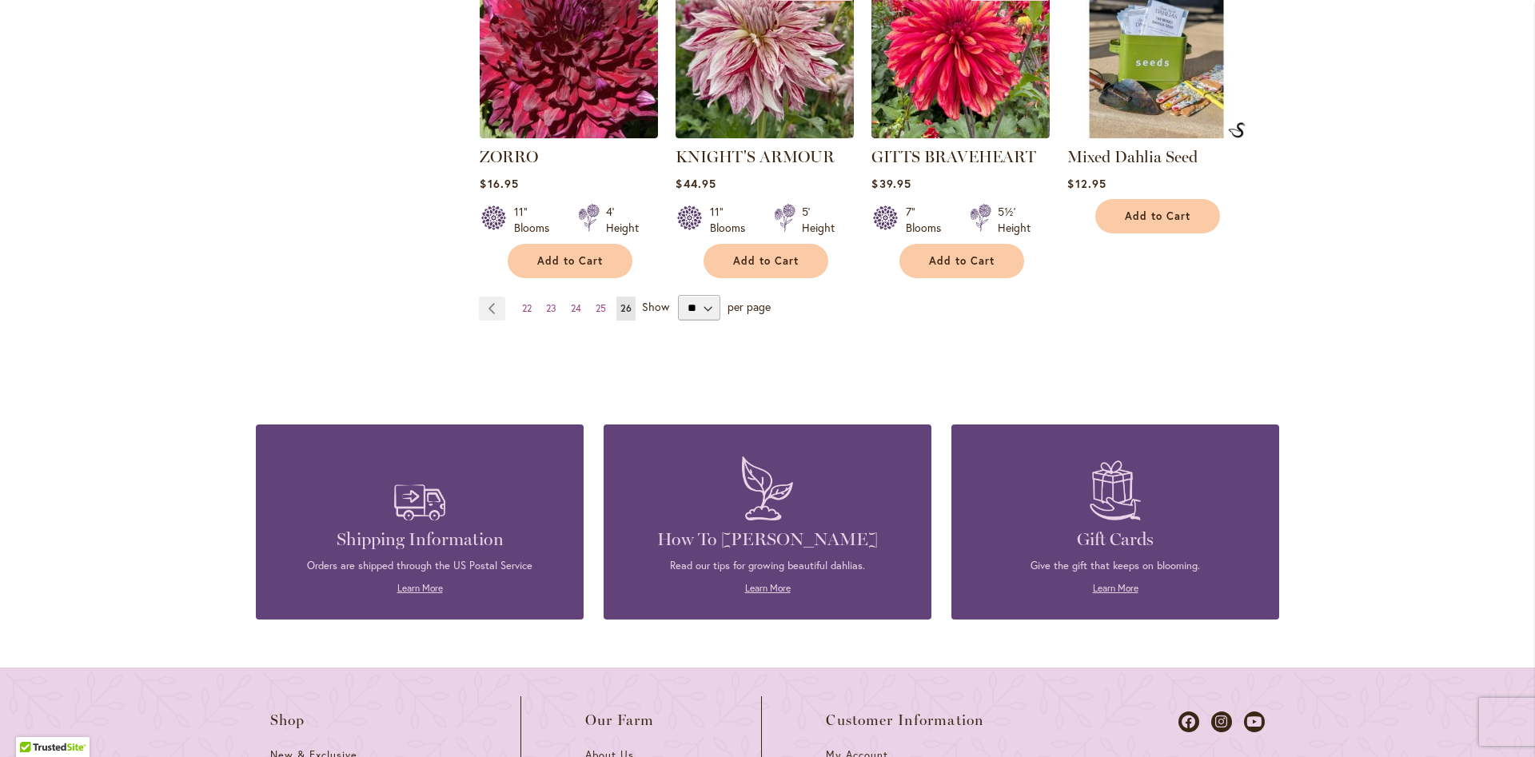
scroll to position [728, 0]
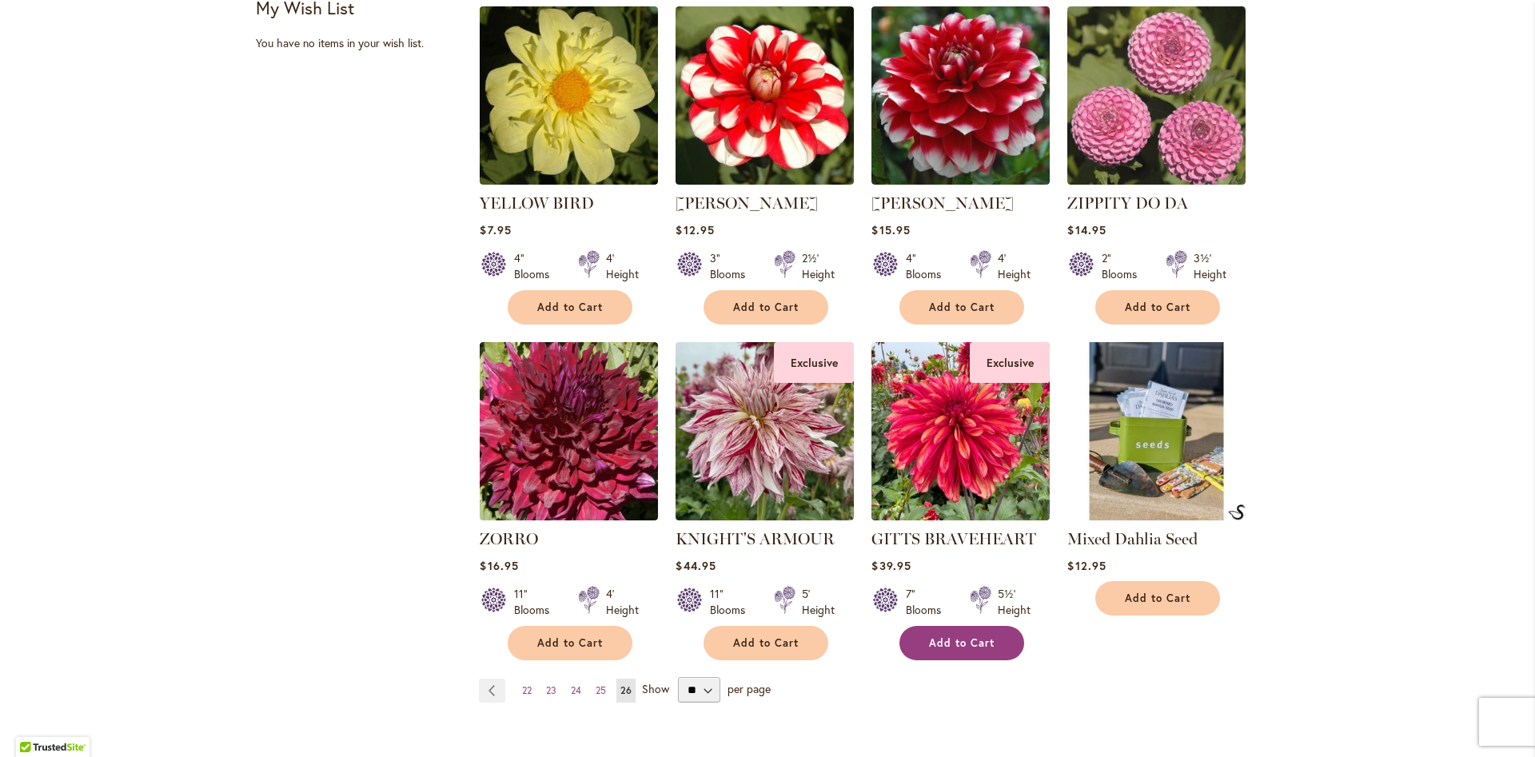
click at [933, 643] on span "Add to Cart" at bounding box center [962, 643] width 66 height 14
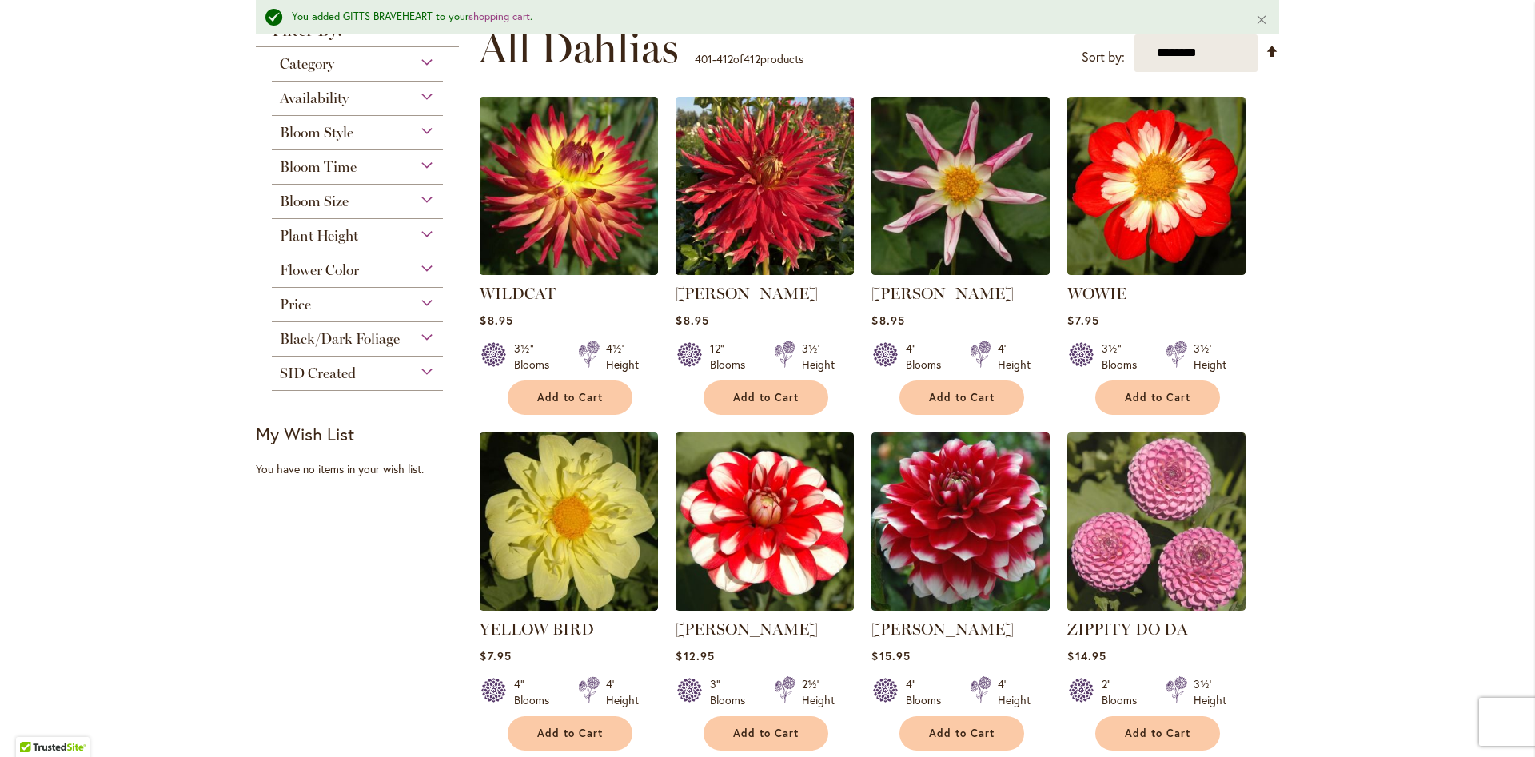
scroll to position [0, 0]
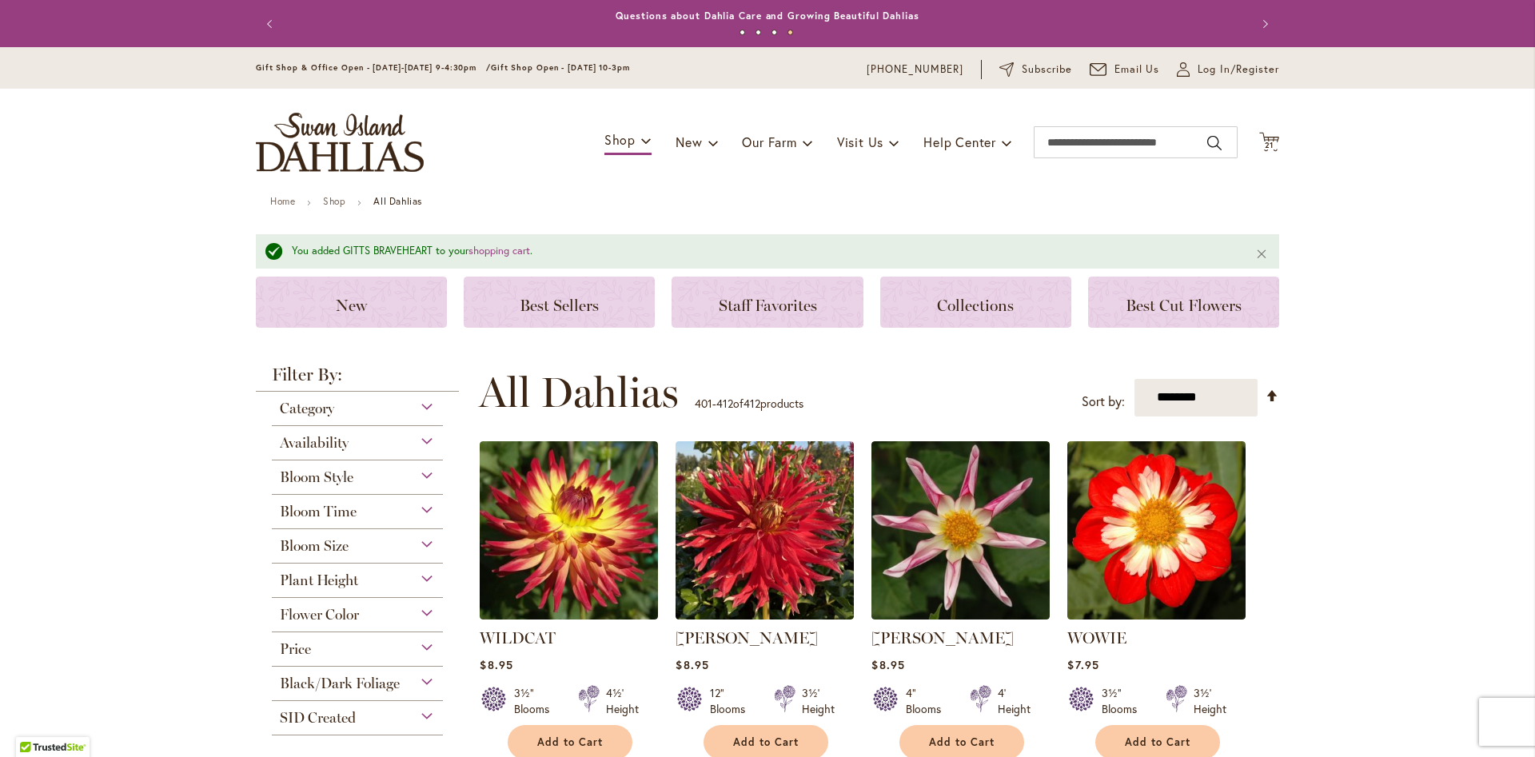
click at [429, 542] on div "Bloom Size" at bounding box center [357, 542] width 171 height 26
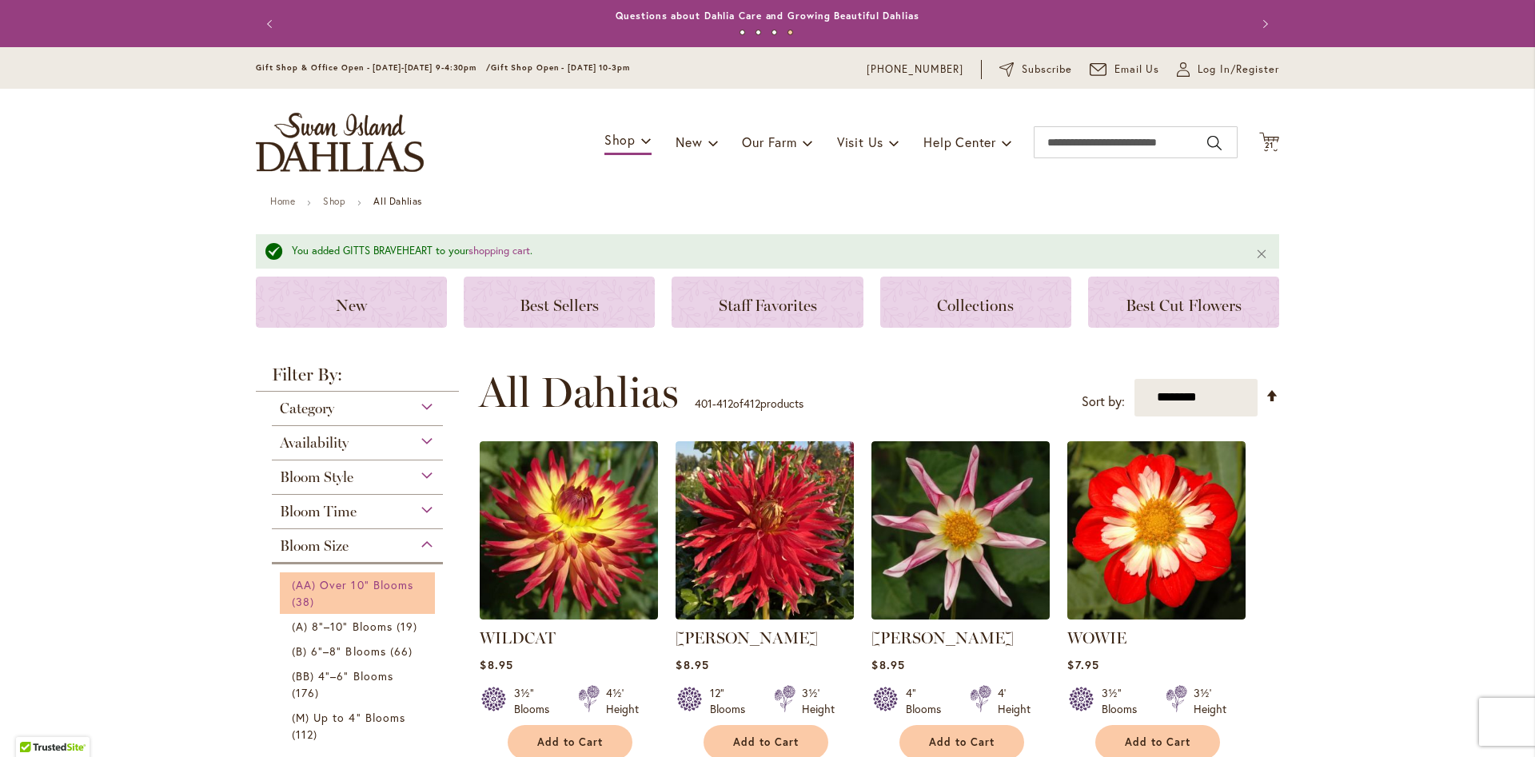
click at [397, 580] on span "(AA) Over 10" Blooms" at bounding box center [353, 584] width 122 height 15
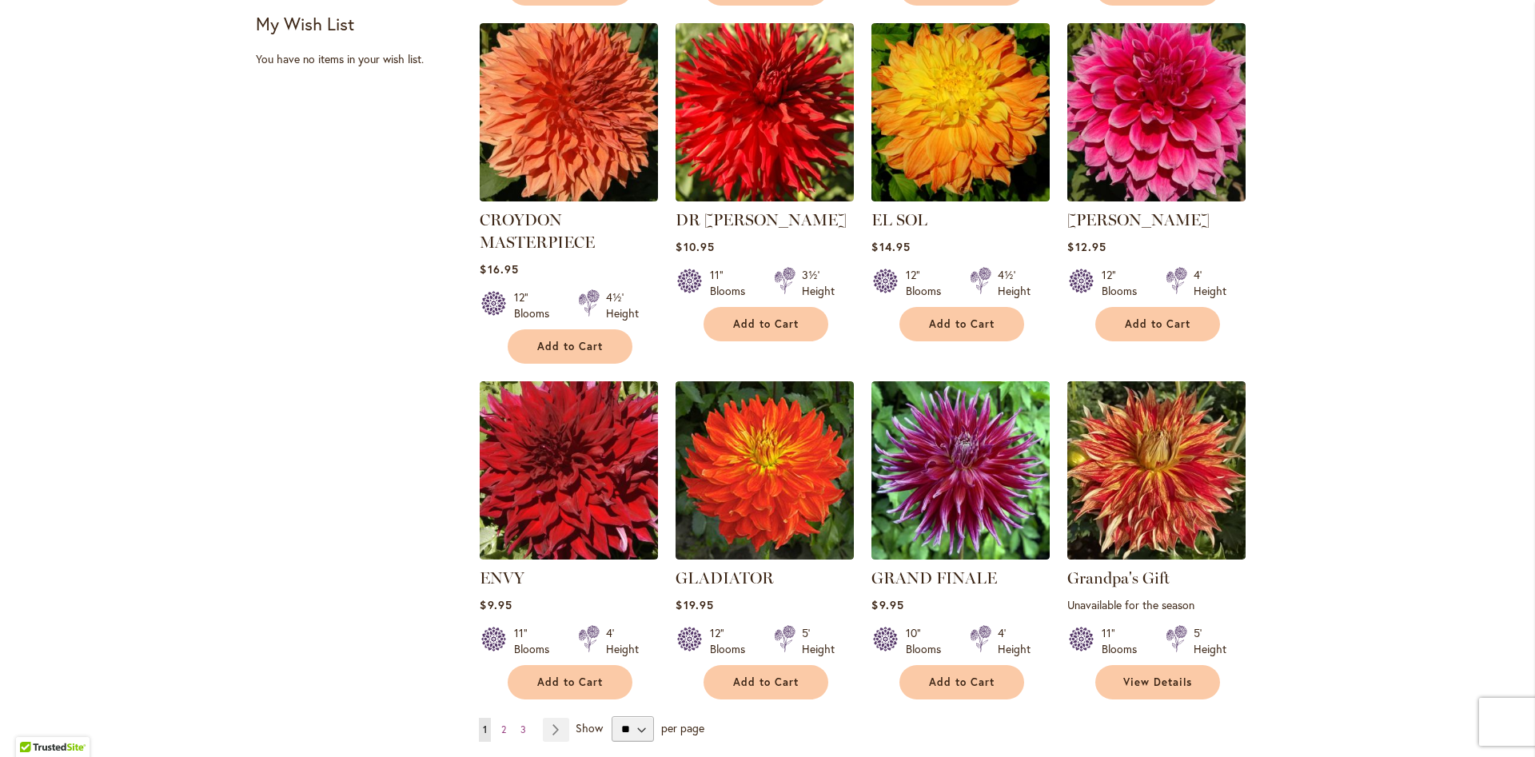
scroll to position [1019, 0]
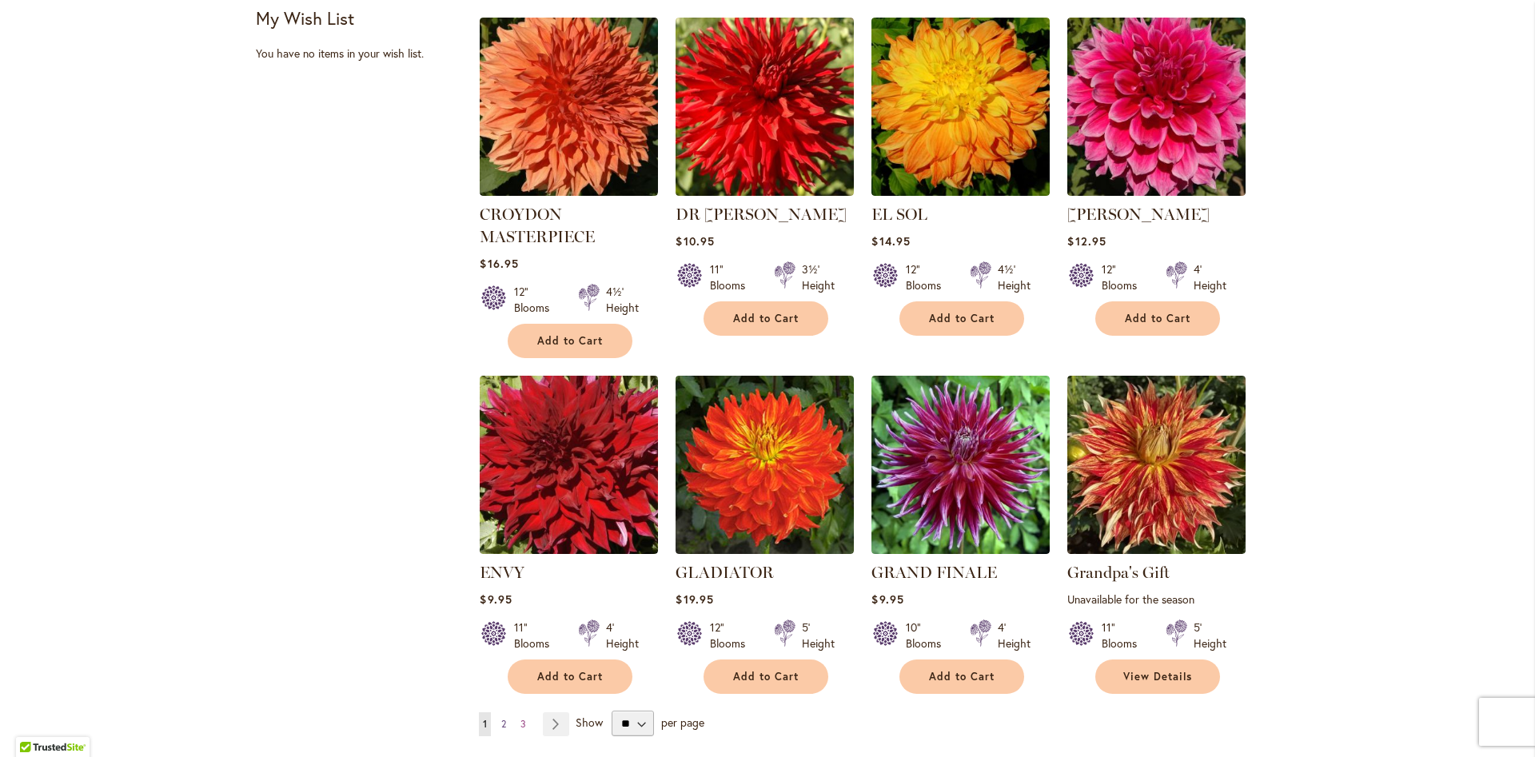
click at [503, 722] on span "2" at bounding box center [503, 724] width 5 height 12
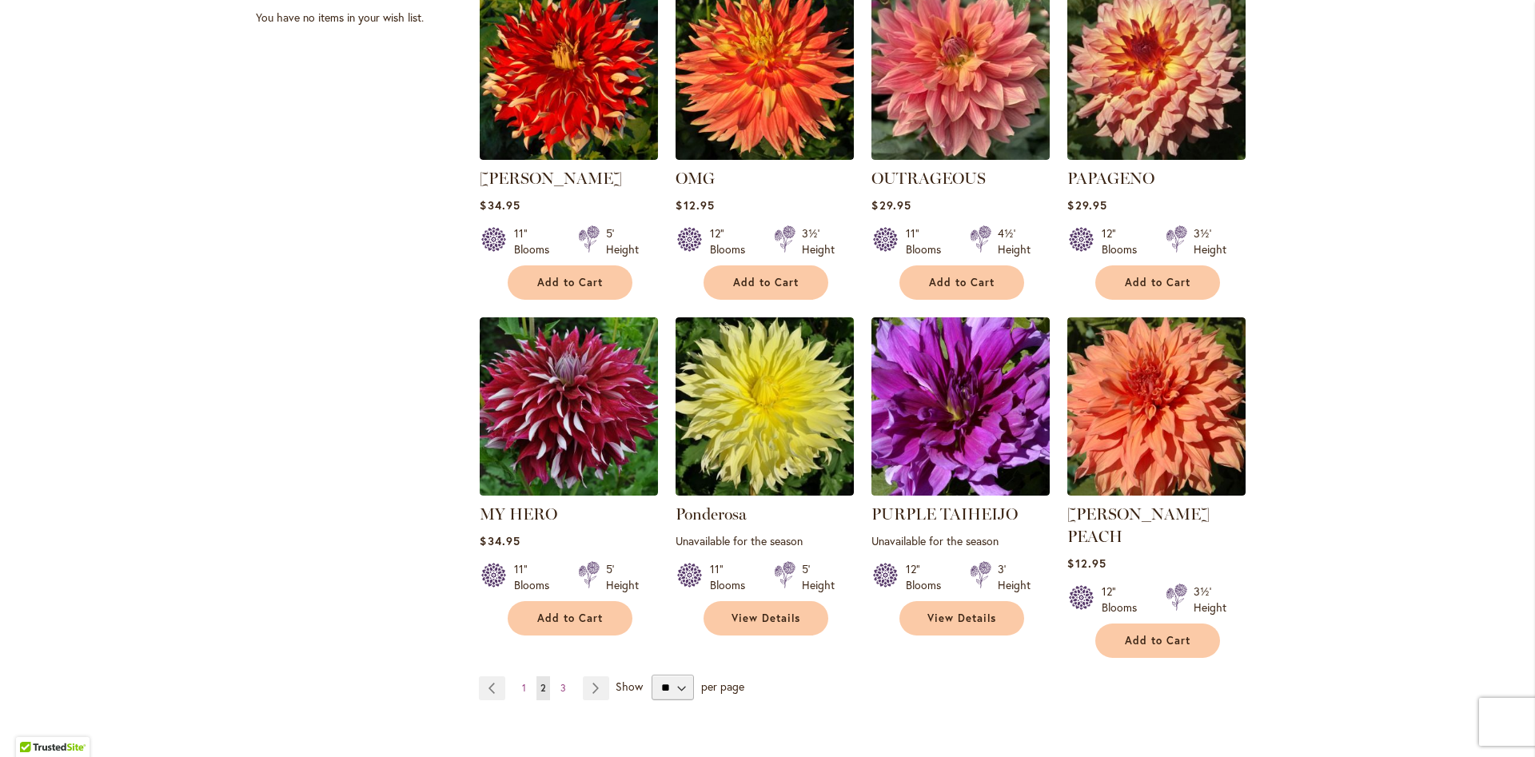
scroll to position [1069, 0]
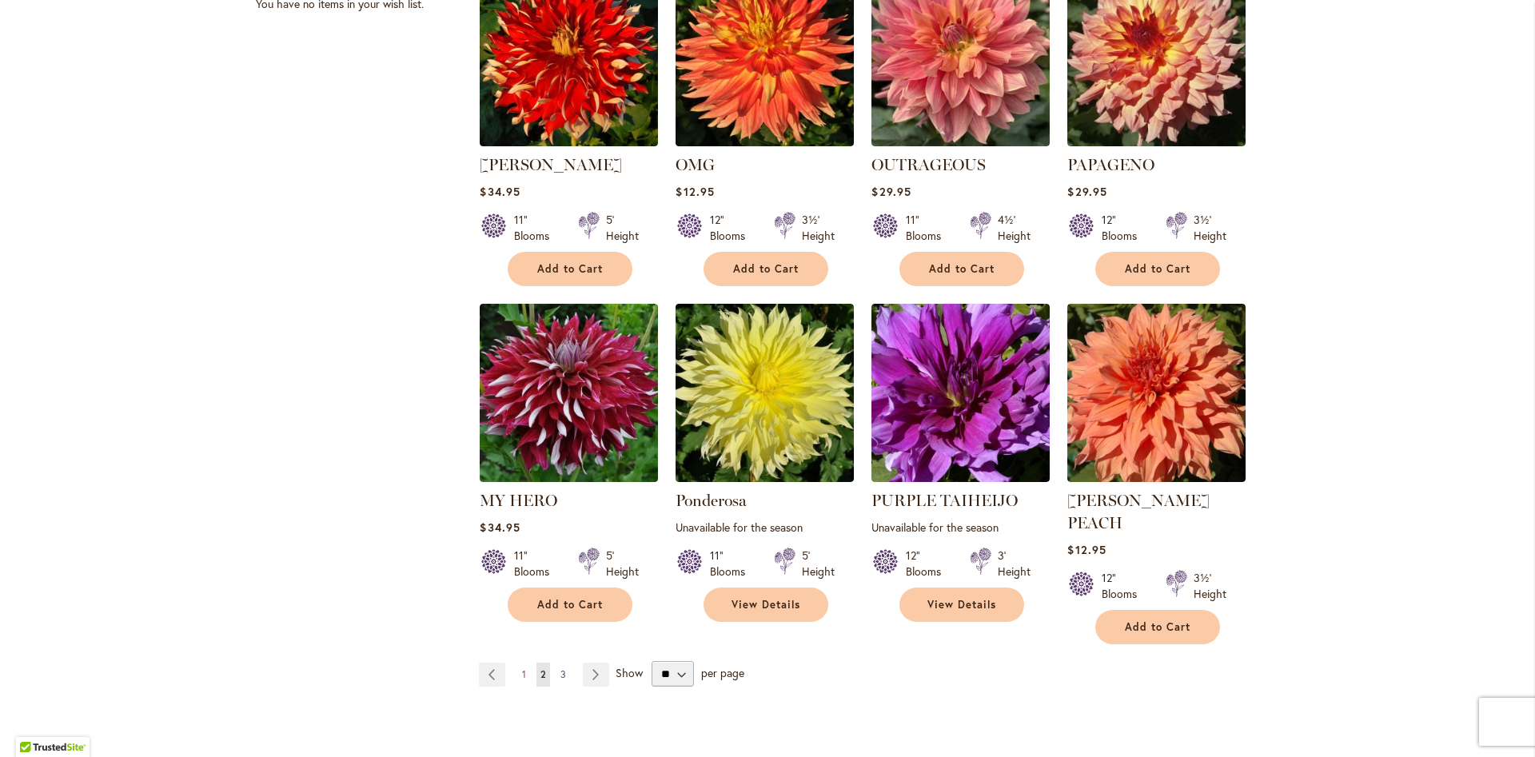
click at [564, 668] on span "3" at bounding box center [563, 674] width 6 height 12
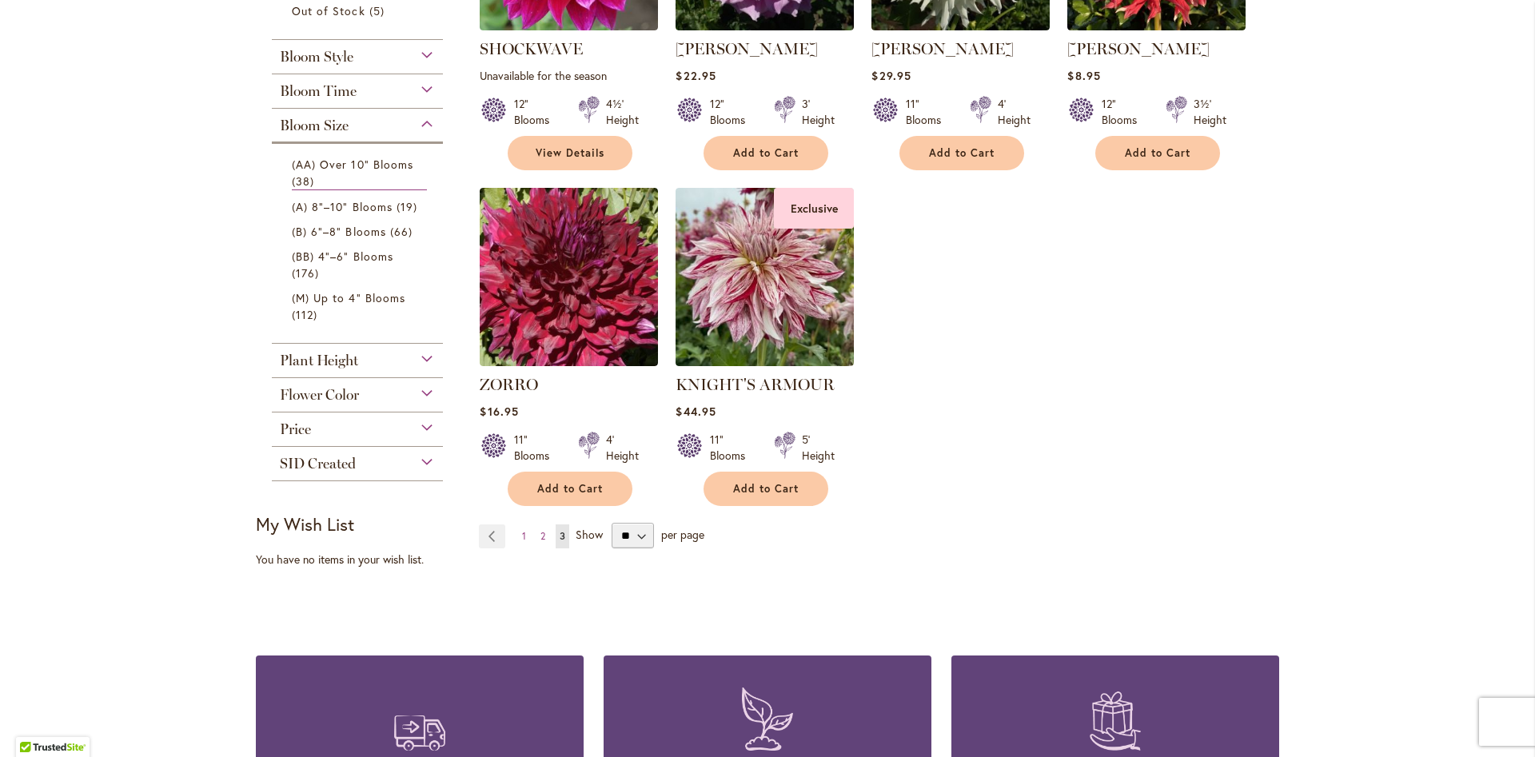
scroll to position [728, 0]
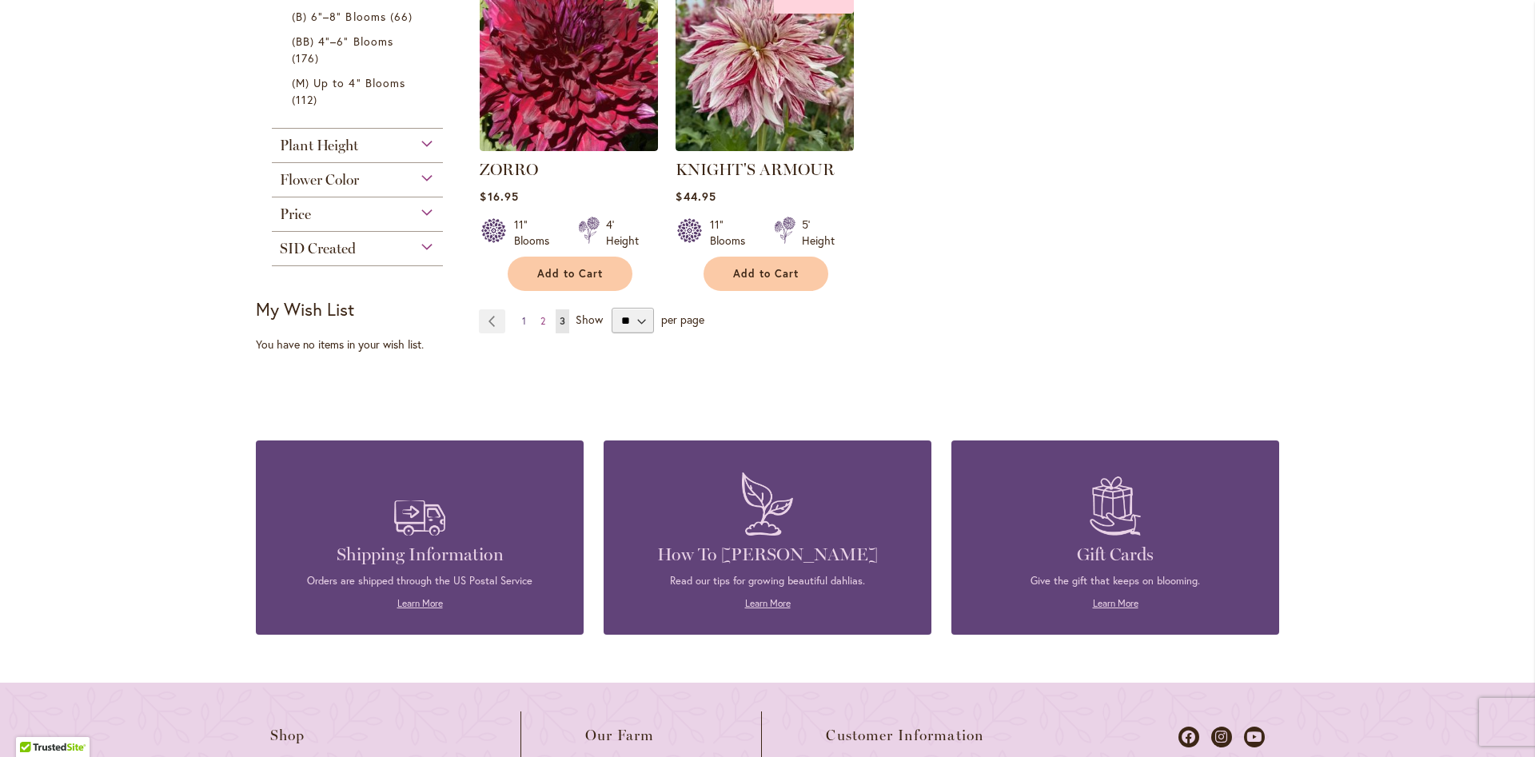
click at [521, 322] on link "Page 1" at bounding box center [524, 321] width 12 height 24
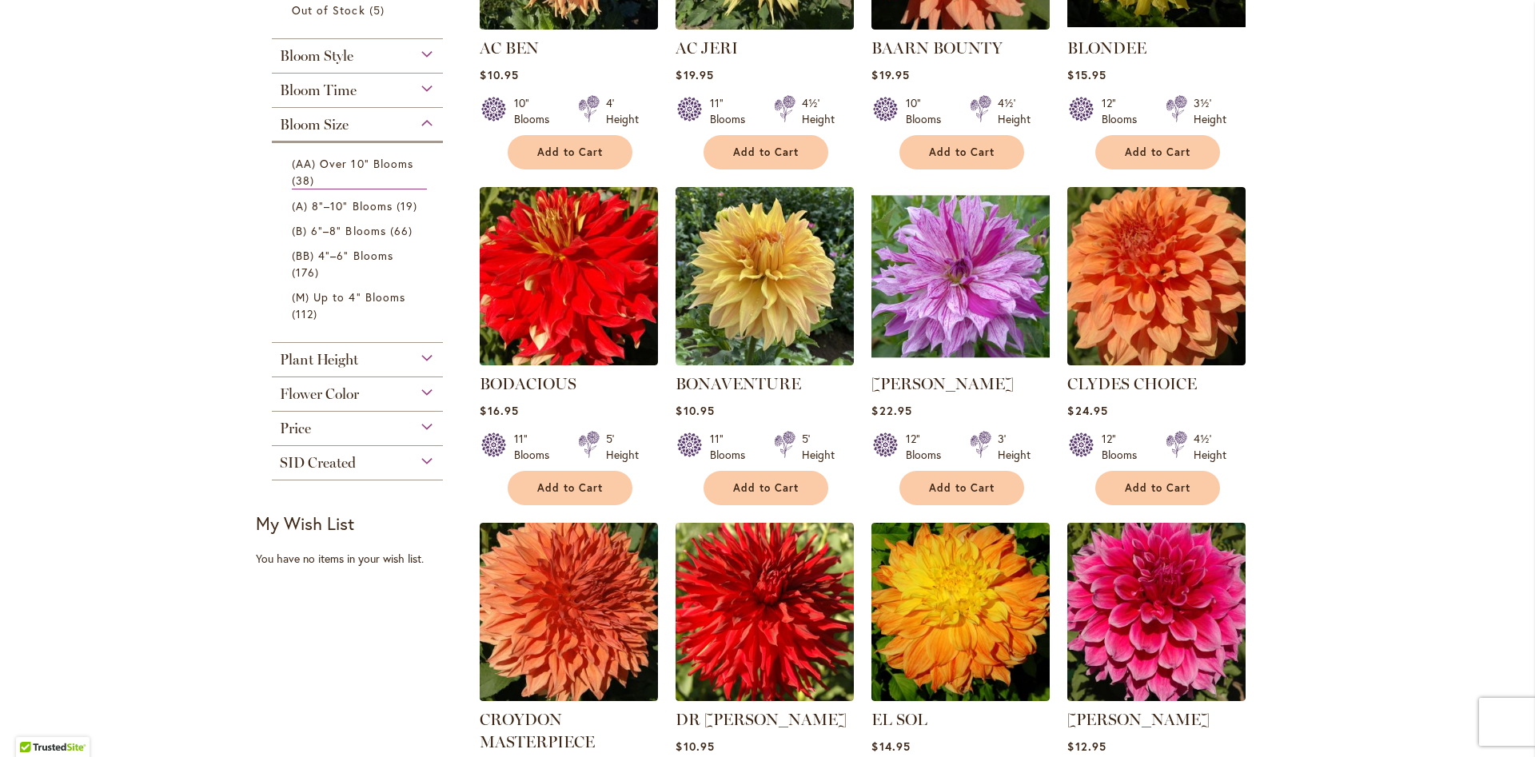
scroll to position [728, 0]
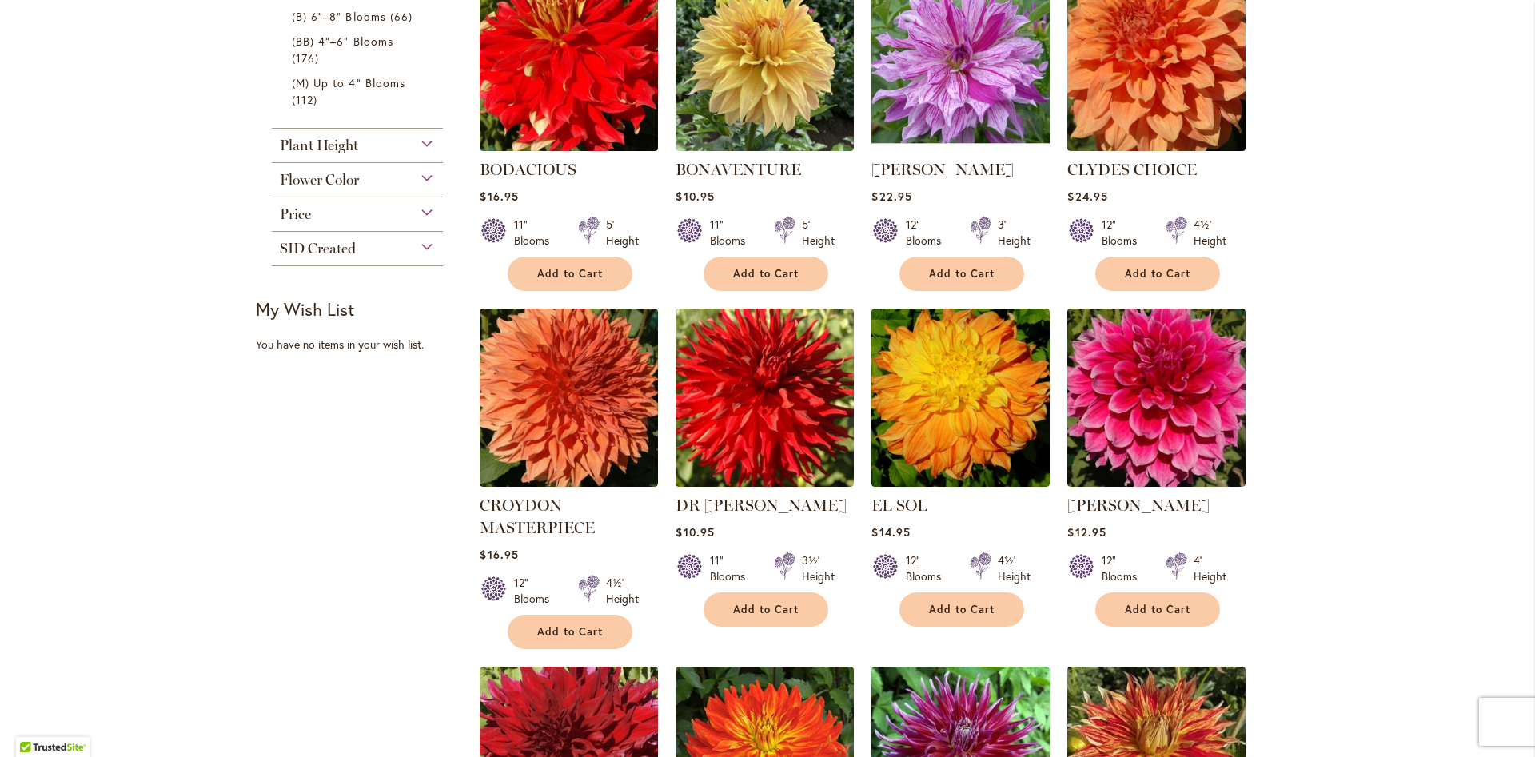
click at [1150, 116] on img at bounding box center [1156, 61] width 187 height 187
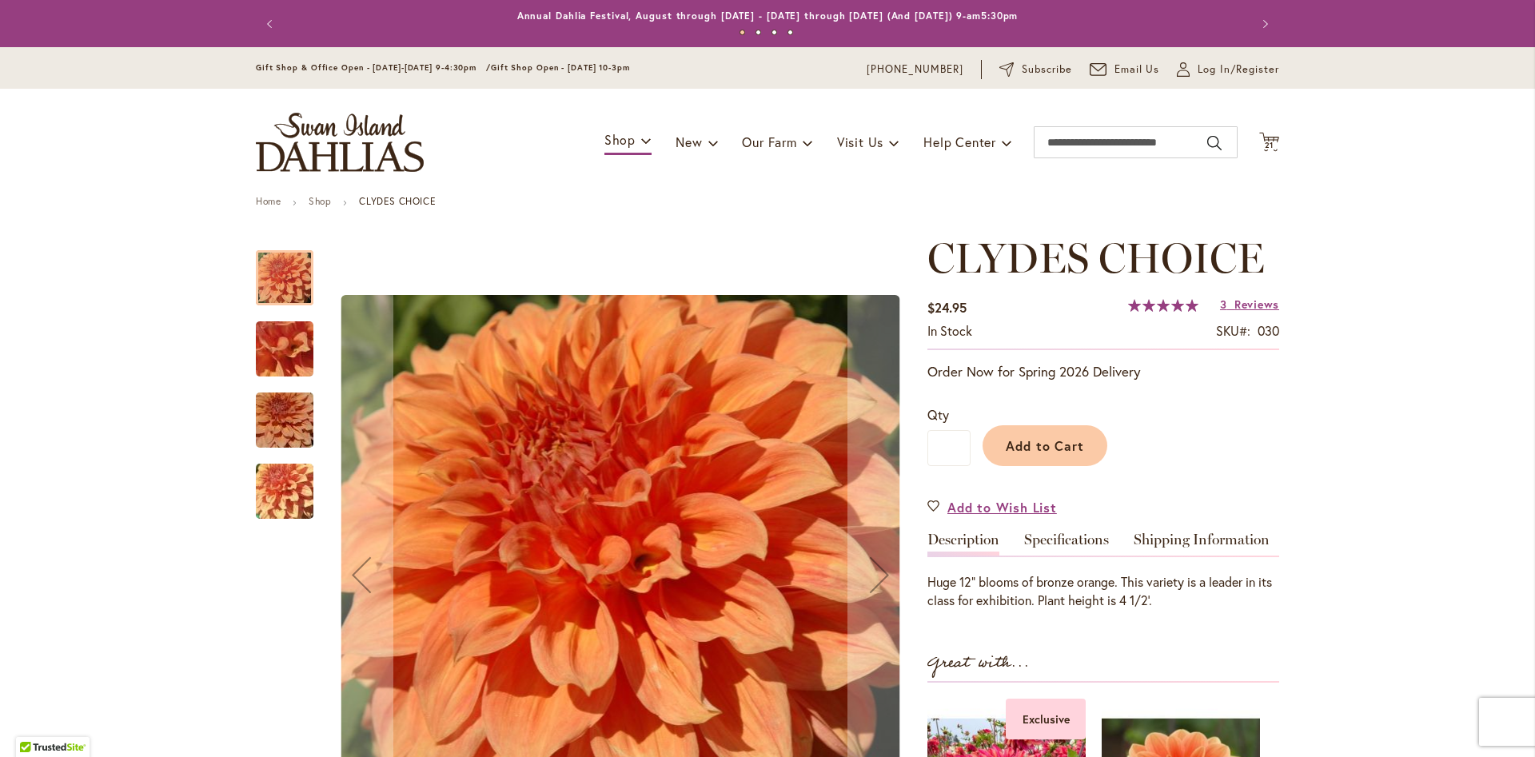
click at [278, 275] on div at bounding box center [285, 277] width 58 height 55
click at [277, 350] on img "Clyde's Choice" at bounding box center [284, 349] width 115 height 86
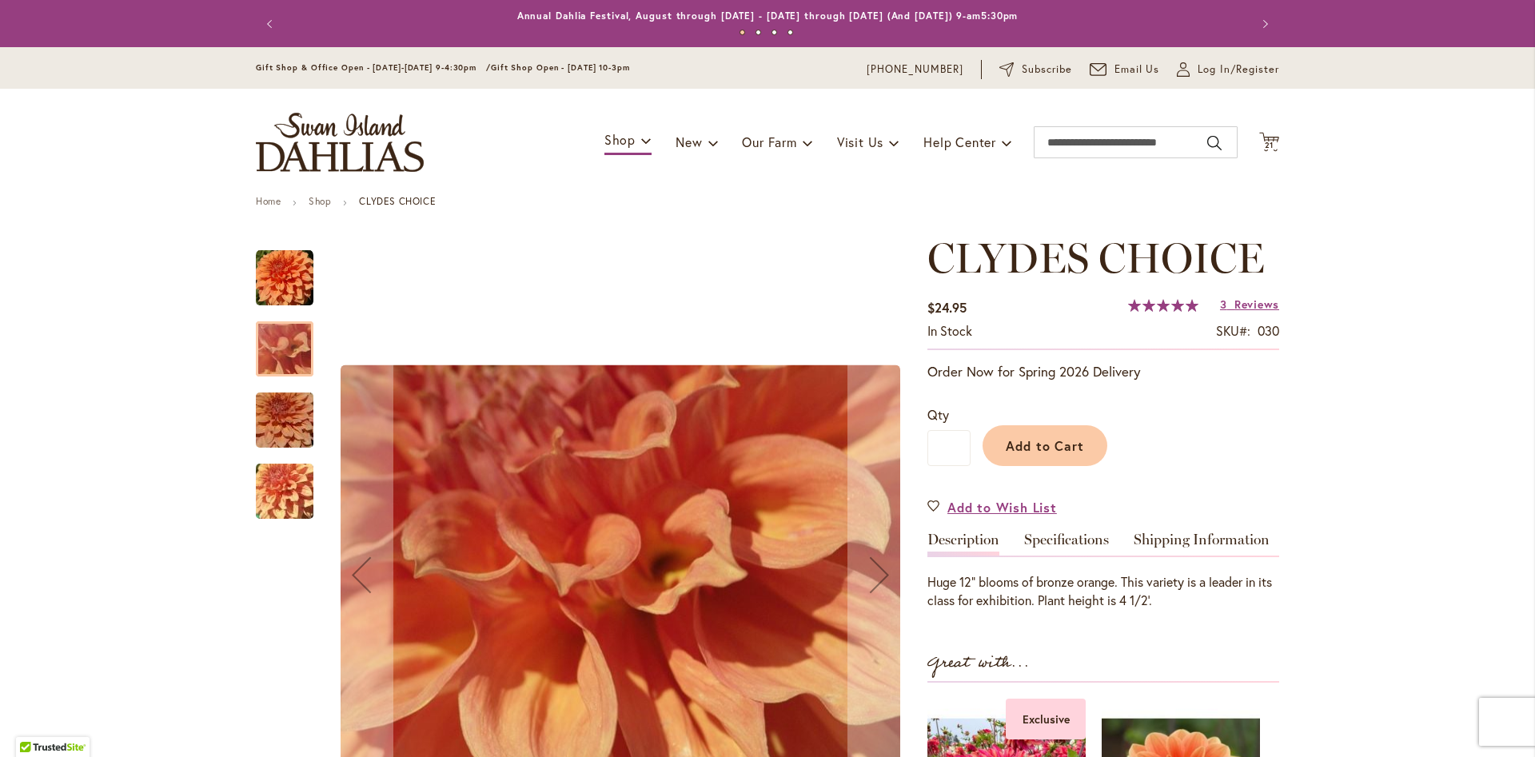
click at [274, 418] on img "Clyde's Choice" at bounding box center [284, 420] width 115 height 77
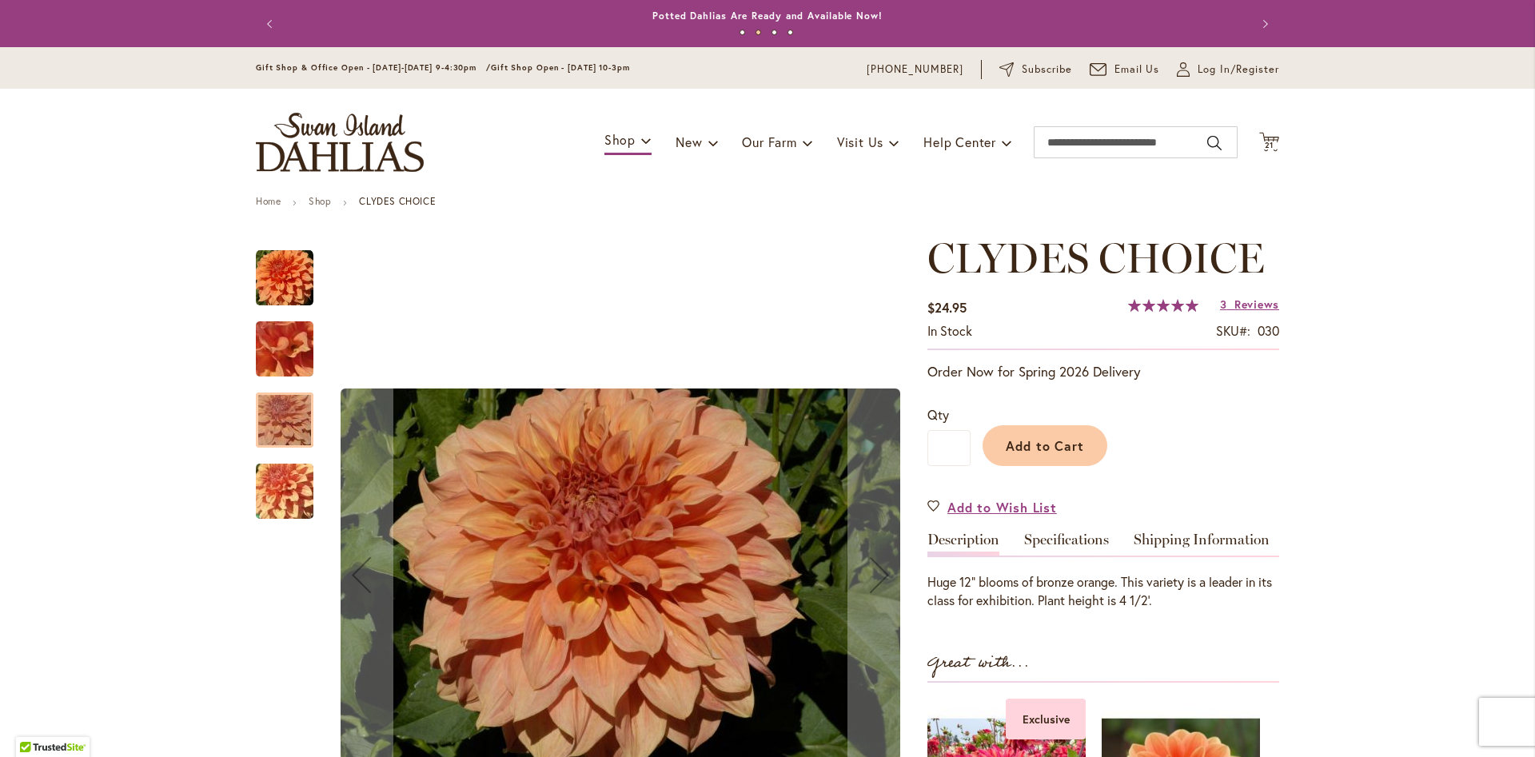
click at [284, 501] on img "Clyde's Choice" at bounding box center [284, 492] width 115 height 86
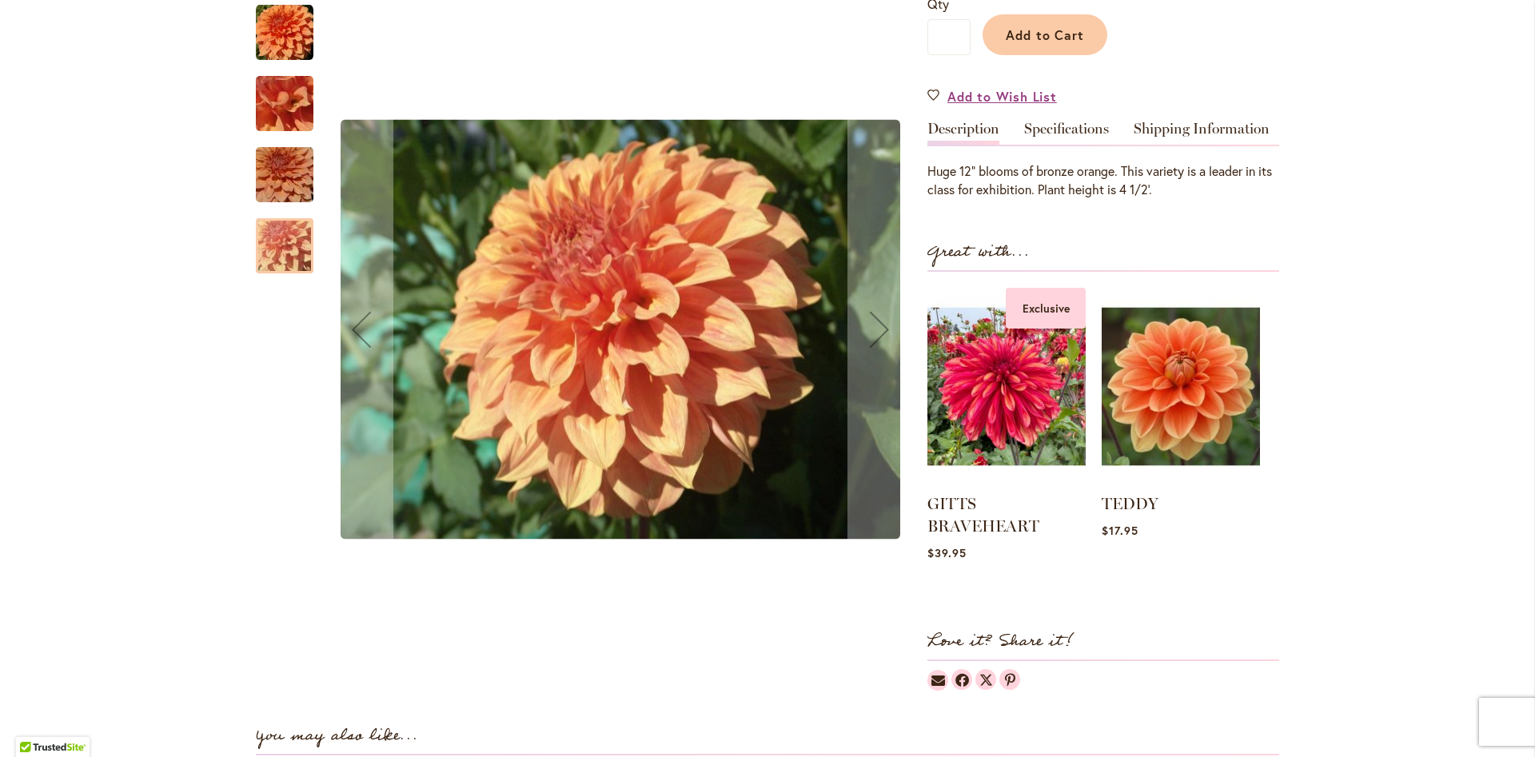
scroll to position [728, 0]
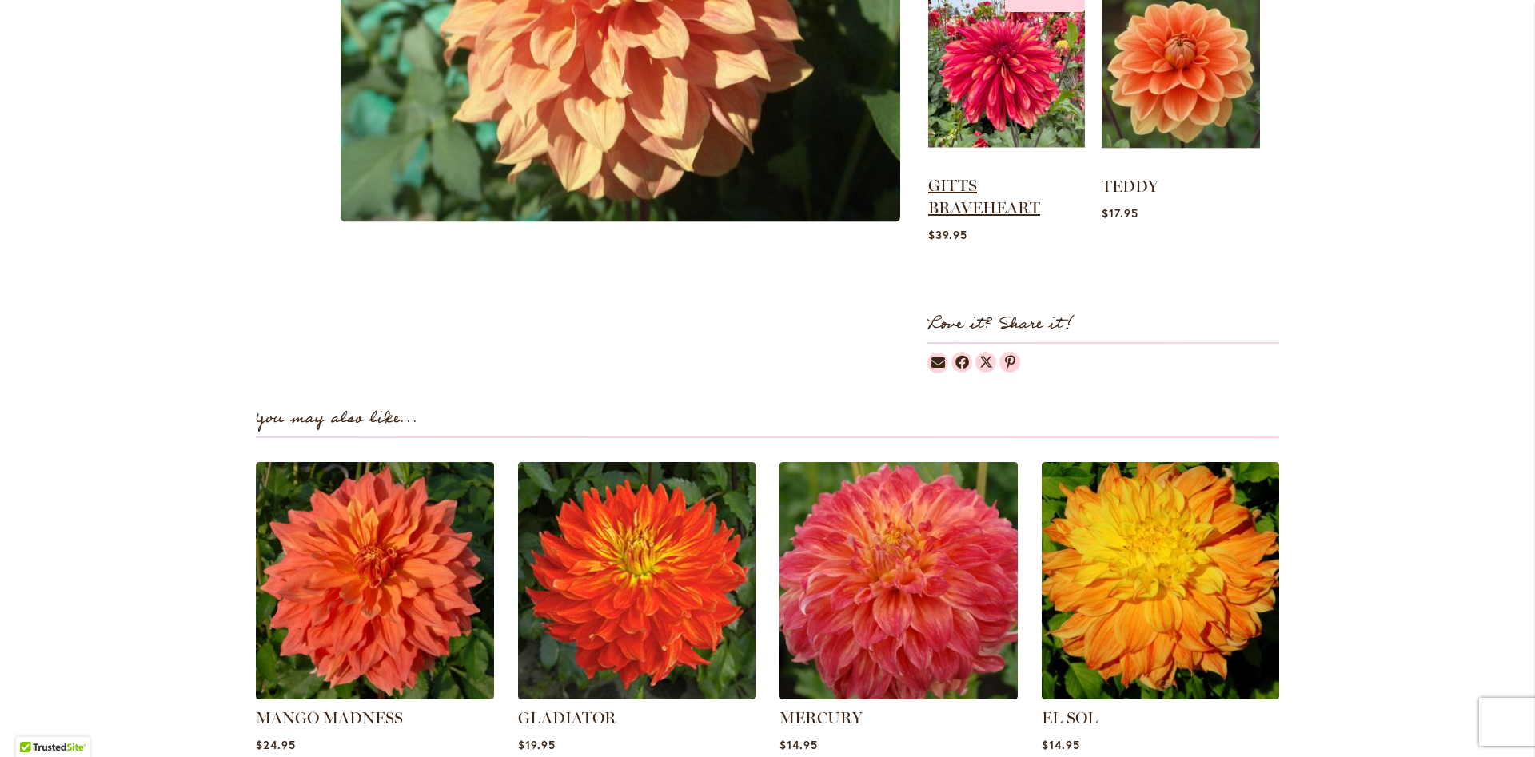
click at [967, 207] on link "GITTS BRAVEHEART" at bounding box center [984, 197] width 112 height 42
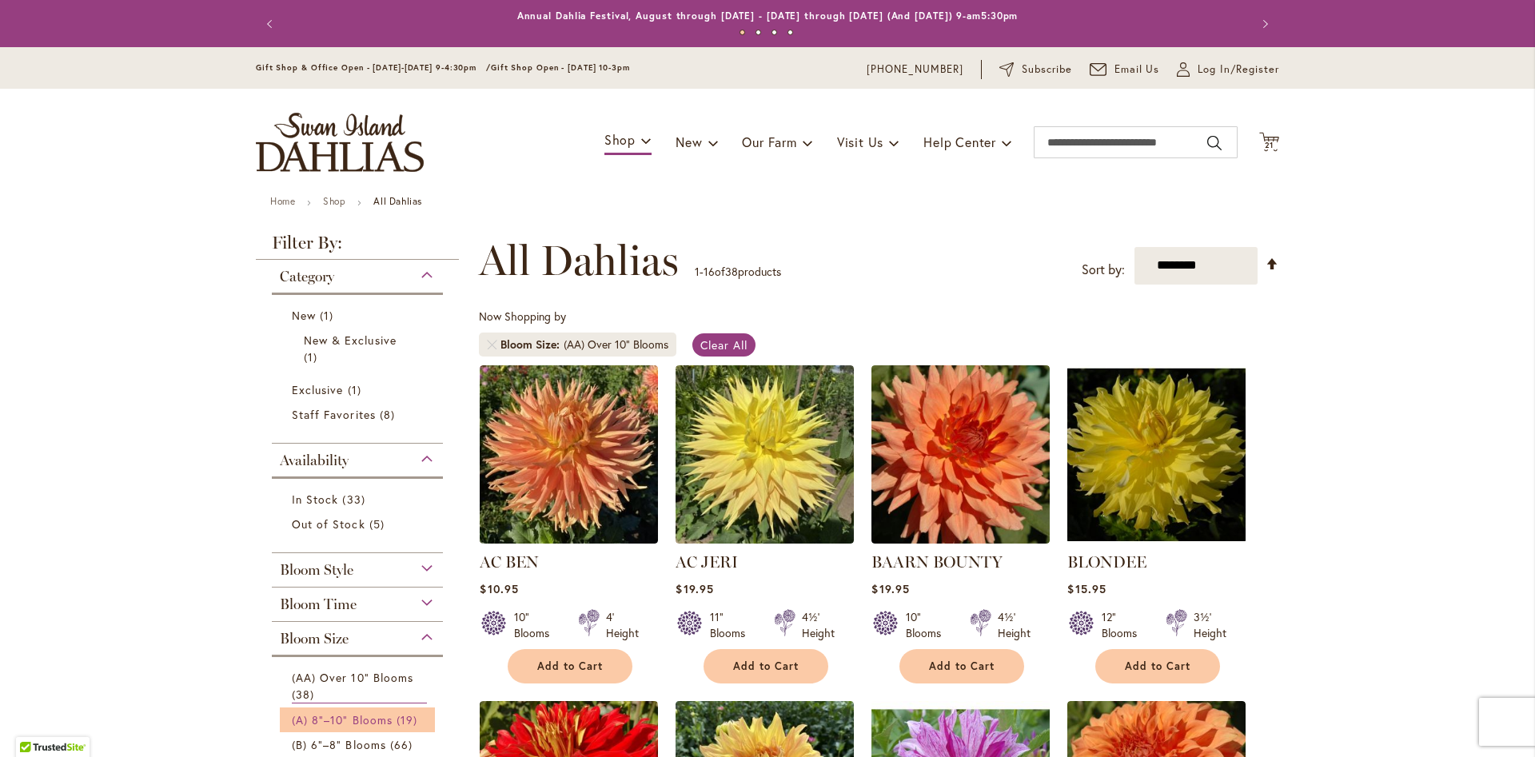
click at [345, 718] on span "(A) 8"–10" Blooms" at bounding box center [342, 719] width 101 height 15
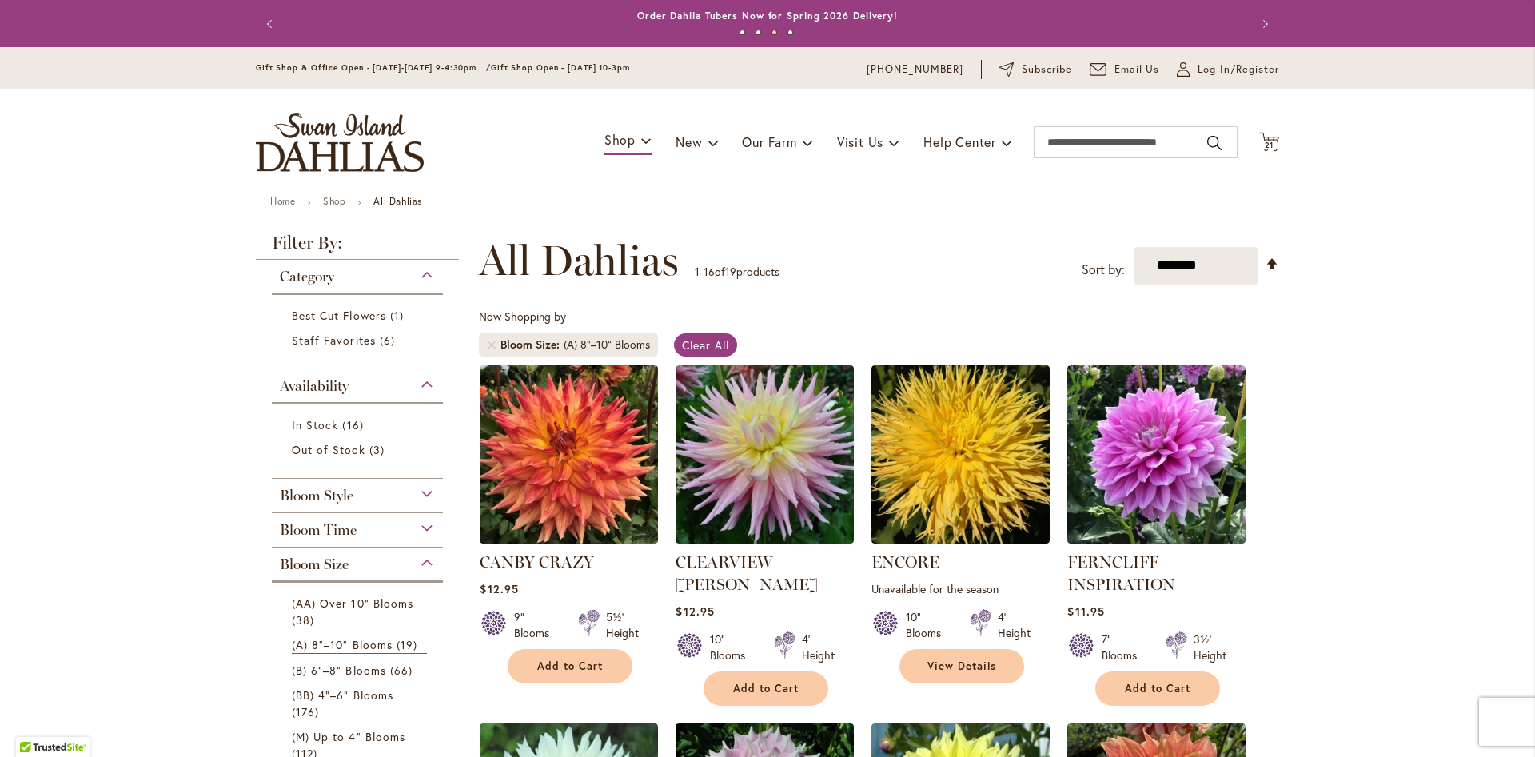
click at [429, 494] on div "Bloom Style" at bounding box center [357, 492] width 171 height 26
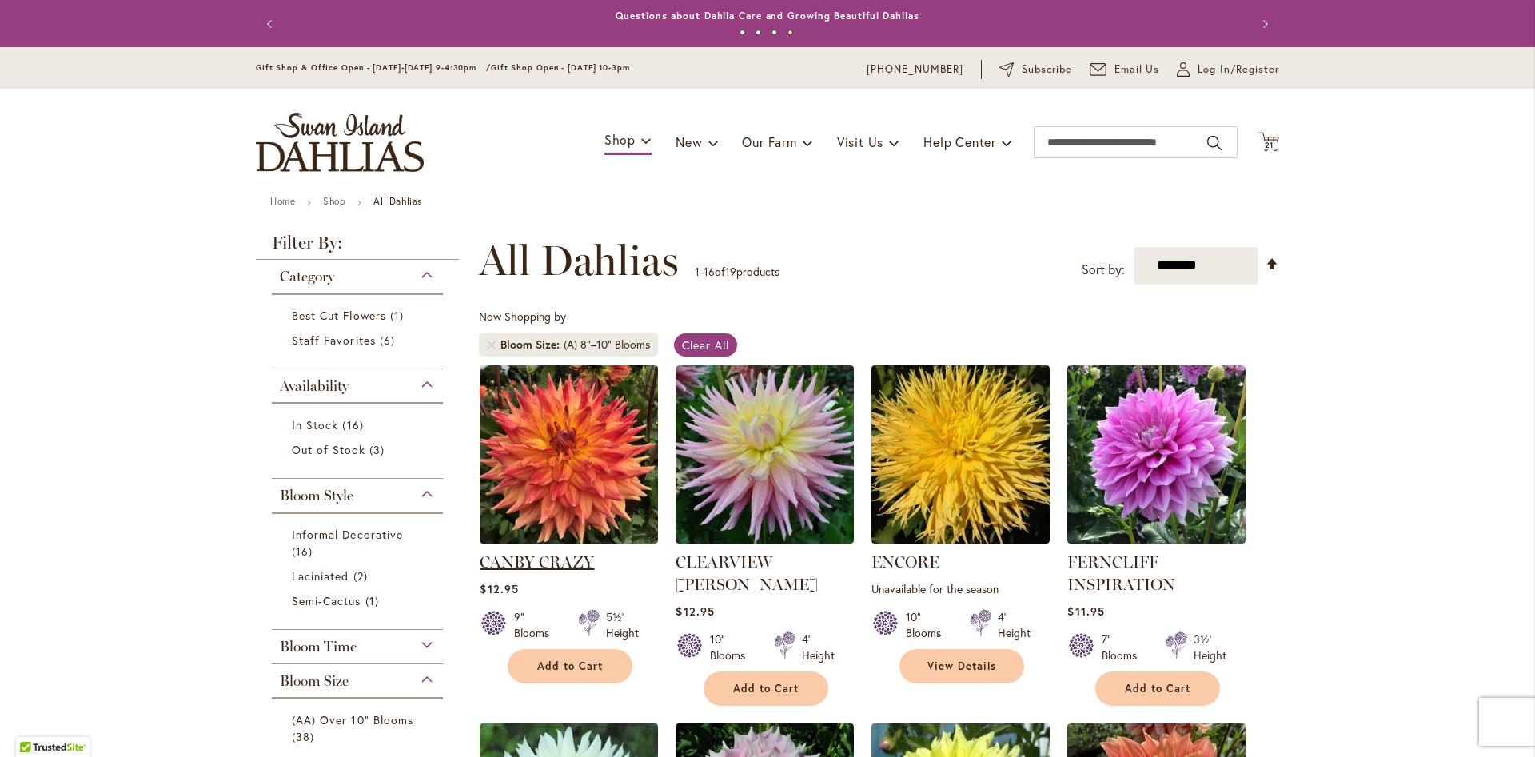
click at [557, 555] on link "CANBY CRAZY" at bounding box center [537, 561] width 114 height 19
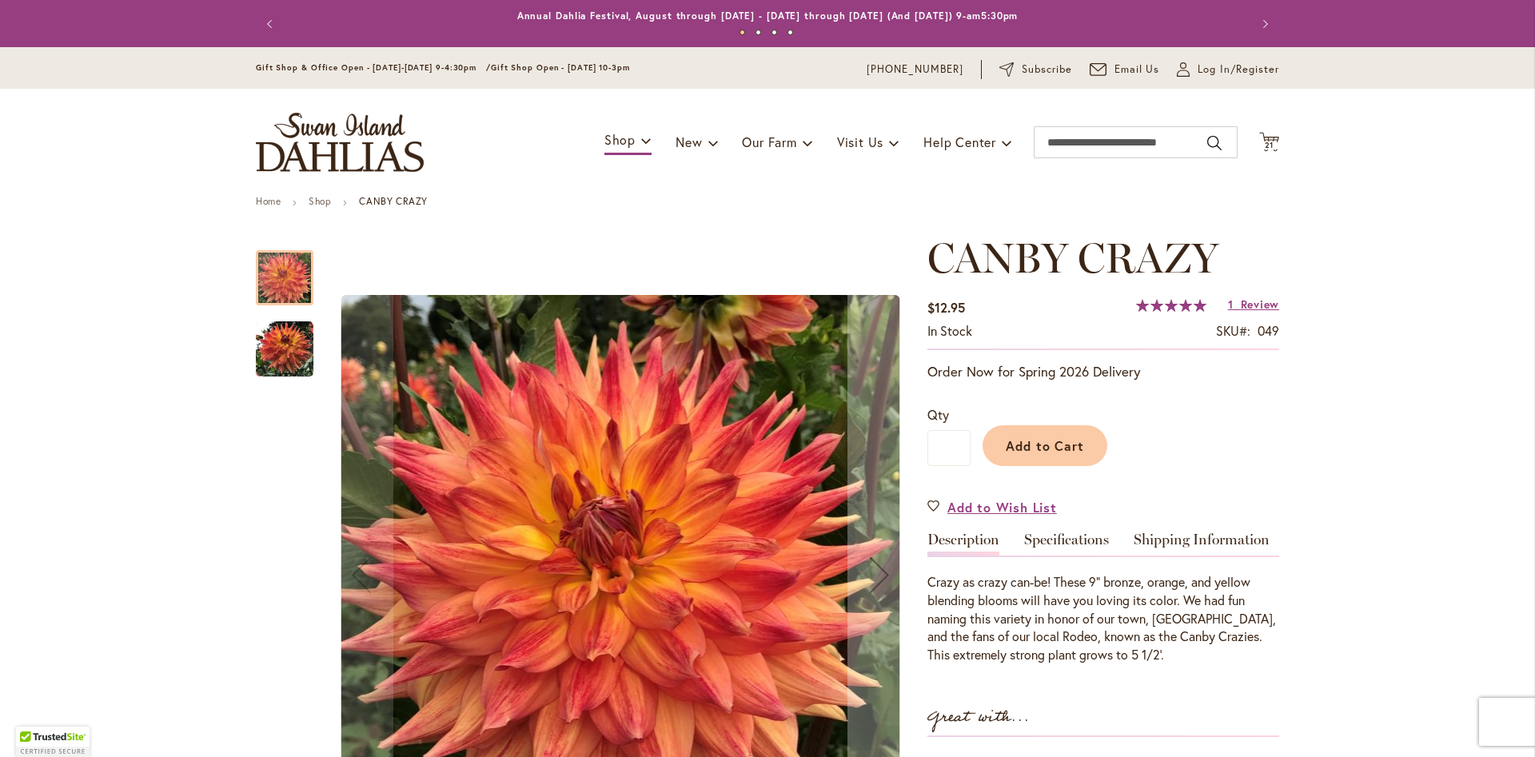
click at [288, 363] on img "Canby Crazy" at bounding box center [285, 350] width 58 height 58
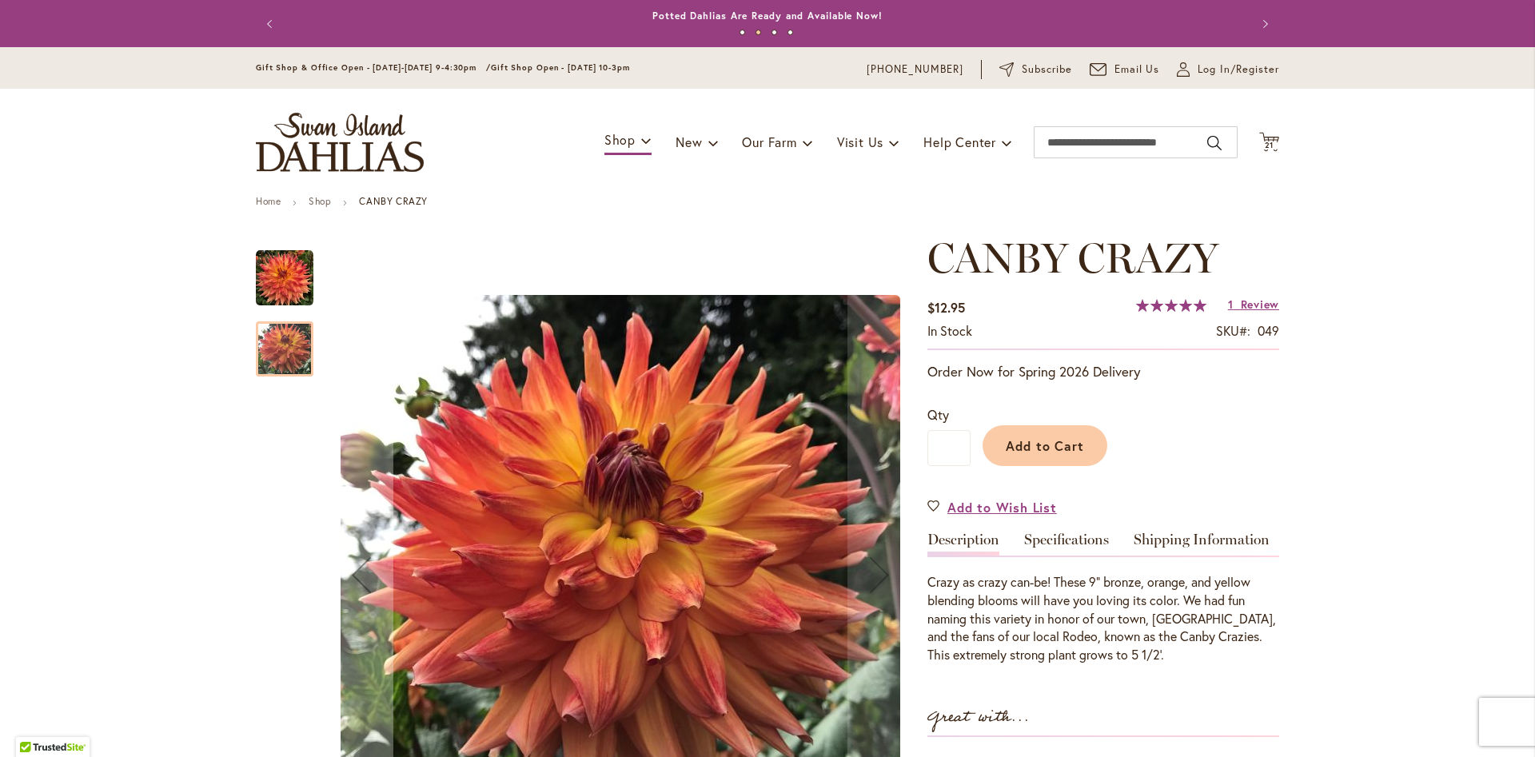
click at [280, 293] on img "Canby Crazy" at bounding box center [285, 278] width 58 height 58
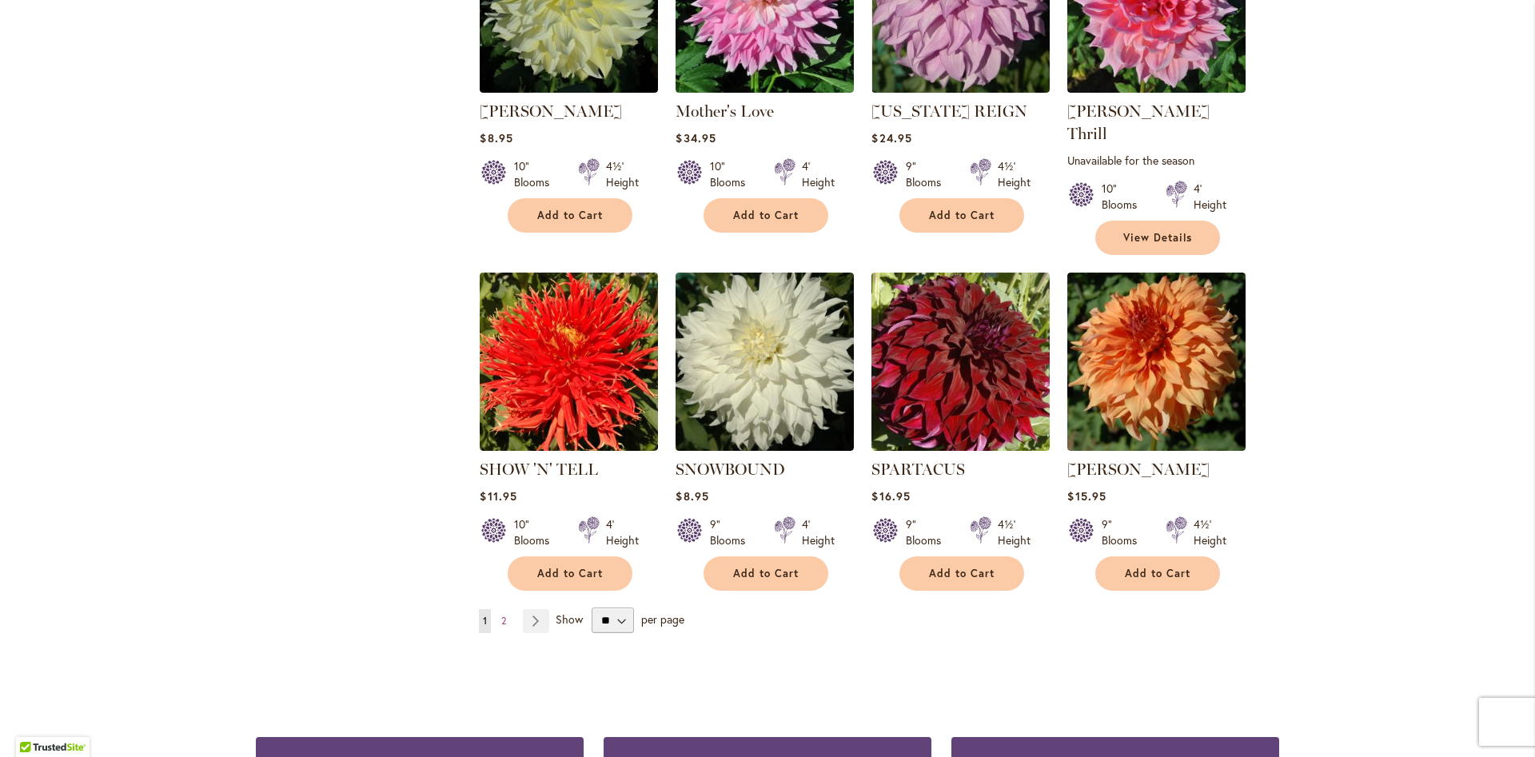
scroll to position [1176, 0]
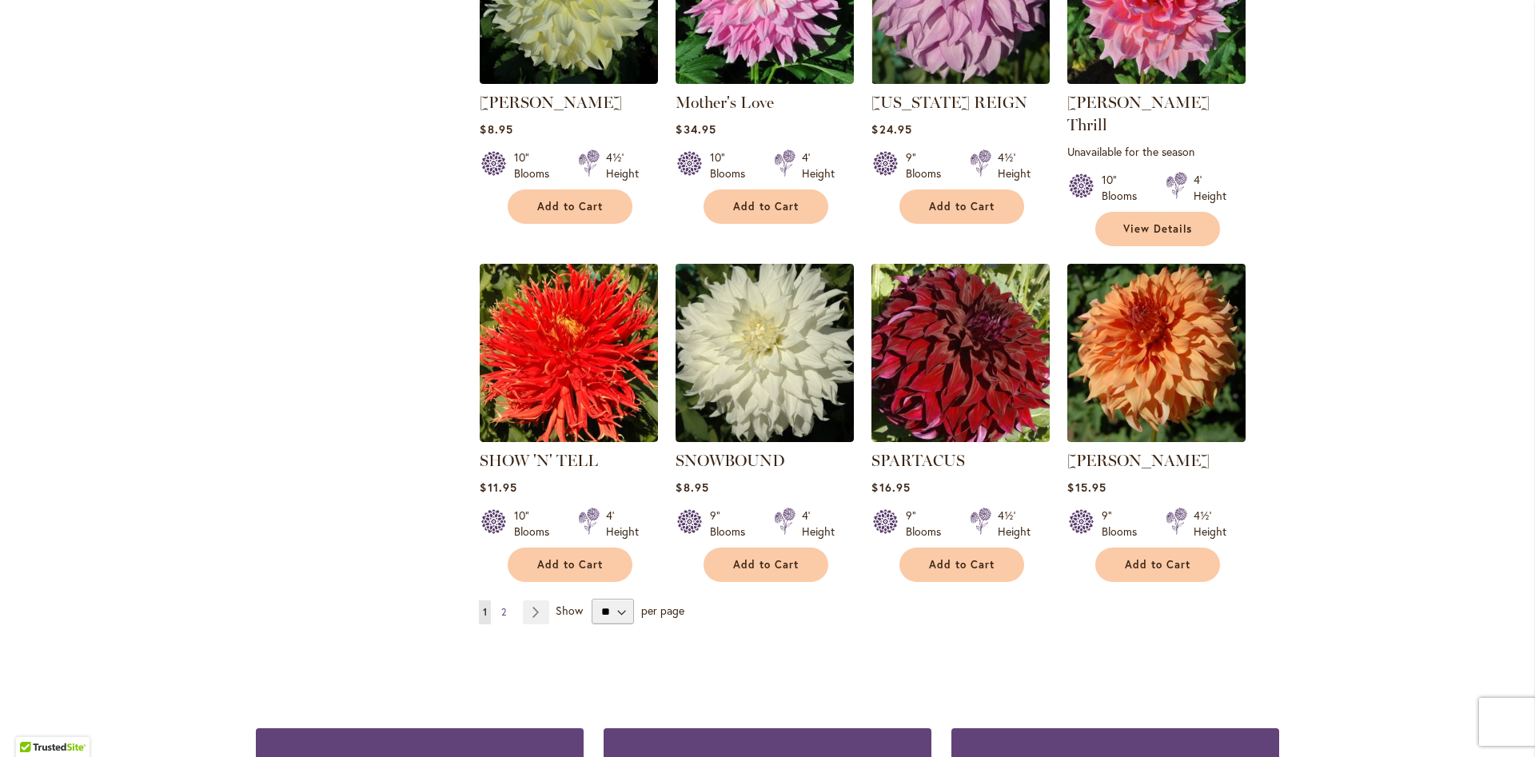
click at [502, 606] on span "2" at bounding box center [503, 612] width 5 height 12
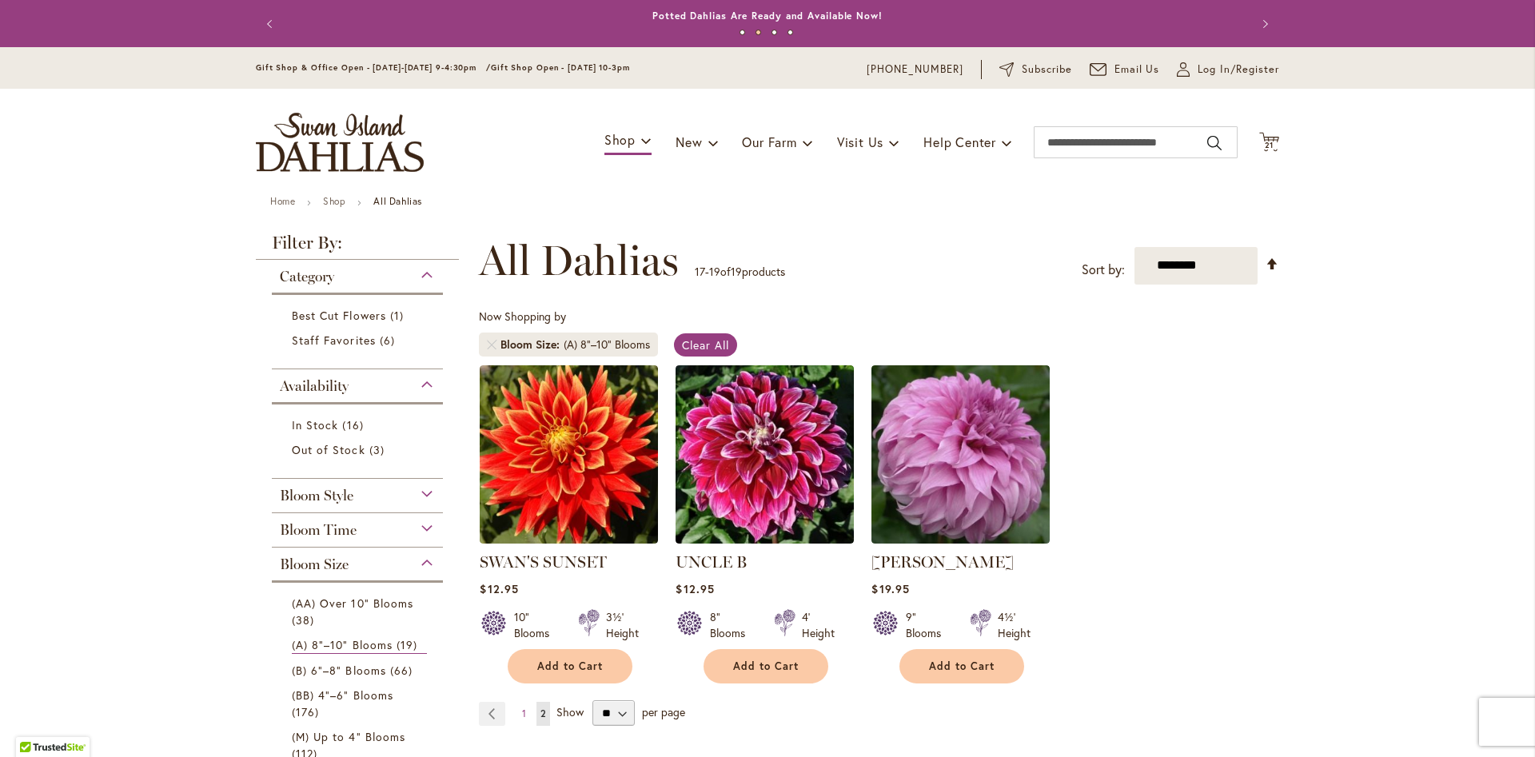
click at [428, 493] on div "Bloom Style" at bounding box center [357, 492] width 171 height 26
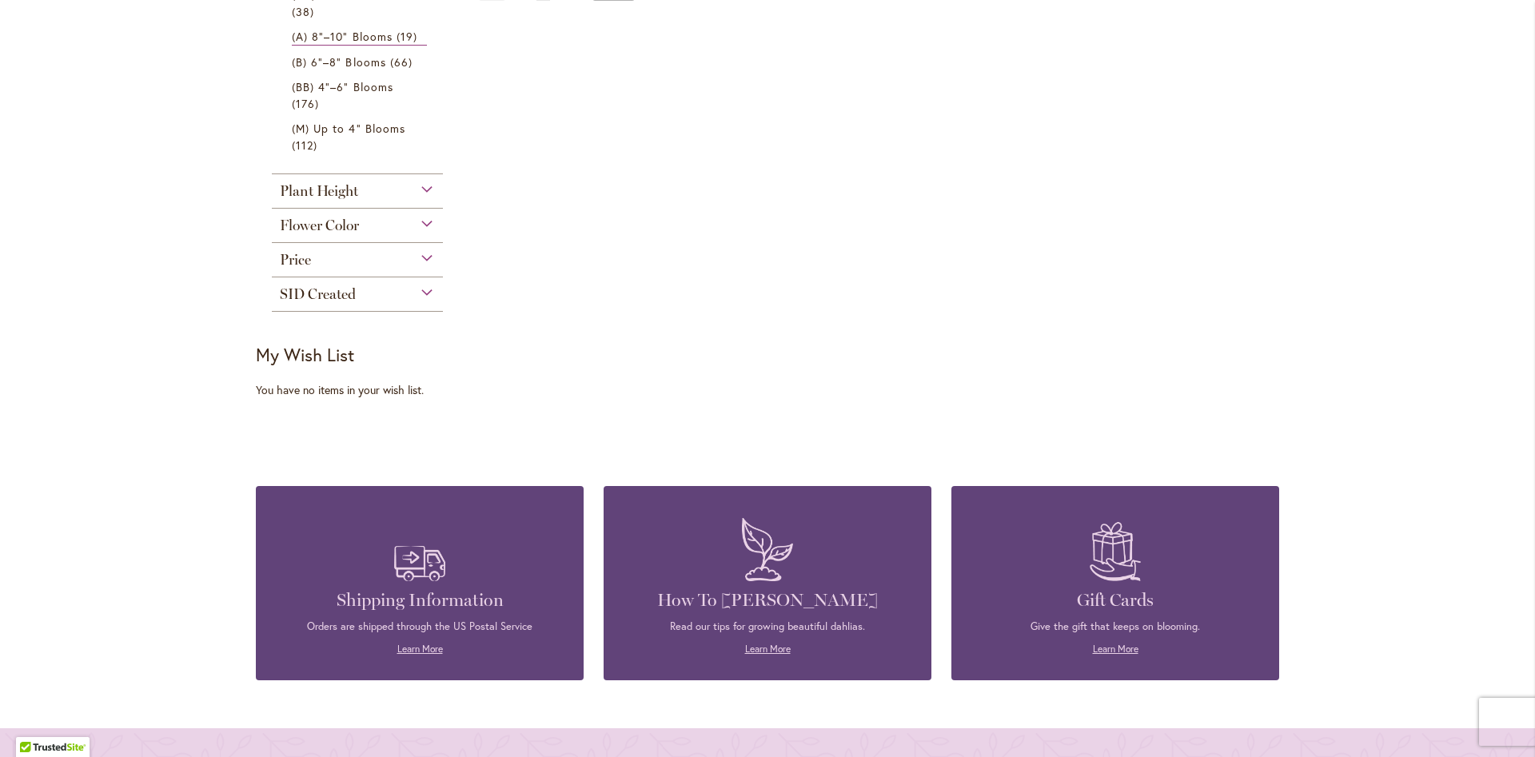
scroll to position [728, 0]
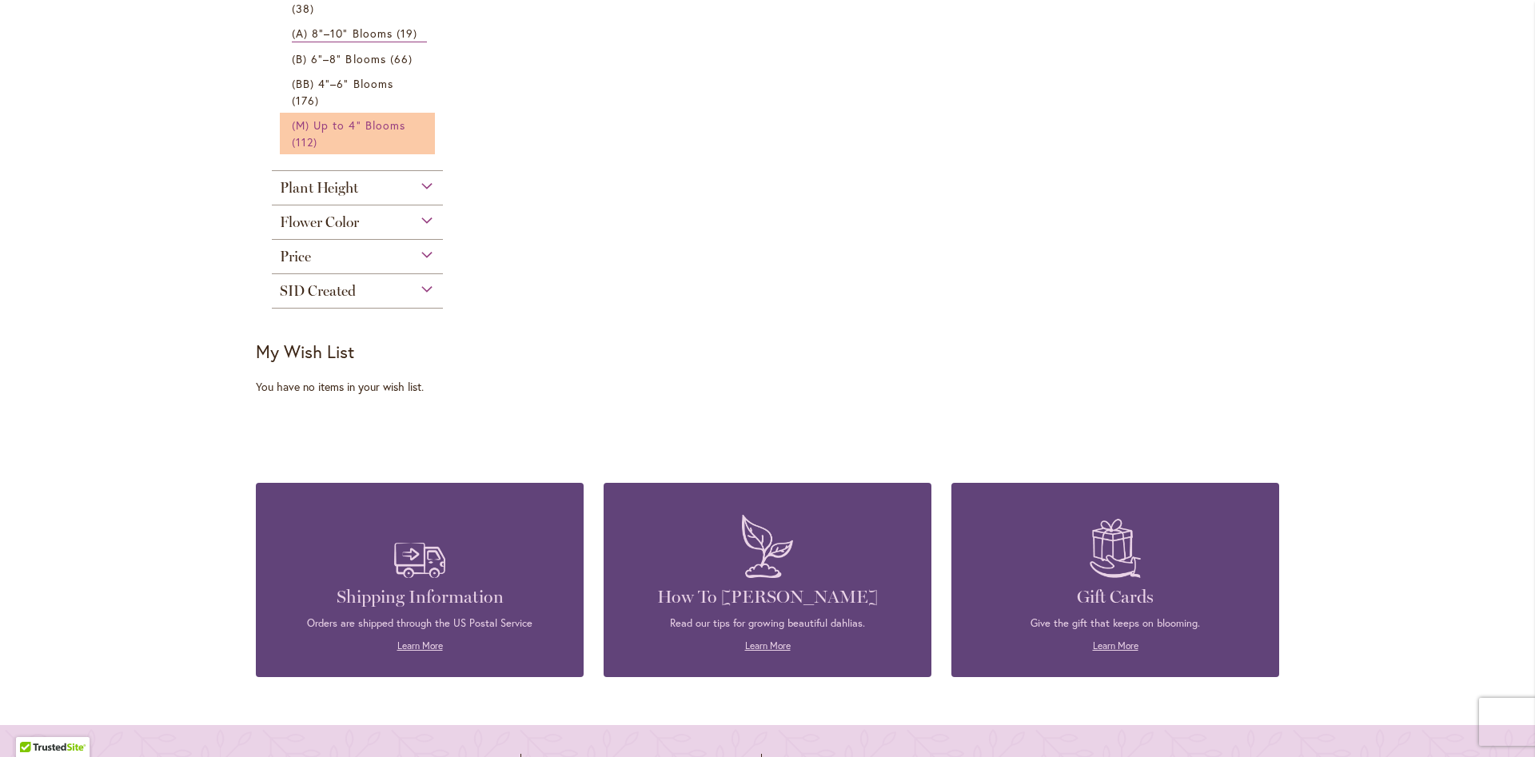
click at [334, 118] on span "(M) Up to 4" Blooms" at bounding box center [349, 125] width 114 height 15
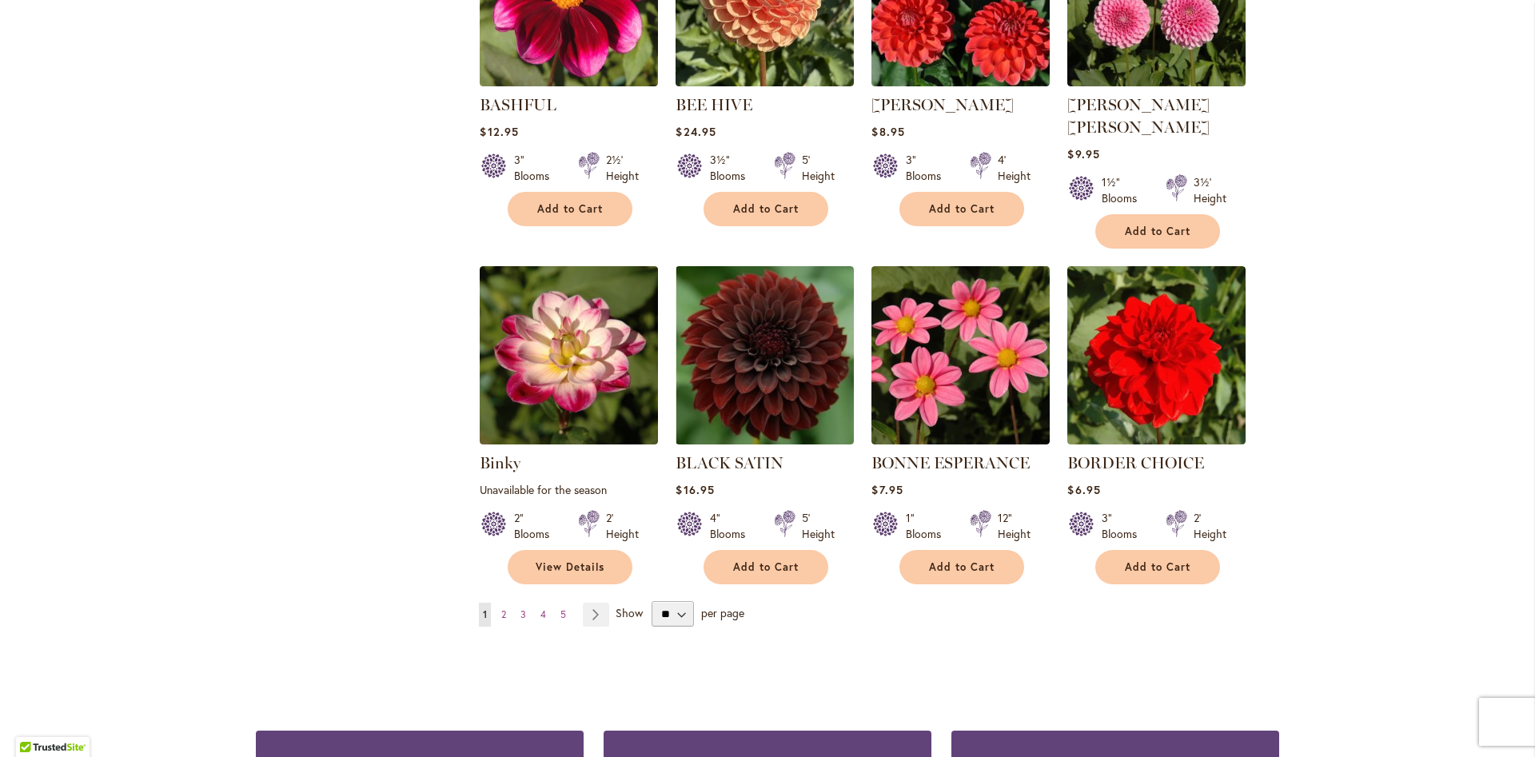
scroll to position [1086, 0]
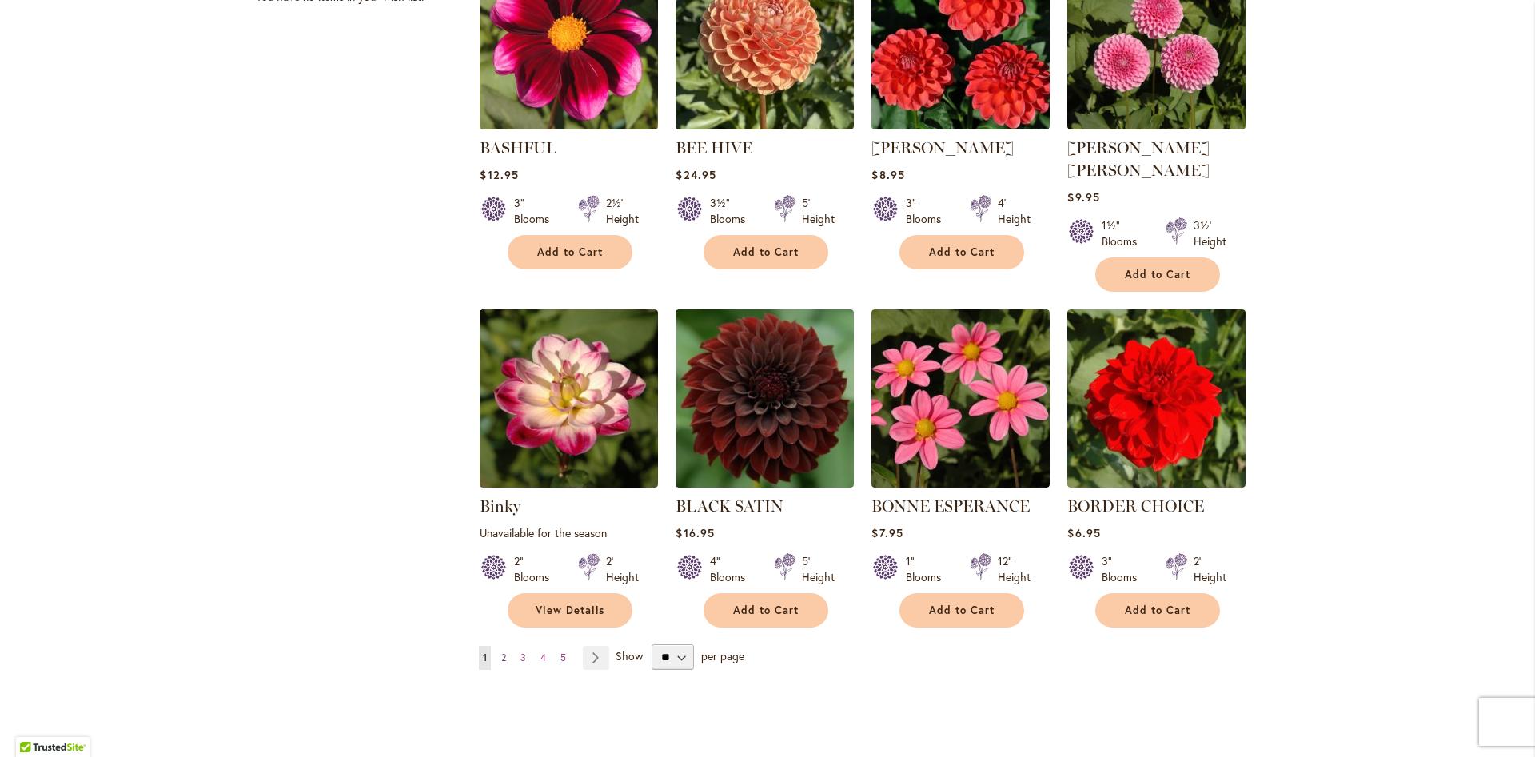
click at [505, 652] on span "2" at bounding box center [503, 658] width 5 height 12
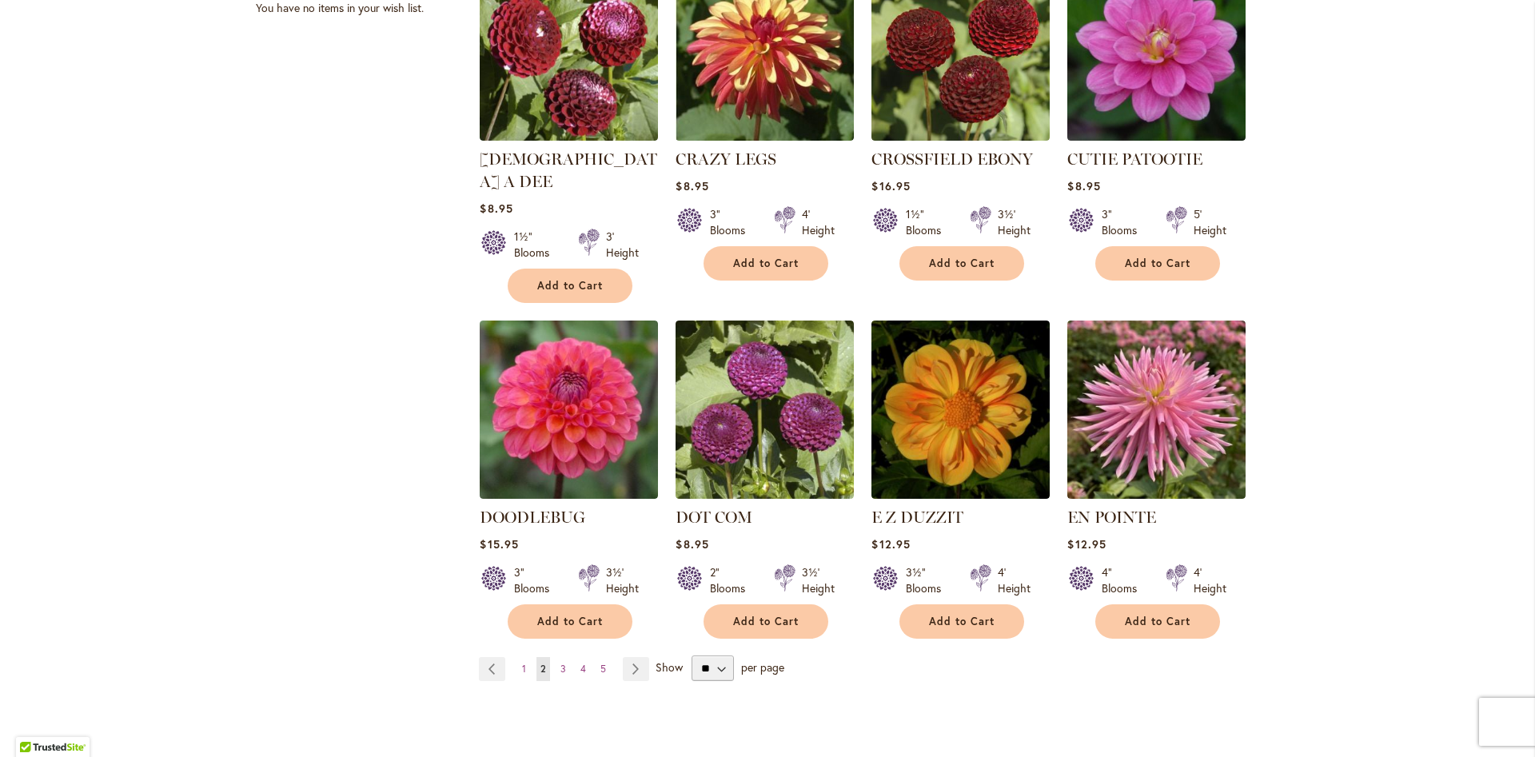
scroll to position [1080, 0]
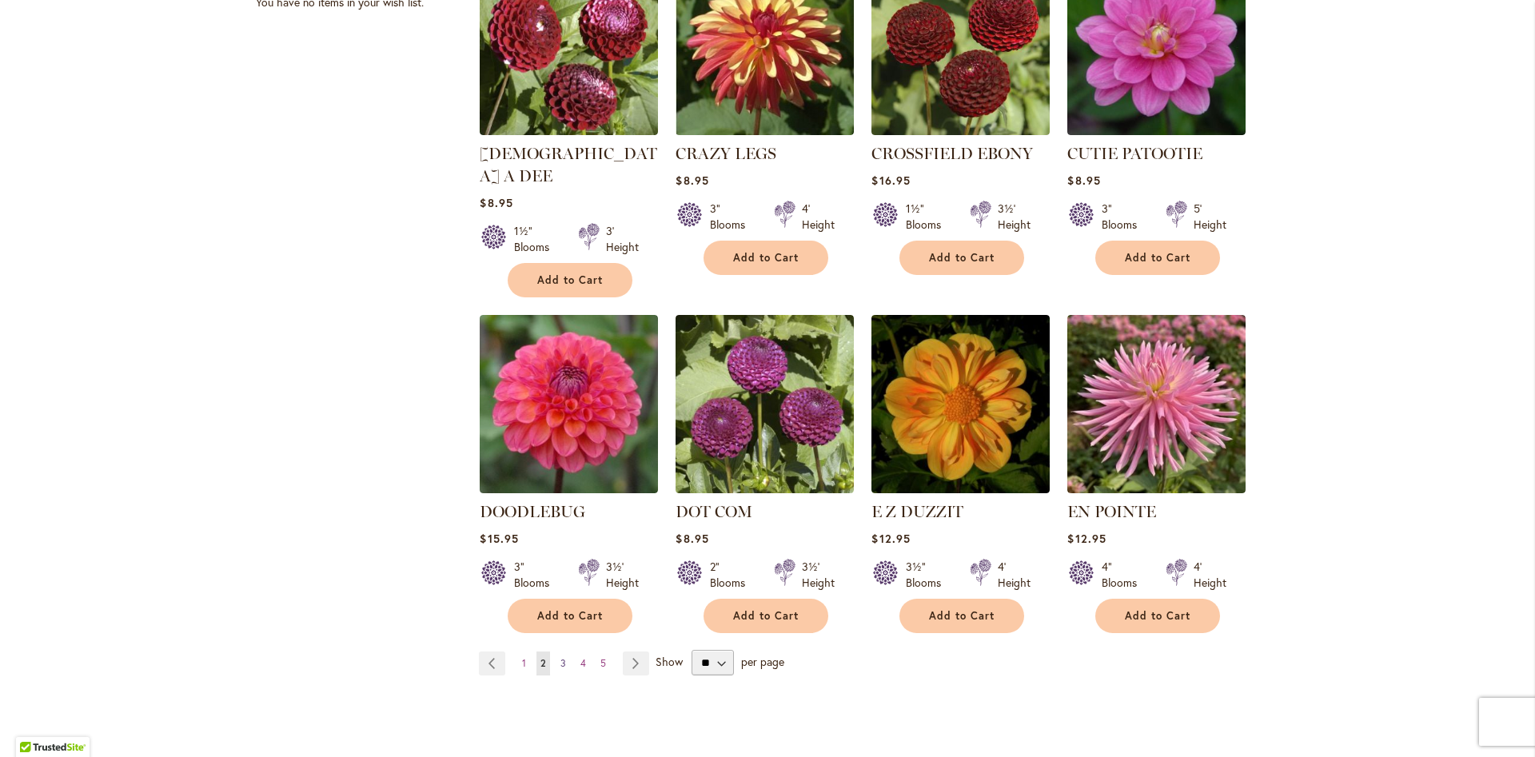
click at [564, 657] on span "3" at bounding box center [563, 663] width 6 height 12
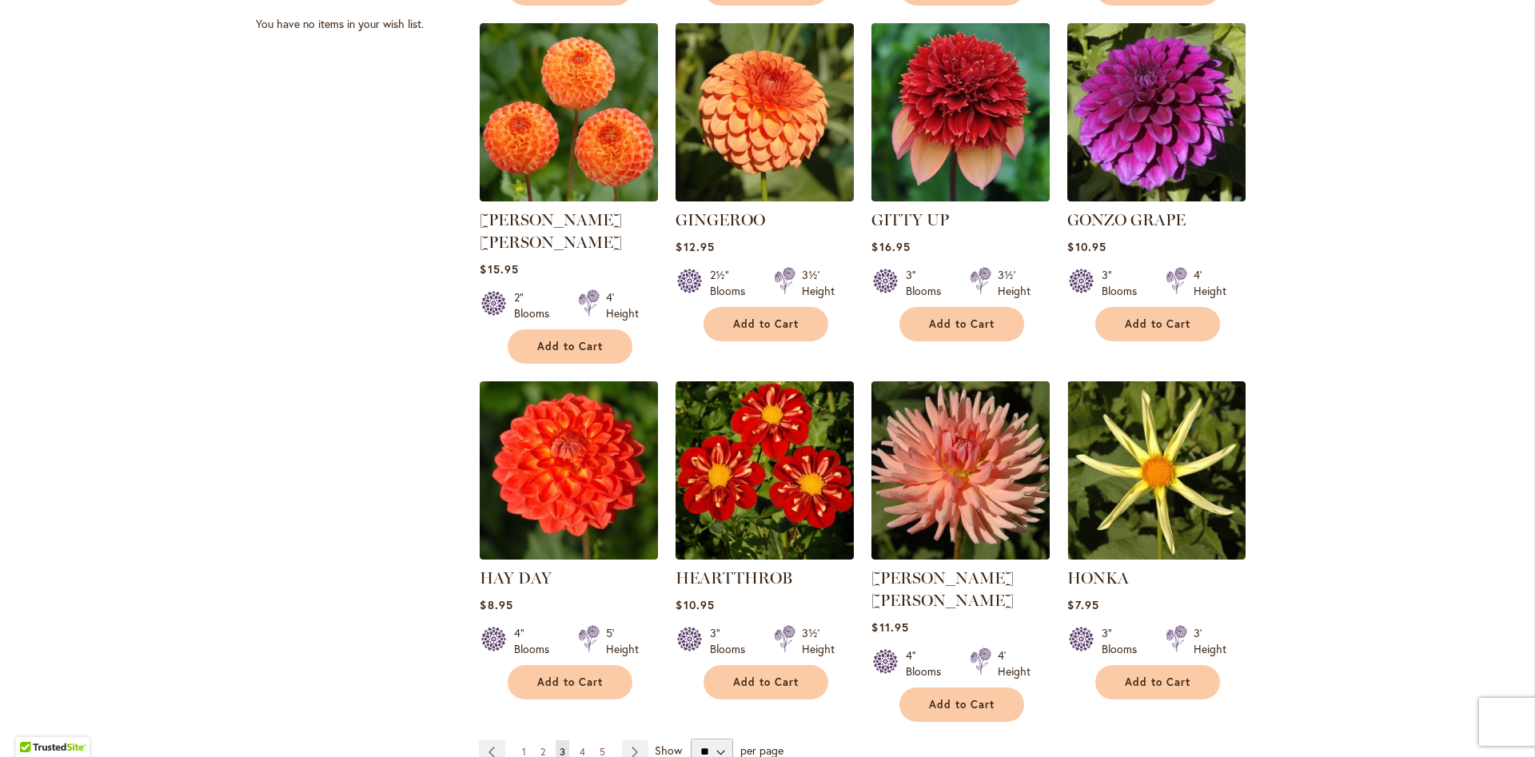
scroll to position [1063, 0]
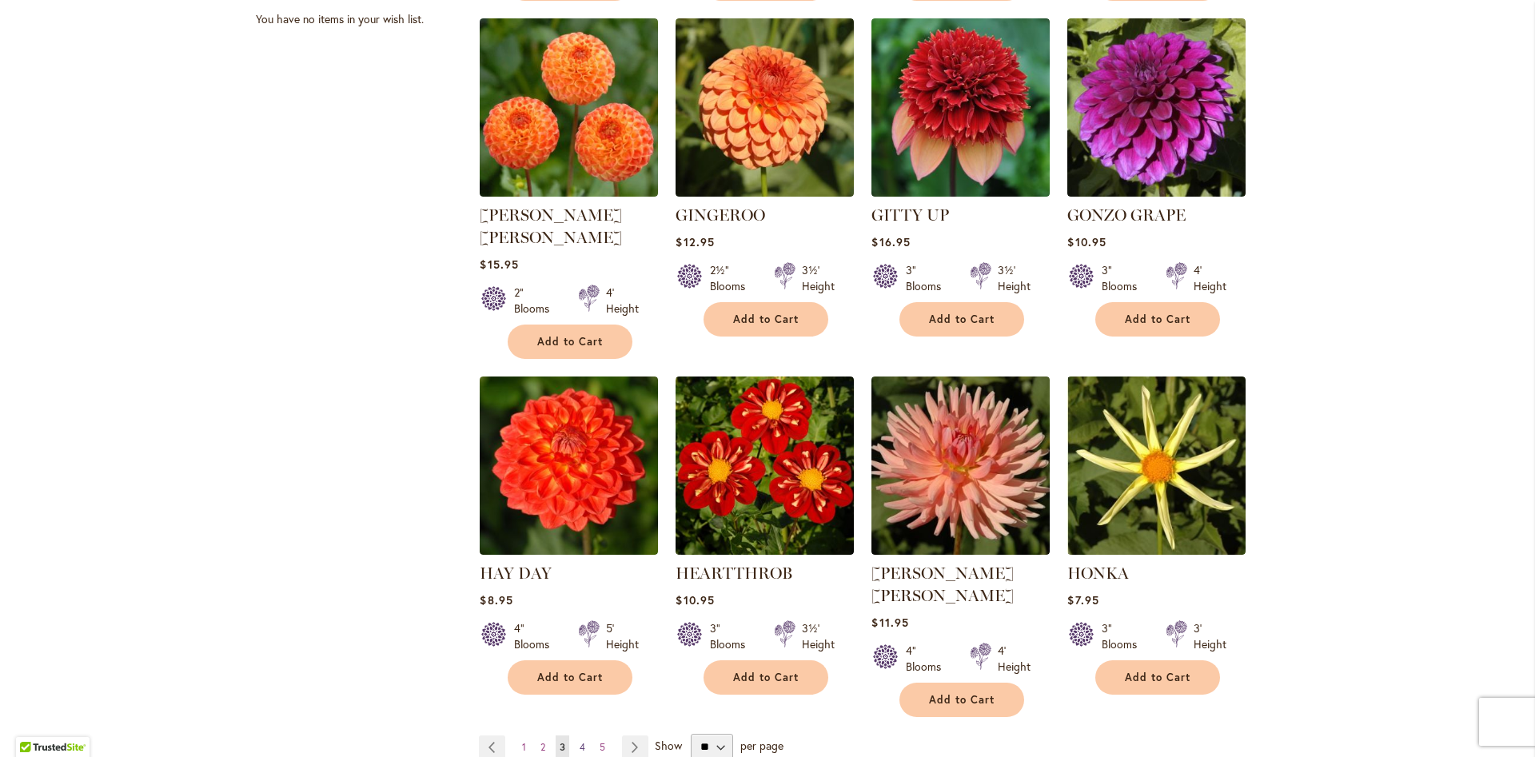
click at [579, 736] on link "Page 4" at bounding box center [583, 748] width 14 height 24
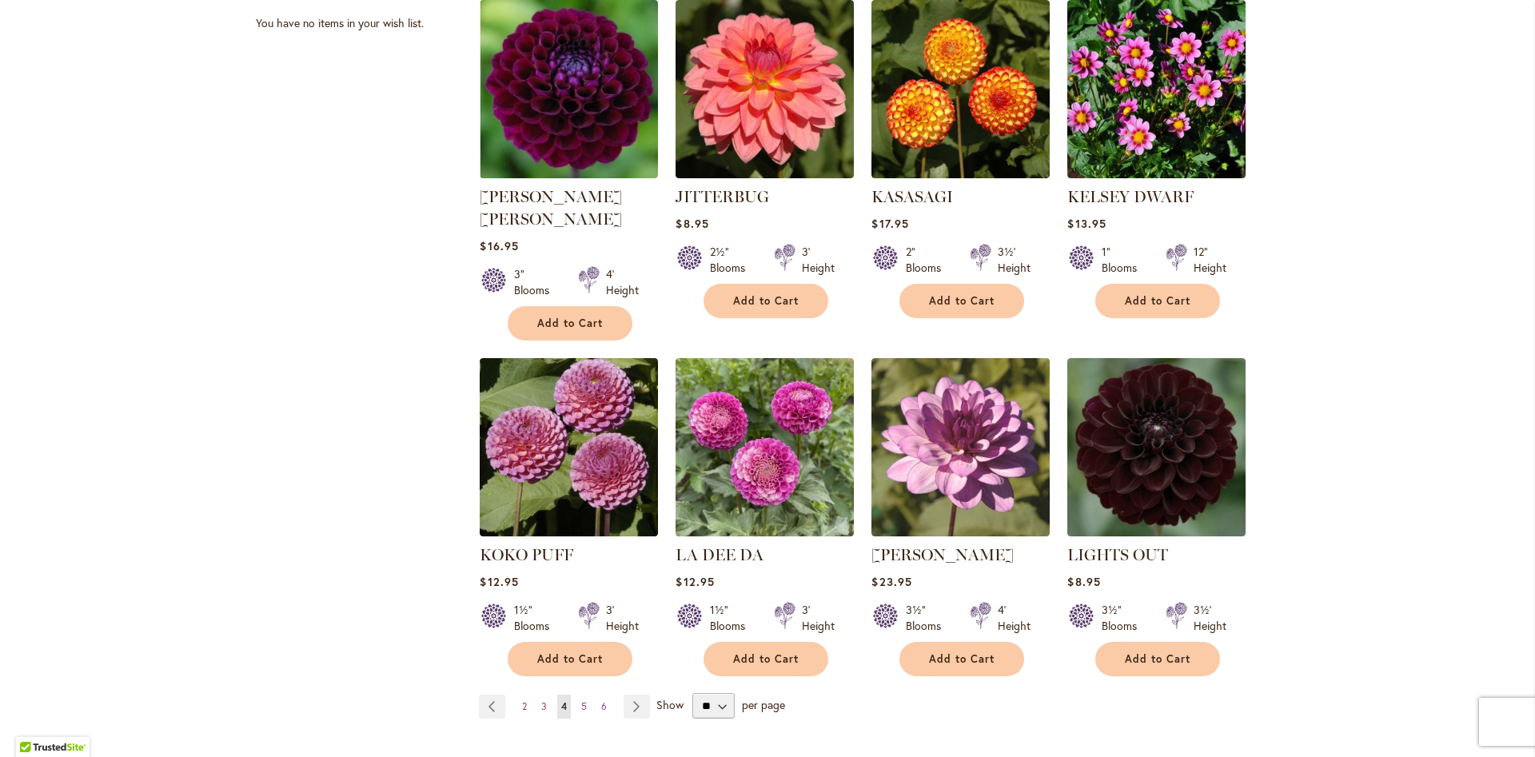
scroll to position [1065, 0]
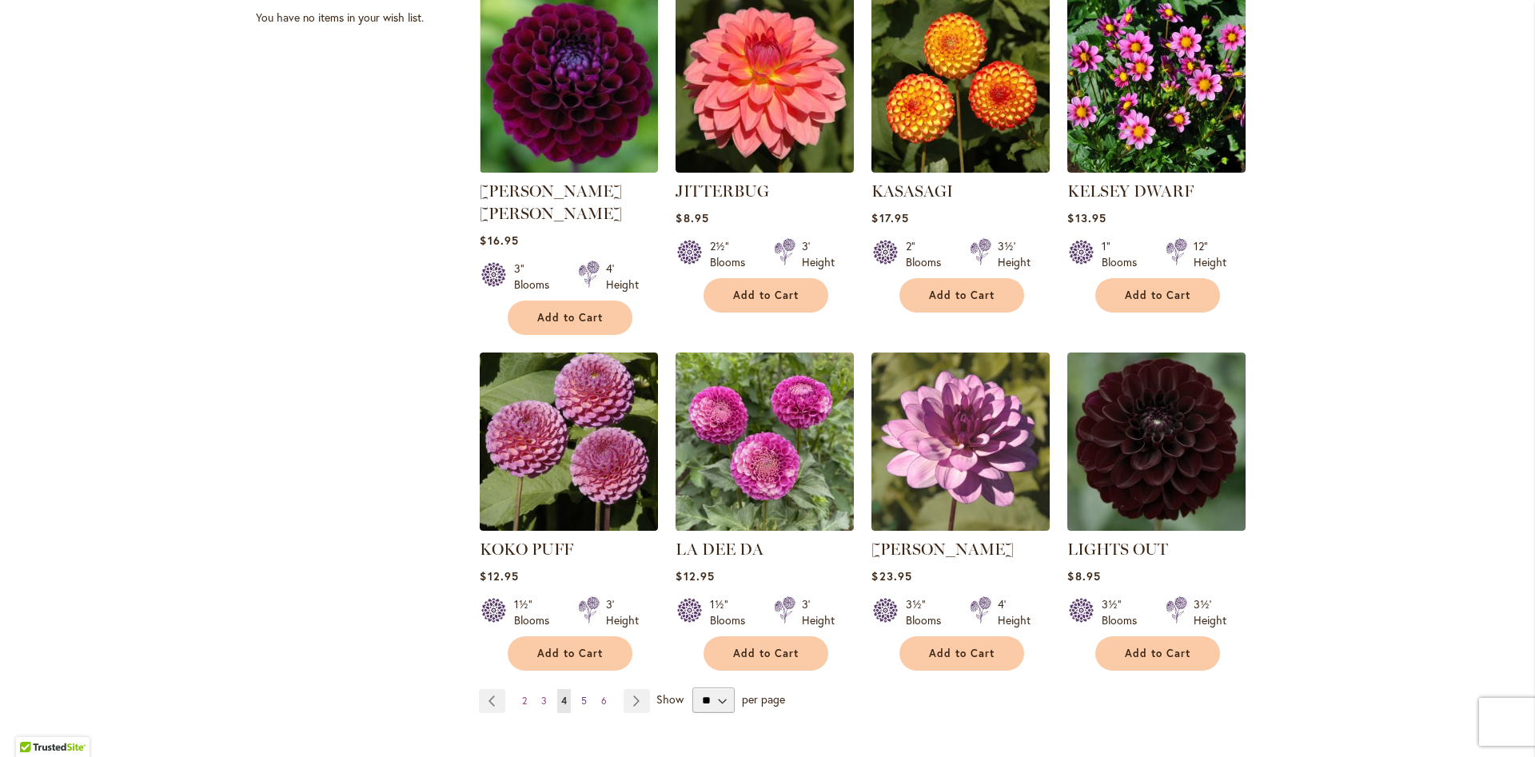
click at [583, 695] on span "5" at bounding box center [584, 701] width 6 height 12
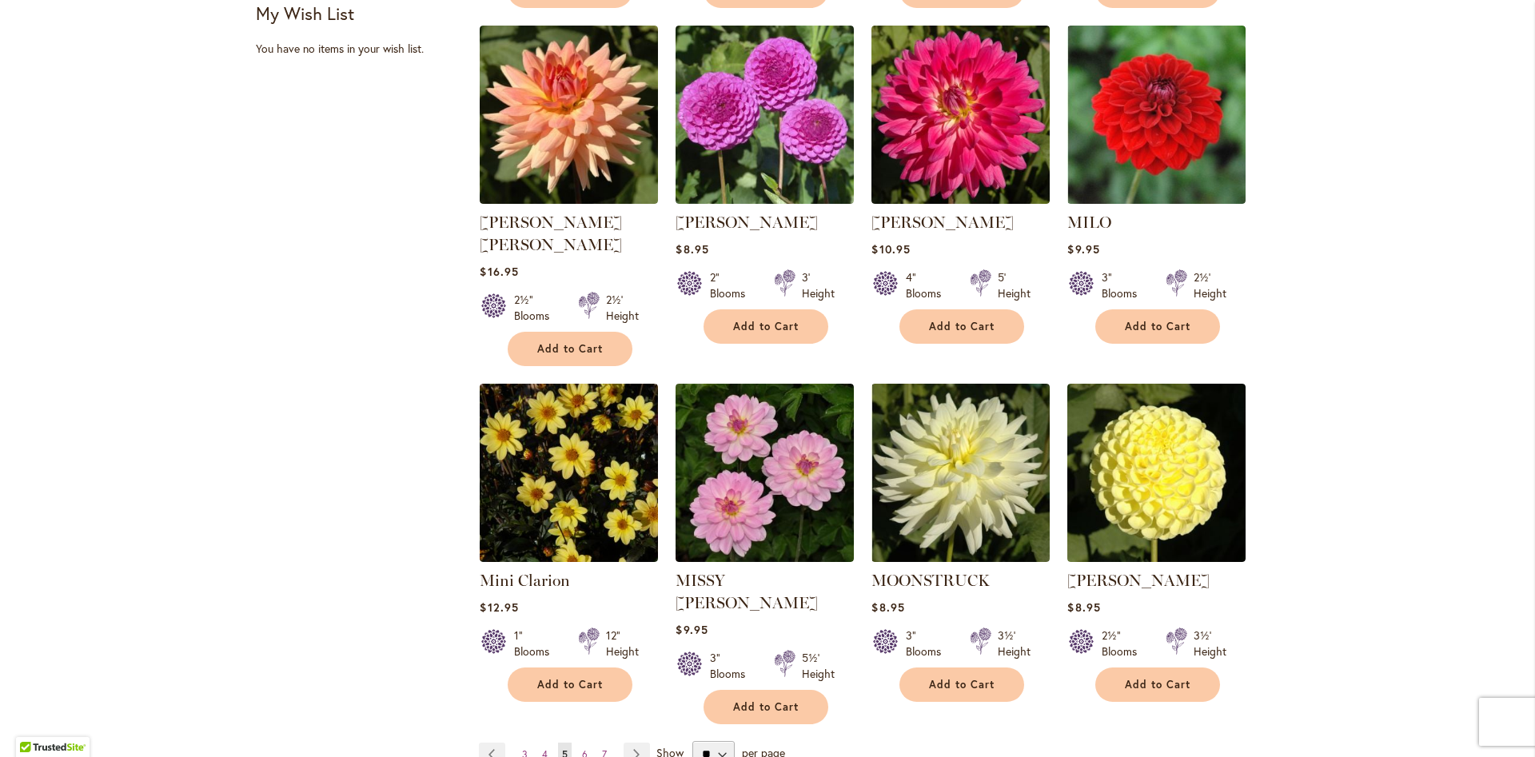
scroll to position [1042, 0]
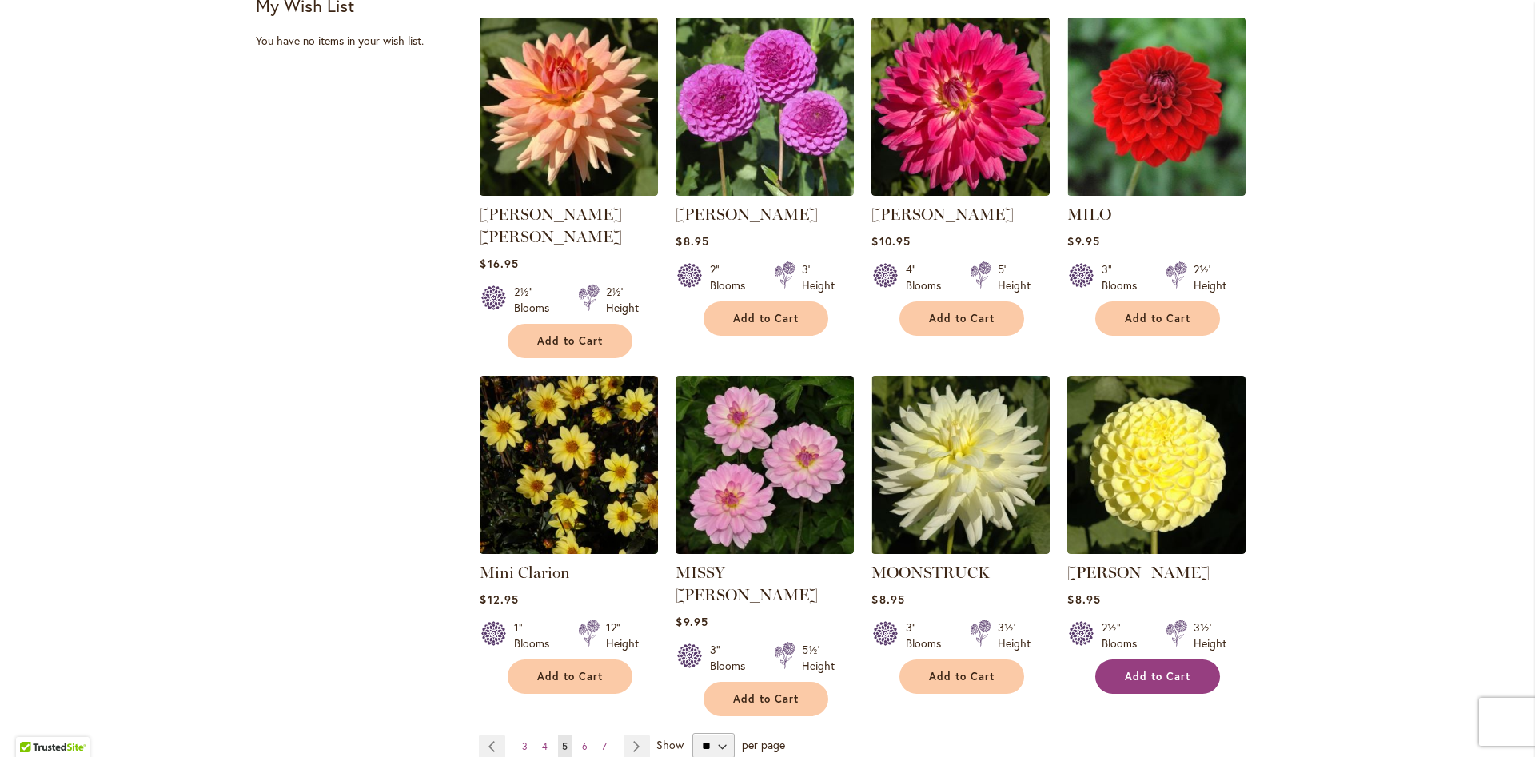
click at [1160, 660] on button "Add to Cart" at bounding box center [1157, 677] width 125 height 34
click at [585, 740] on span "6" at bounding box center [585, 746] width 6 height 12
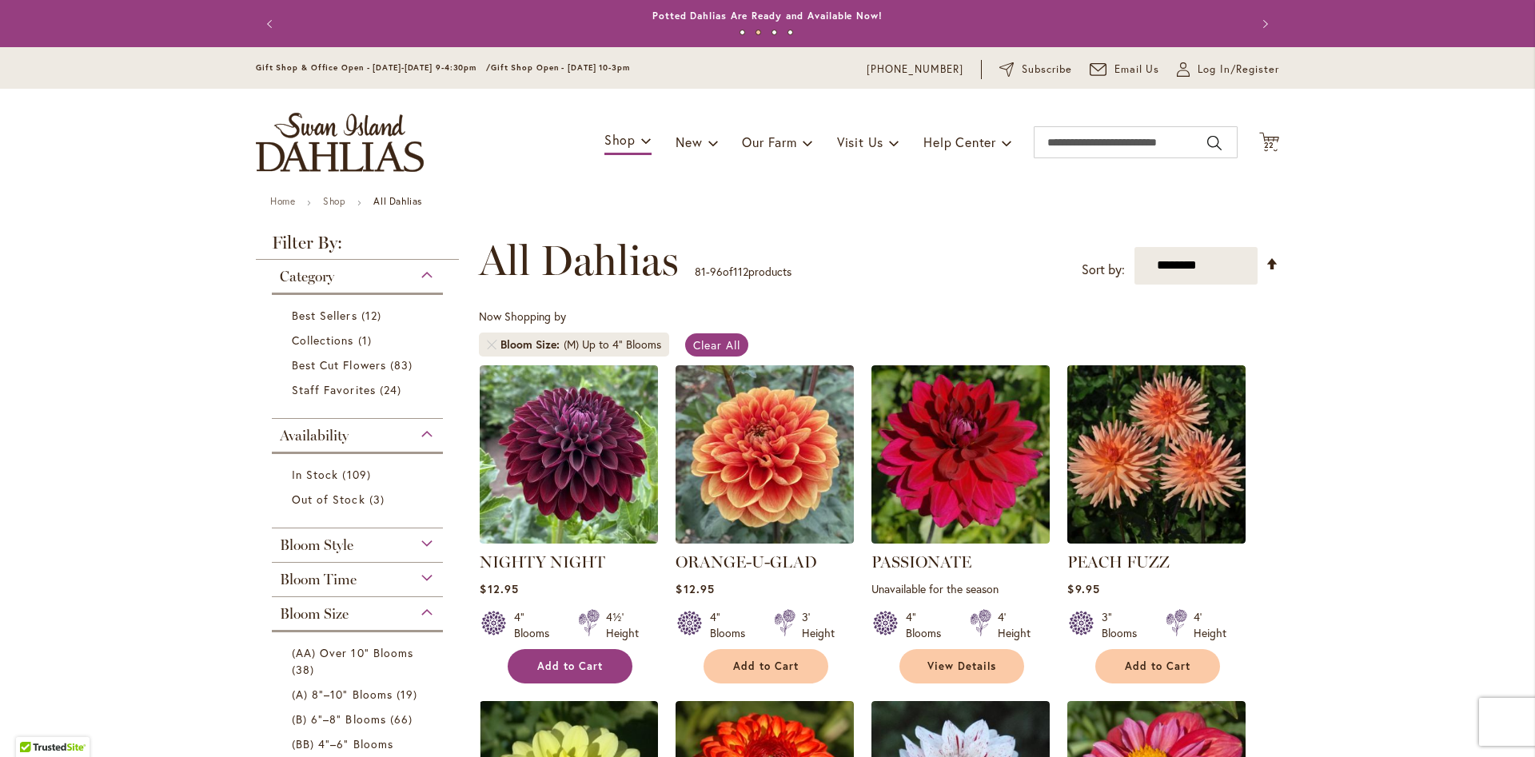
click at [558, 662] on span "Add to Cart" at bounding box center [570, 667] width 66 height 14
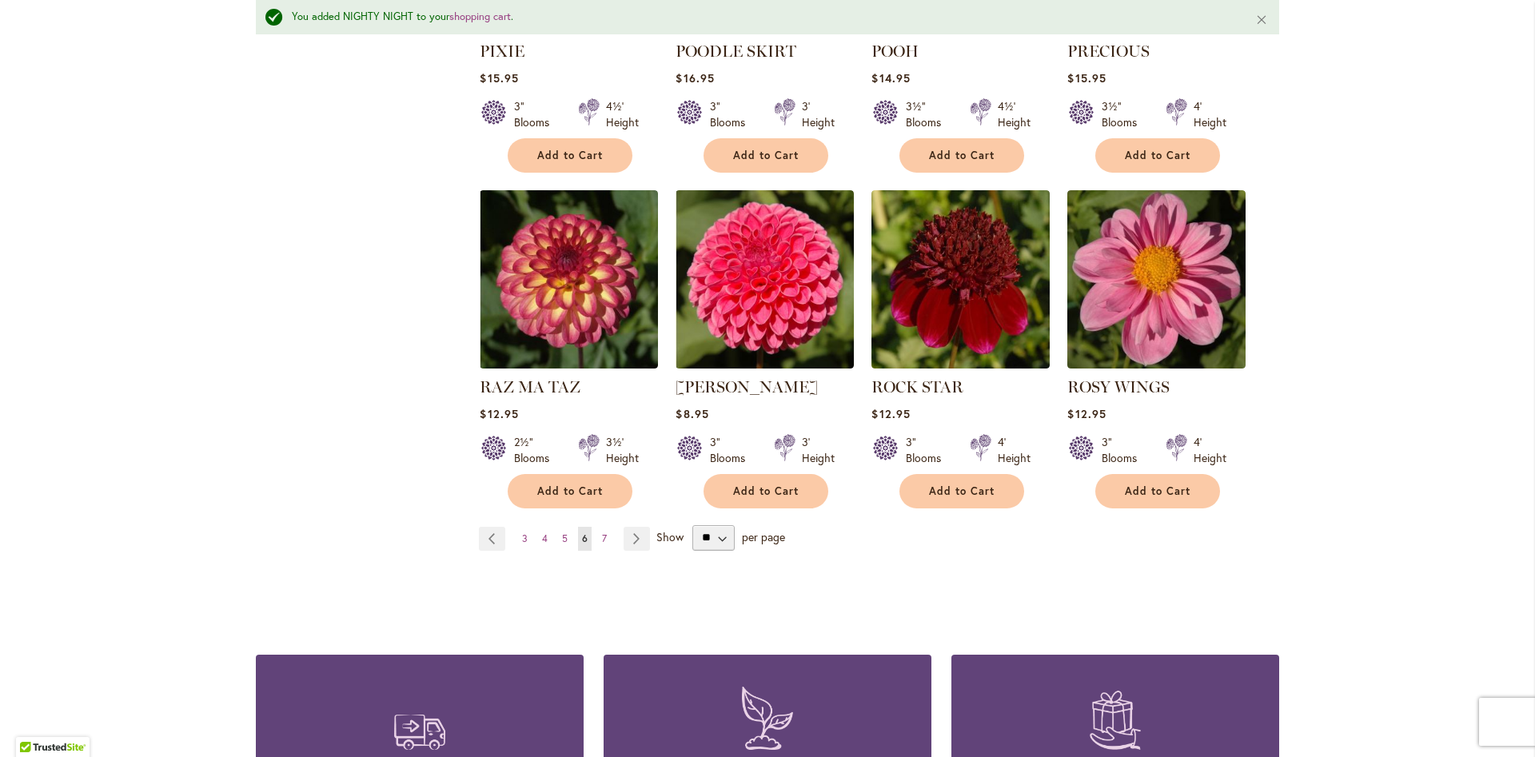
scroll to position [1250, 0]
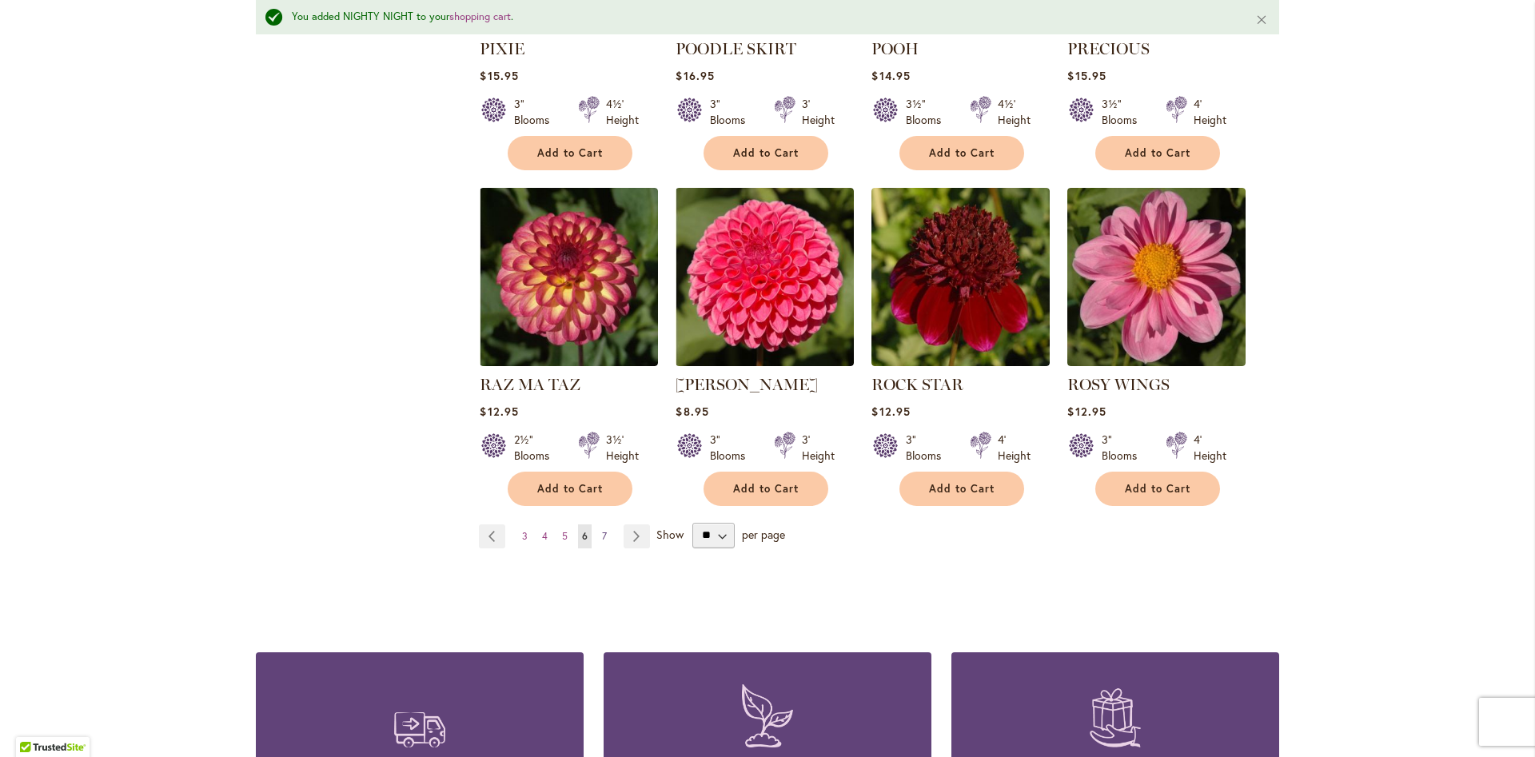
click at [608, 524] on link "Page 7" at bounding box center [604, 536] width 13 height 24
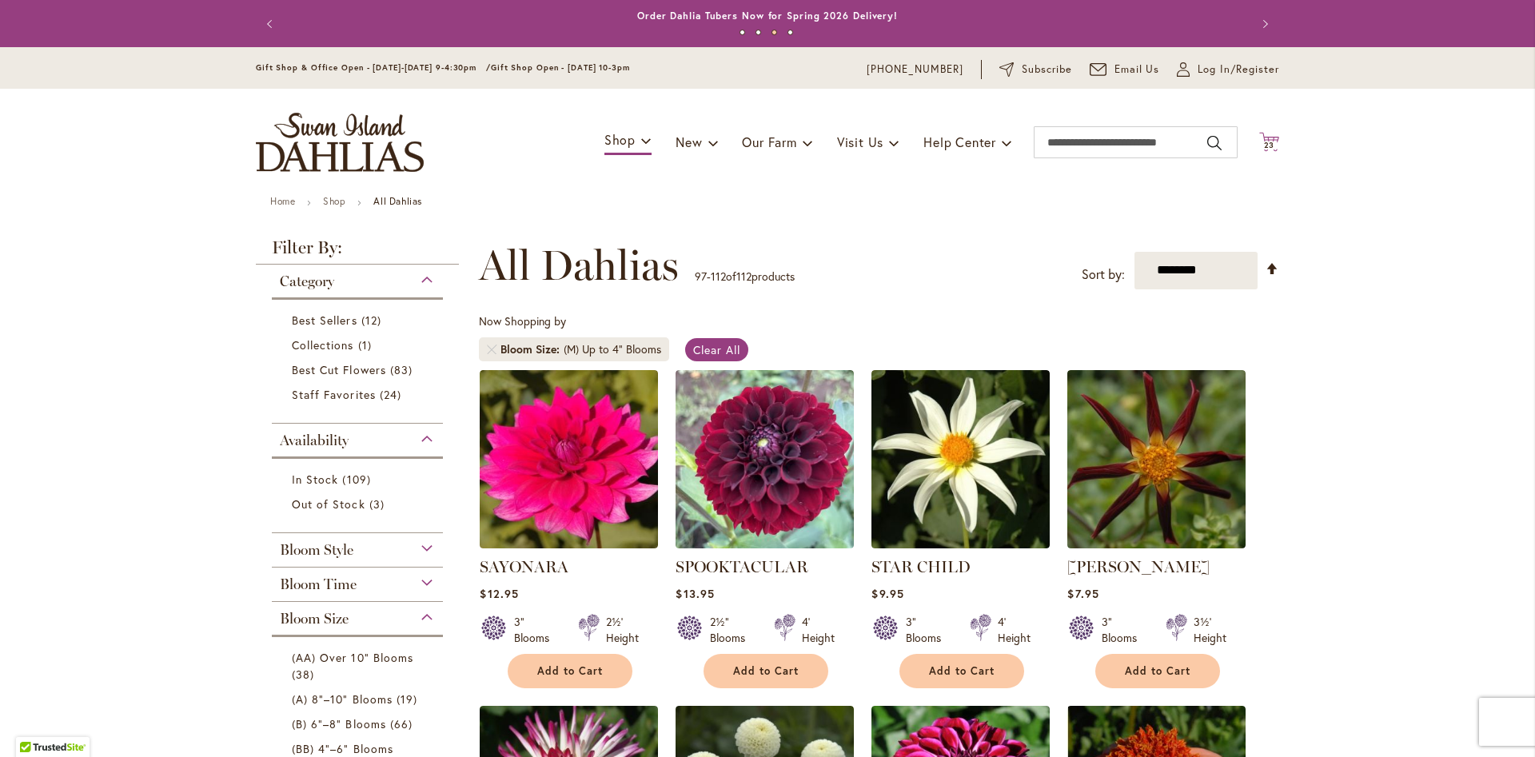
click at [1276, 146] on span "23 23 items" at bounding box center [1270, 146] width 16 height 8
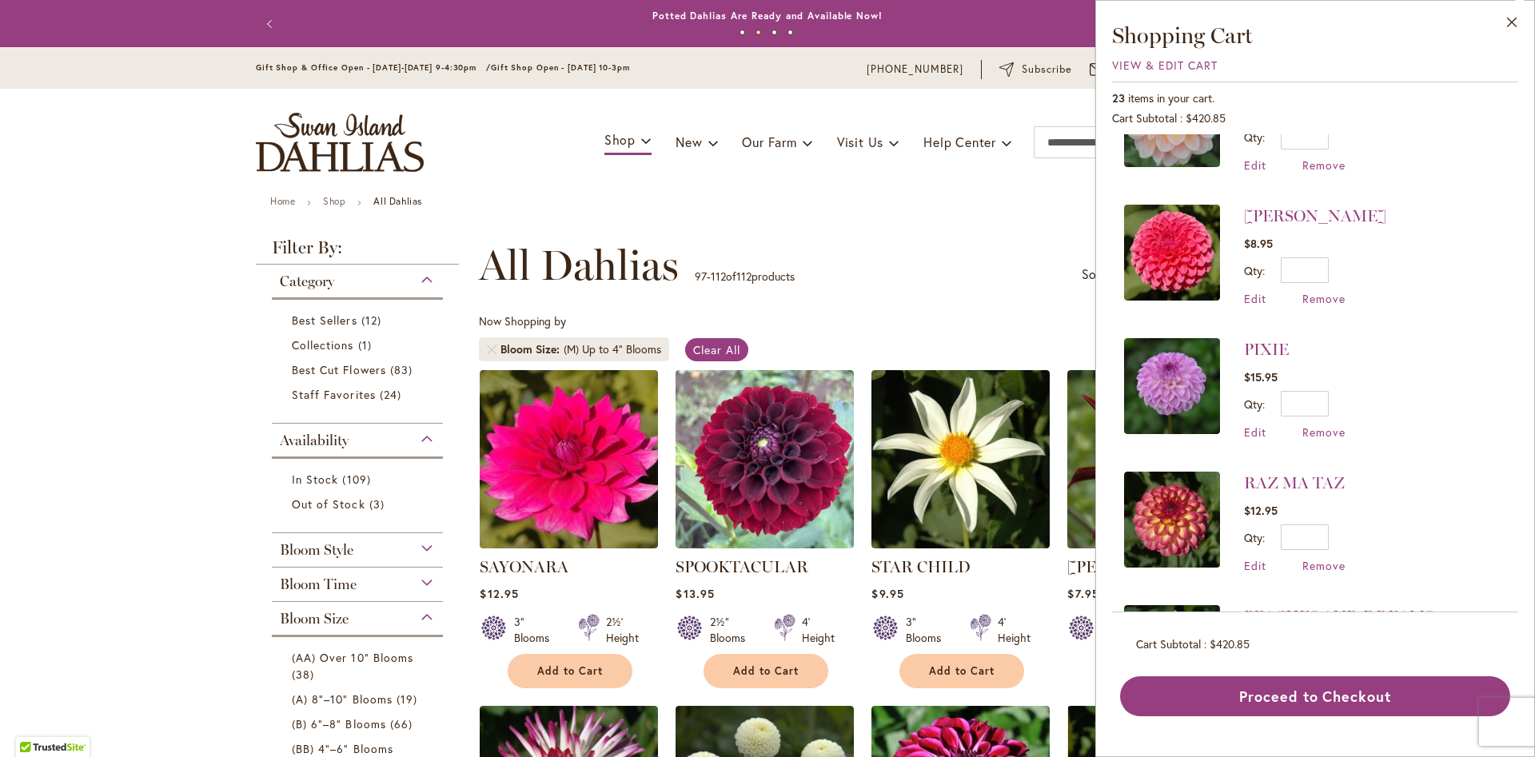
scroll to position [347, 0]
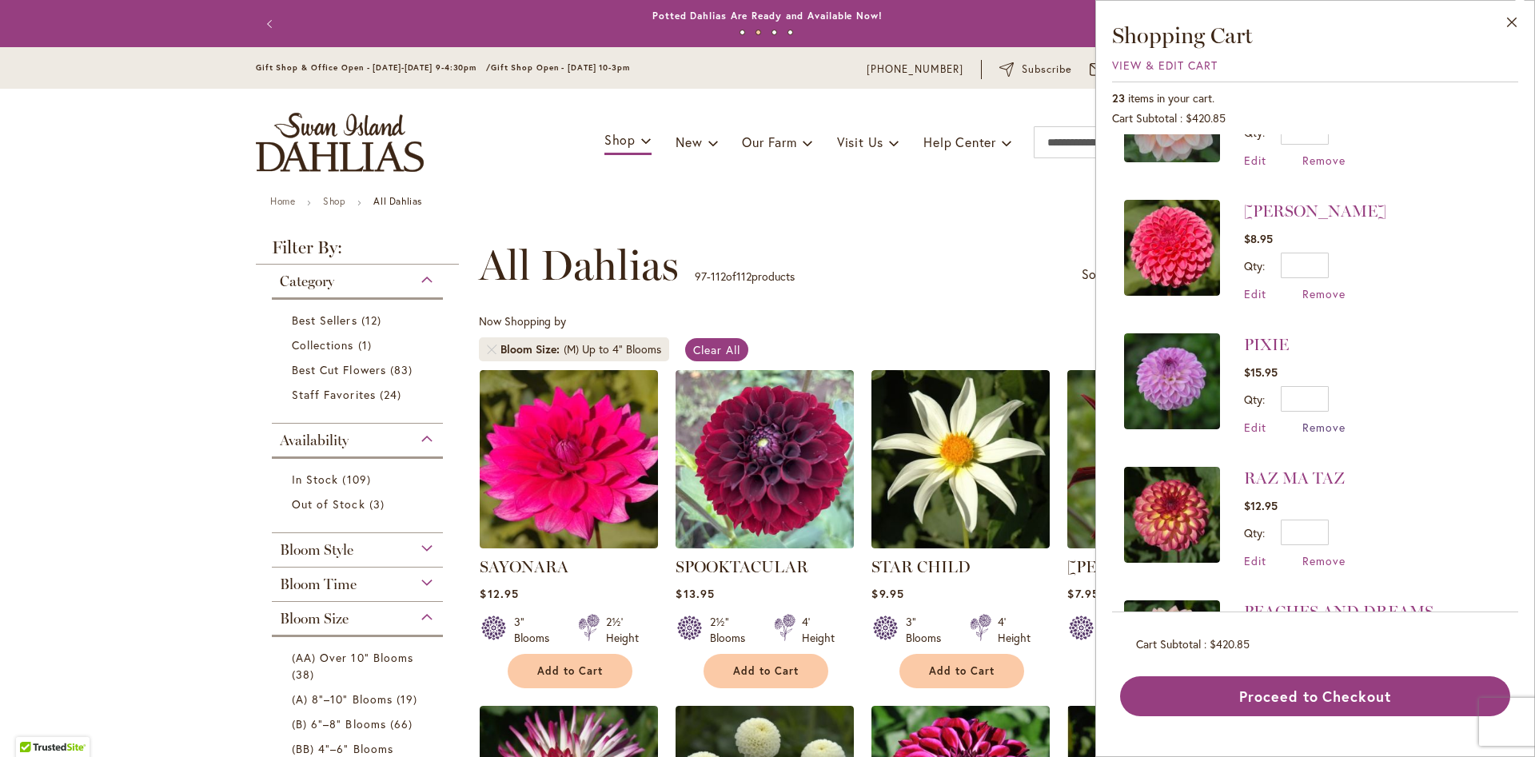
click at [1315, 422] on span "Remove" at bounding box center [1323, 427] width 43 height 15
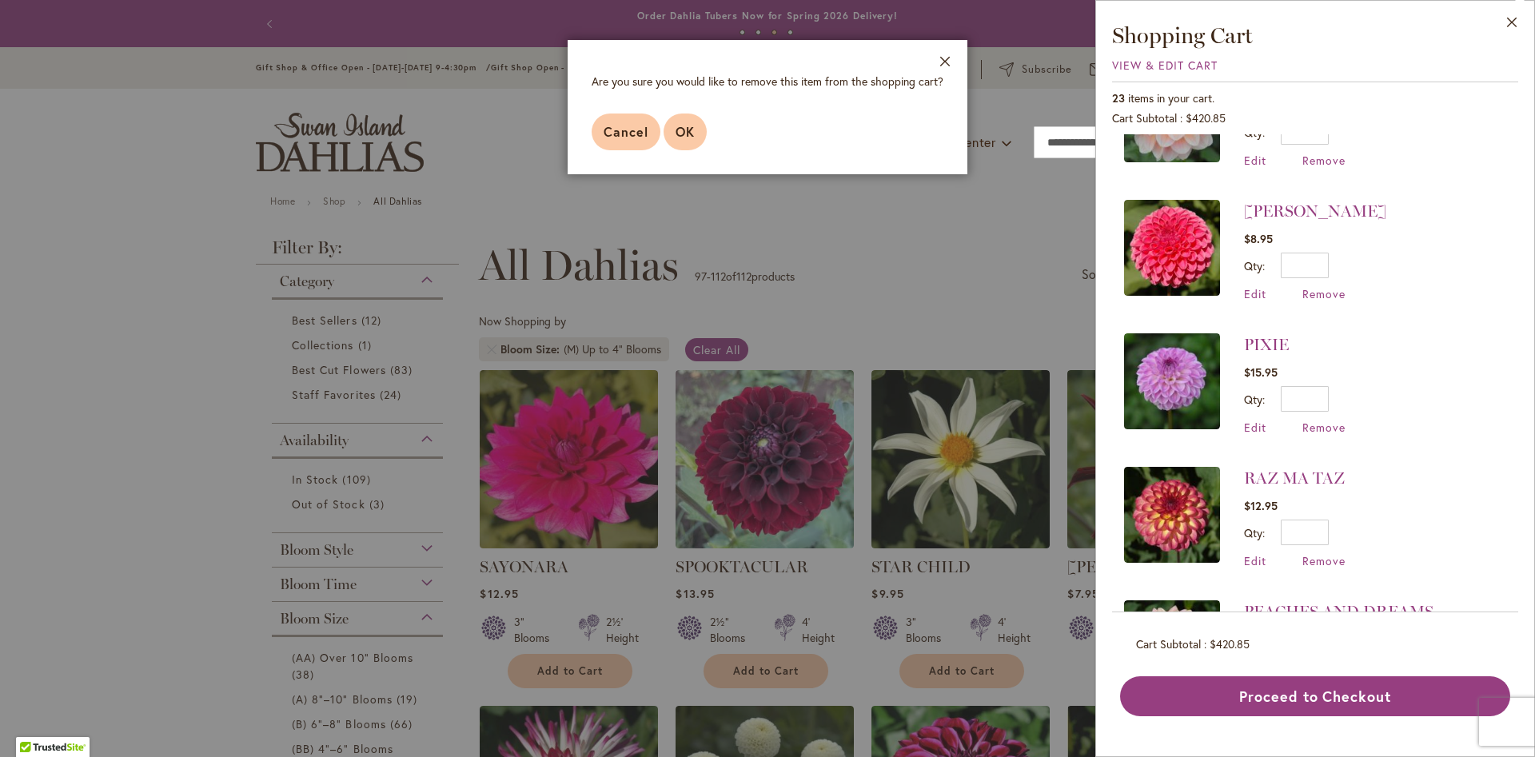
click at [674, 137] on button "OK" at bounding box center [685, 132] width 43 height 37
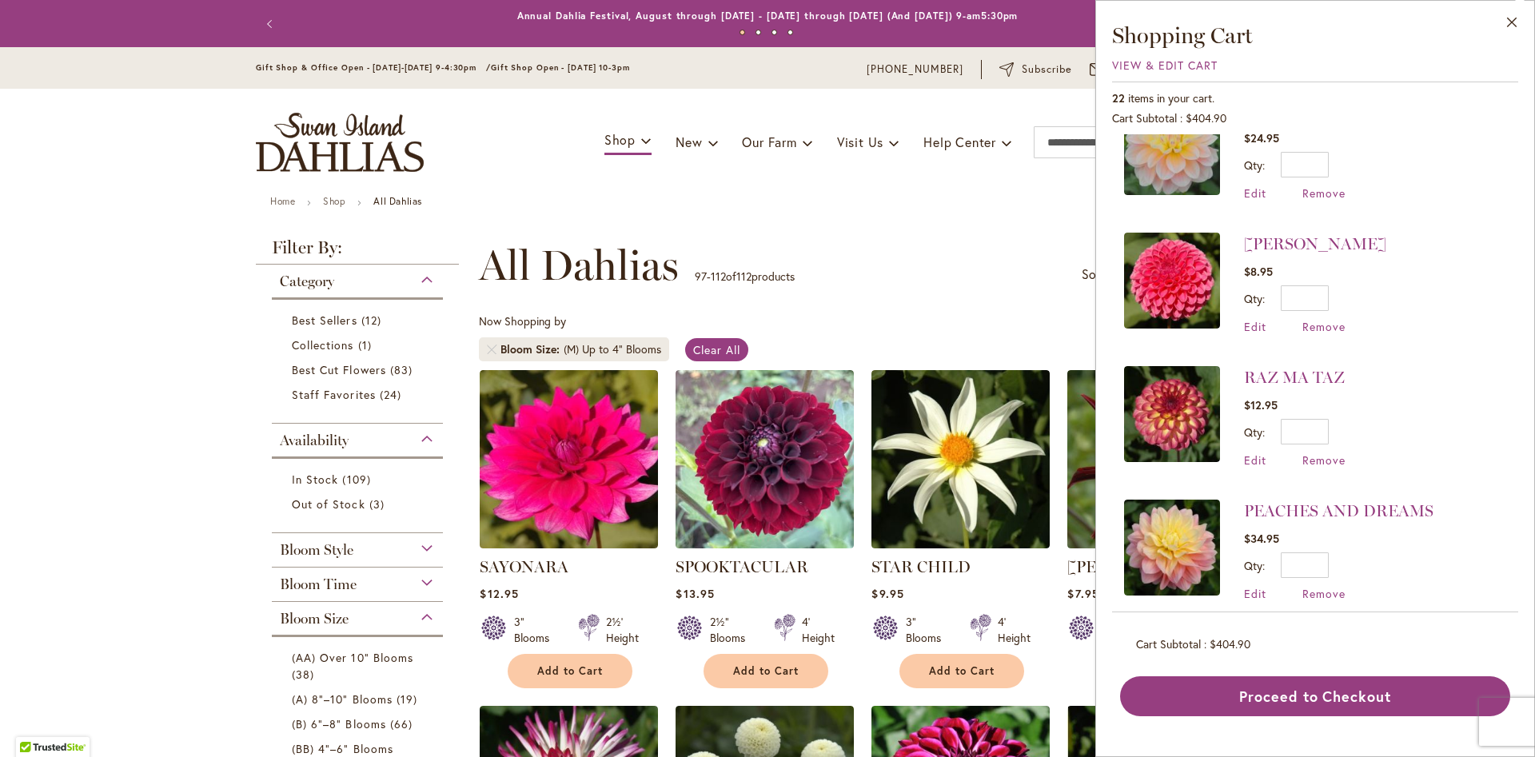
scroll to position [355, 0]
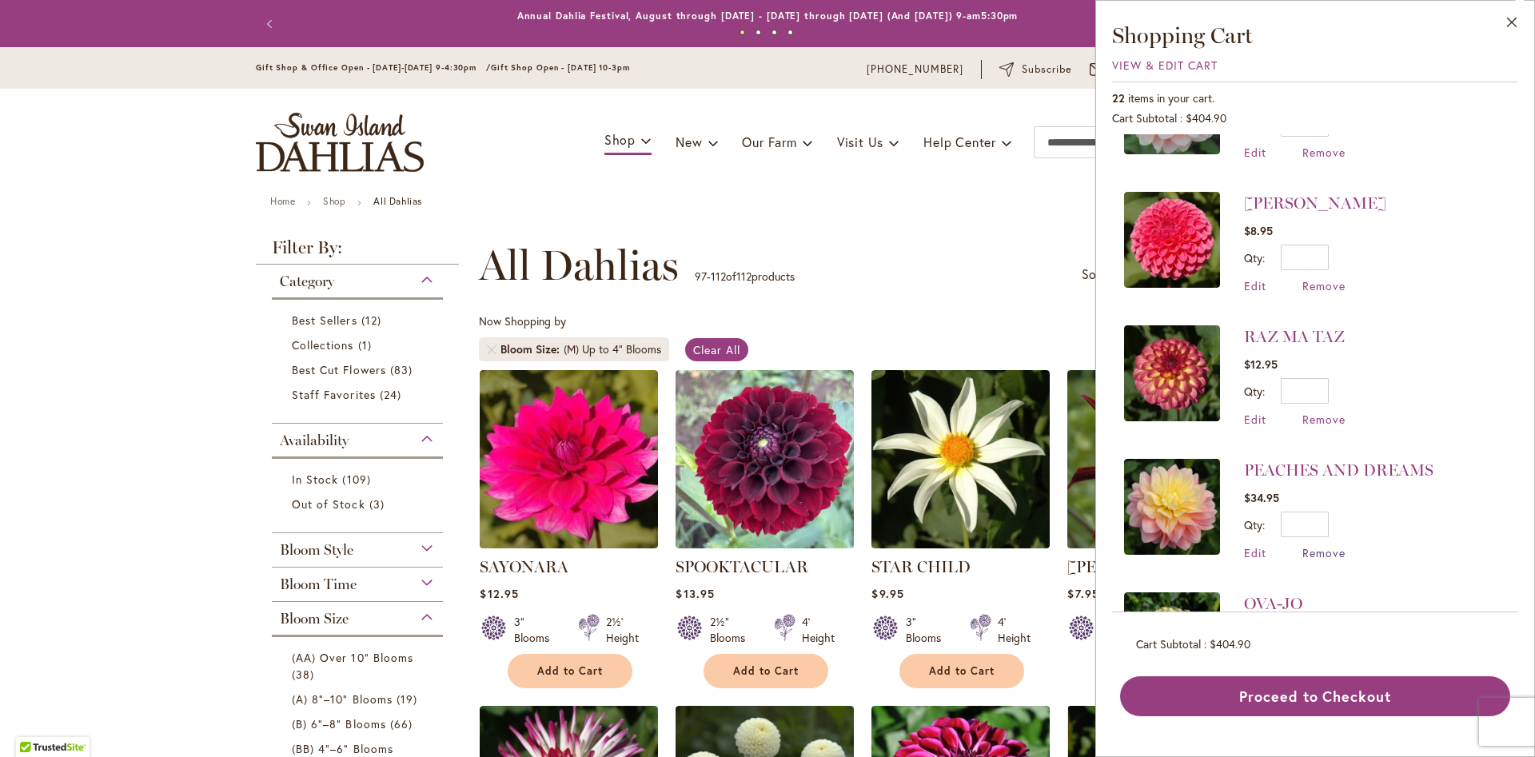
click at [1336, 548] on span "Remove" at bounding box center [1323, 552] width 43 height 15
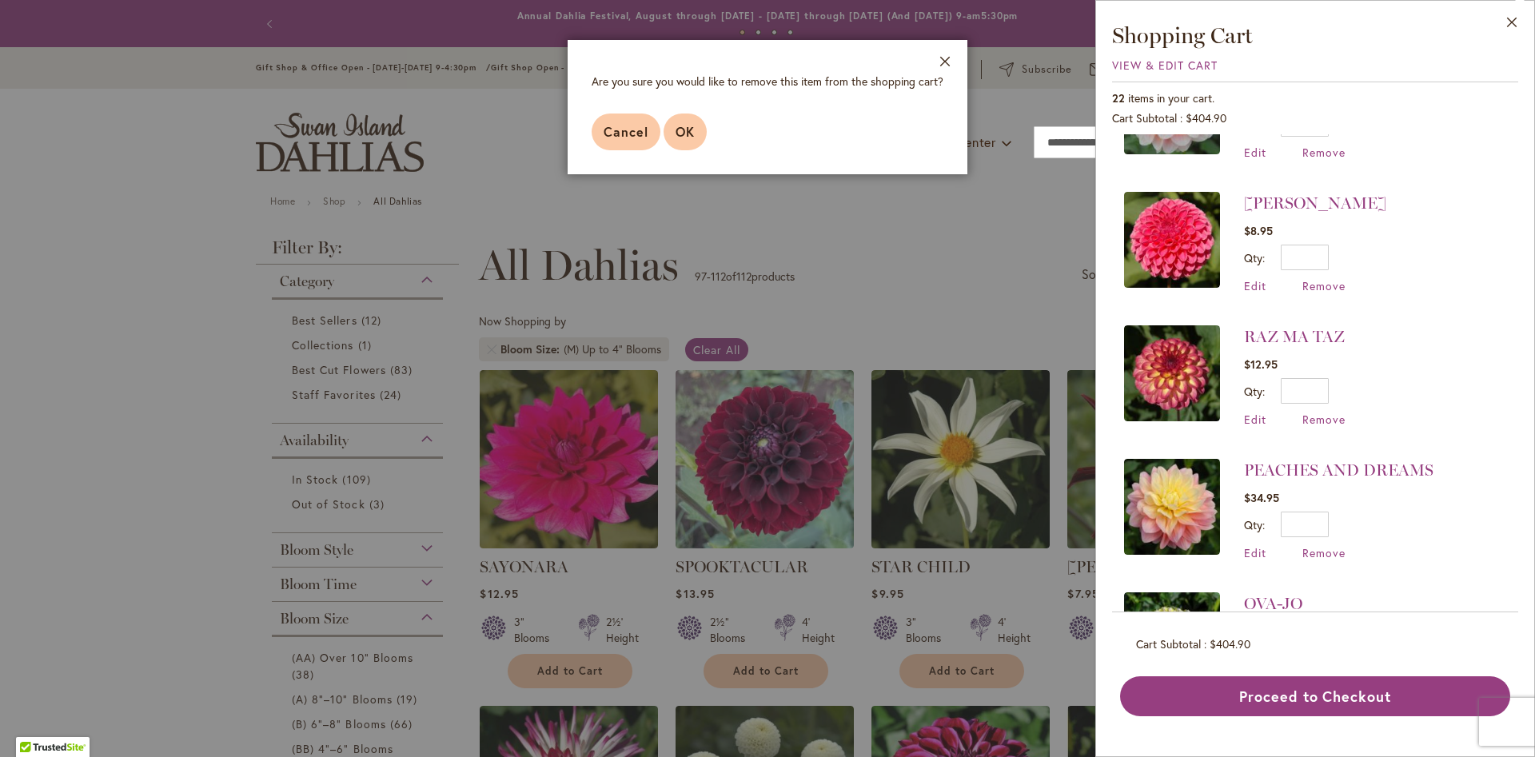
click at [695, 131] on button "OK" at bounding box center [685, 132] width 43 height 37
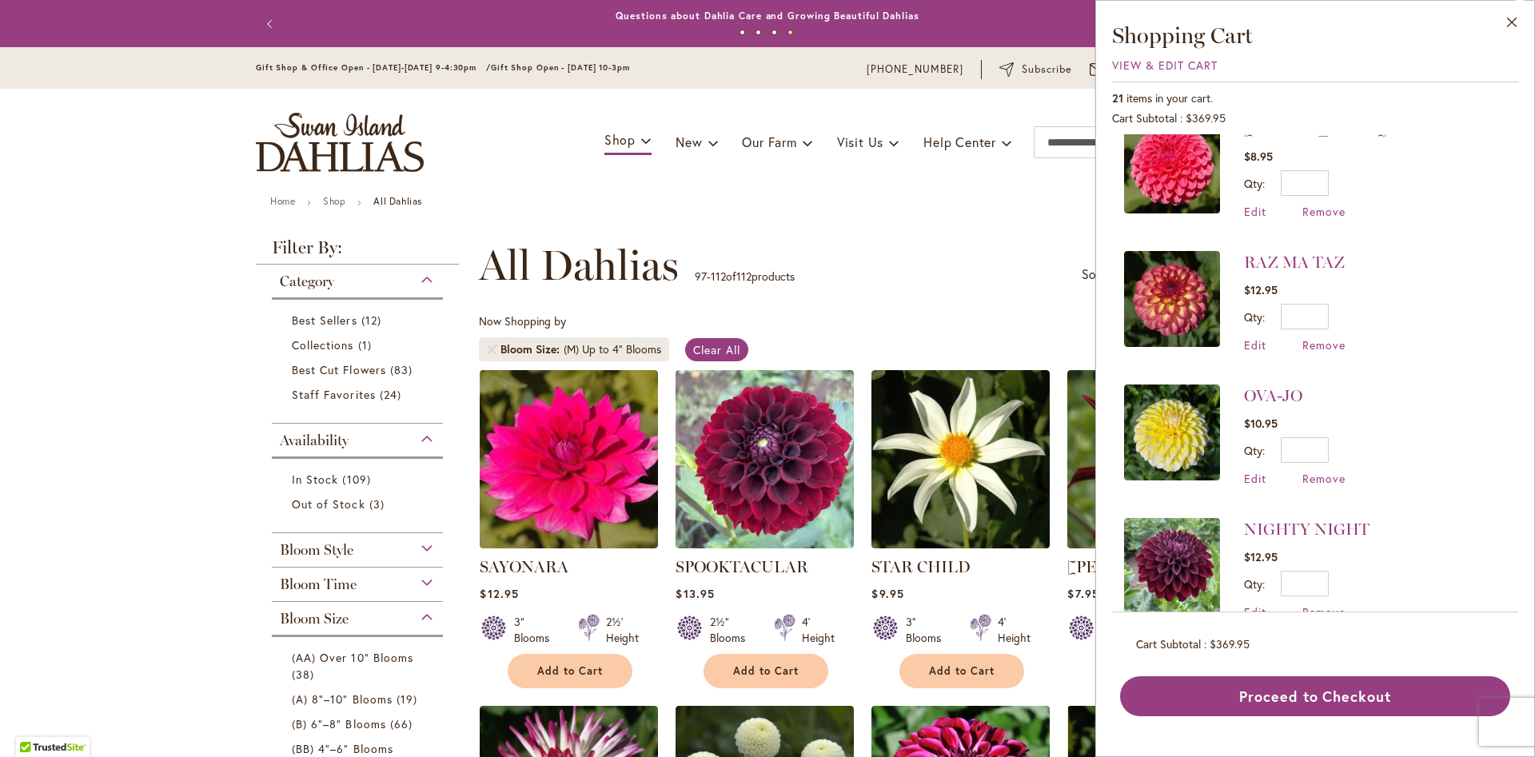
scroll to position [434, 0]
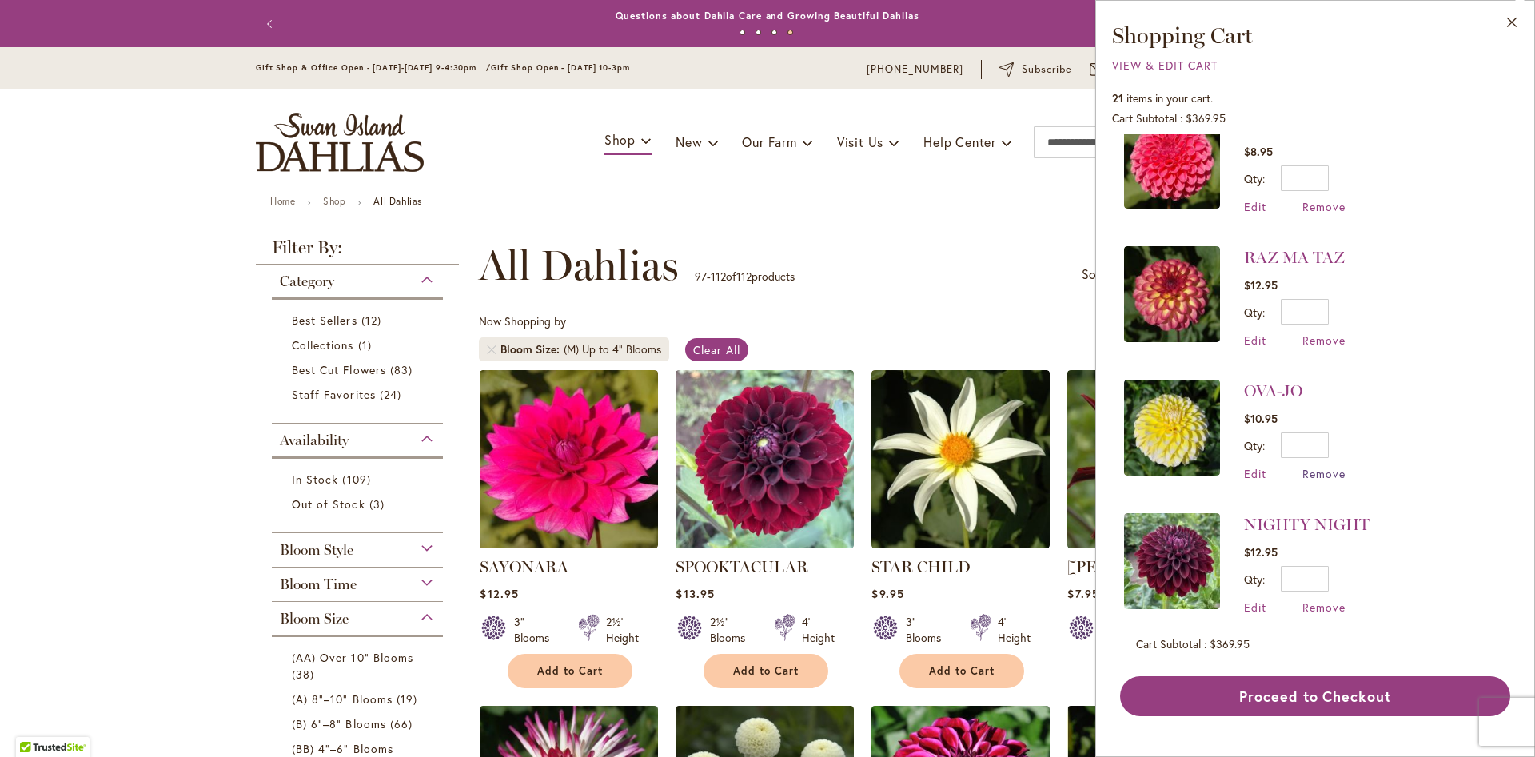
click at [1323, 468] on span "Remove" at bounding box center [1323, 473] width 43 height 15
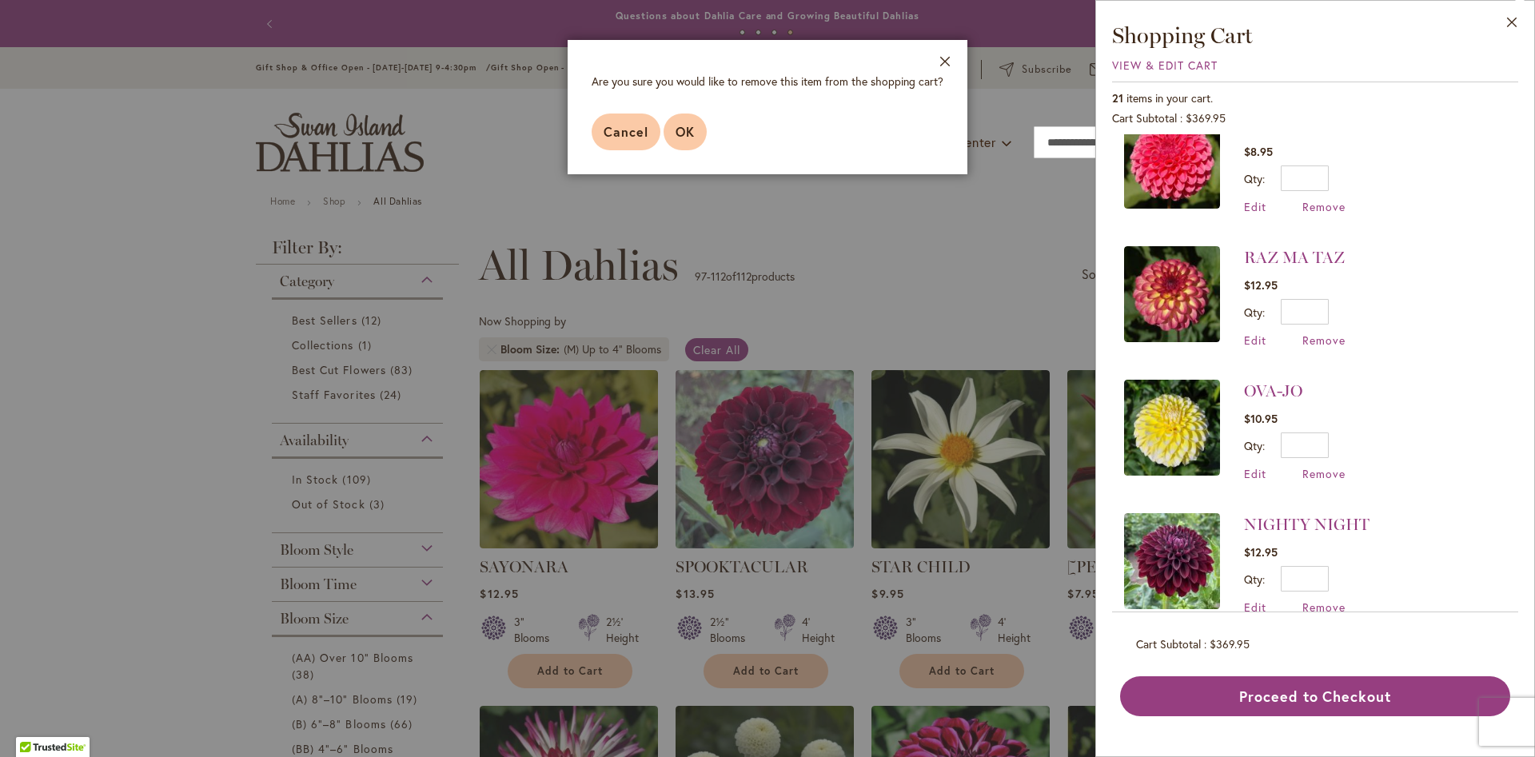
click at [676, 130] on span "OK" at bounding box center [685, 131] width 19 height 17
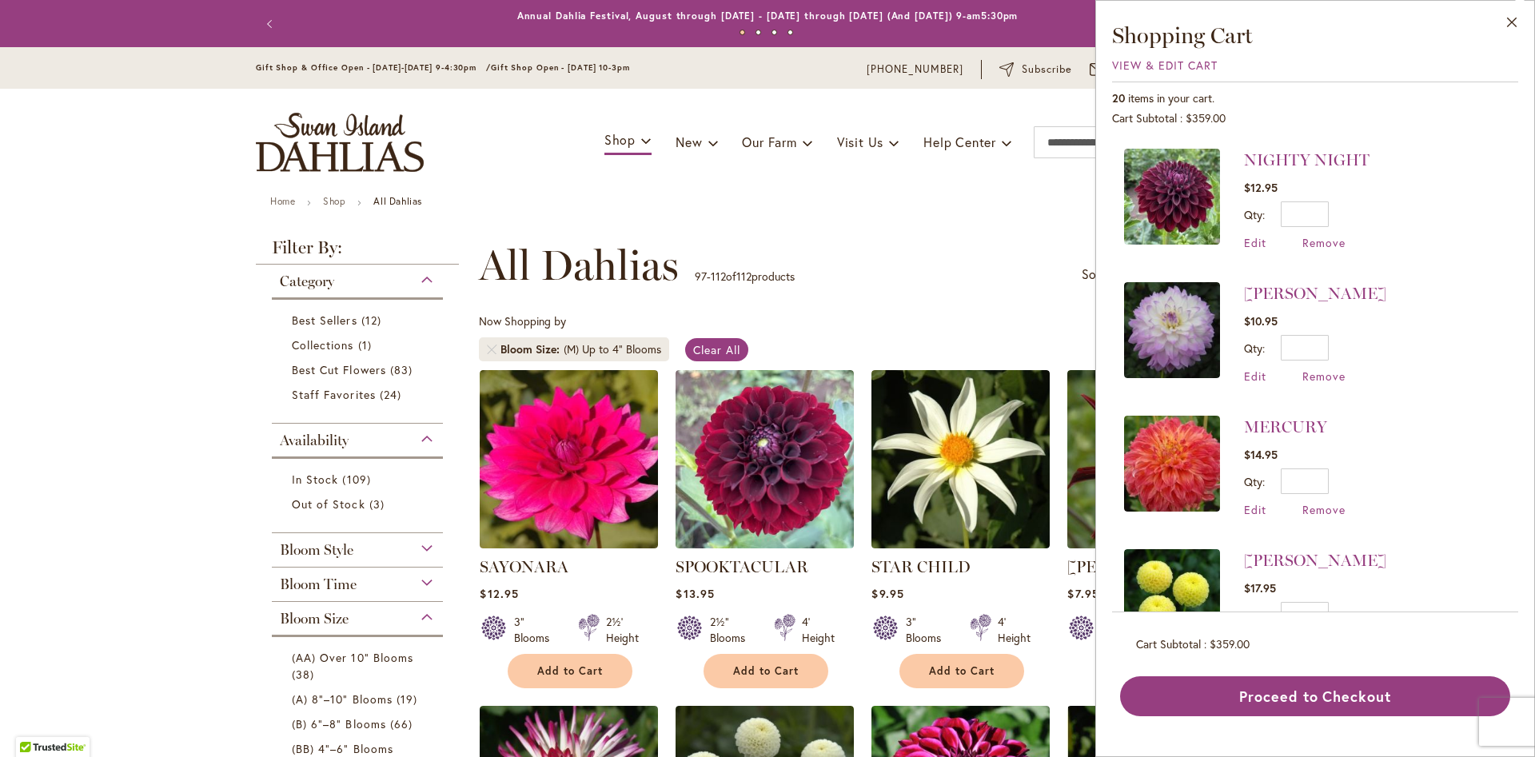
scroll to position [712, 0]
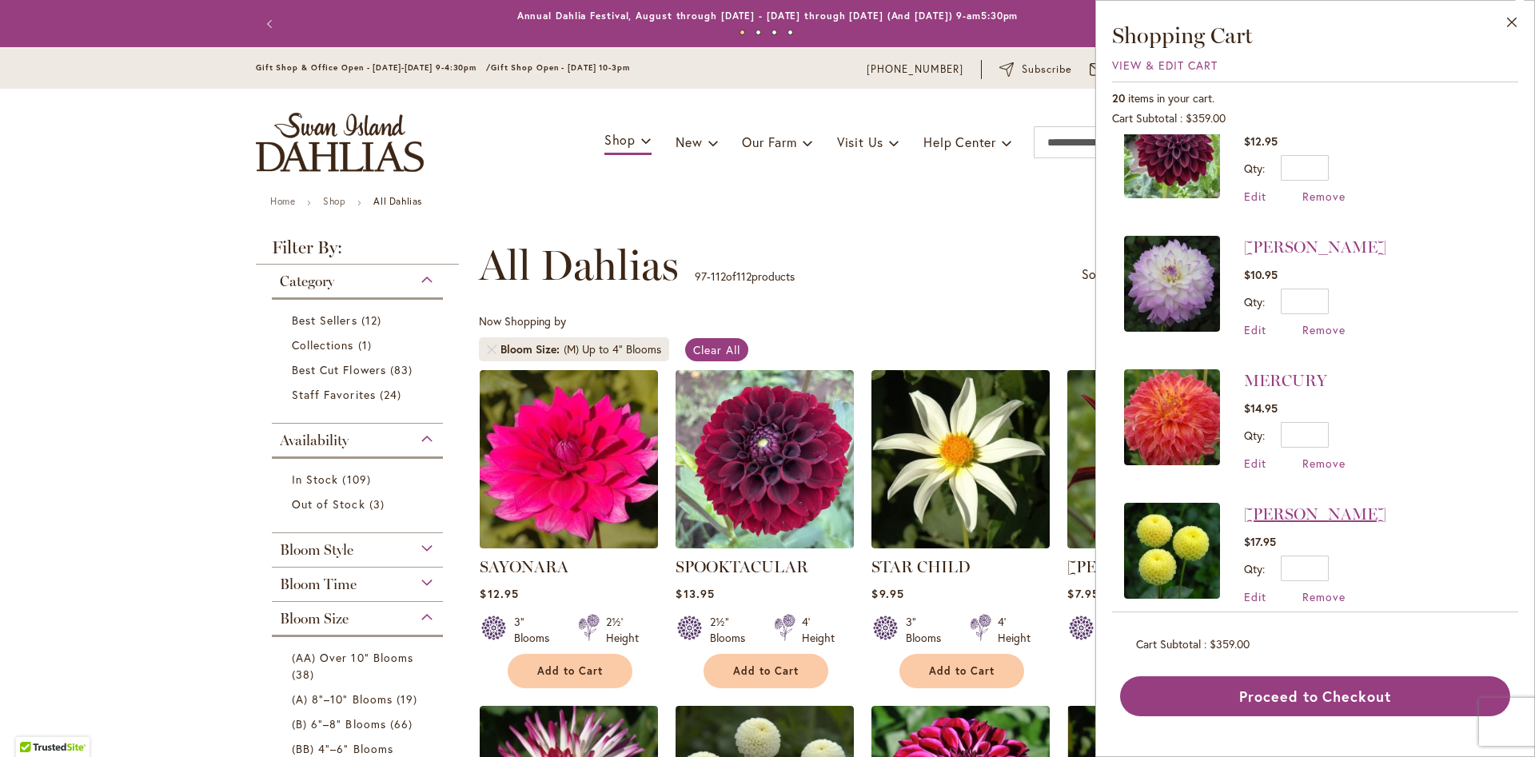
click at [1314, 505] on link "[PERSON_NAME]" at bounding box center [1315, 514] width 142 height 19
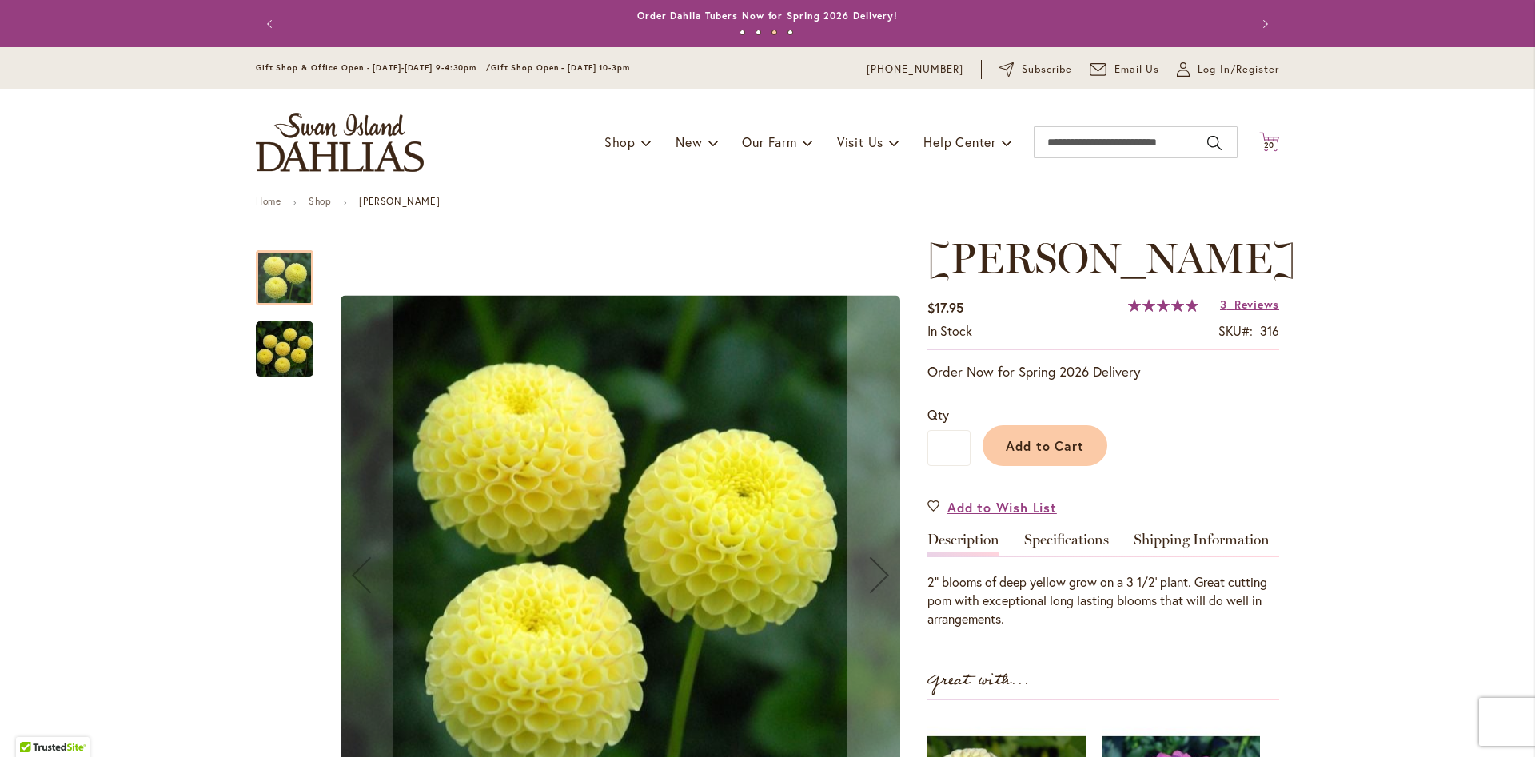
click at [1270, 146] on span "20" at bounding box center [1269, 145] width 11 height 10
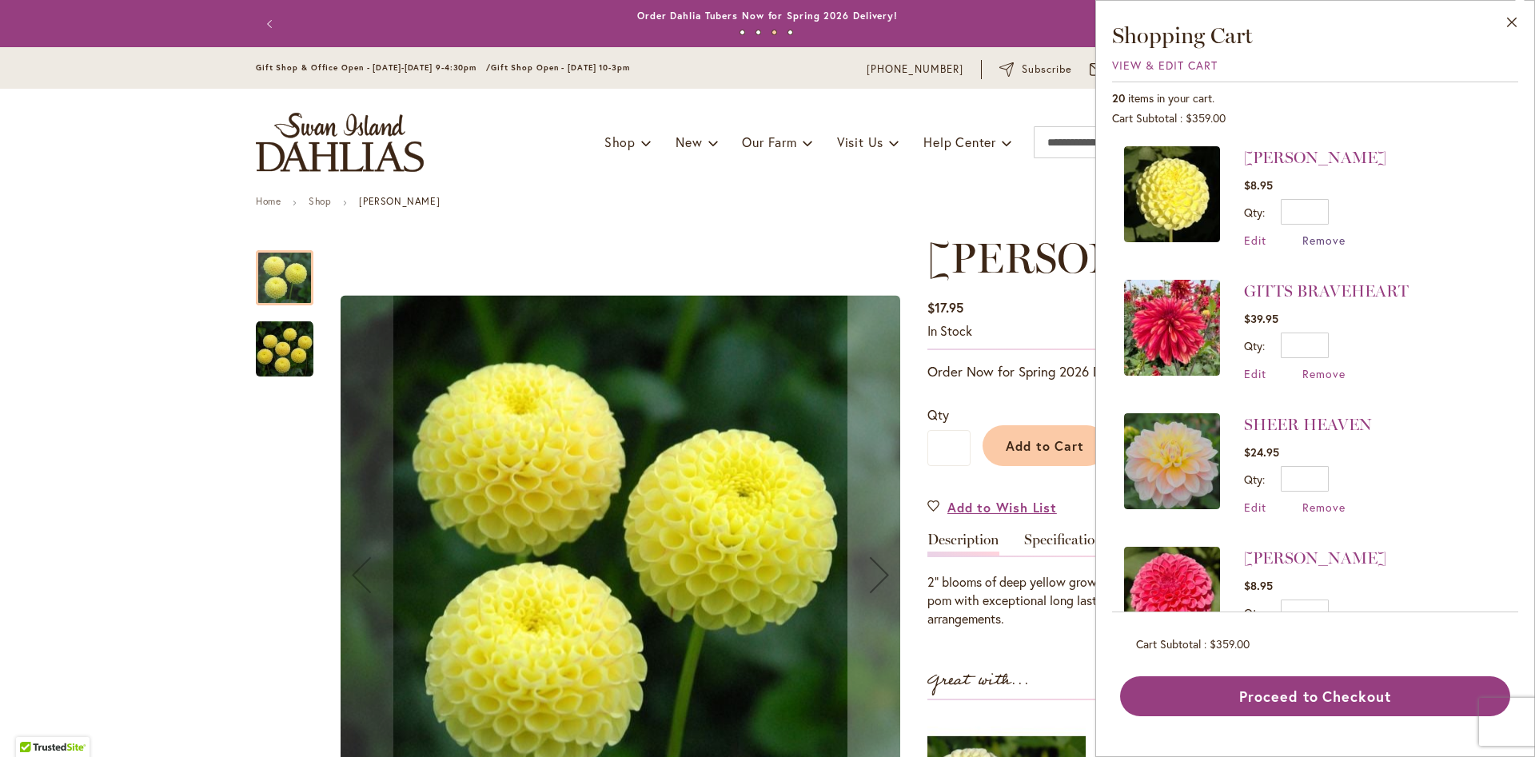
click at [1315, 241] on span "Remove" at bounding box center [1323, 240] width 43 height 15
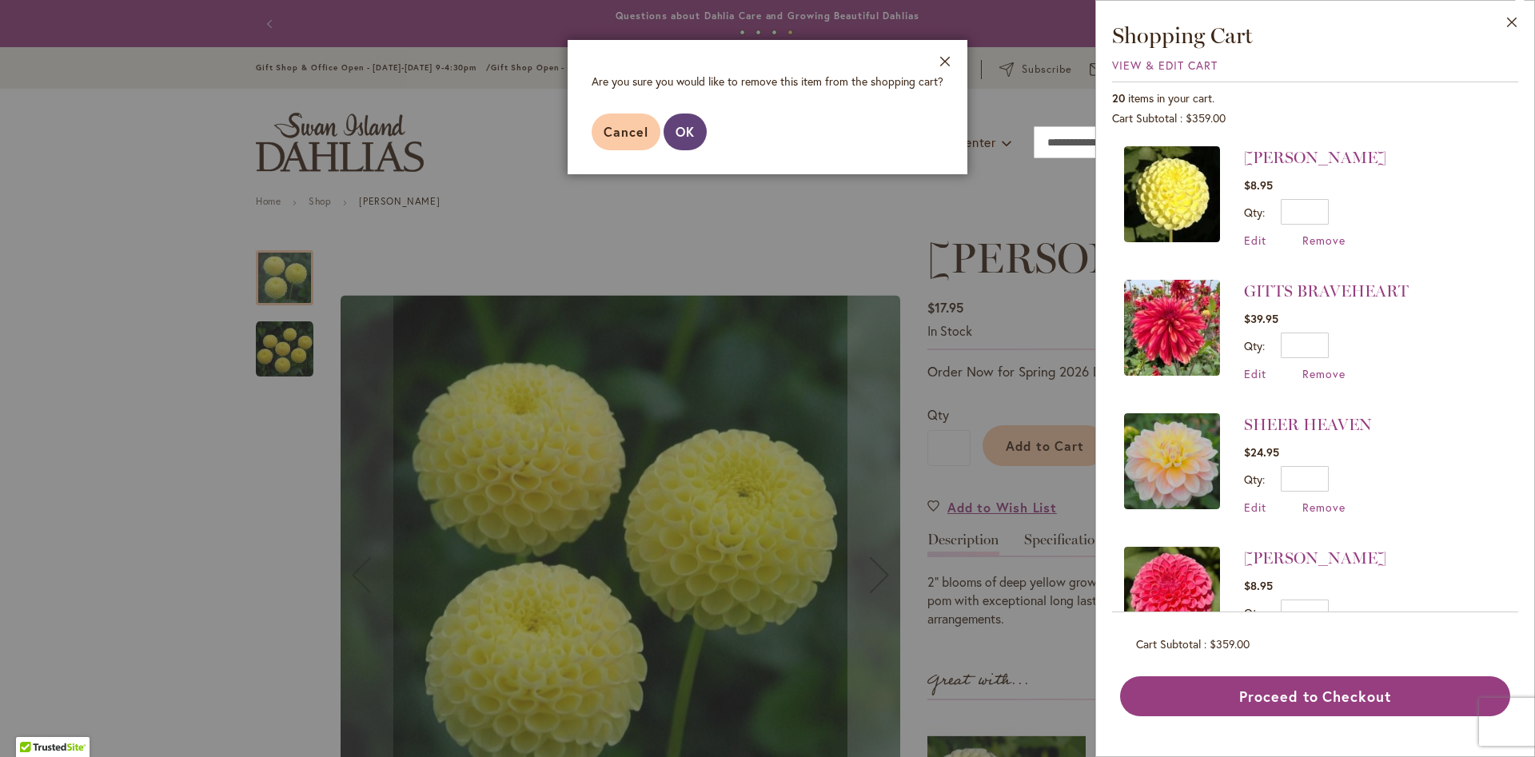
click at [680, 127] on span "OK" at bounding box center [685, 131] width 19 height 17
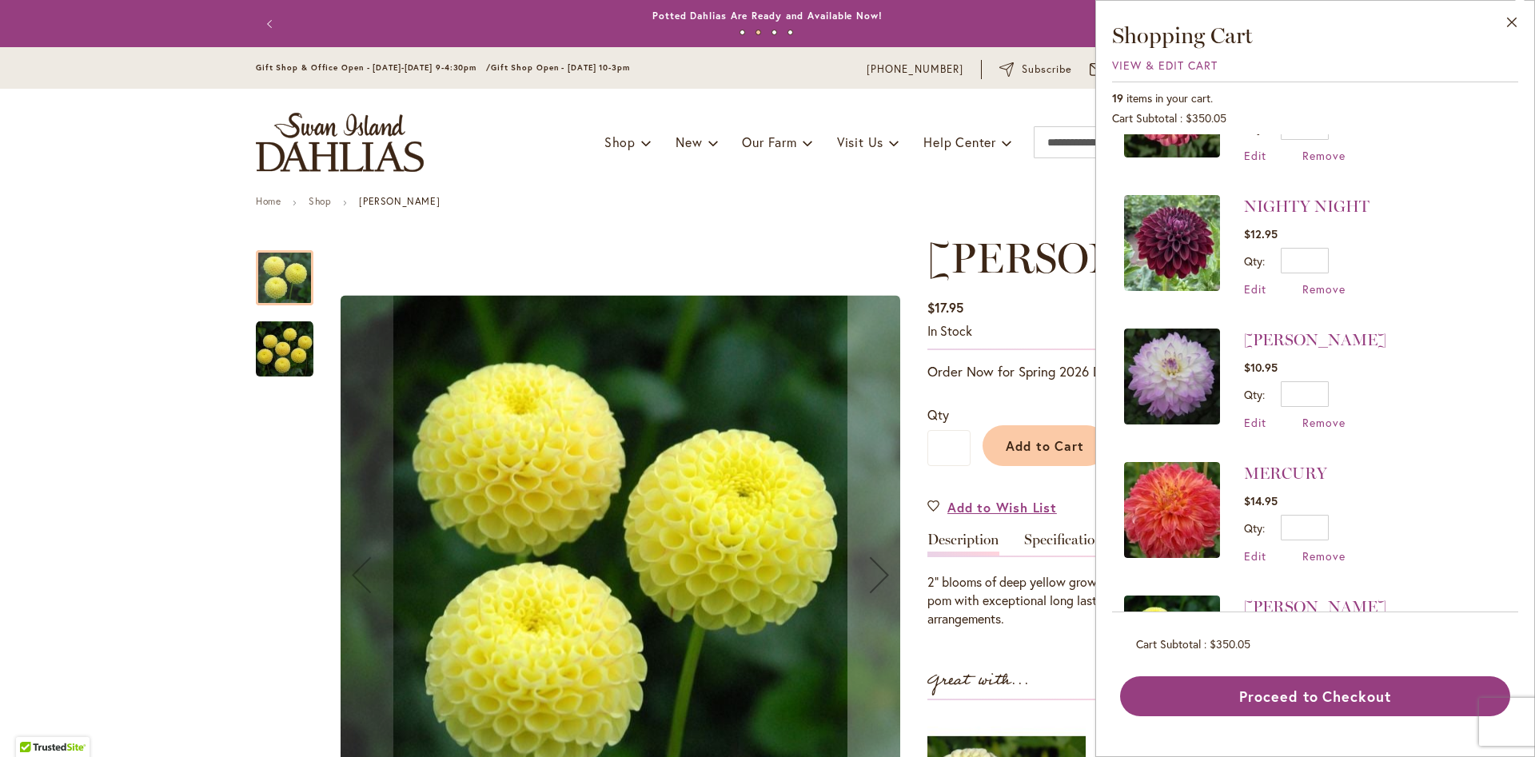
scroll to position [329, 0]
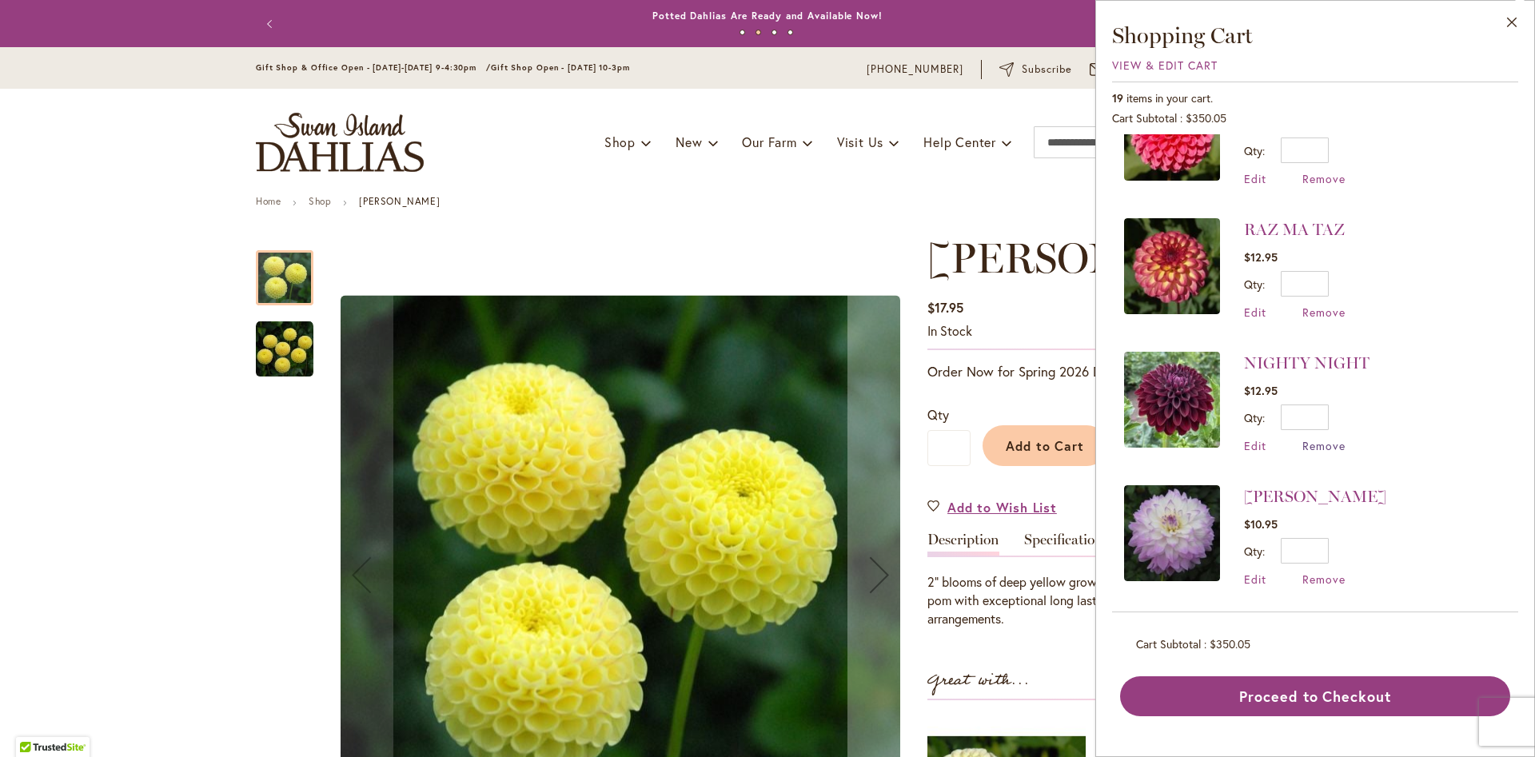
click at [1335, 444] on span "Remove" at bounding box center [1323, 445] width 43 height 15
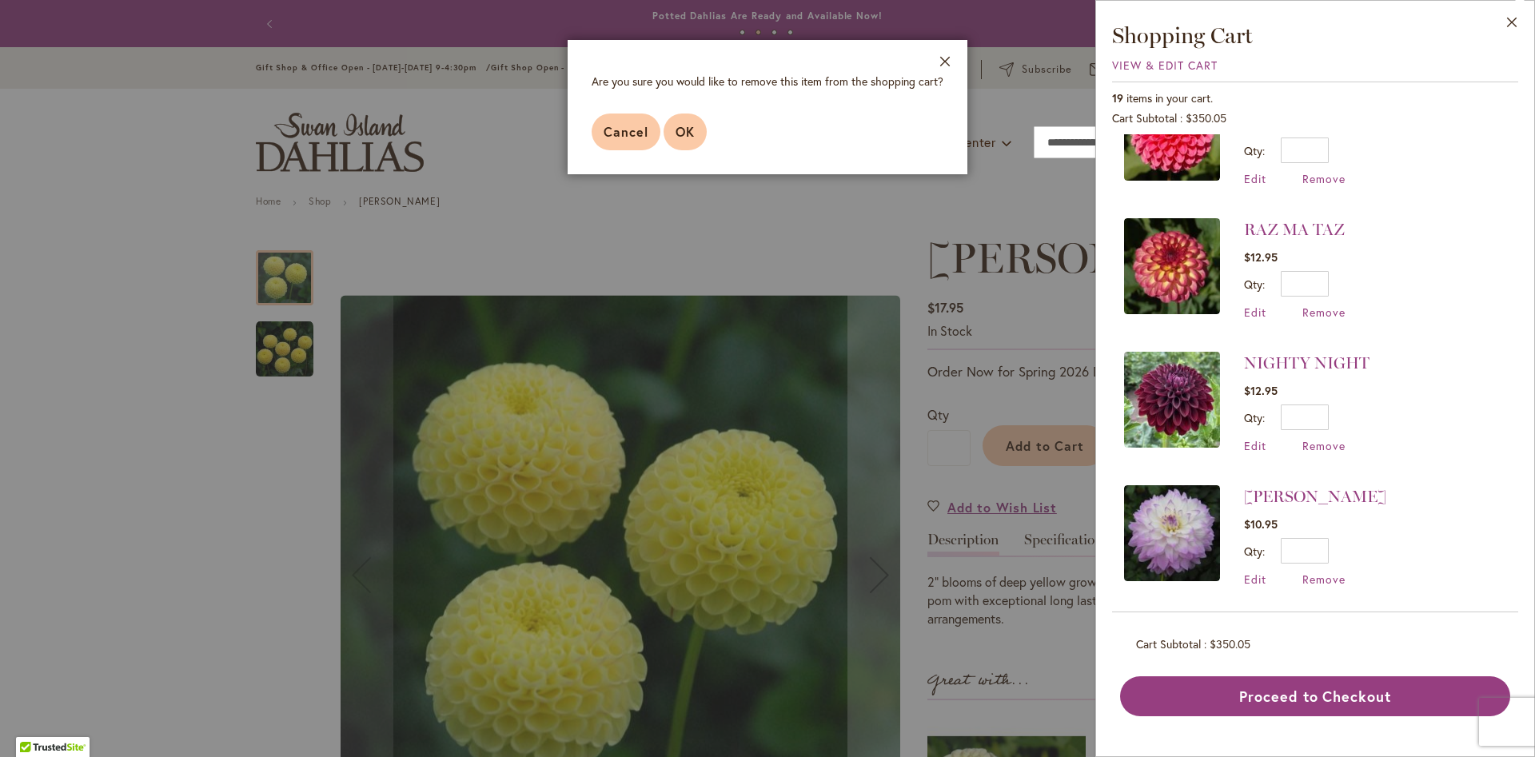
click at [684, 135] on span "OK" at bounding box center [685, 131] width 19 height 17
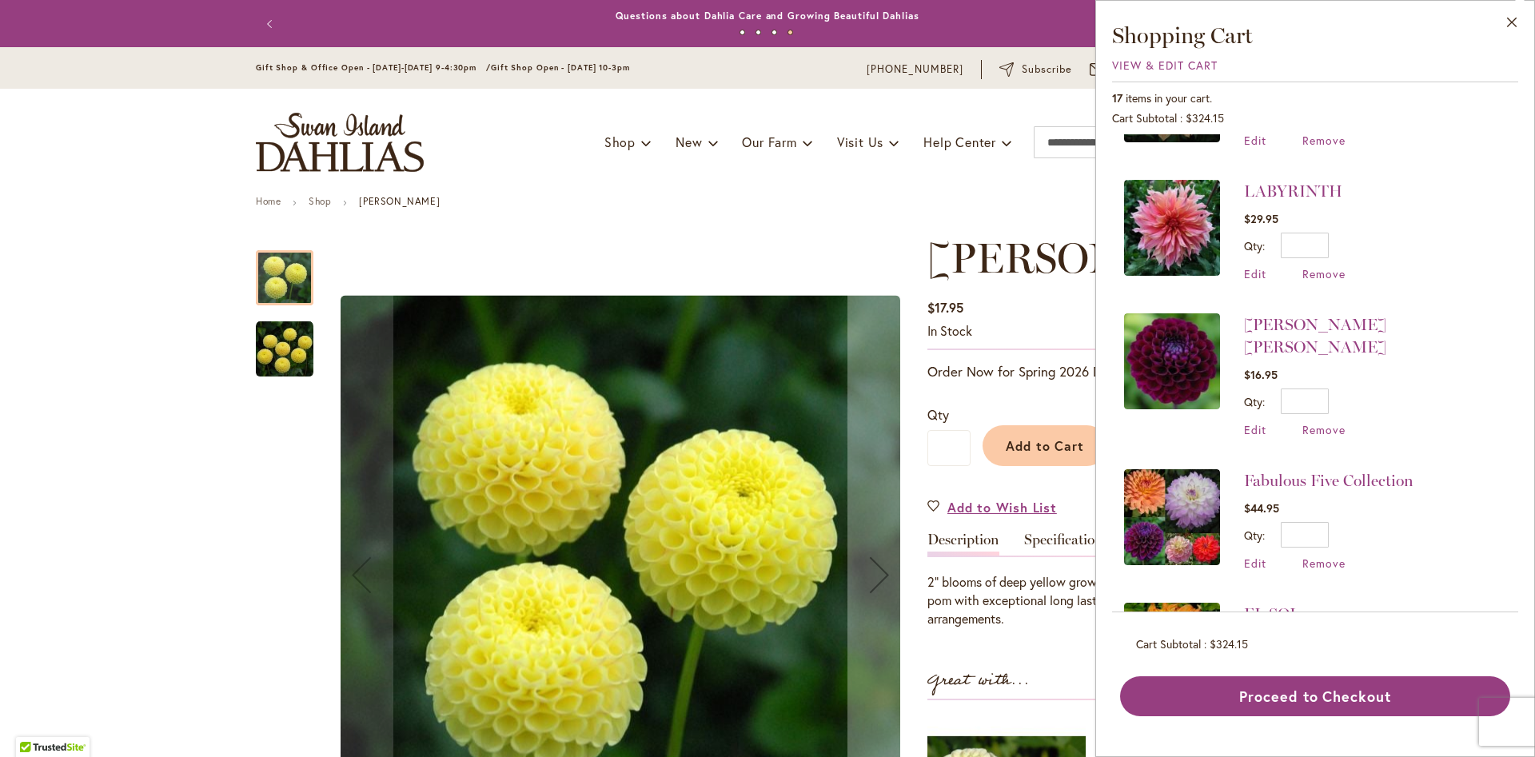
scroll to position [1059, 0]
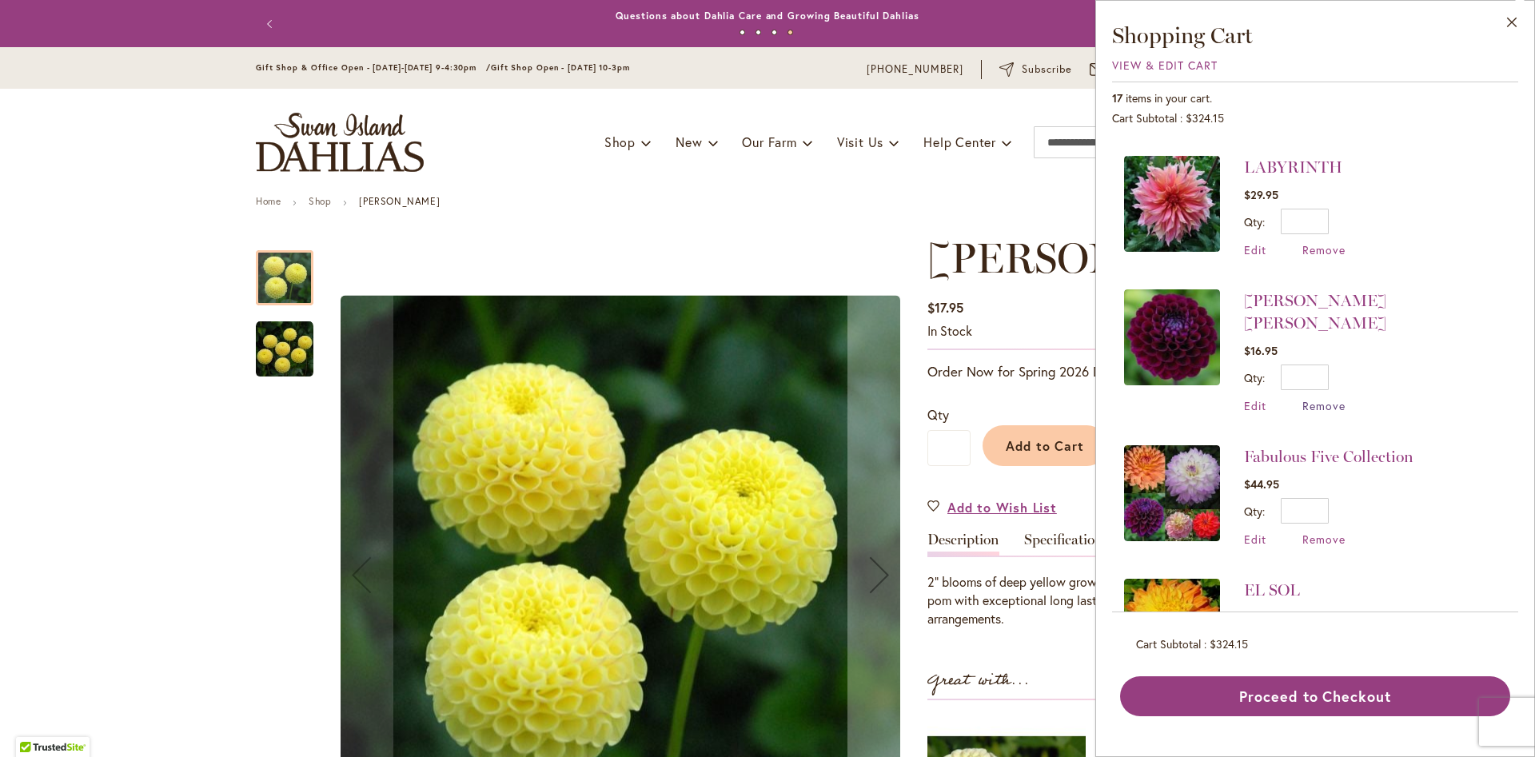
click at [1312, 398] on span "Remove" at bounding box center [1323, 405] width 43 height 15
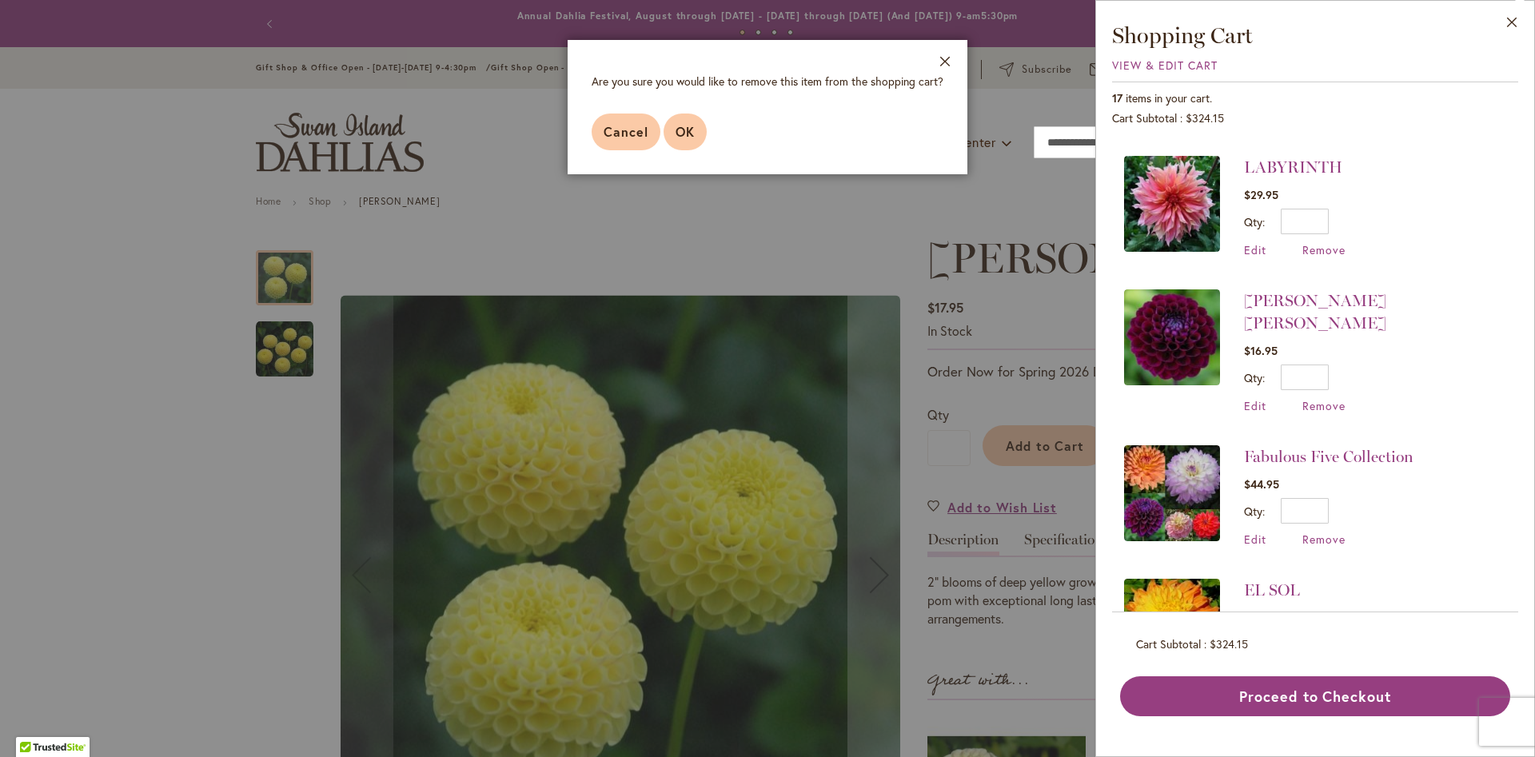
click at [692, 132] on span "OK" at bounding box center [685, 131] width 19 height 17
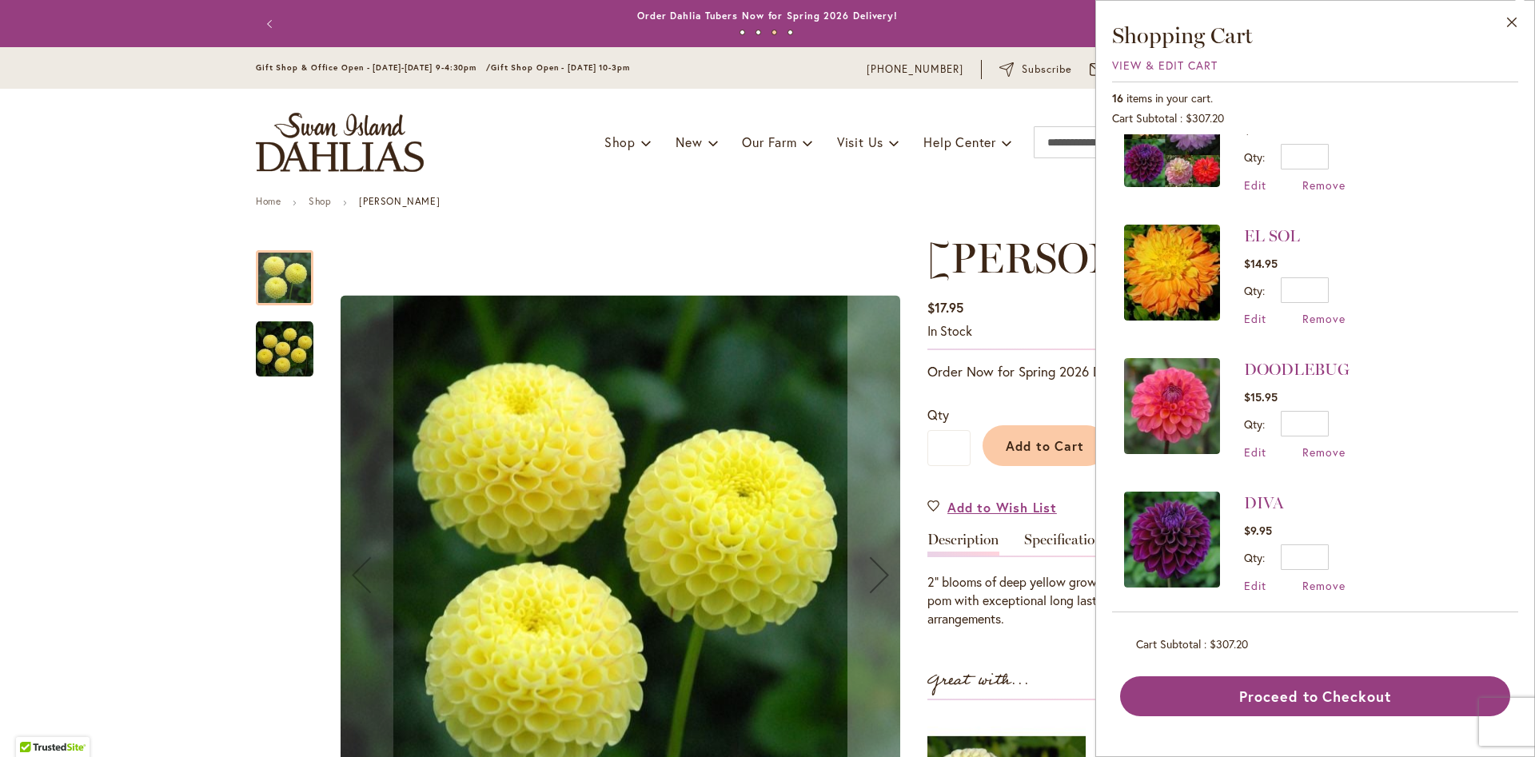
scroll to position [1261, 0]
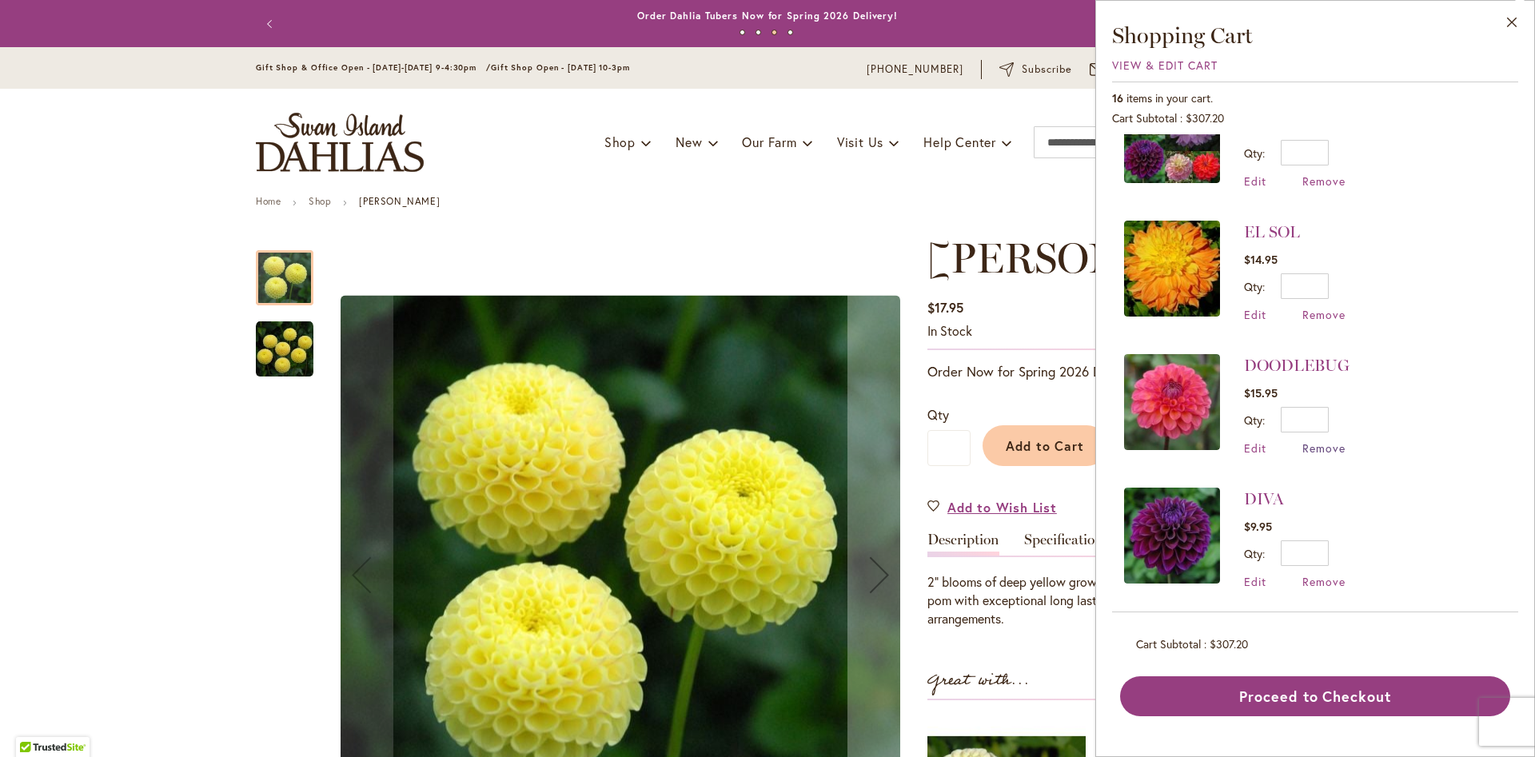
click at [1330, 441] on span "Remove" at bounding box center [1323, 448] width 43 height 15
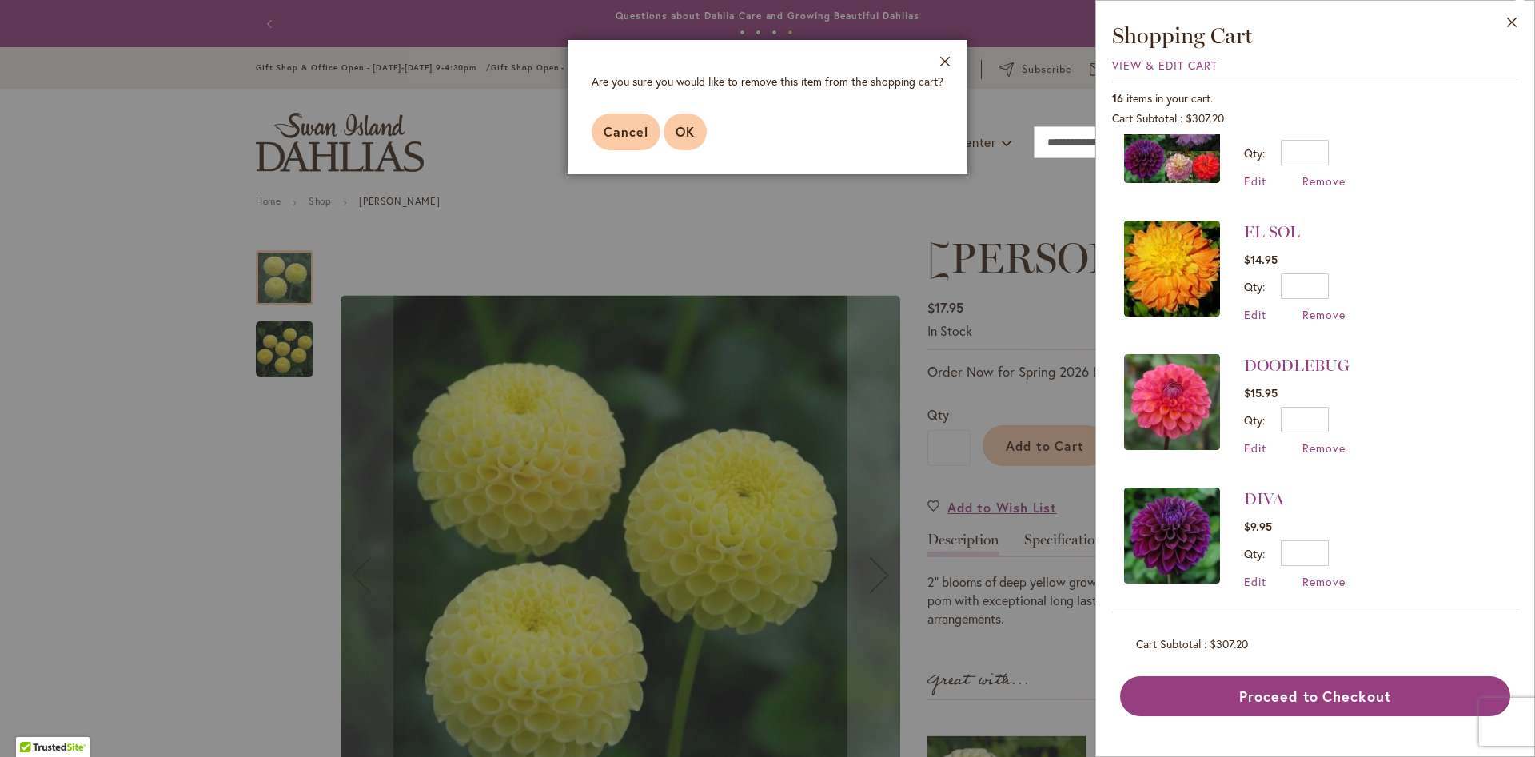
click at [686, 130] on span "OK" at bounding box center [685, 131] width 19 height 17
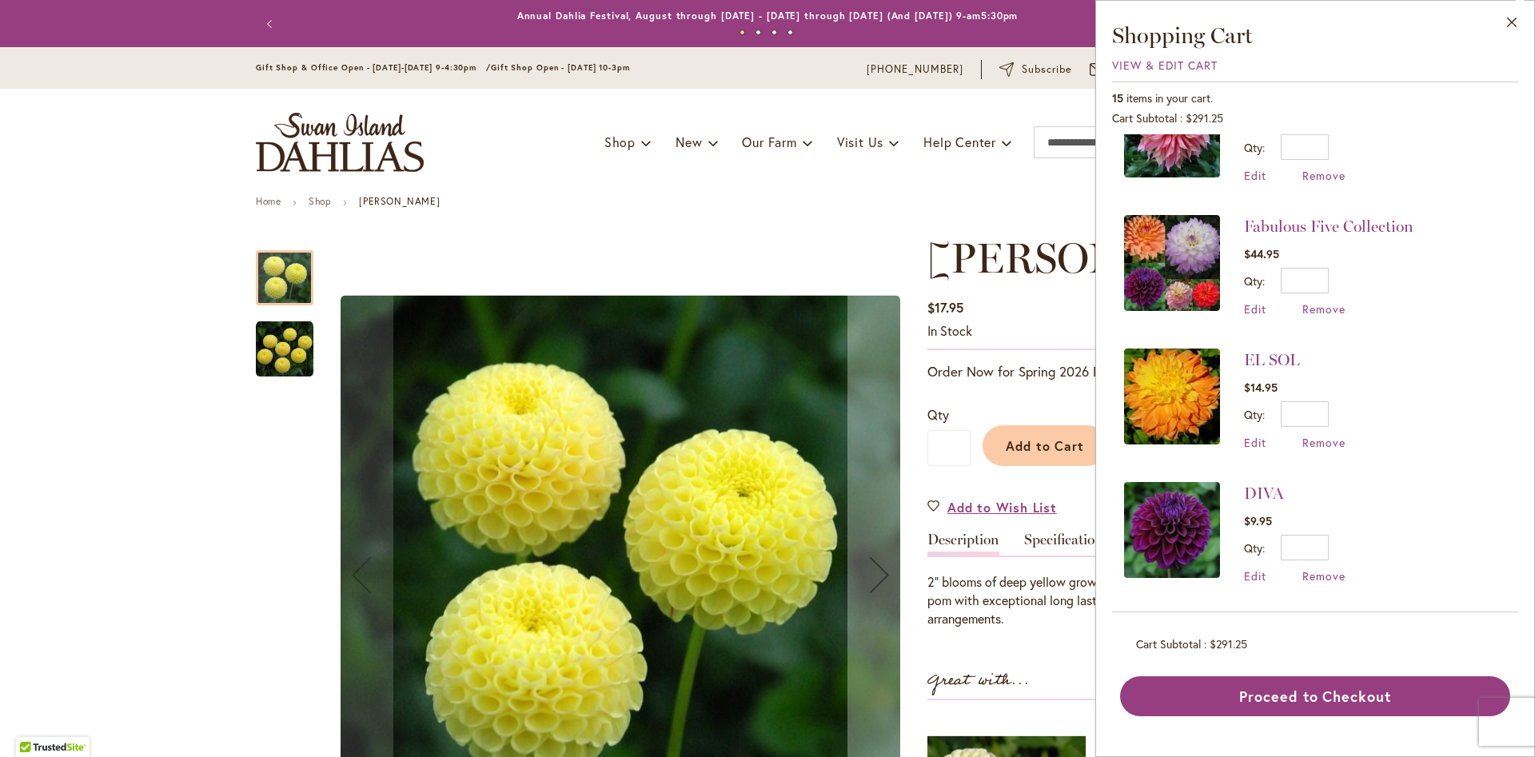
scroll to position [1136, 0]
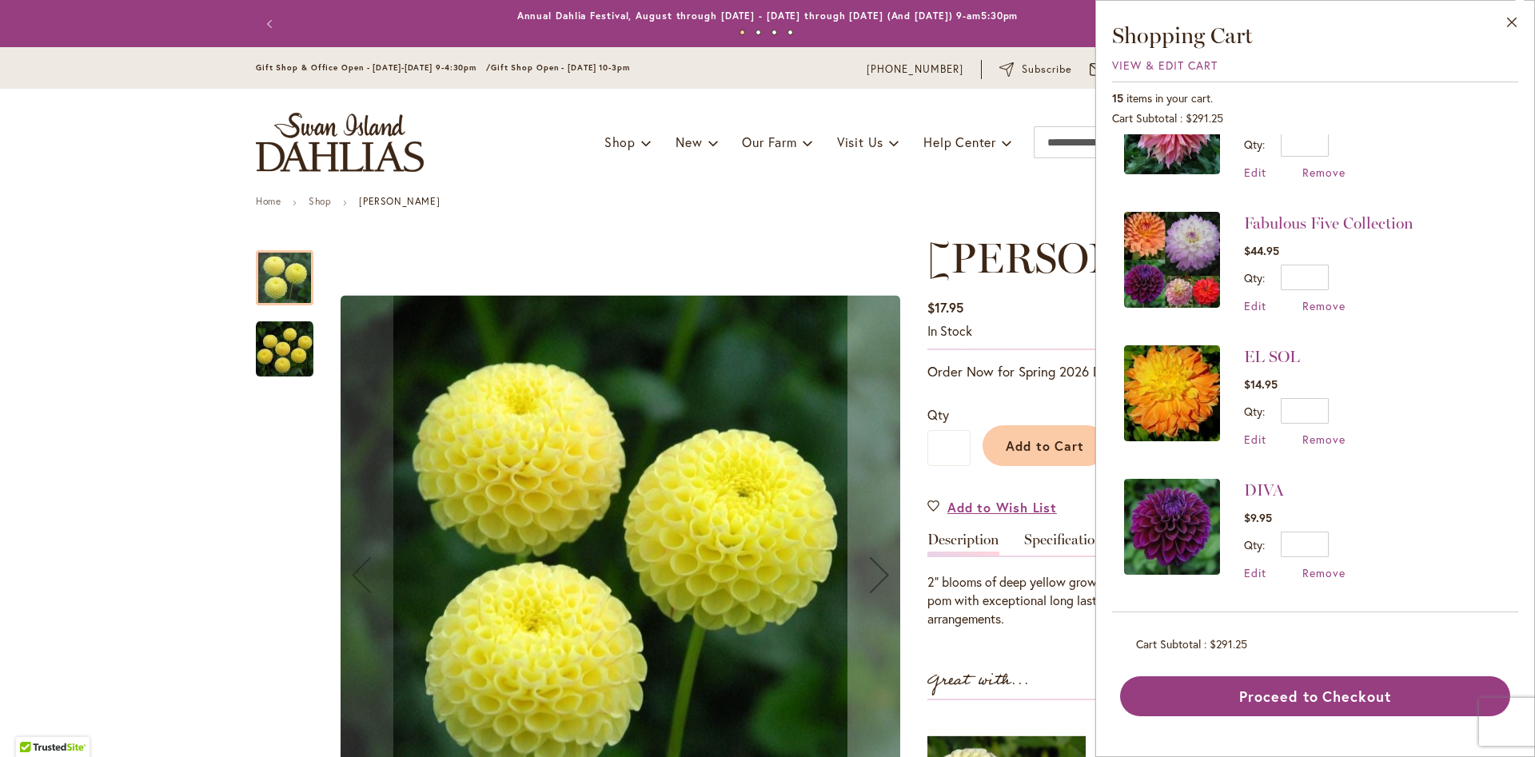
click at [1329, 556] on div "DIVA $9.95 Qty * Update Edit Remove" at bounding box center [1295, 530] width 102 height 102
click at [1331, 565] on span "Remove" at bounding box center [1323, 572] width 43 height 15
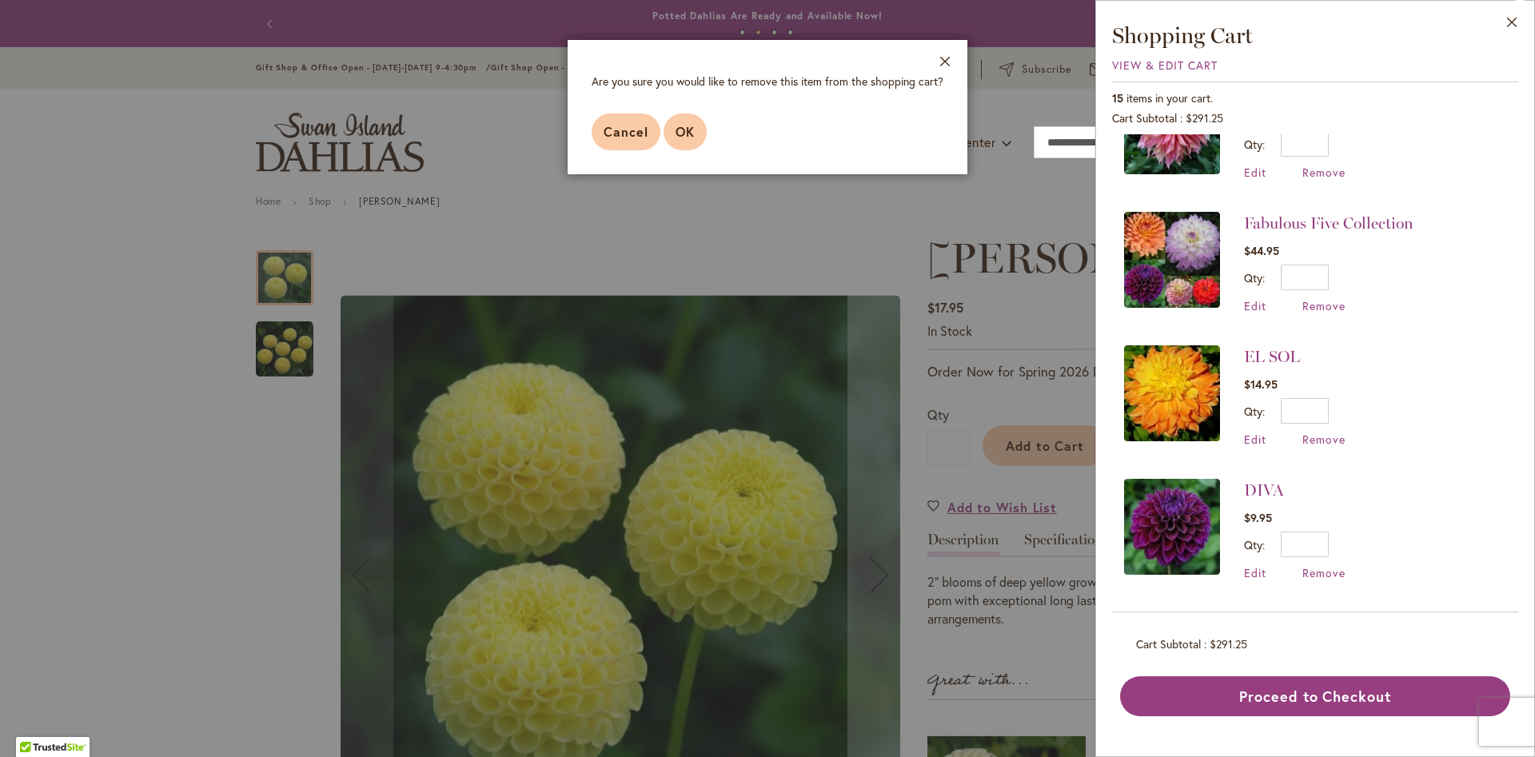
click at [696, 142] on button "OK" at bounding box center [685, 132] width 43 height 37
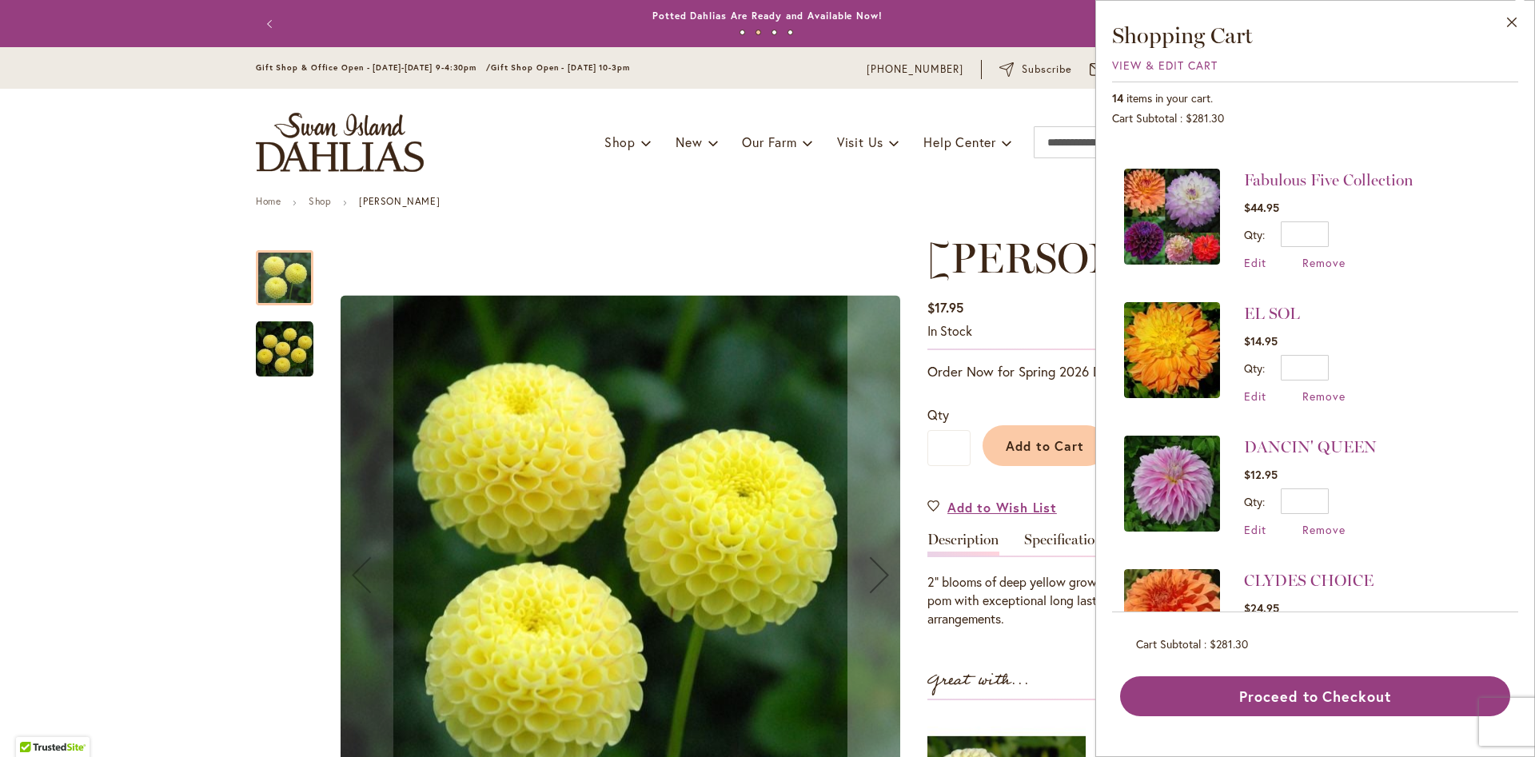
scroll to position [1186, 0]
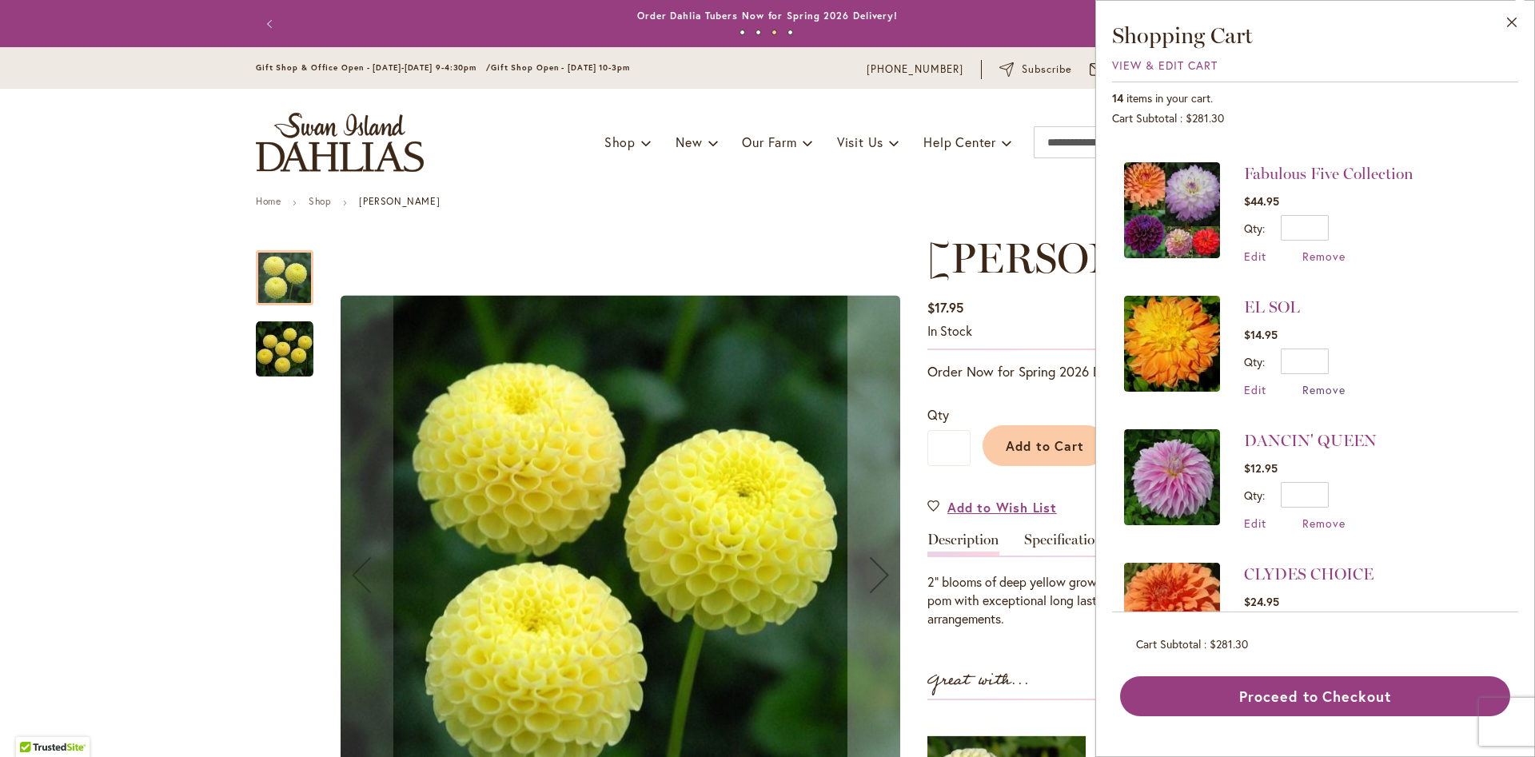
click at [1317, 385] on span "Remove" at bounding box center [1323, 389] width 43 height 15
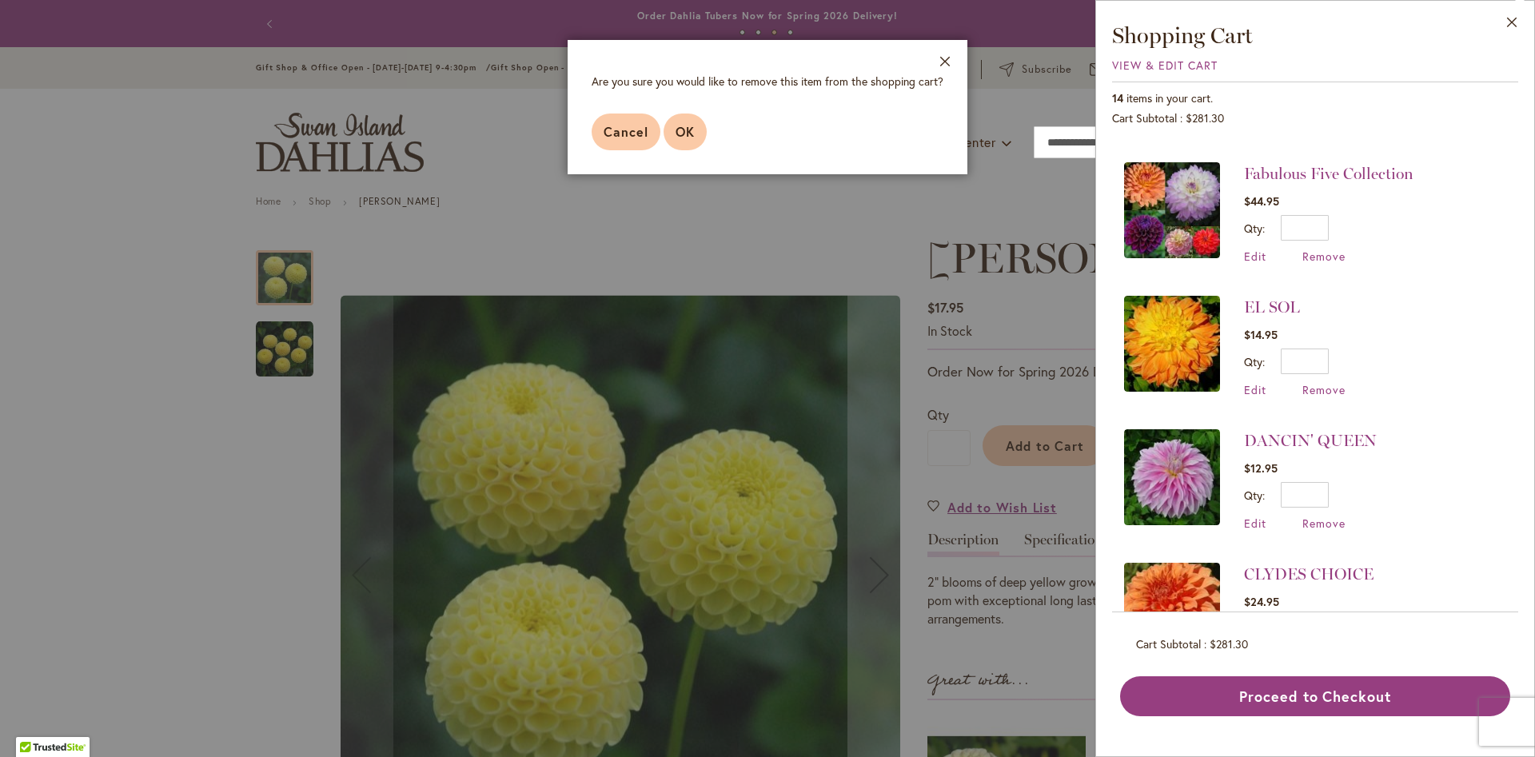
click at [688, 138] on span "OK" at bounding box center [685, 131] width 19 height 17
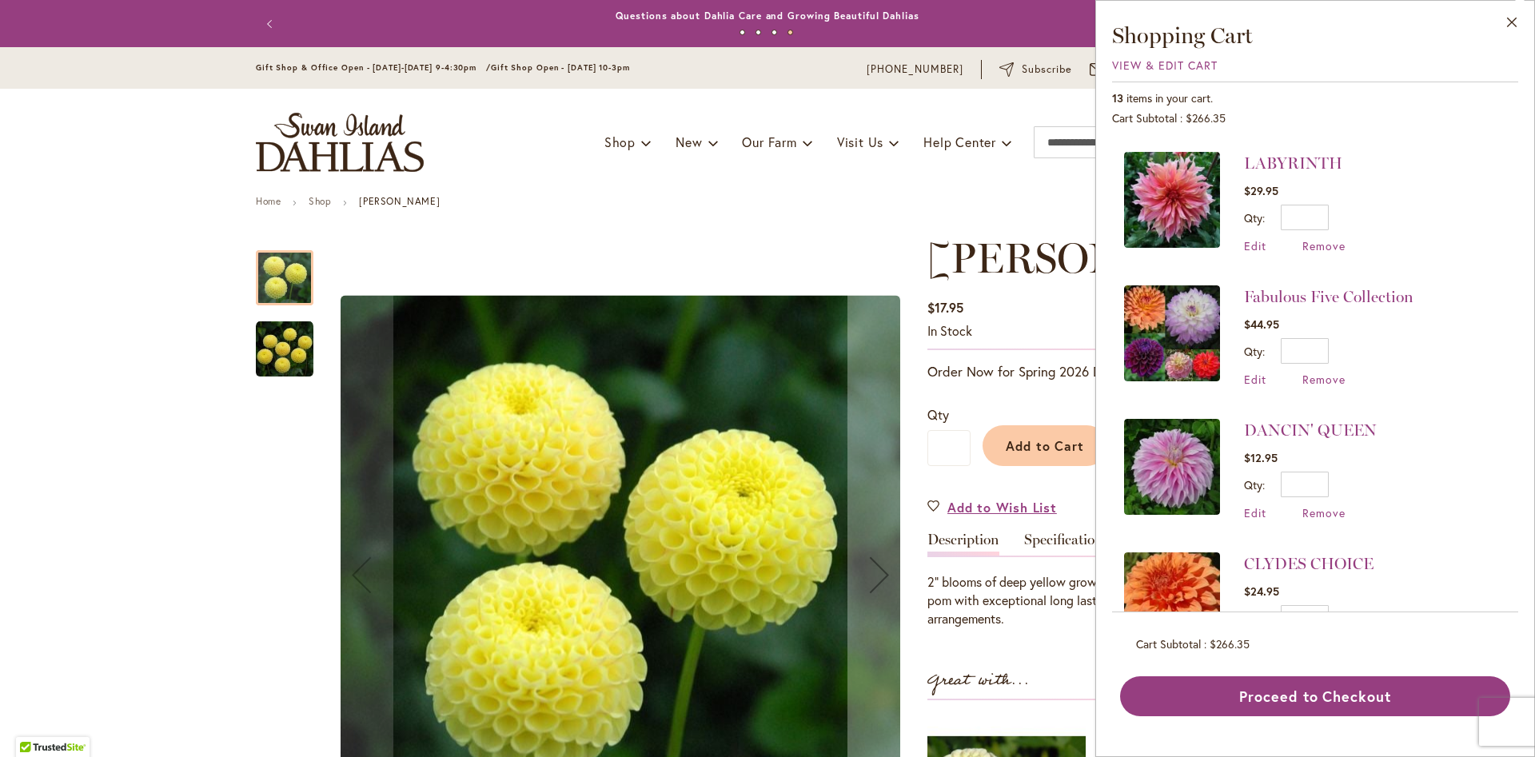
scroll to position [1256, 0]
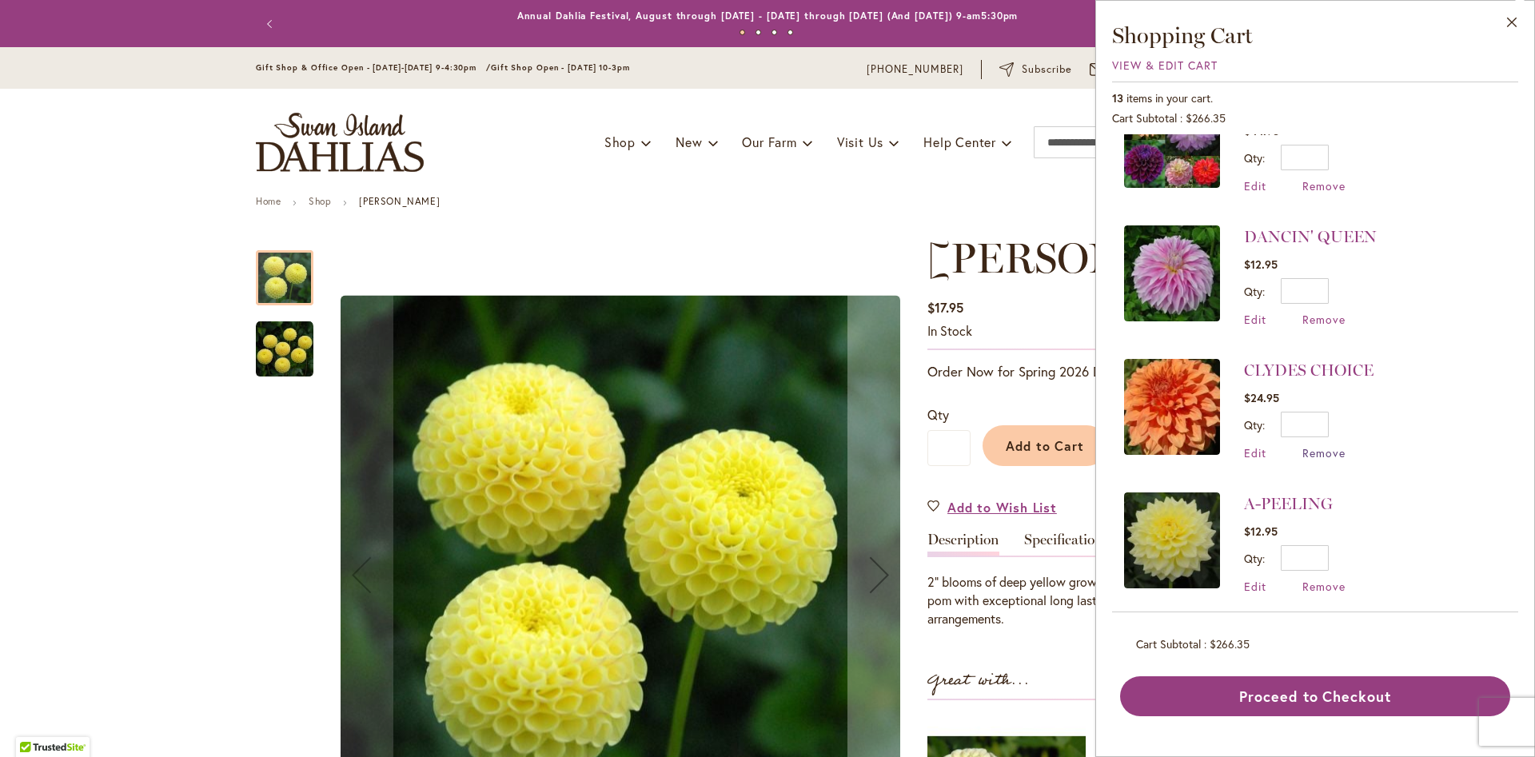
click at [1328, 445] on span "Remove" at bounding box center [1323, 452] width 43 height 15
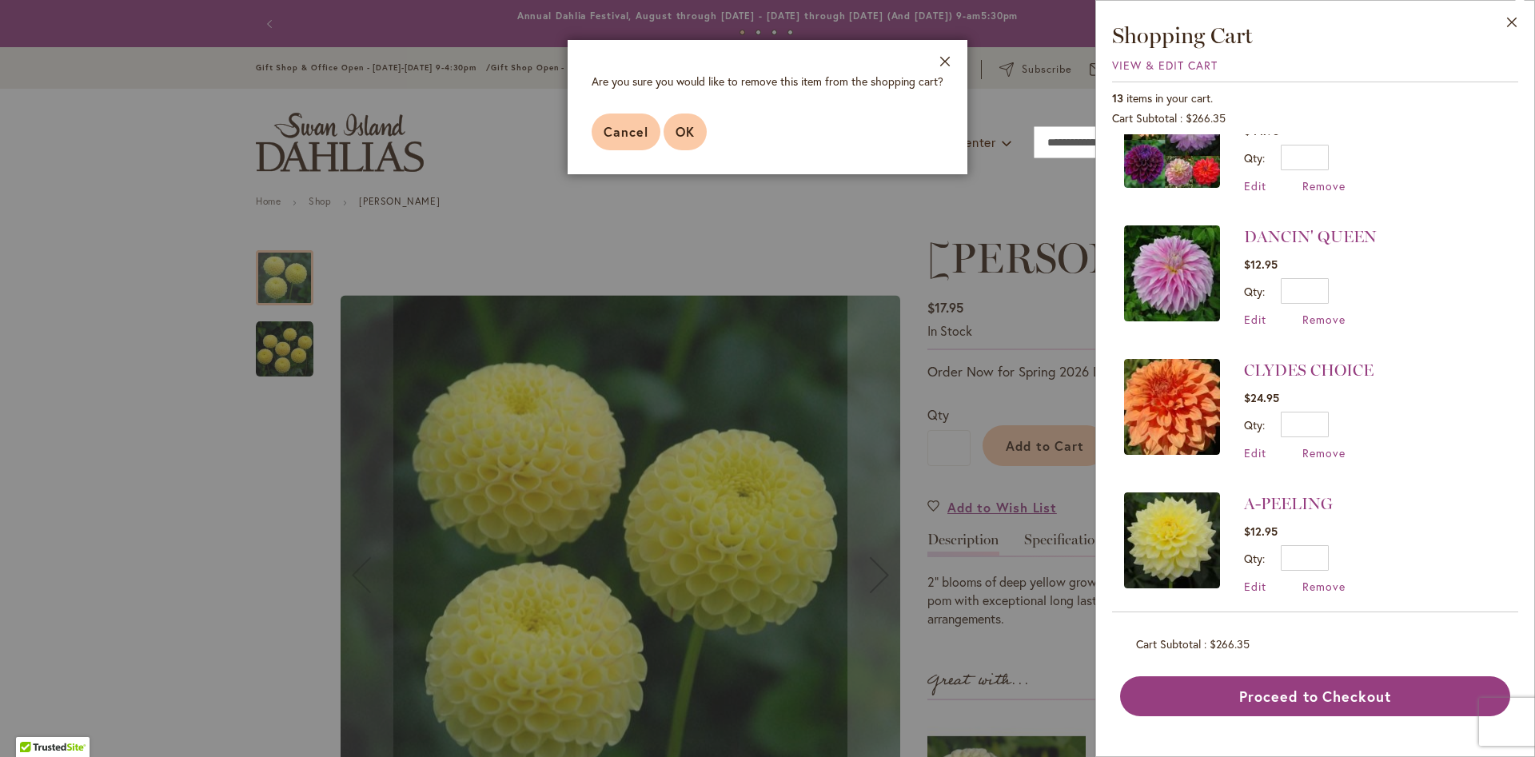
click at [676, 127] on span "OK" at bounding box center [685, 131] width 19 height 17
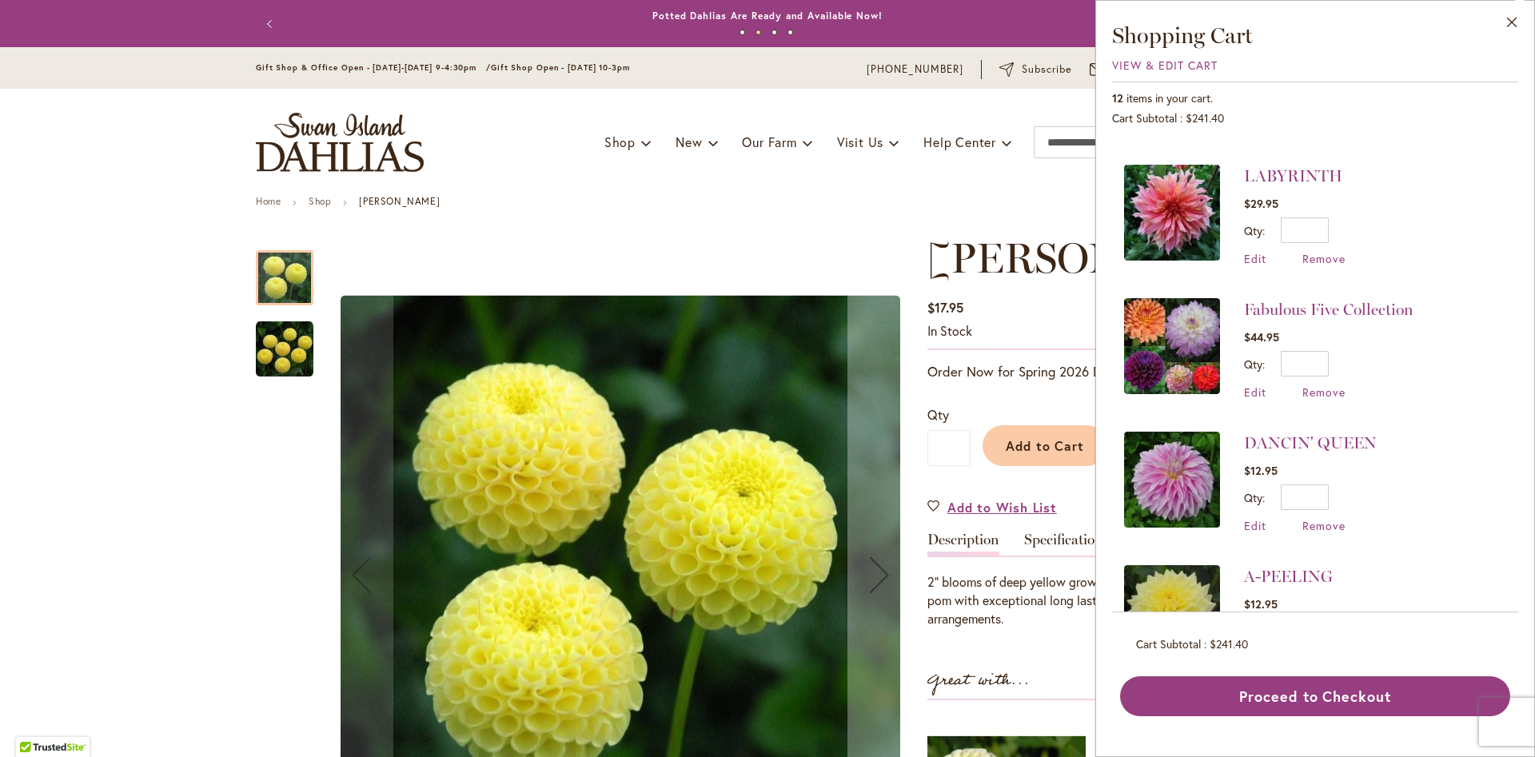
scroll to position [1123, 0]
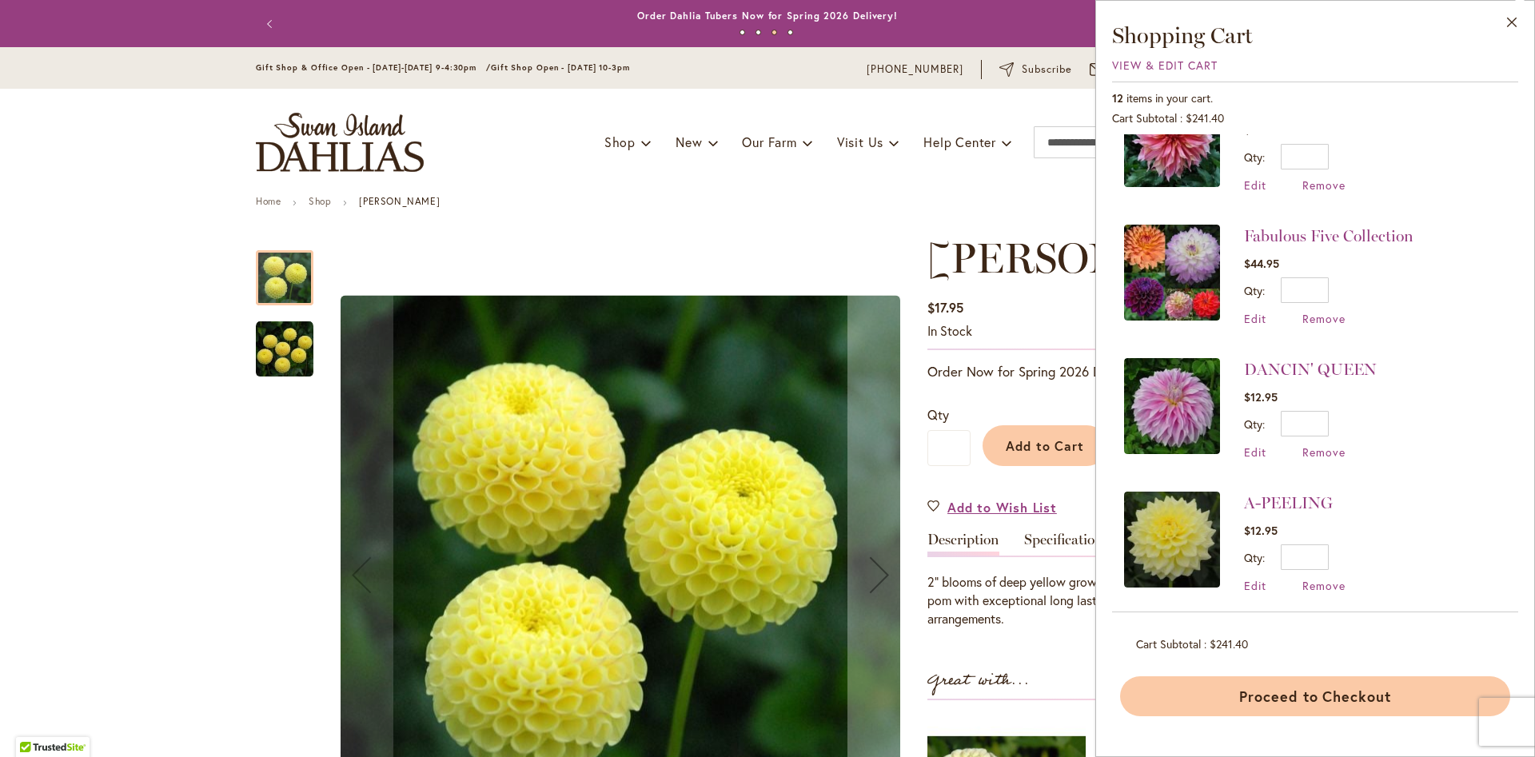
click at [1264, 704] on button "Proceed to Checkout" at bounding box center [1315, 696] width 390 height 40
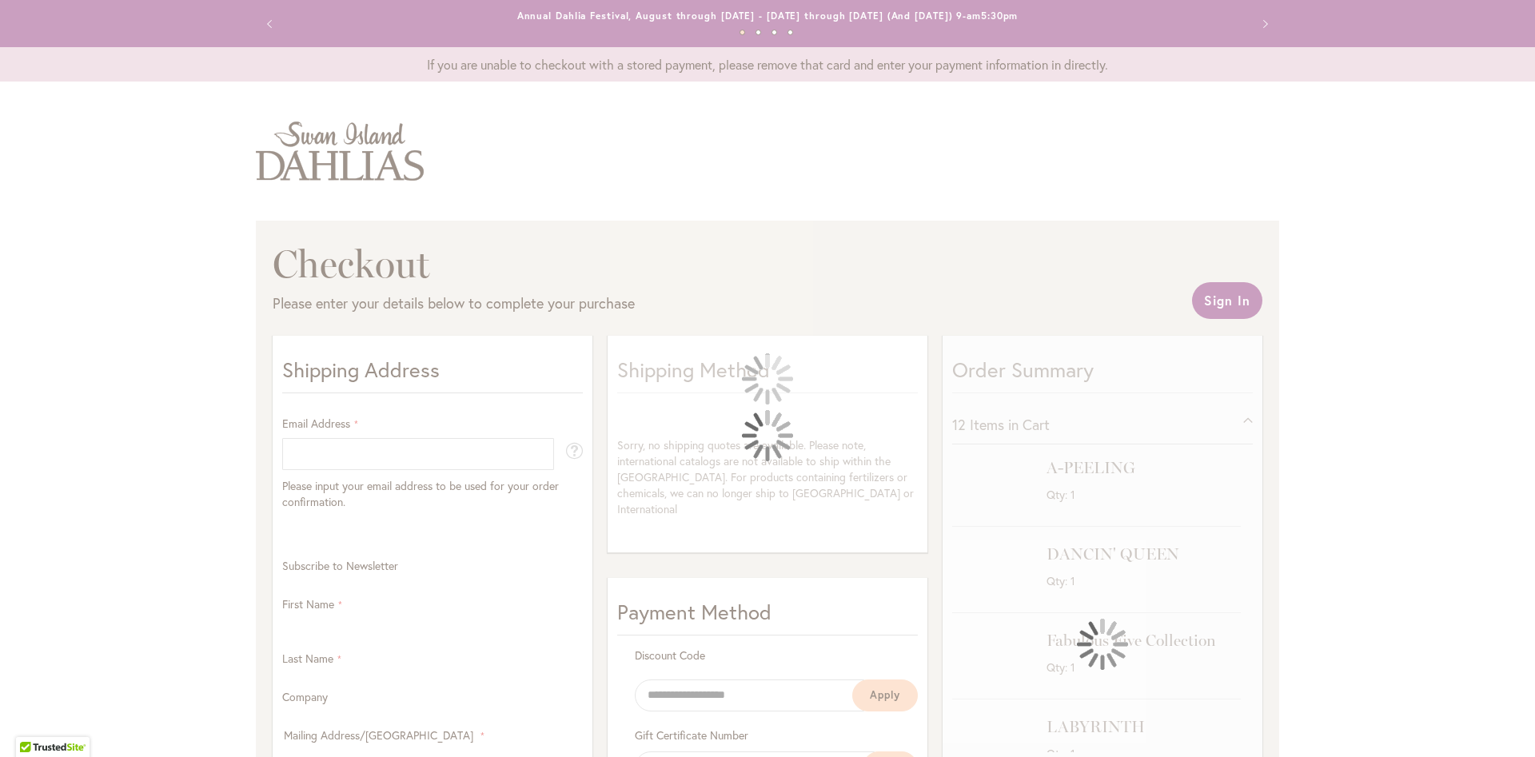
select select "**"
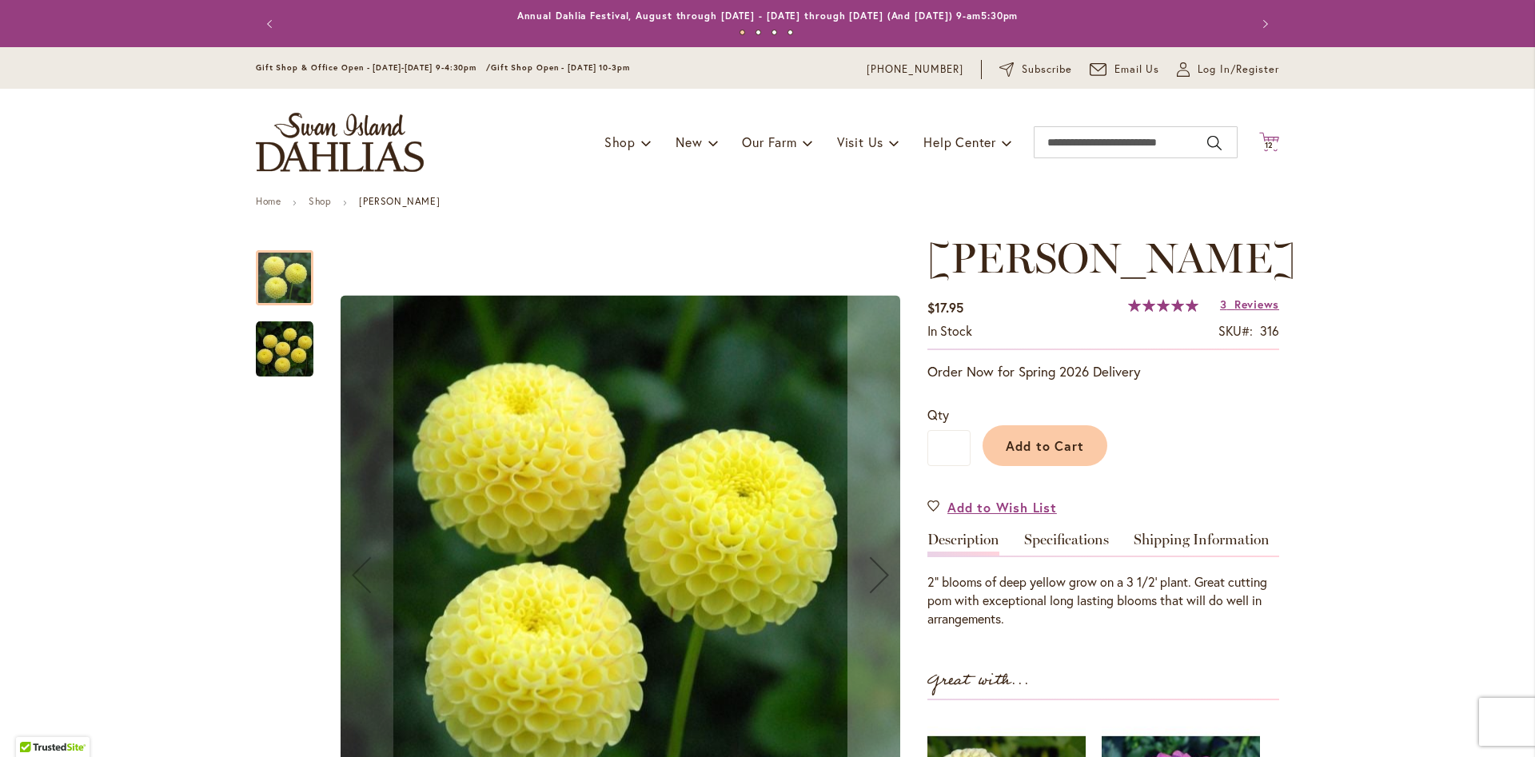
click at [1273, 146] on span "12" at bounding box center [1270, 145] width 10 height 10
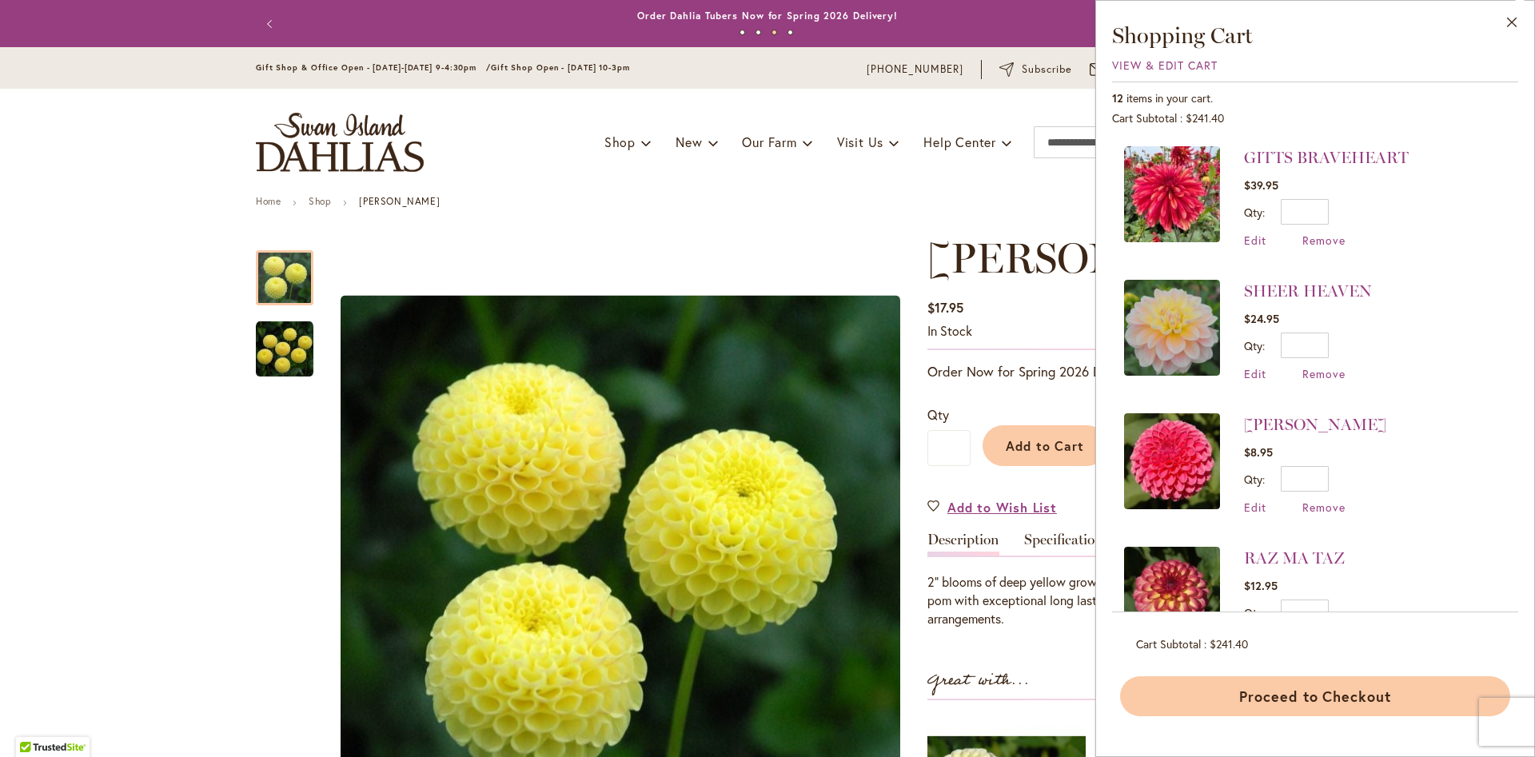
click at [1249, 692] on button "Proceed to Checkout" at bounding box center [1315, 696] width 390 height 40
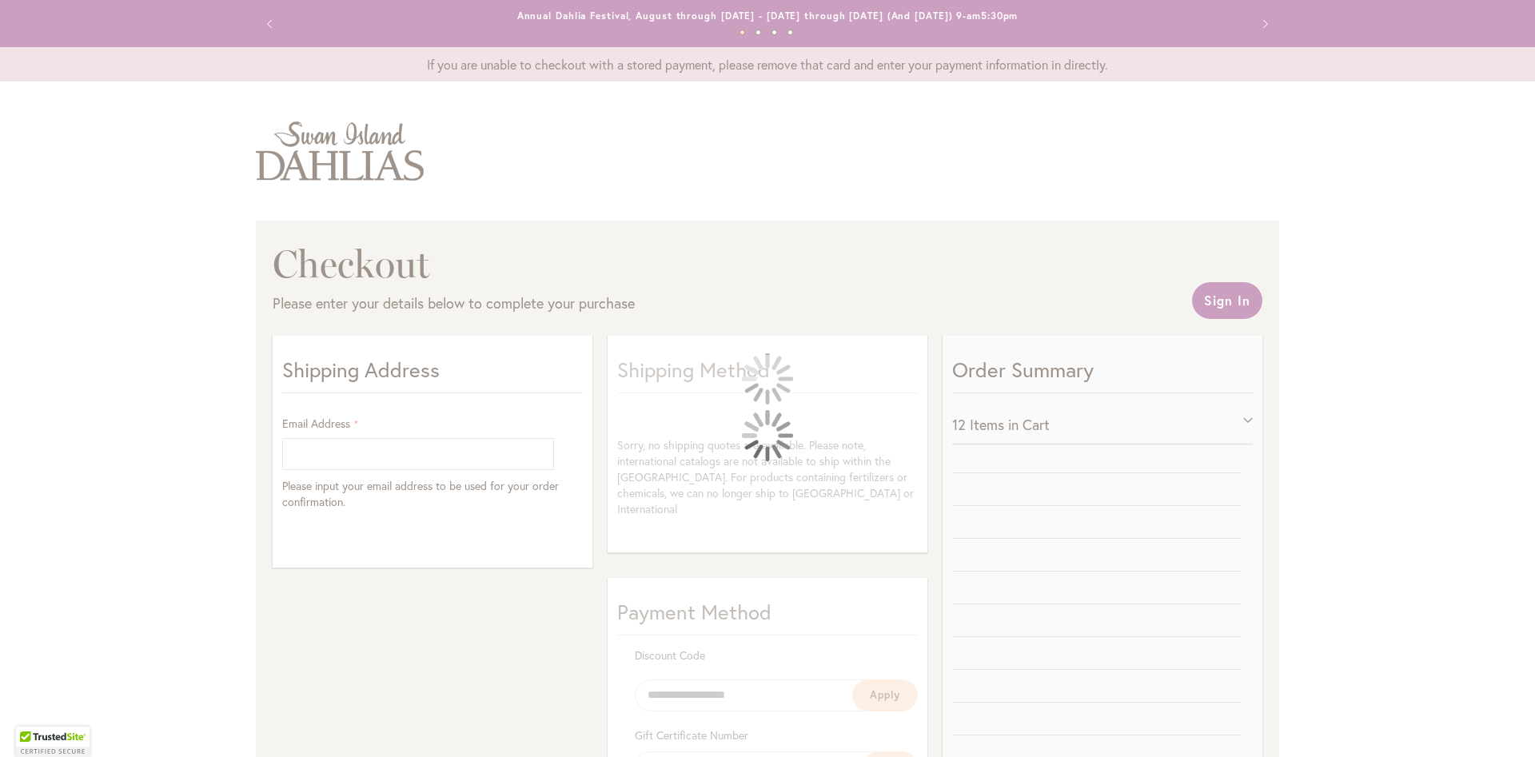
select select "**"
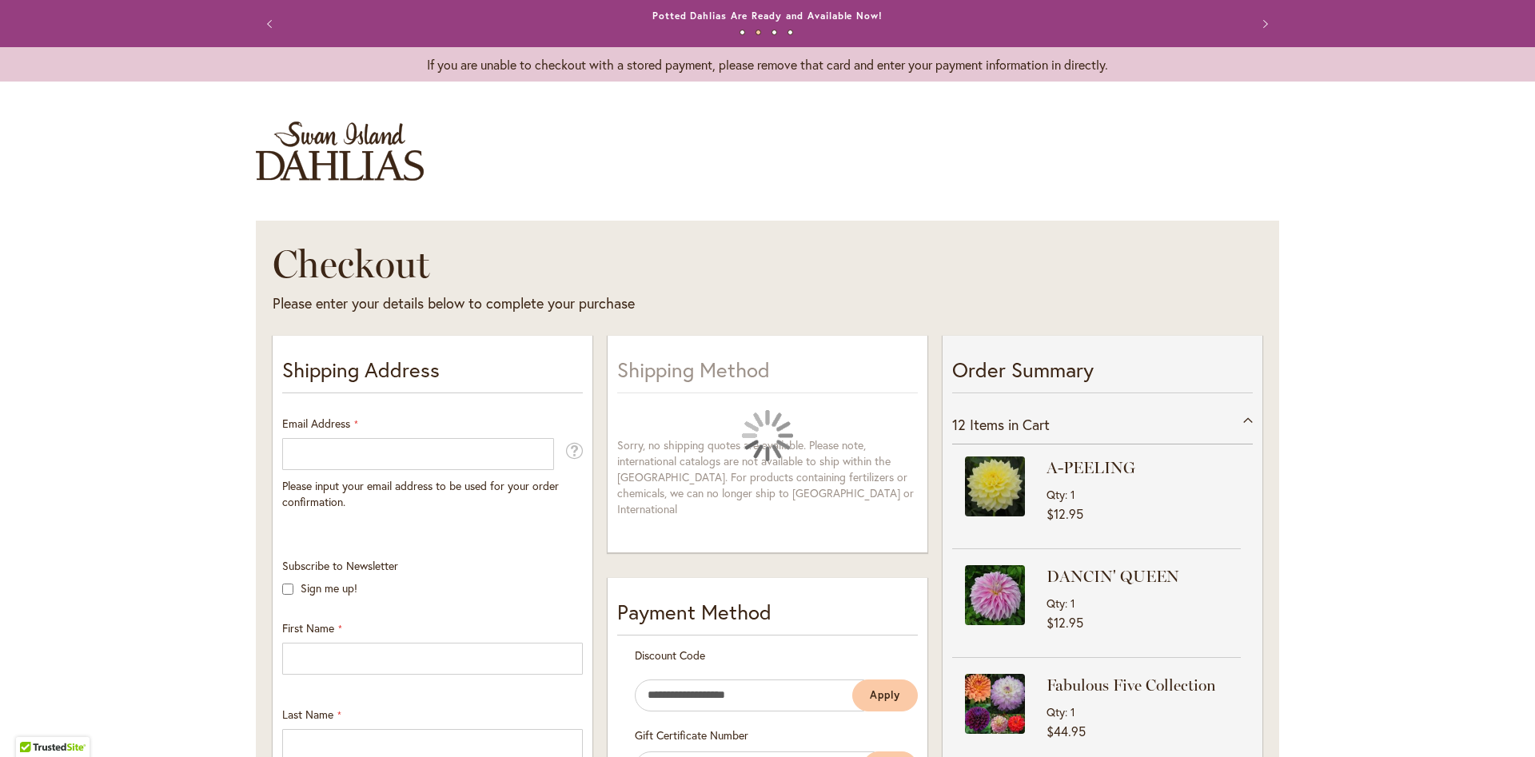
click at [0, 756] on div at bounding box center [0, 757] width 0 height 0
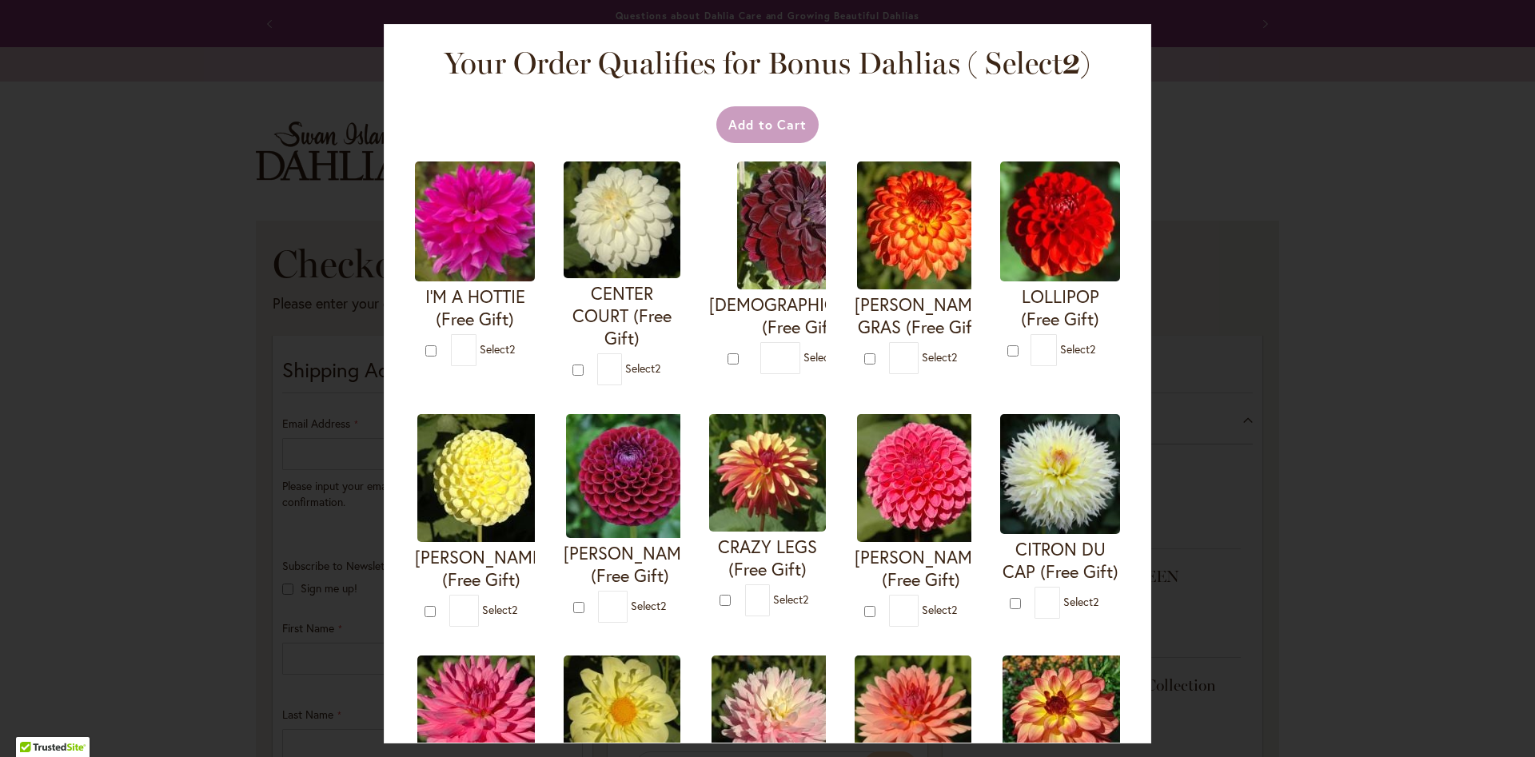
click at [351, 69] on div "Your Order Qualifies for Bonus Dahlias ( Select 2 ) Add to Cart I'M A HOTTIE (F…" at bounding box center [767, 378] width 1535 height 757
click at [1196, 180] on div "Your Order Qualifies for Bonus Dahlias ( Select 2 ) Add to Cart I'M A HOTTIE (F…" at bounding box center [767, 378] width 1535 height 757
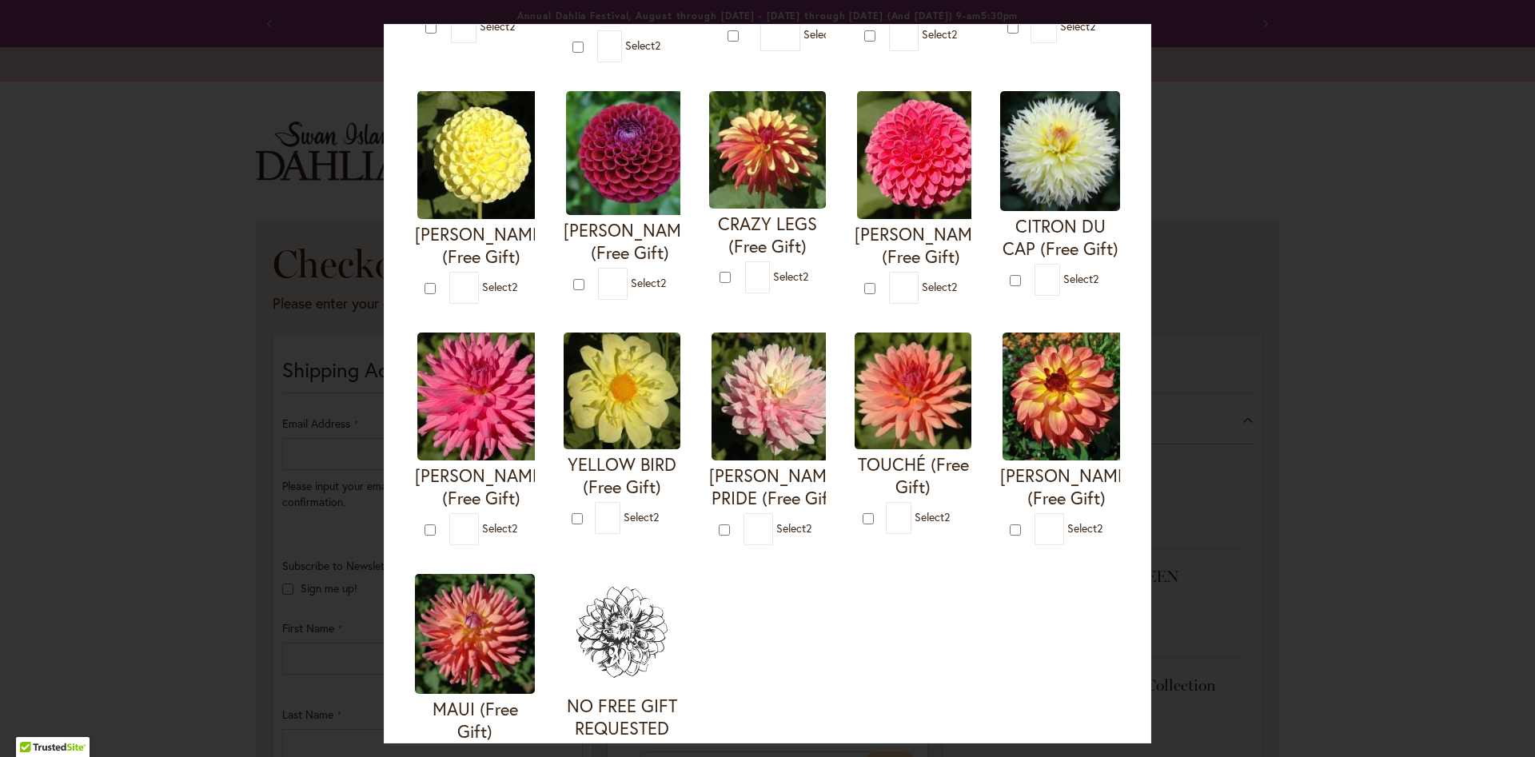
scroll to position [467, 0]
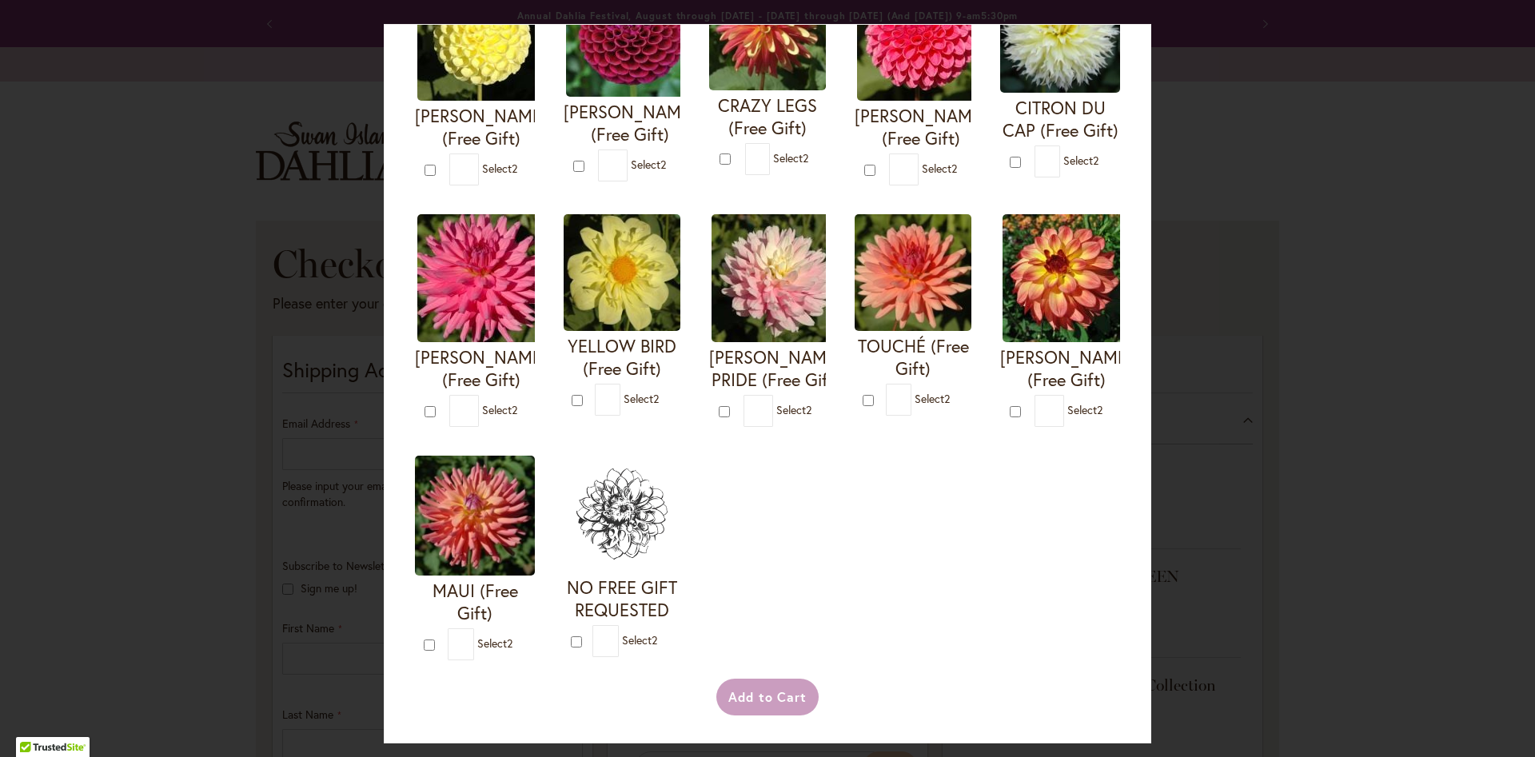
click at [1323, 383] on div "Your Order Qualifies for Bonus Dahlias ( Select 2 ) Add to Cart I'M A HOTTIE (F…" at bounding box center [767, 378] width 1535 height 757
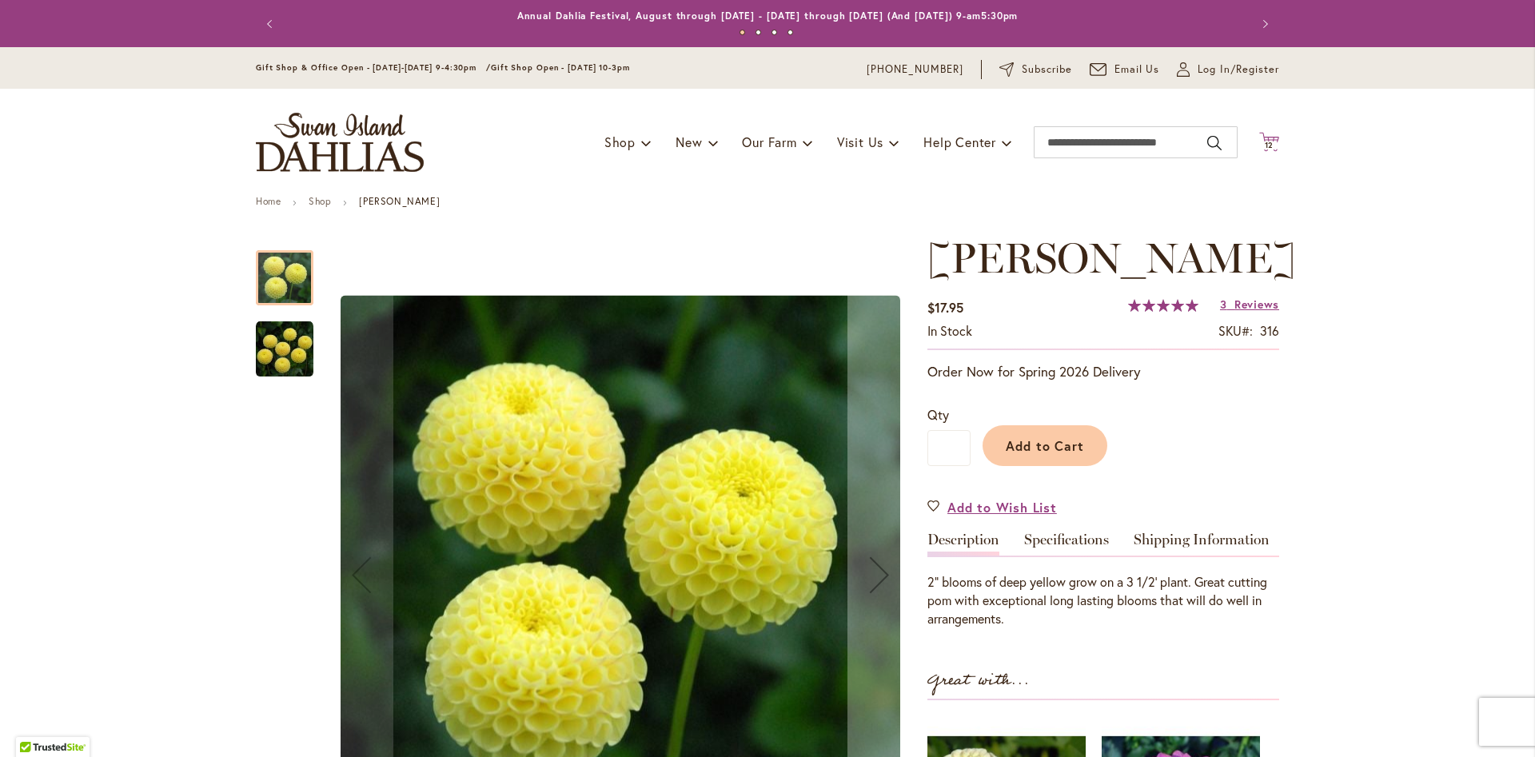
click at [1266, 146] on span "12" at bounding box center [1270, 145] width 10 height 10
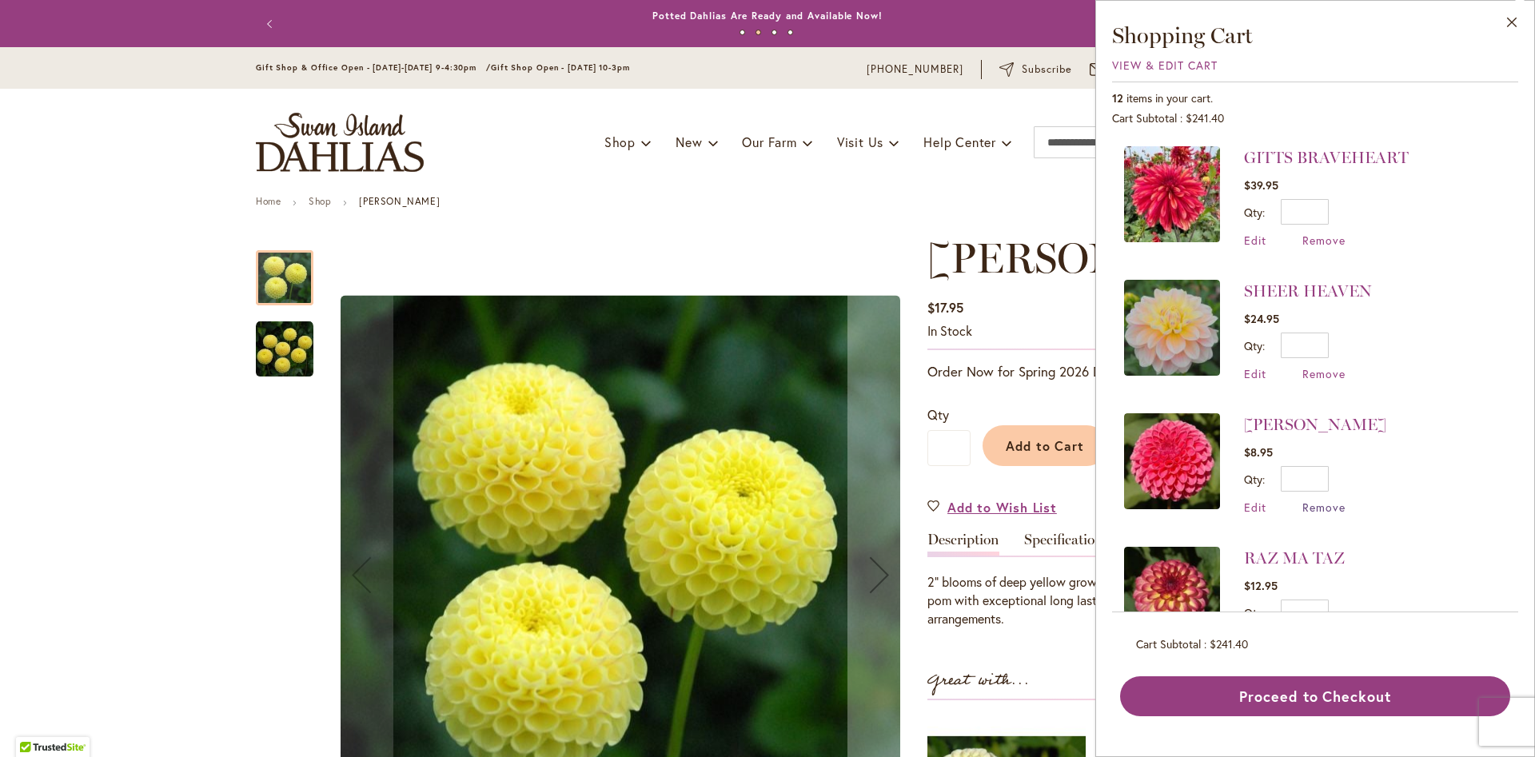
click at [1320, 507] on span "Remove" at bounding box center [1323, 507] width 43 height 15
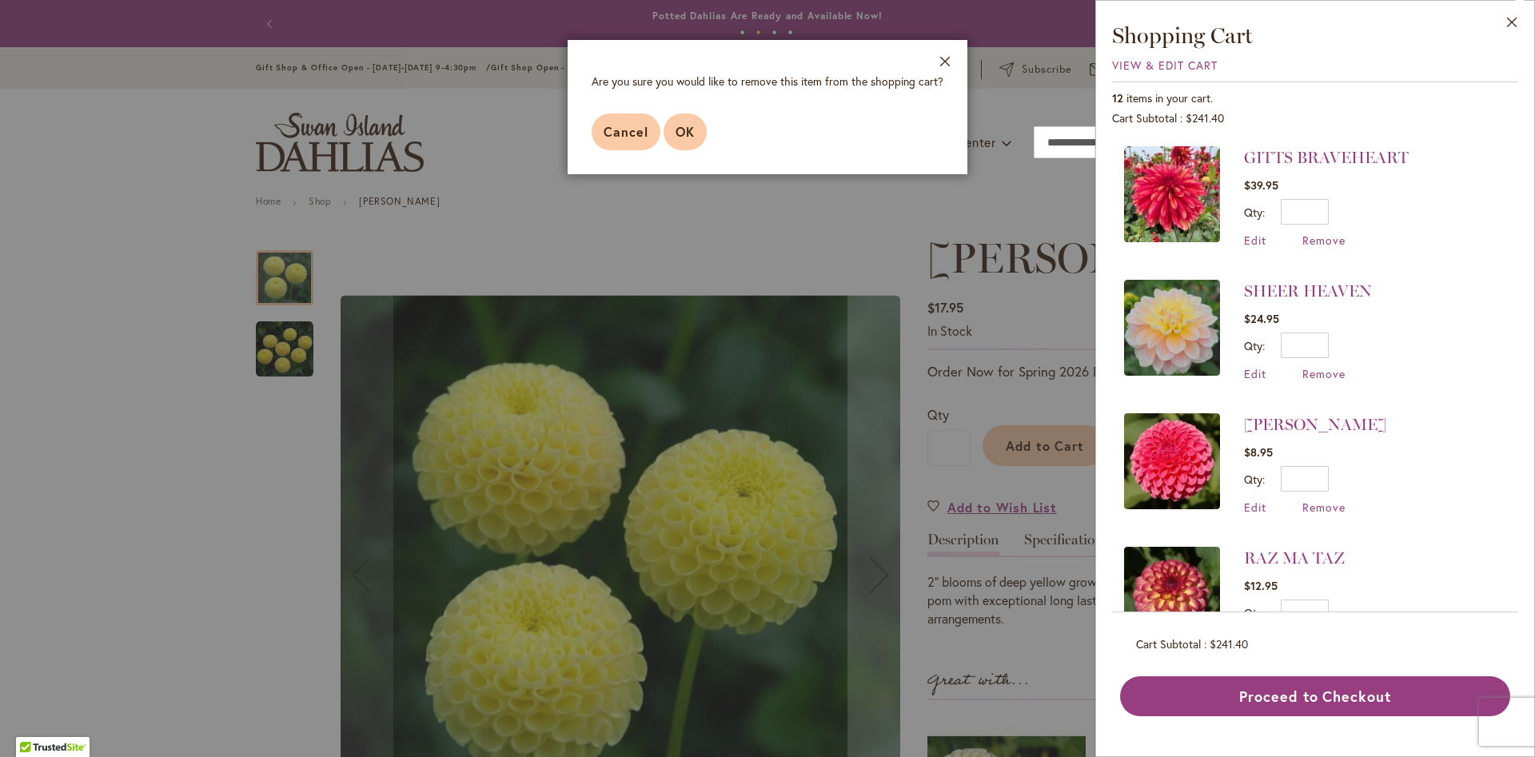
click at [697, 131] on button "OK" at bounding box center [685, 132] width 43 height 37
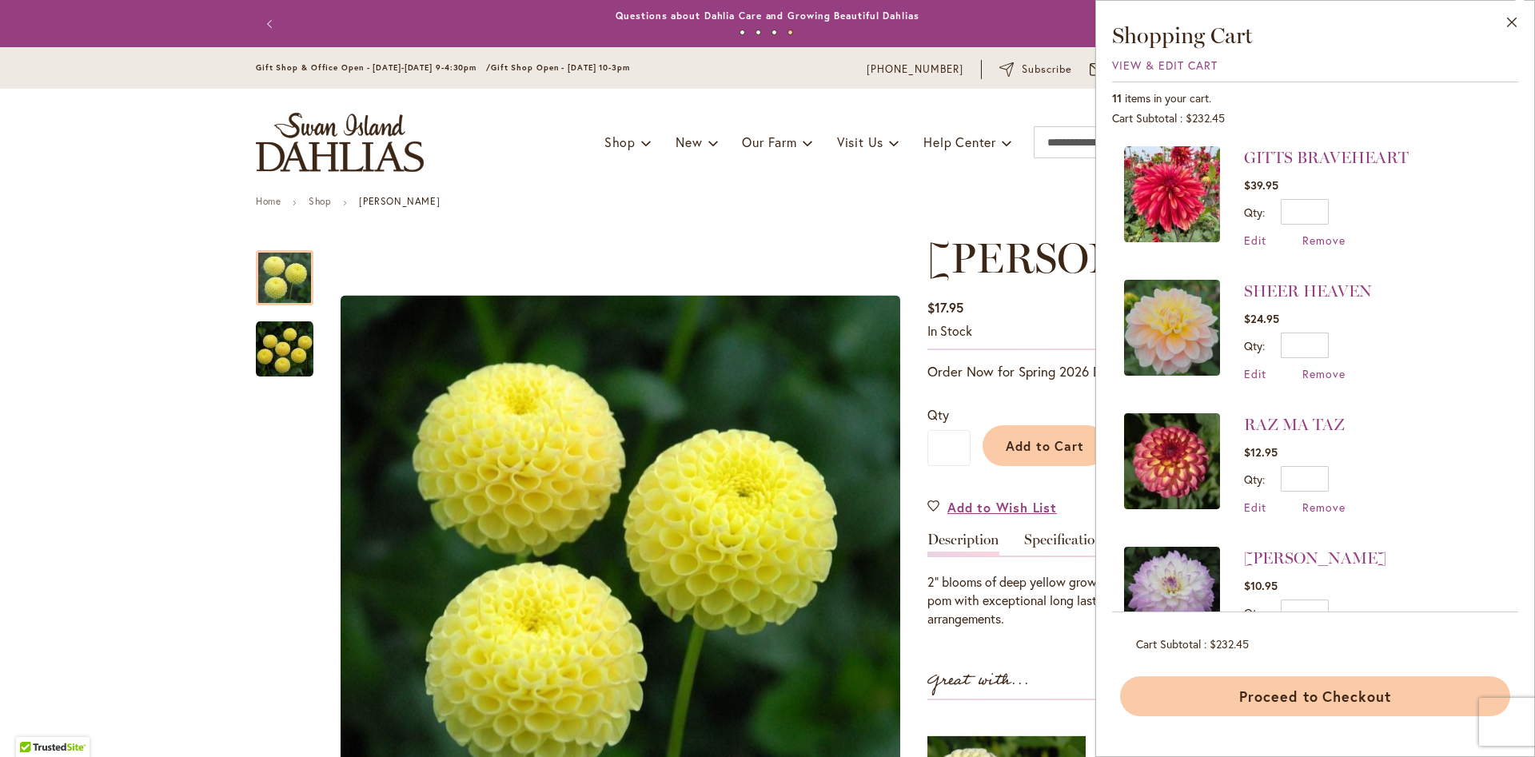
click at [1262, 701] on button "Proceed to Checkout" at bounding box center [1315, 696] width 390 height 40
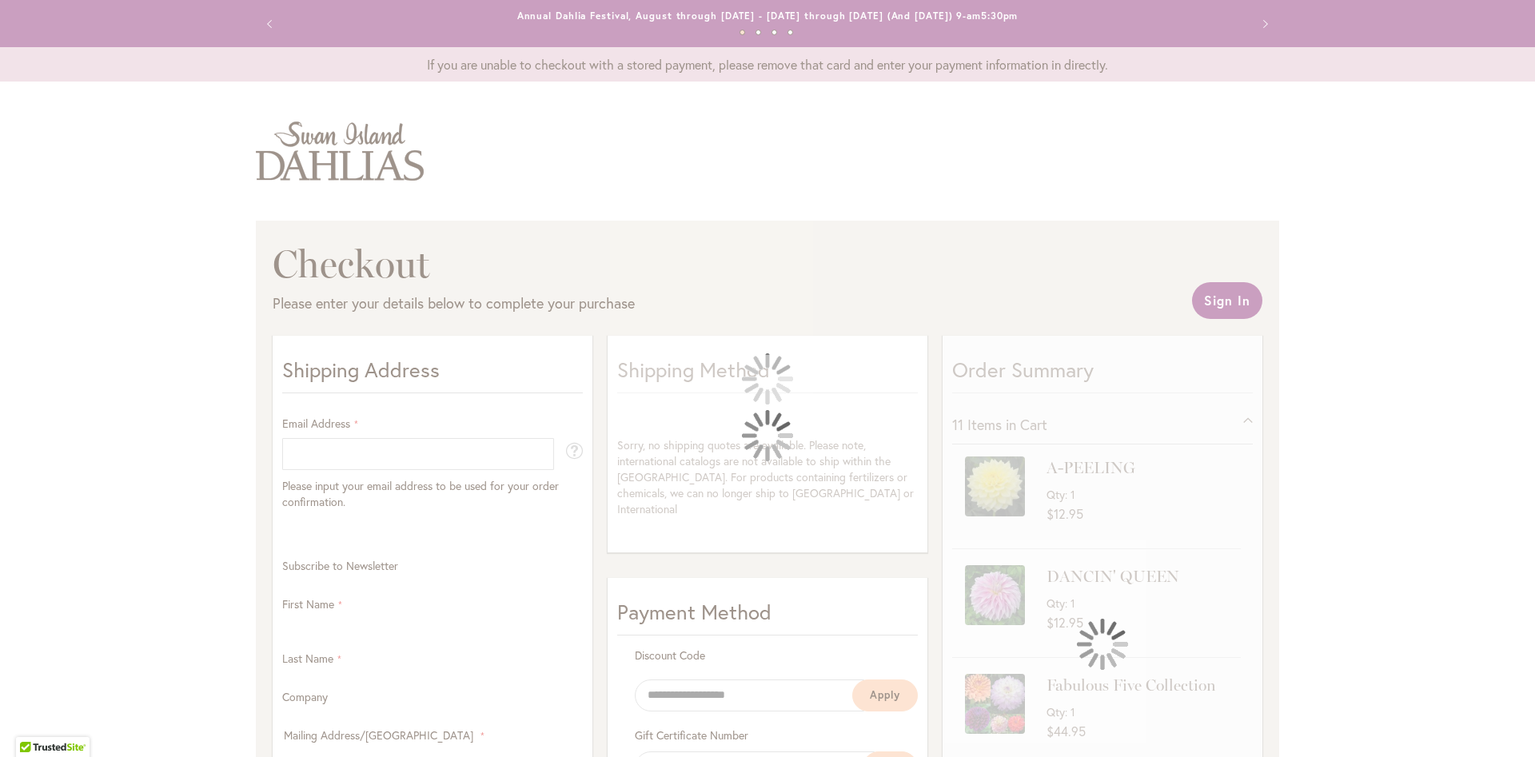
select select "**"
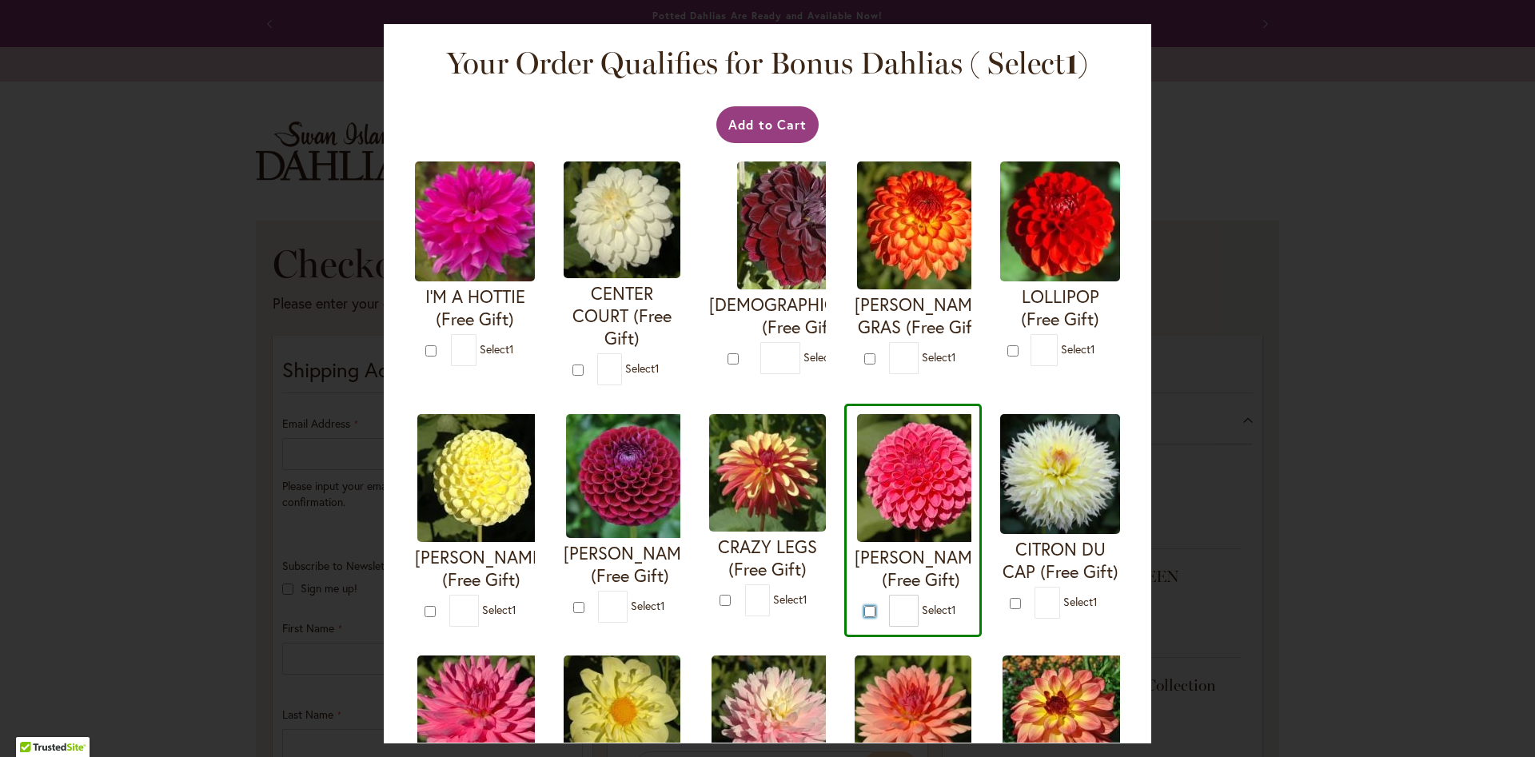
type input "*"
click at [565, 597] on form "IVANETTI (Free Gift) * 1" at bounding box center [622, 518] width 117 height 209
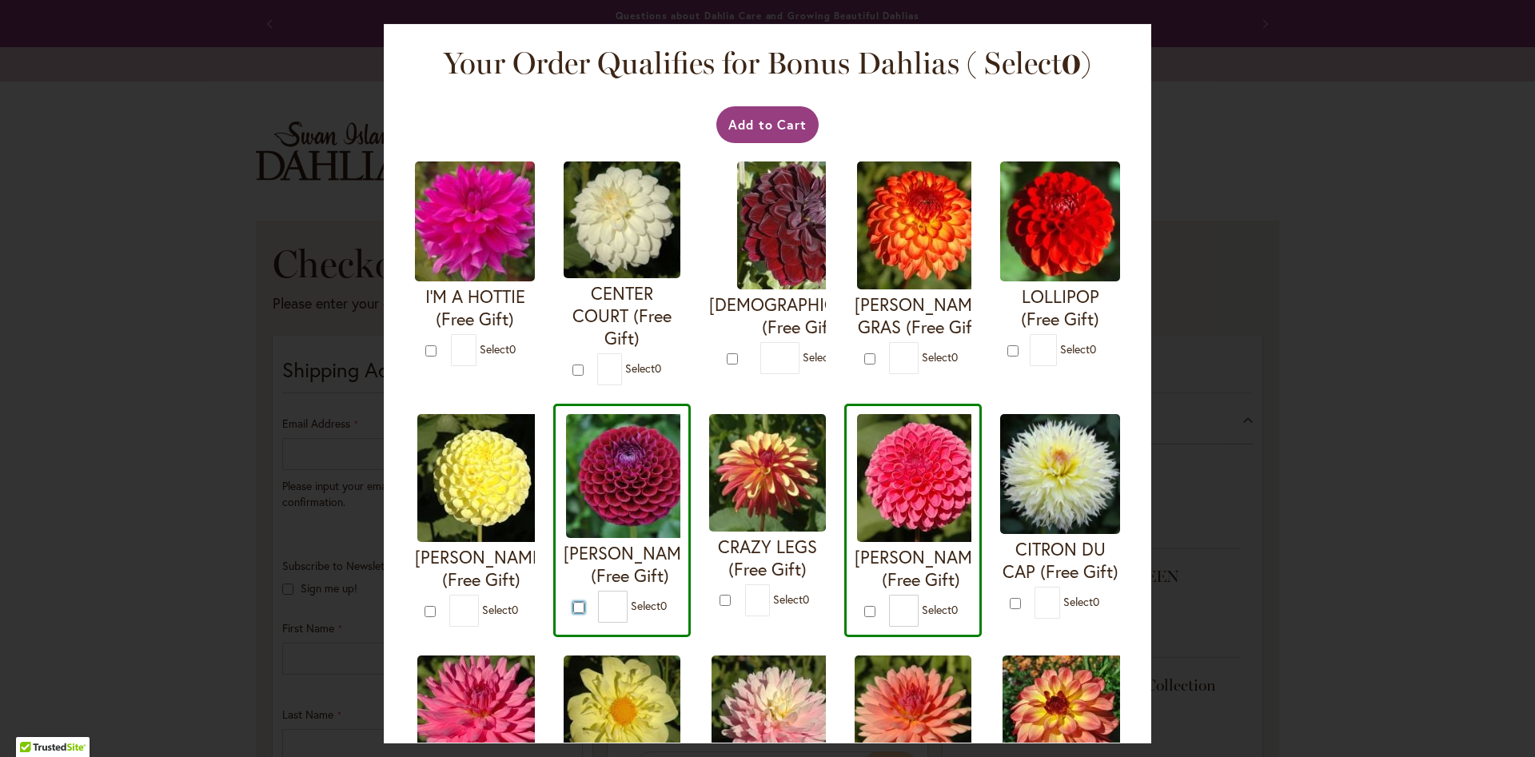
type input "*"
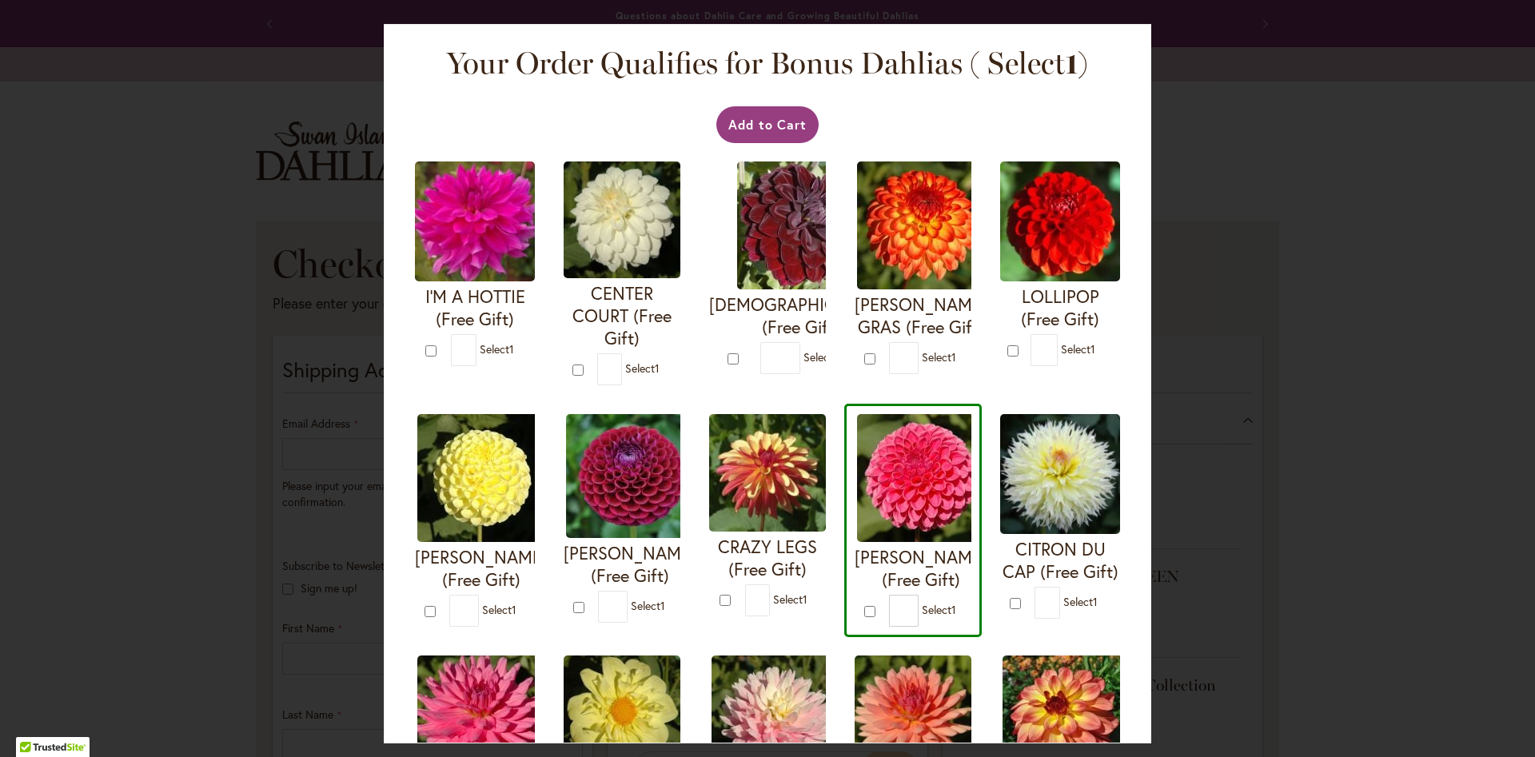
click at [727, 608] on div at bounding box center [727, 600] width 15 height 17
type input "*"
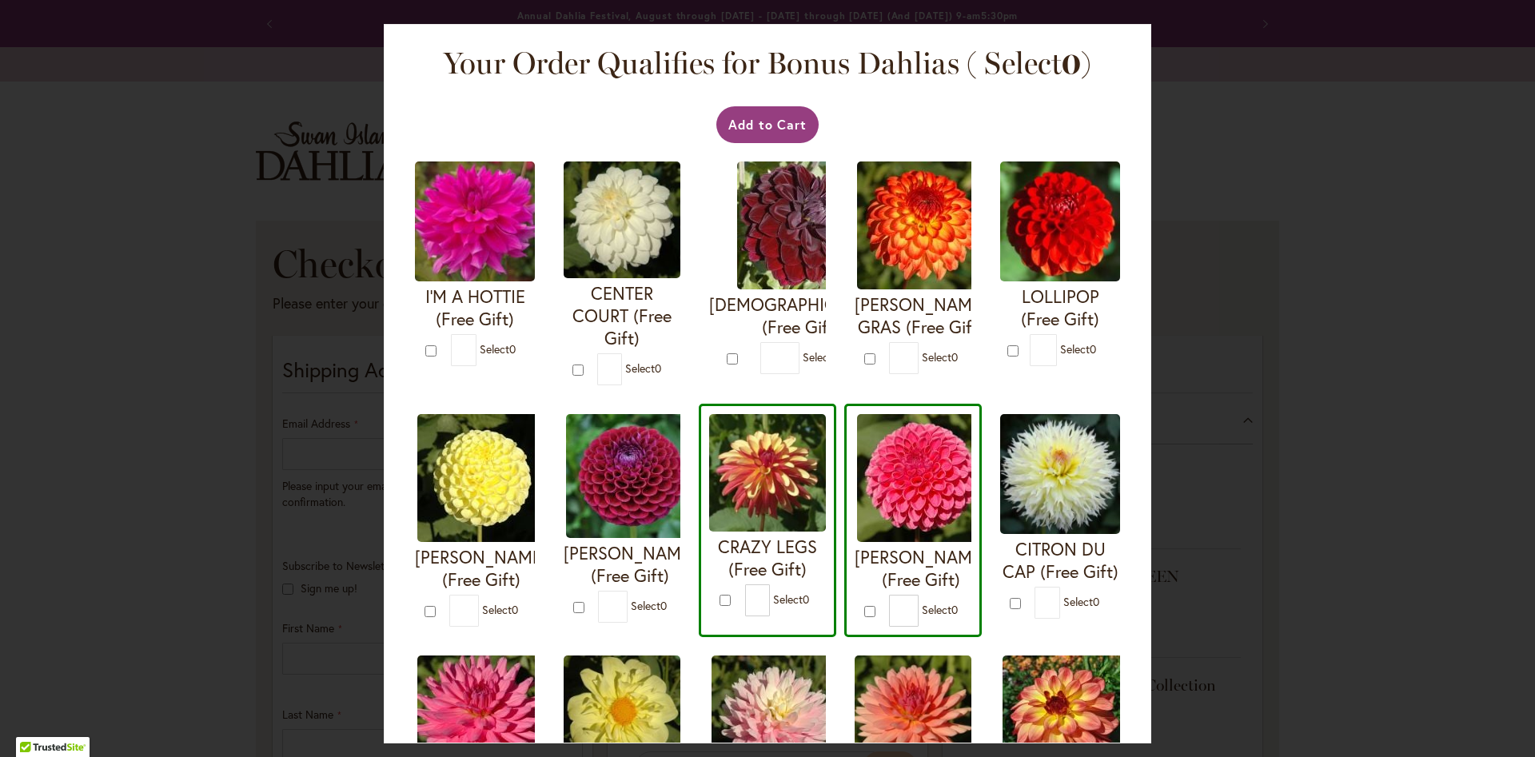
click at [0, 756] on div at bounding box center [0, 757] width 0 height 0
click at [766, 119] on button "Add to Cart" at bounding box center [767, 124] width 103 height 37
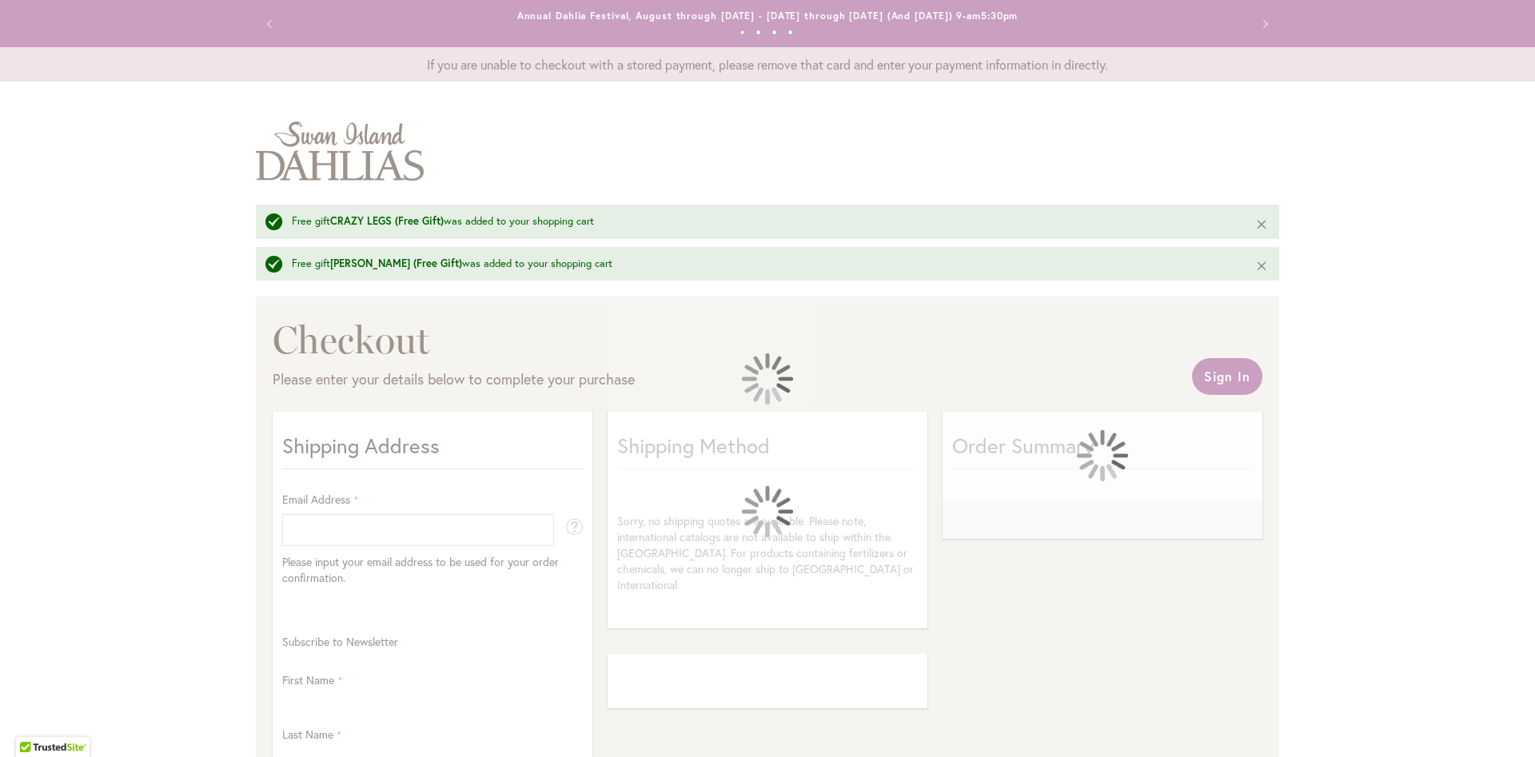
select select "**"
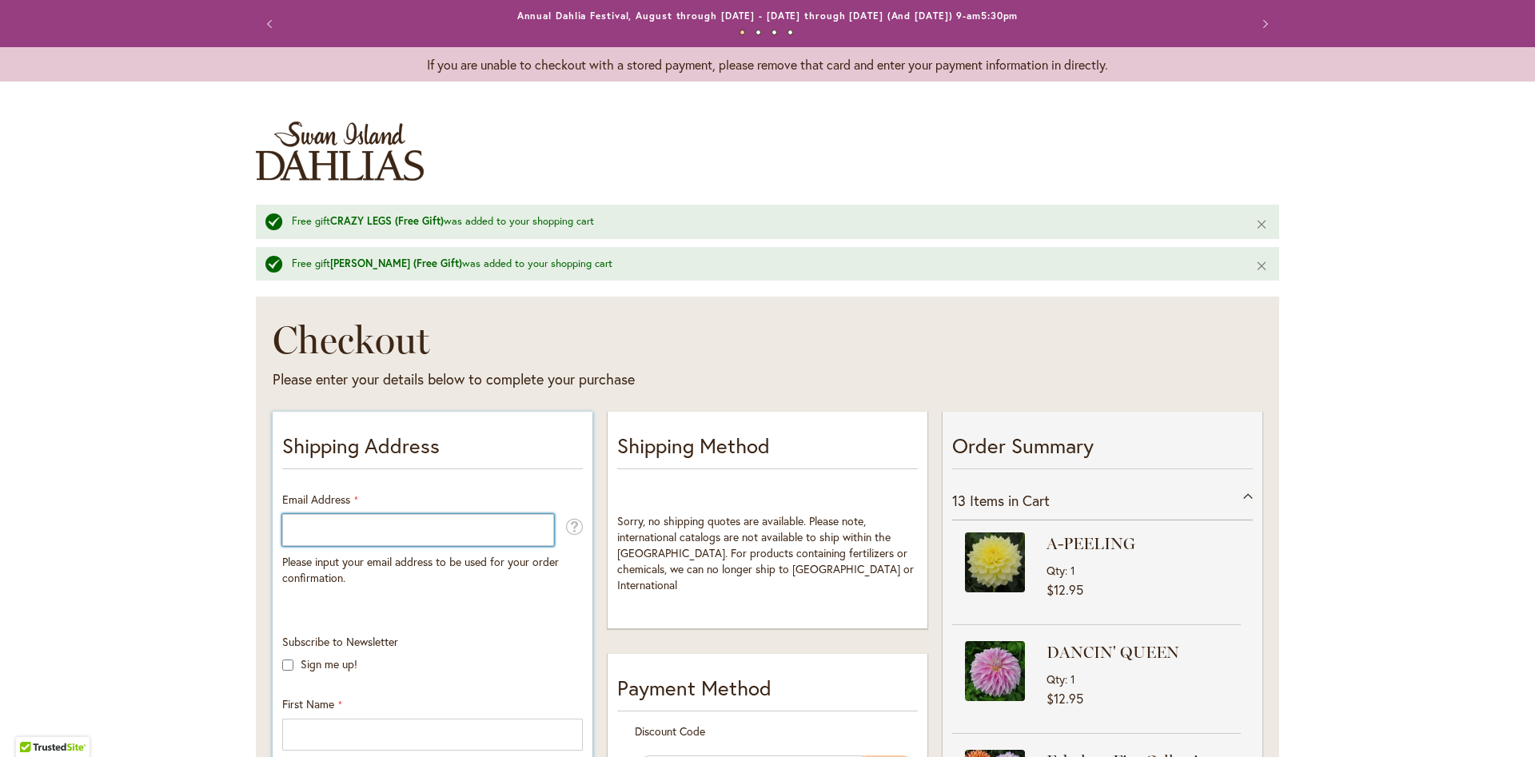
click at [360, 532] on input "Email Address" at bounding box center [418, 530] width 272 height 32
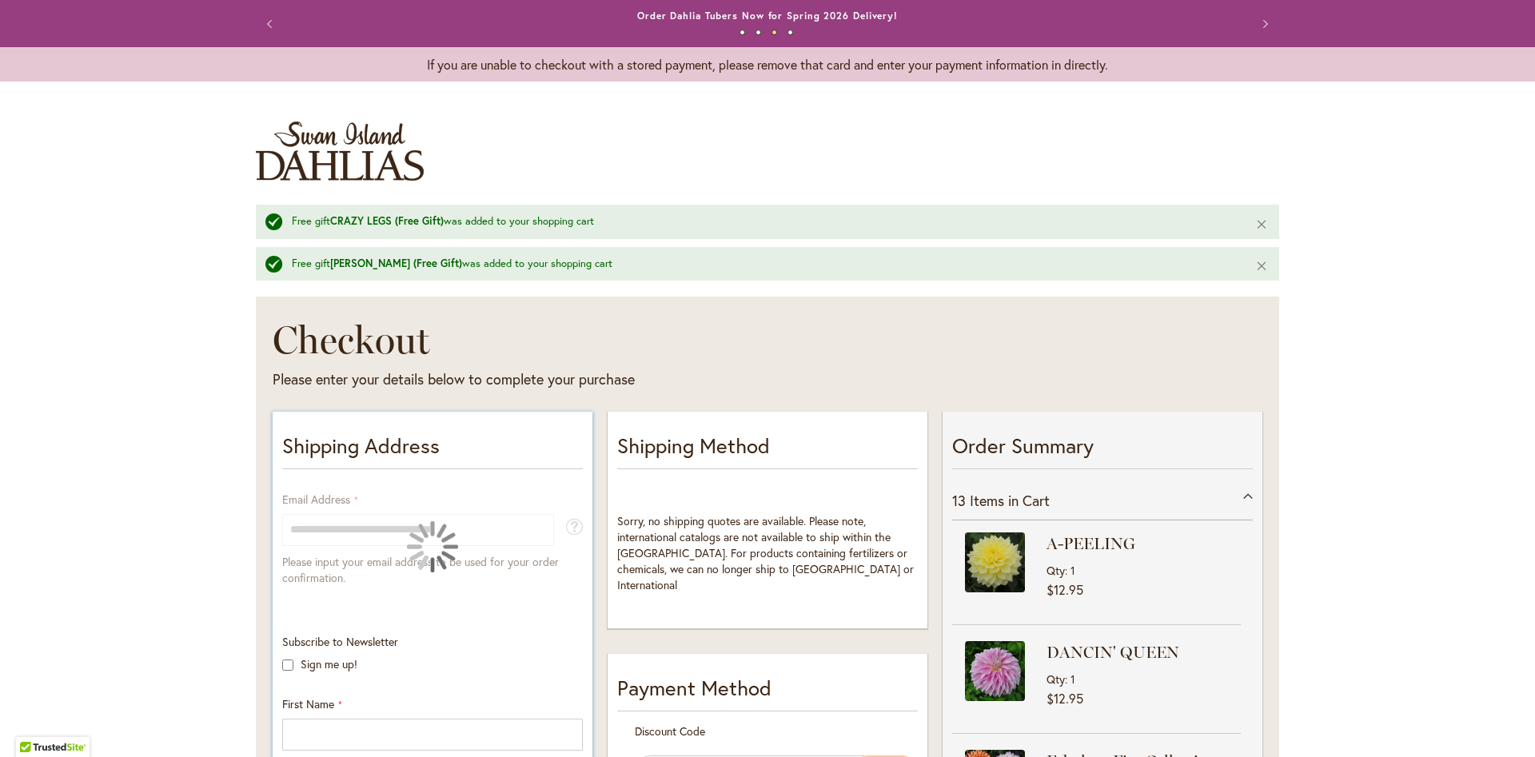
drag, startPoint x: 511, startPoint y: 529, endPoint x: 473, endPoint y: 532, distance: 38.5
click at [473, 532] on input "**********" at bounding box center [418, 530] width 272 height 32
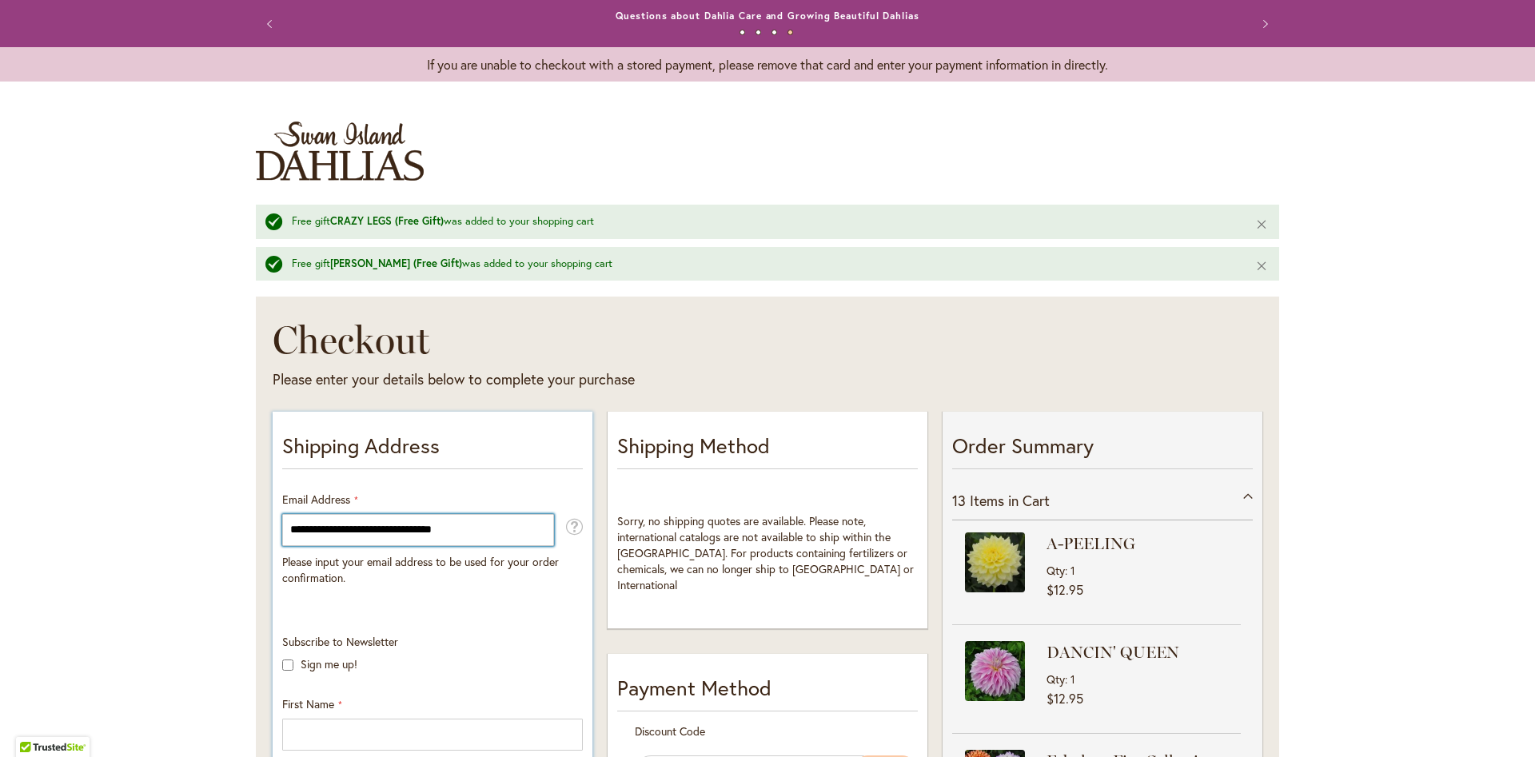
drag, startPoint x: 522, startPoint y: 527, endPoint x: 457, endPoint y: 526, distance: 65.6
click at [457, 526] on input "**********" at bounding box center [418, 530] width 272 height 32
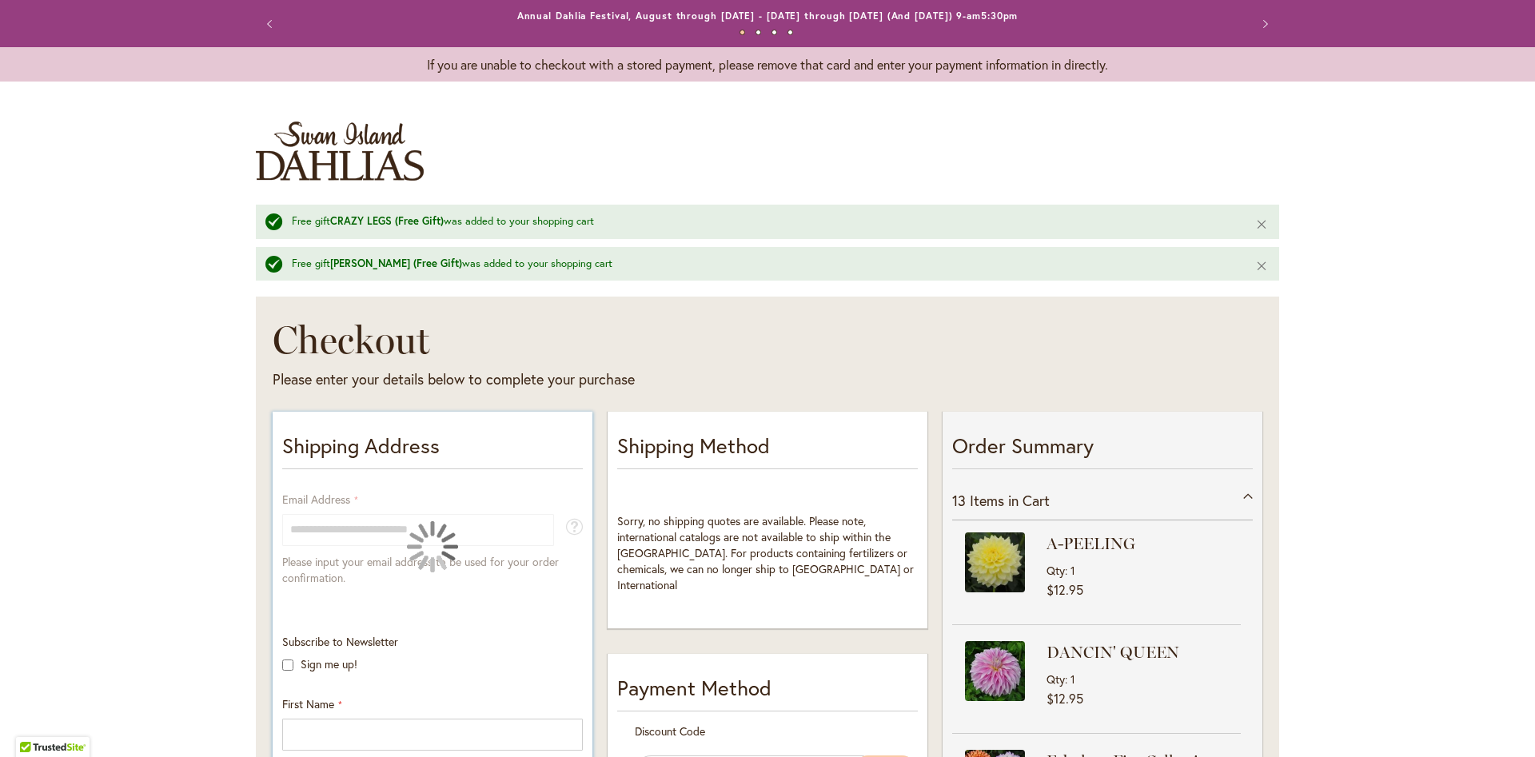
click at [387, 528] on div at bounding box center [432, 547] width 301 height 110
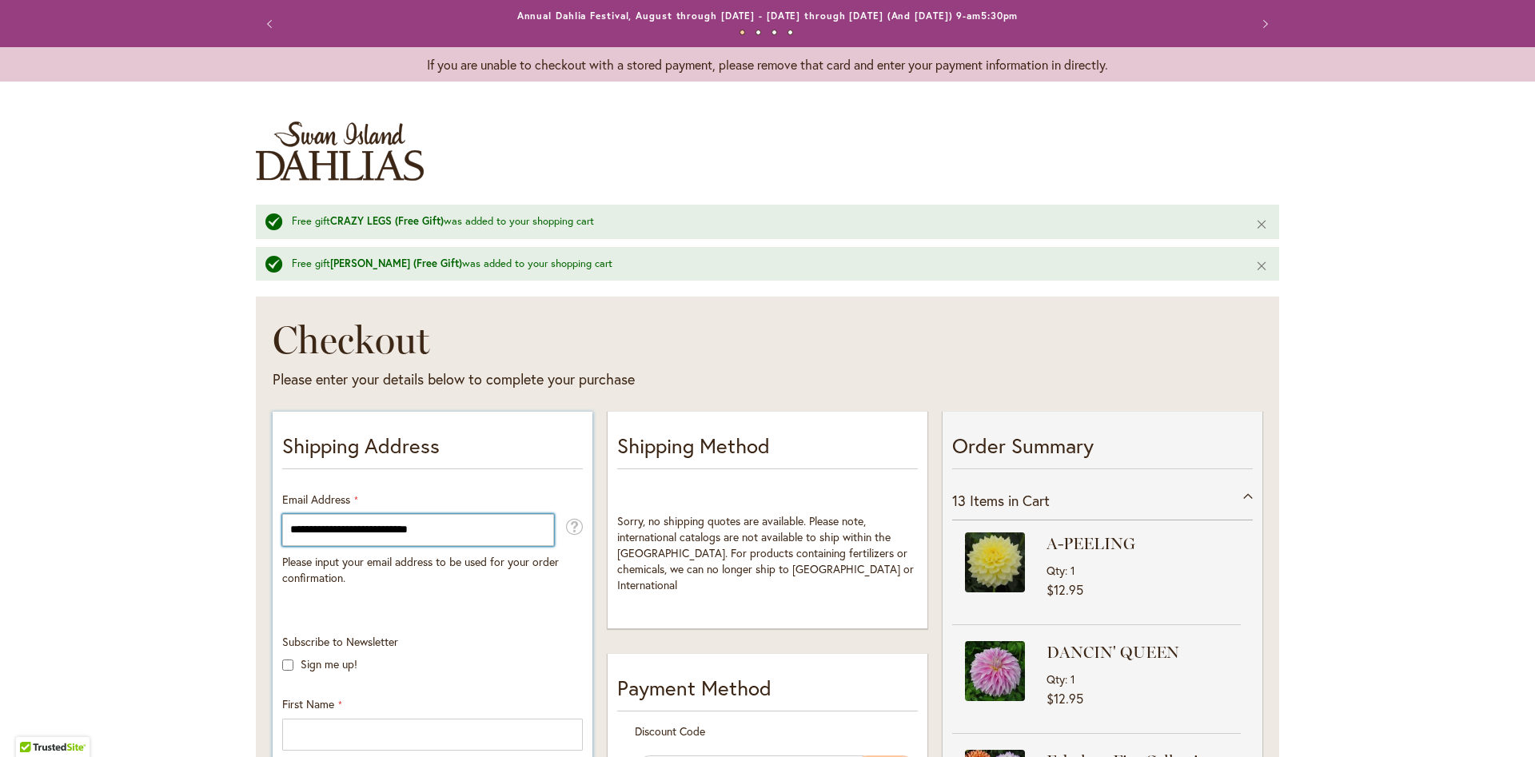
click at [393, 530] on input "**********" at bounding box center [418, 530] width 272 height 32
type input "**********"
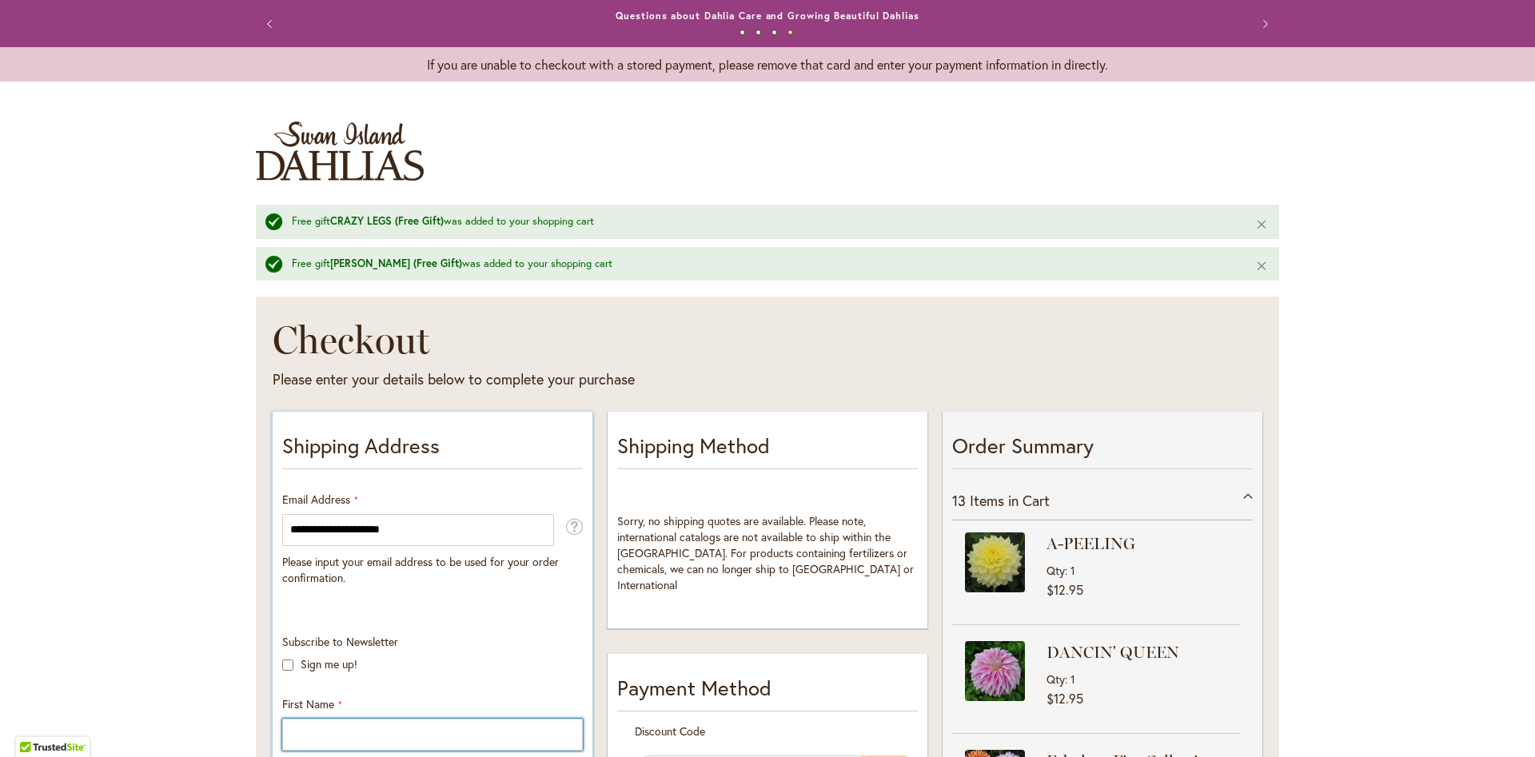
click at [345, 733] on input "First Name" at bounding box center [432, 735] width 301 height 32
type input "*****"
type input "*******"
type input "**********"
select select "*"
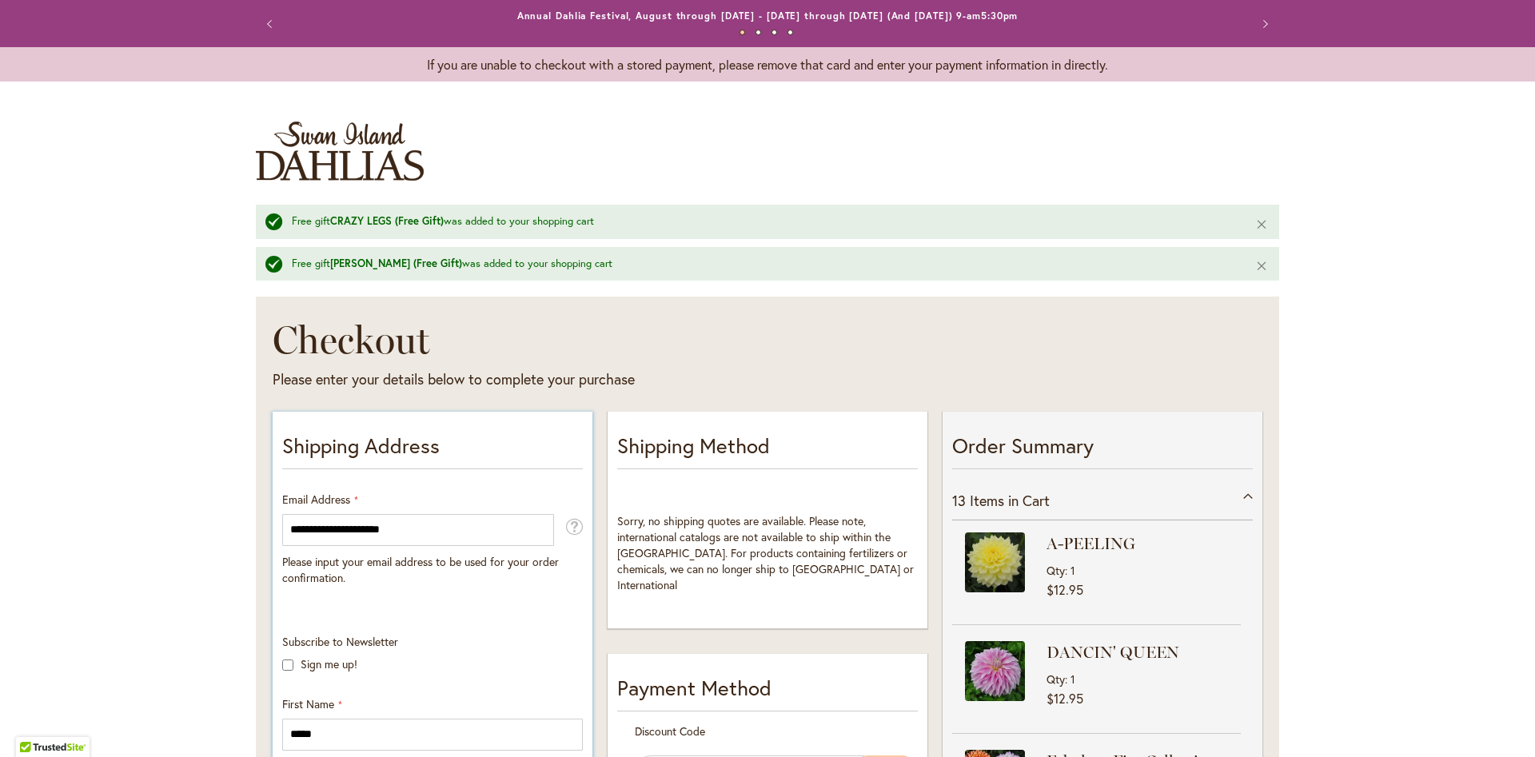
type input "**********"
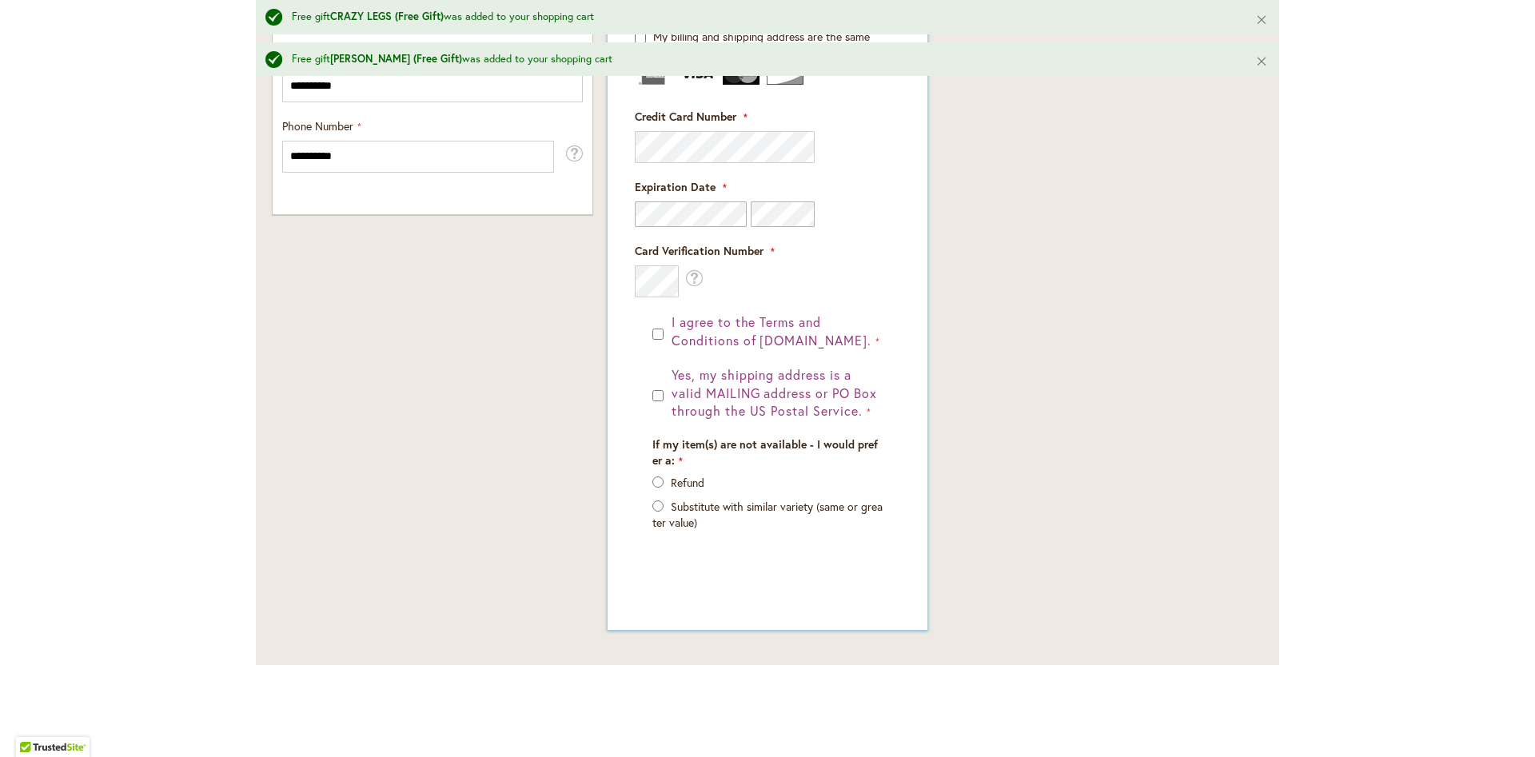
scroll to position [1188, 0]
click at [670, 335] on button "I agree to the Terms and Conditions of dahlias.com." at bounding box center [775, 327] width 215 height 37
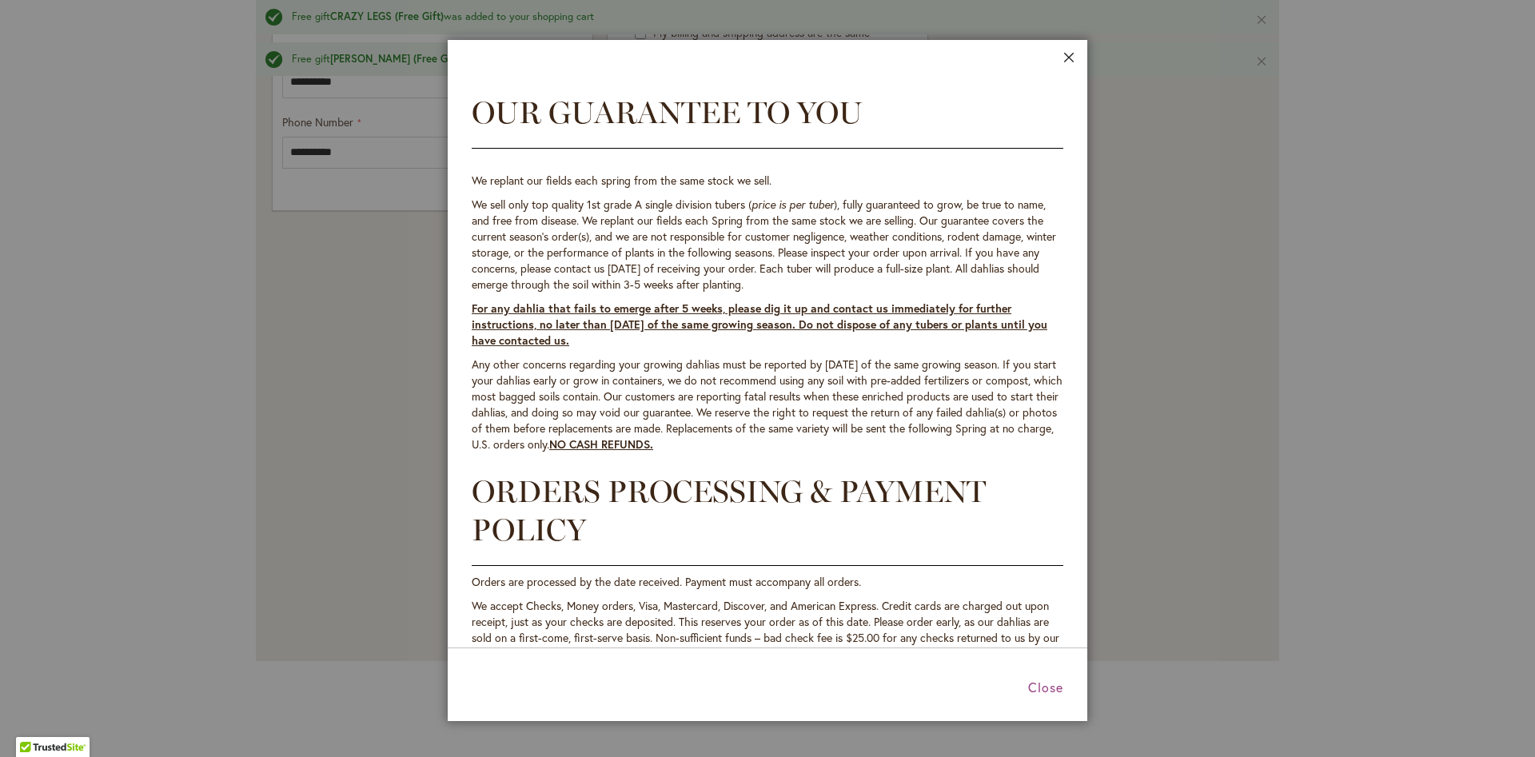
click at [1067, 54] on button "Close" at bounding box center [1069, 61] width 12 height 18
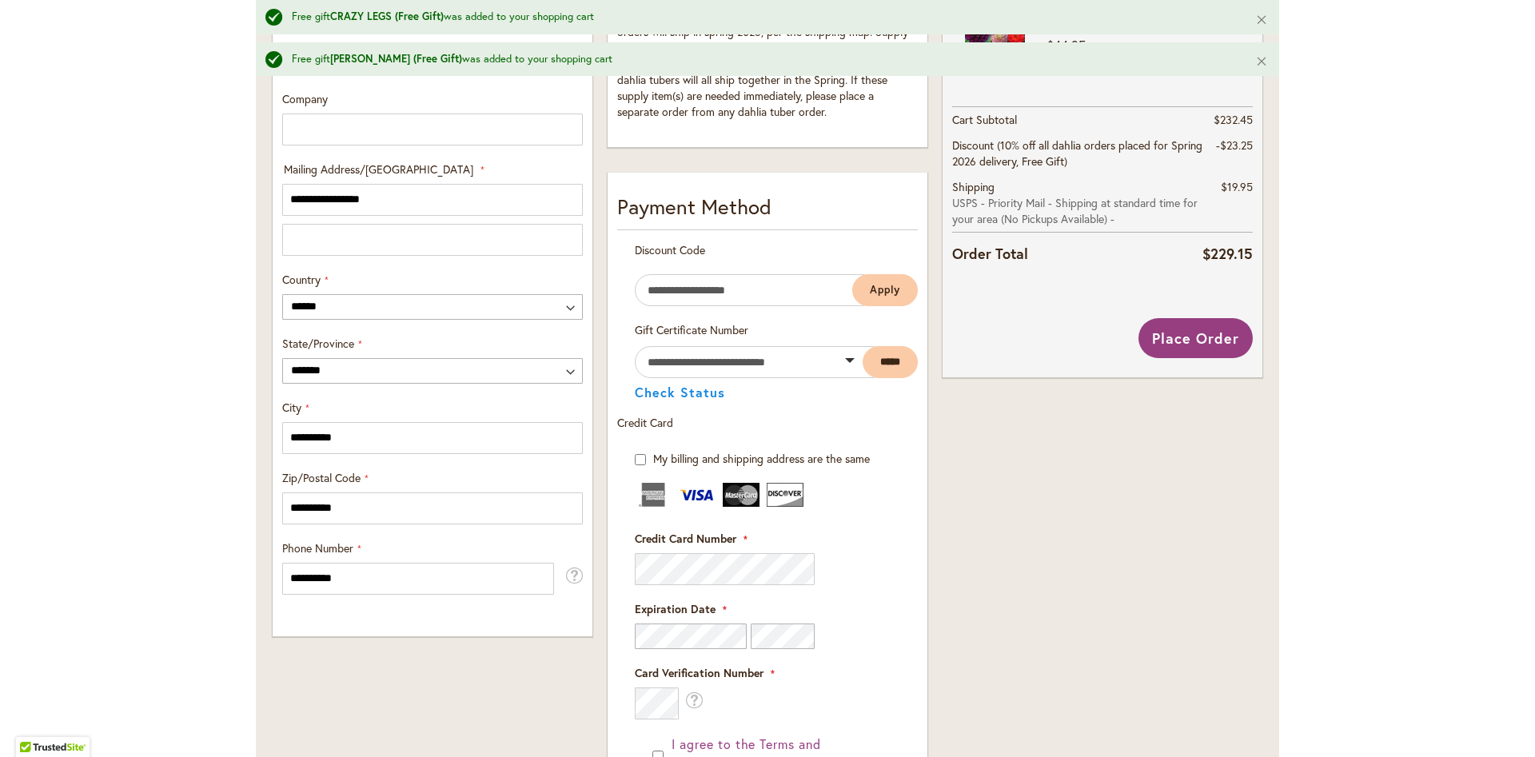
scroll to position [768, 0]
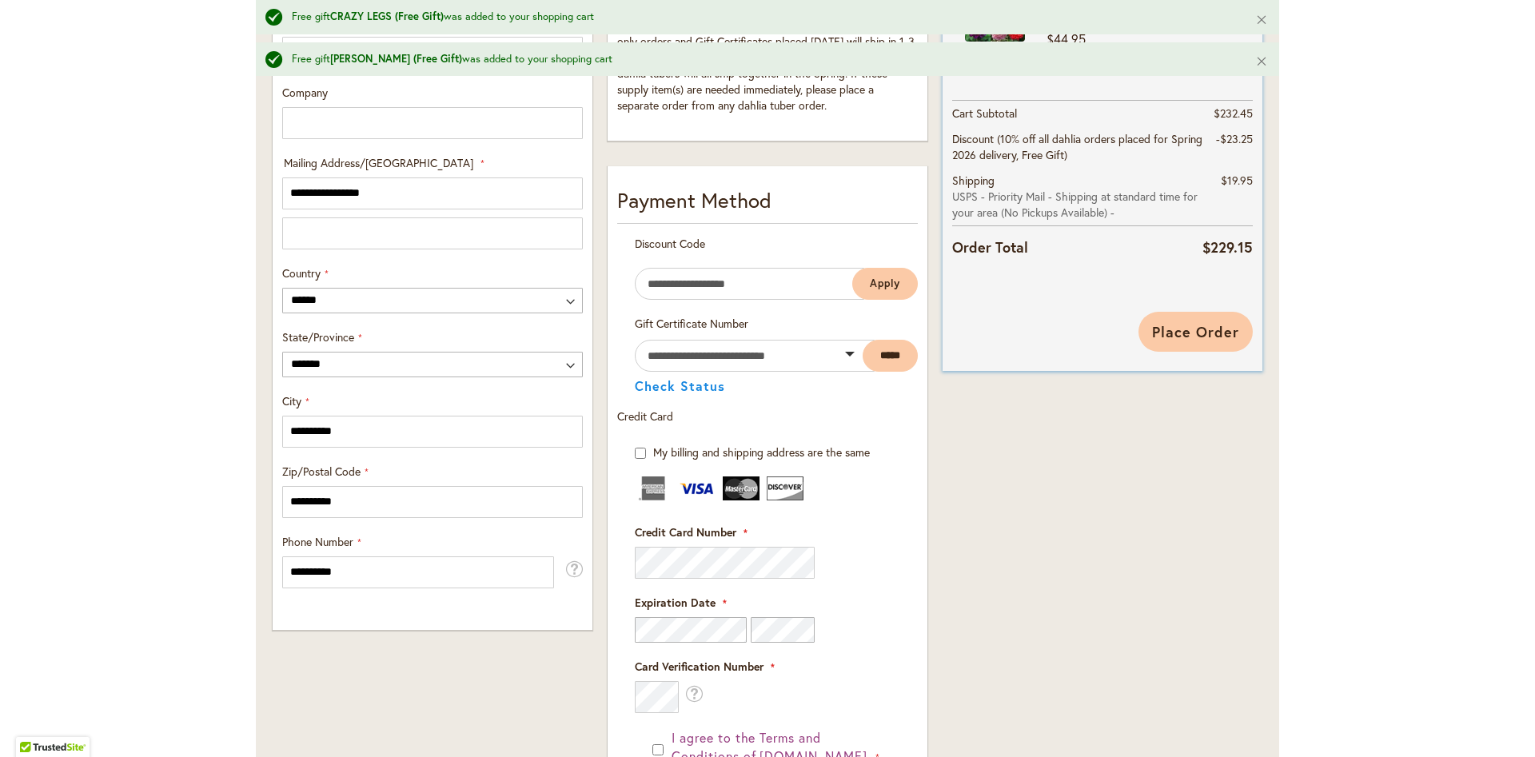
click at [1187, 330] on span "Place Order" at bounding box center [1195, 331] width 87 height 19
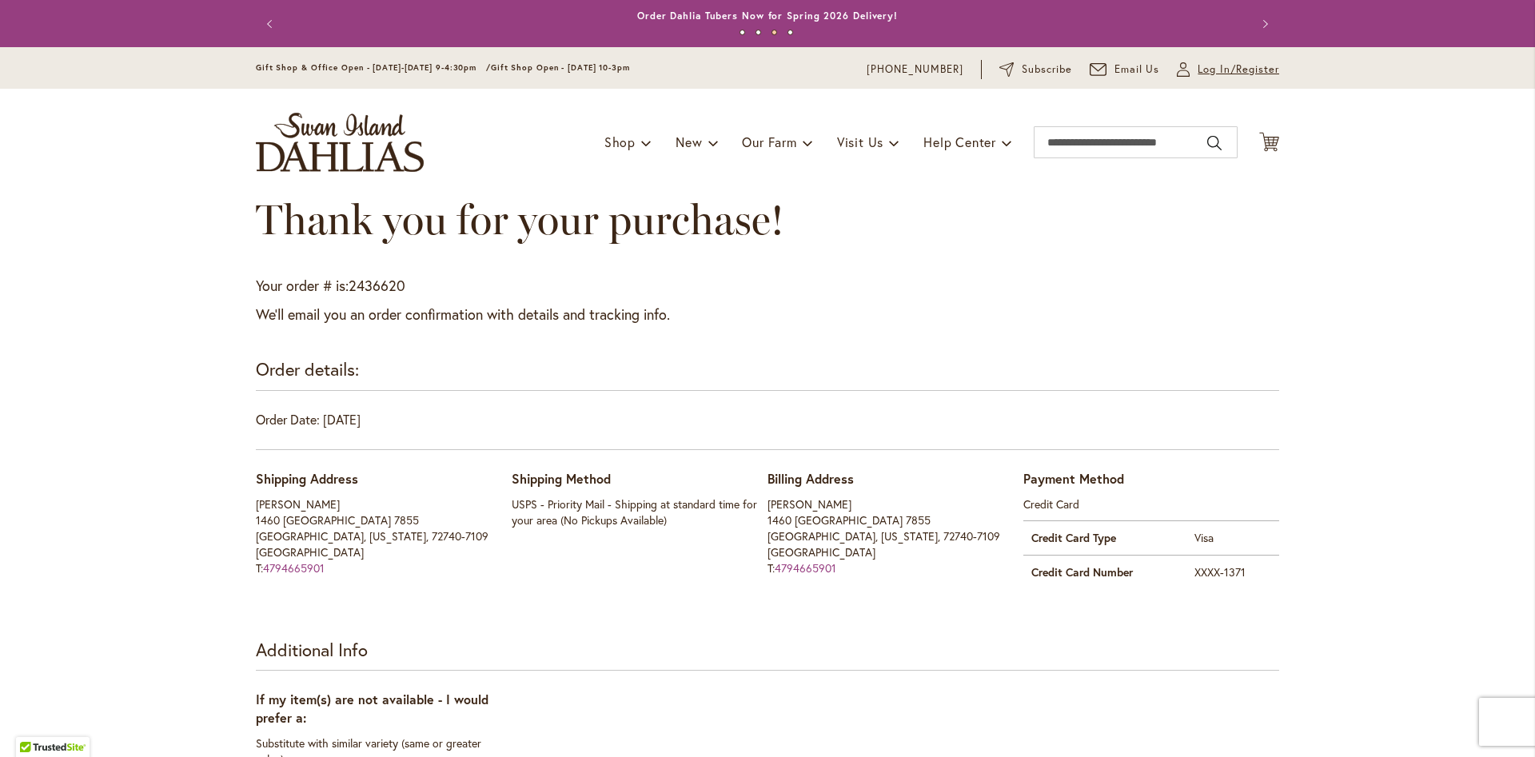
click at [1219, 73] on span "Log In/Register" at bounding box center [1239, 70] width 82 height 16
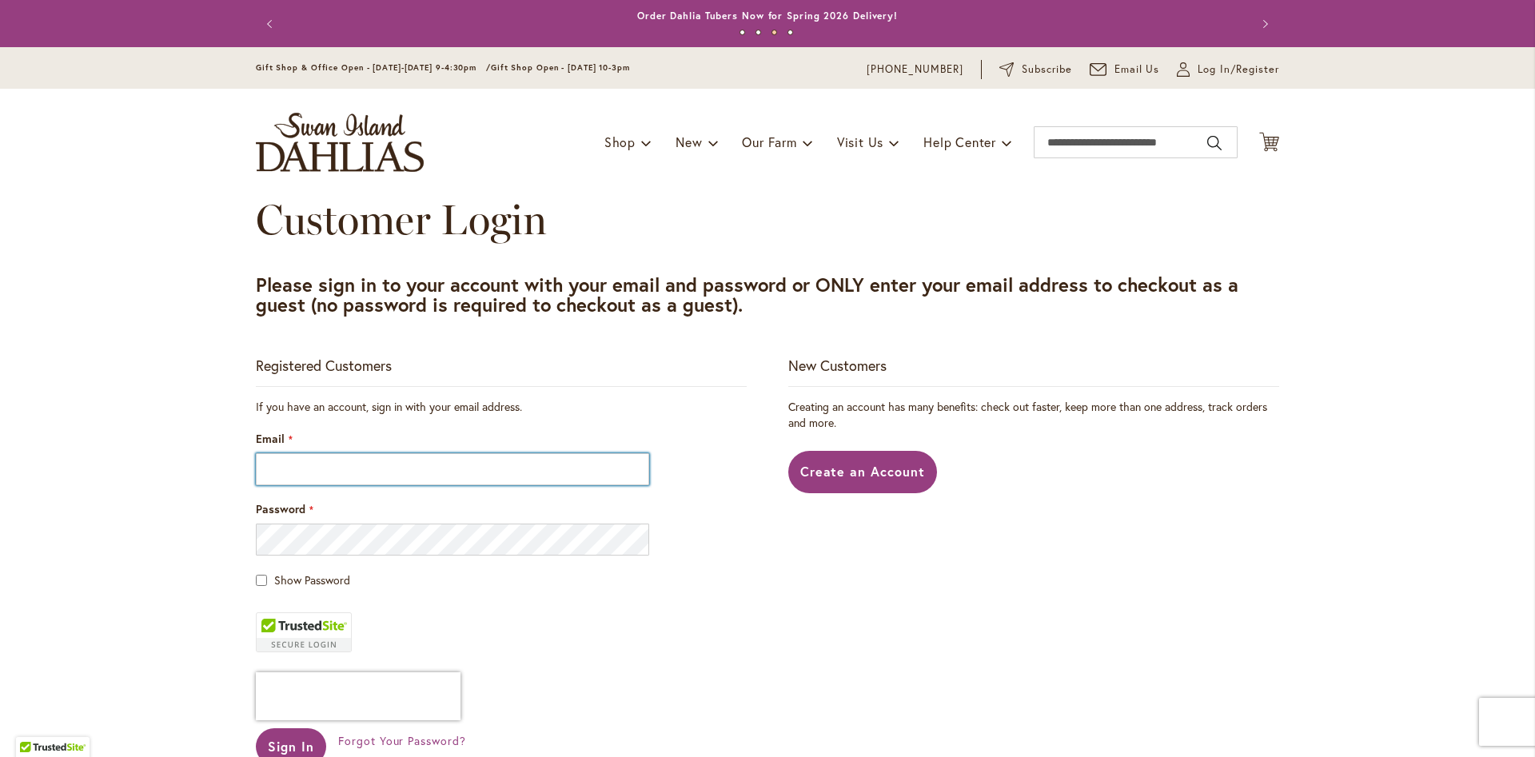
click at [409, 479] on input "Email" at bounding box center [452, 469] width 393 height 32
type input "**********"
click at [296, 732] on button "Sign In" at bounding box center [291, 746] width 70 height 37
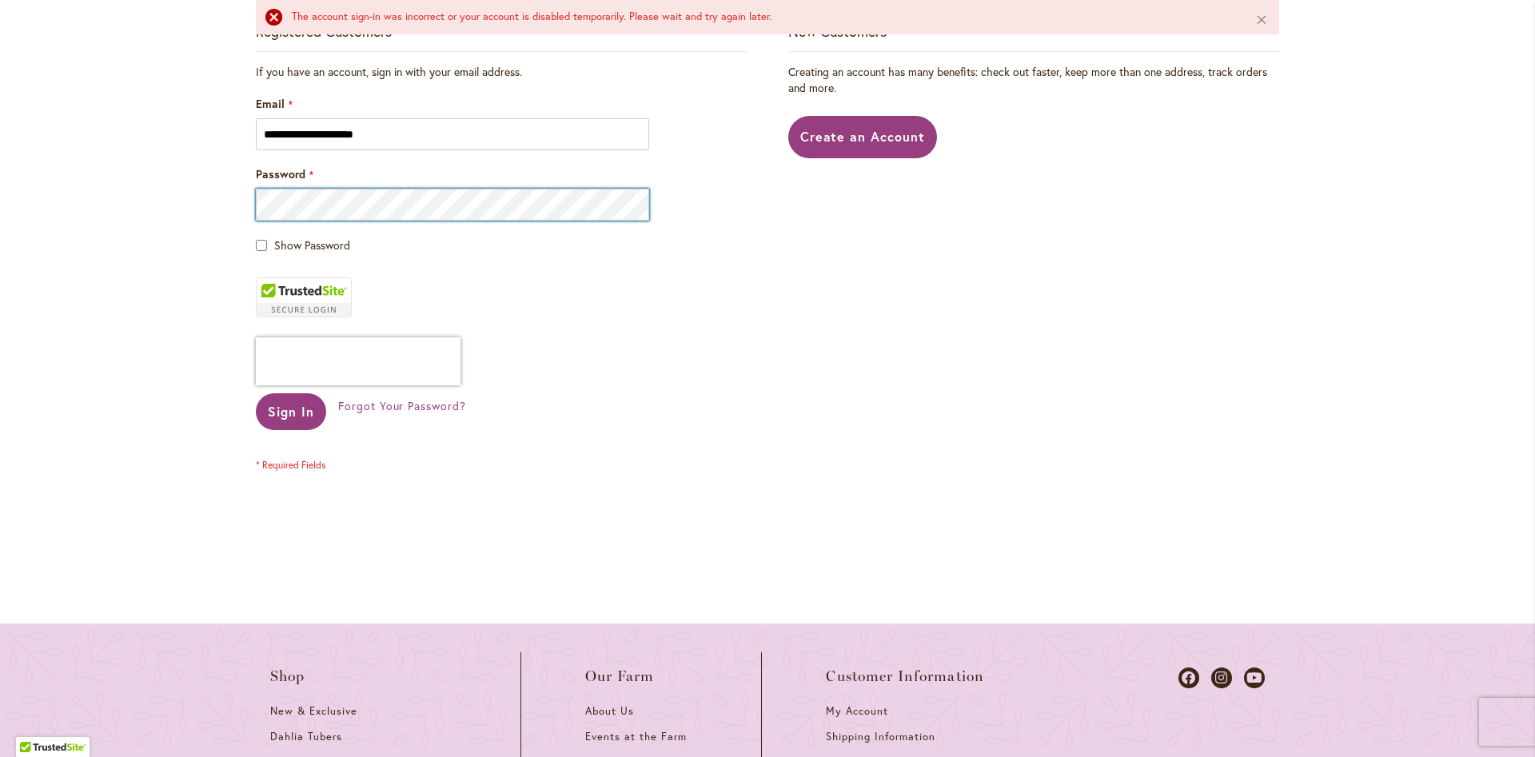
scroll to position [708, 0]
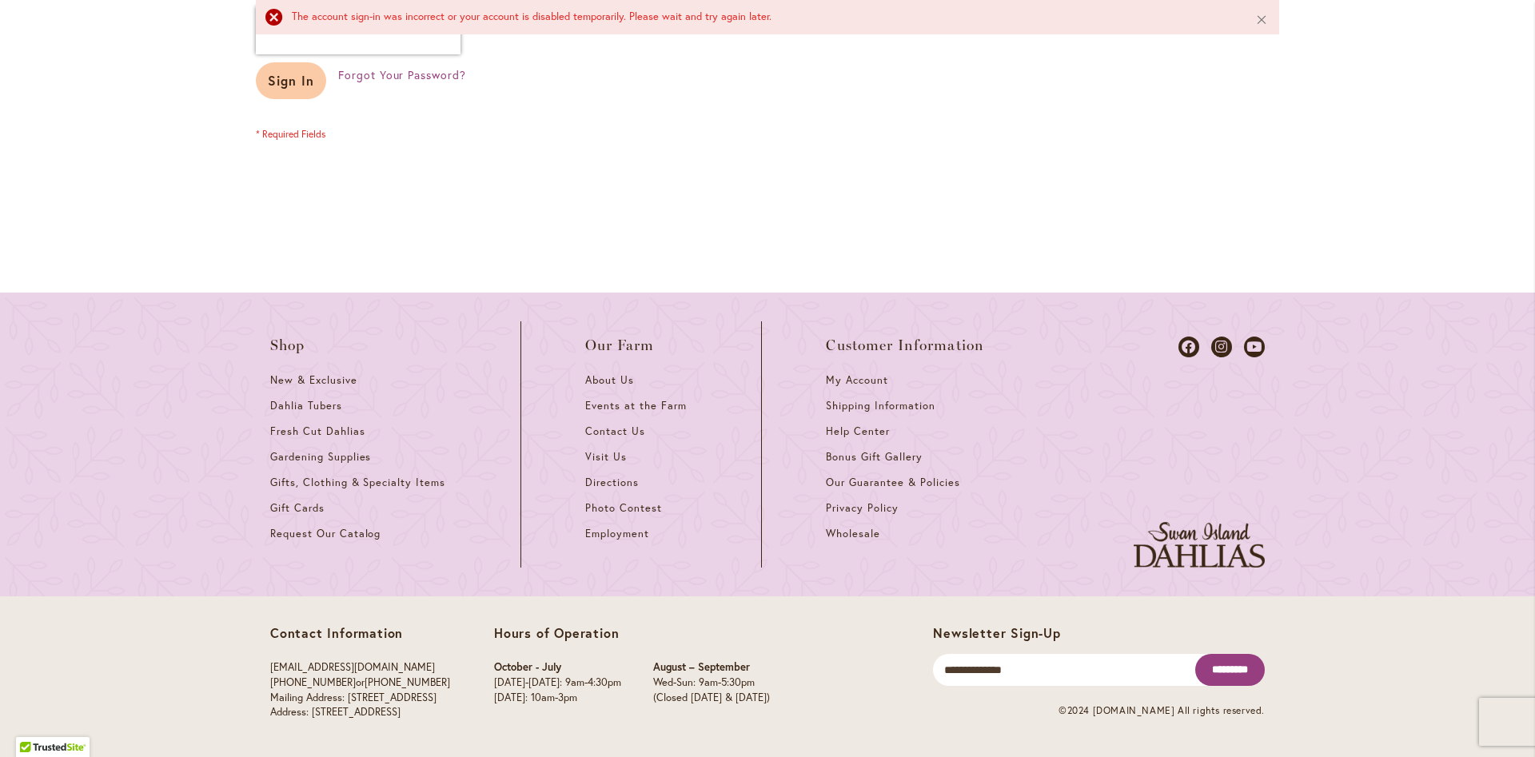
click at [300, 88] on span "Sign In" at bounding box center [291, 80] width 46 height 17
